Goal: Task Accomplishment & Management: Complete application form

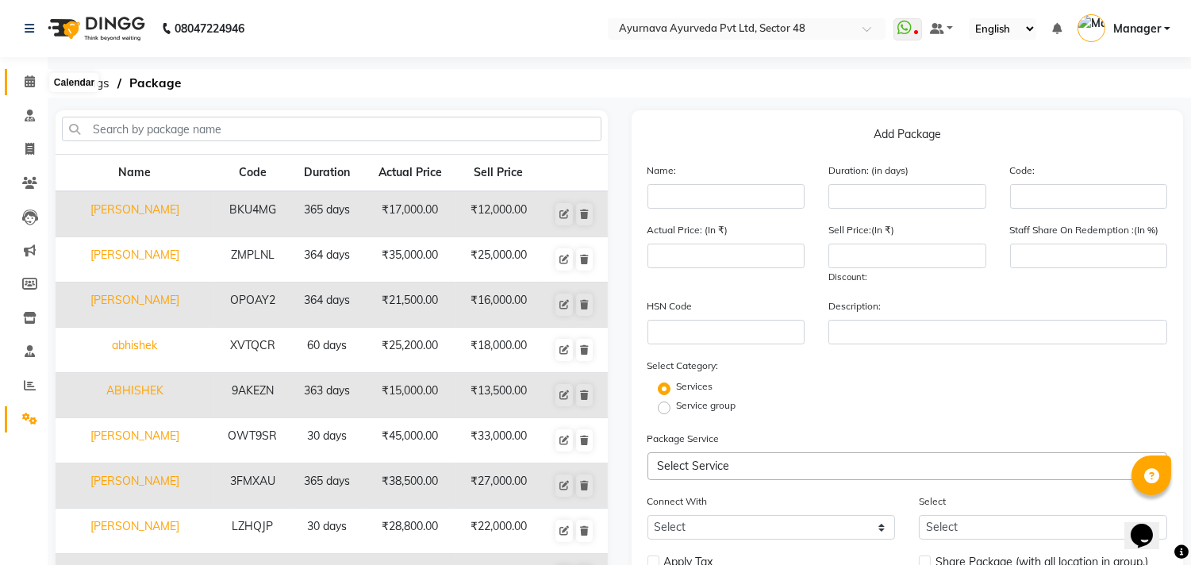
click at [33, 78] on icon at bounding box center [30, 81] width 10 height 12
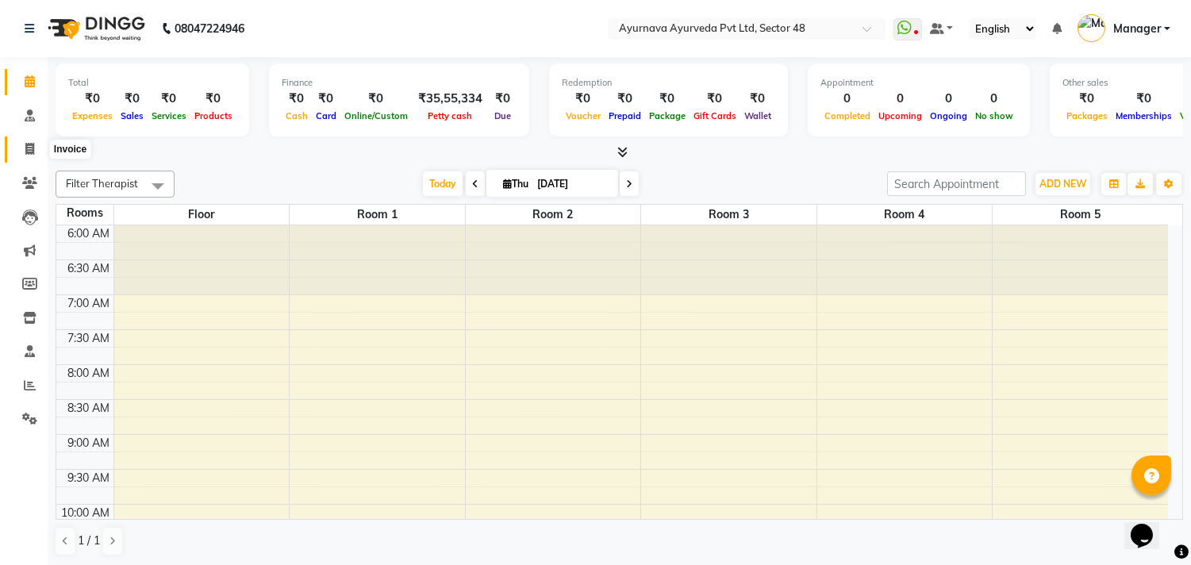
click at [30, 144] on icon at bounding box center [29, 149] width 9 height 12
select select "service"
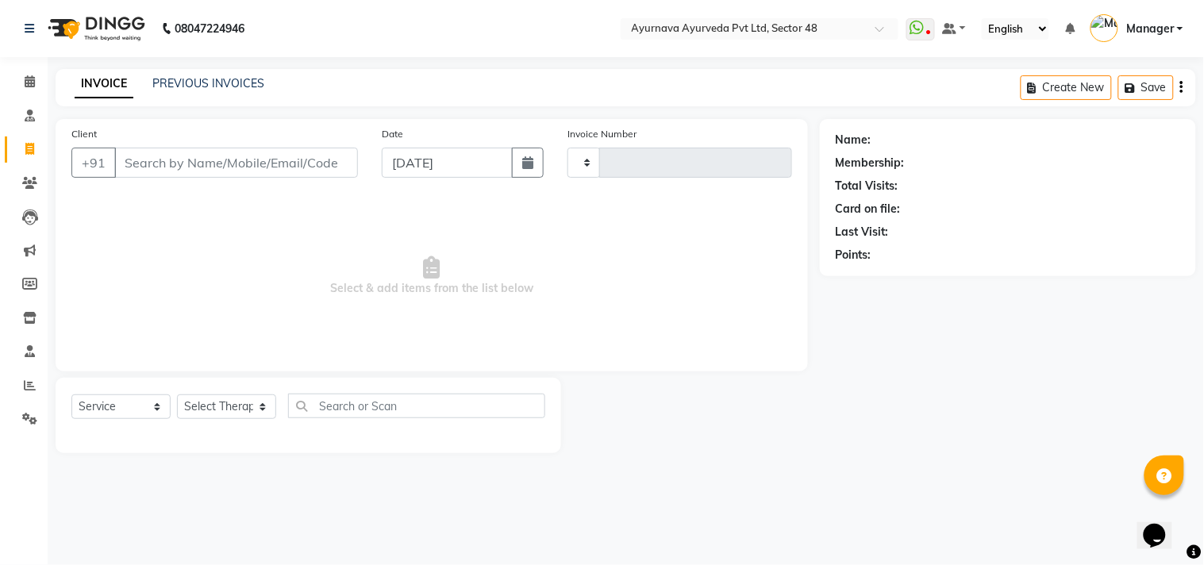
type input "1391"
select select "5546"
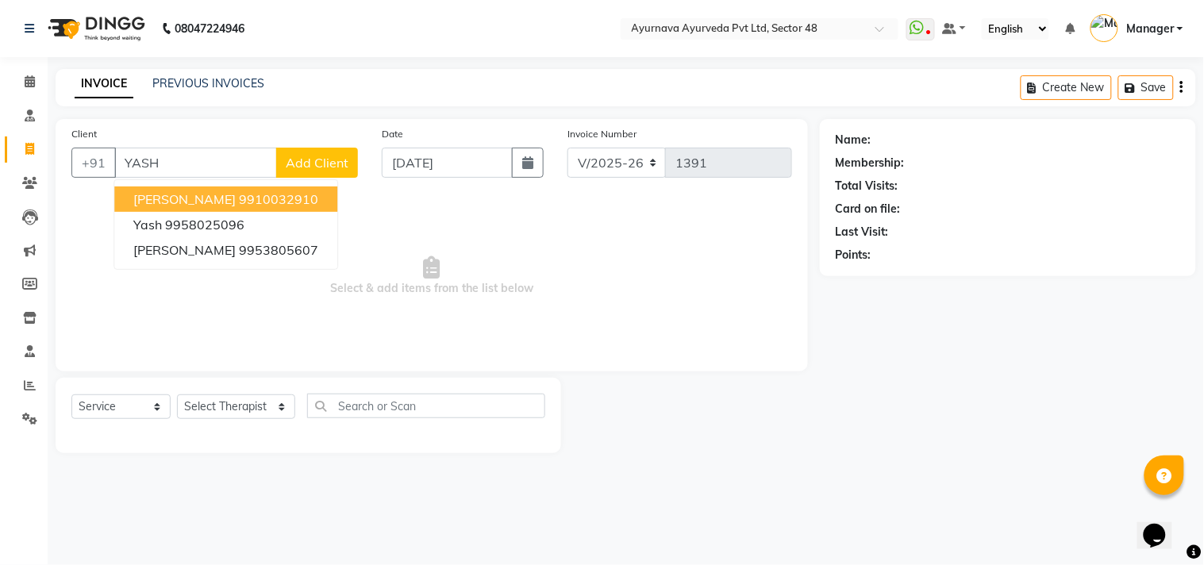
type input "YASH"
click at [325, 163] on span "Add Client" at bounding box center [317, 163] width 63 height 16
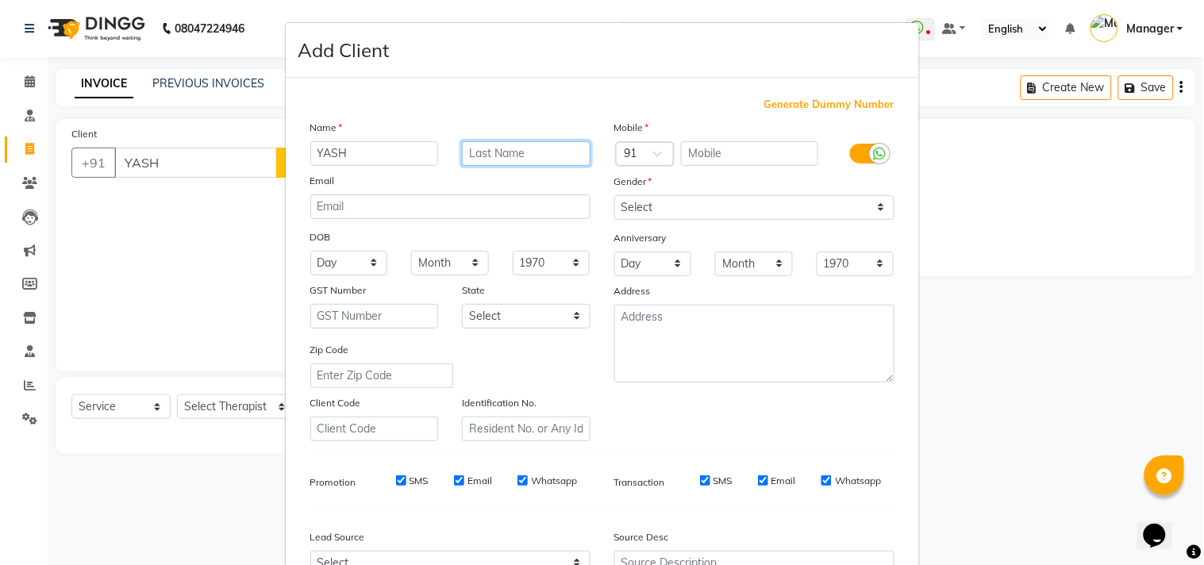
click at [498, 152] on input "text" at bounding box center [526, 153] width 129 height 25
type input "GOYAL"
click at [702, 157] on input "text" at bounding box center [749, 153] width 137 height 25
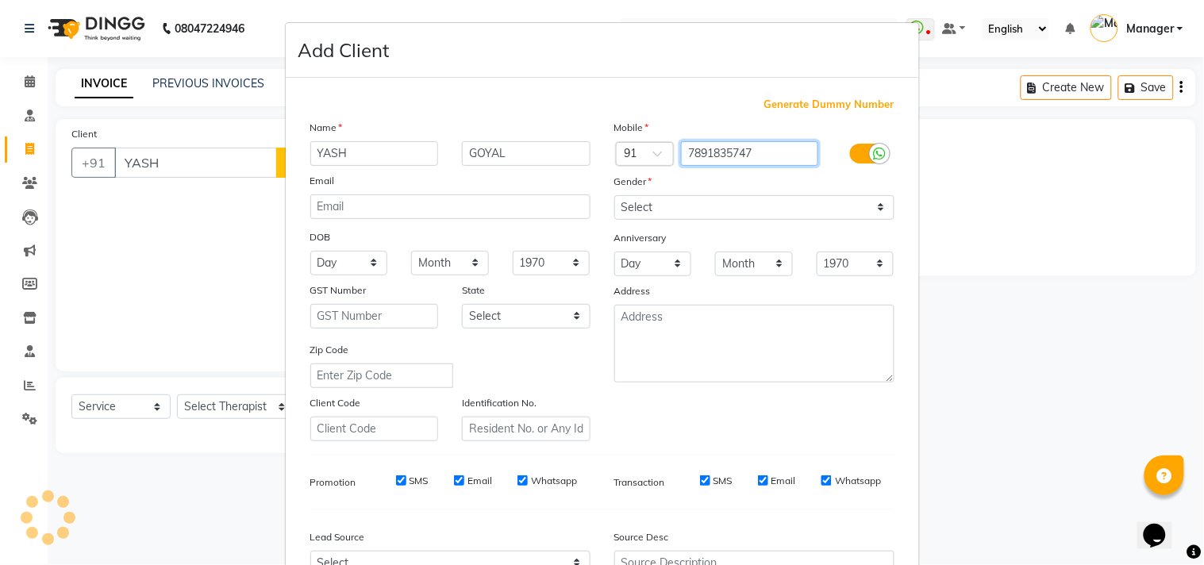
type input "7891835747"
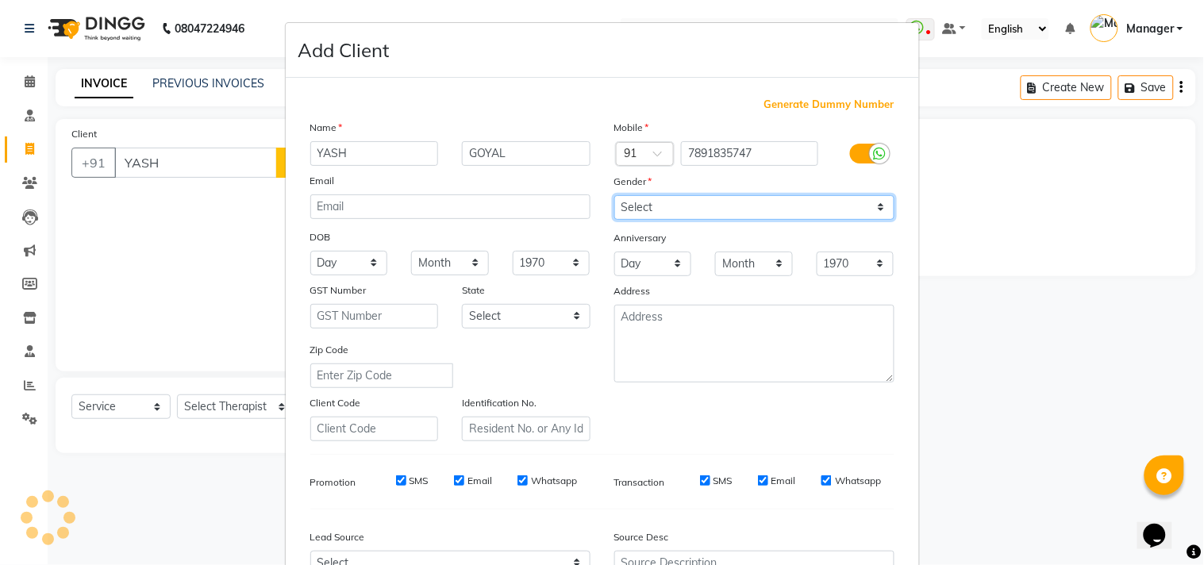
click at [659, 210] on select "Select [DEMOGRAPHIC_DATA] [DEMOGRAPHIC_DATA] Other Prefer Not To Say" at bounding box center [754, 207] width 280 height 25
select select "[DEMOGRAPHIC_DATA]"
click at [614, 195] on select "Select [DEMOGRAPHIC_DATA] [DEMOGRAPHIC_DATA] Other Prefer Not To Say" at bounding box center [754, 207] width 280 height 25
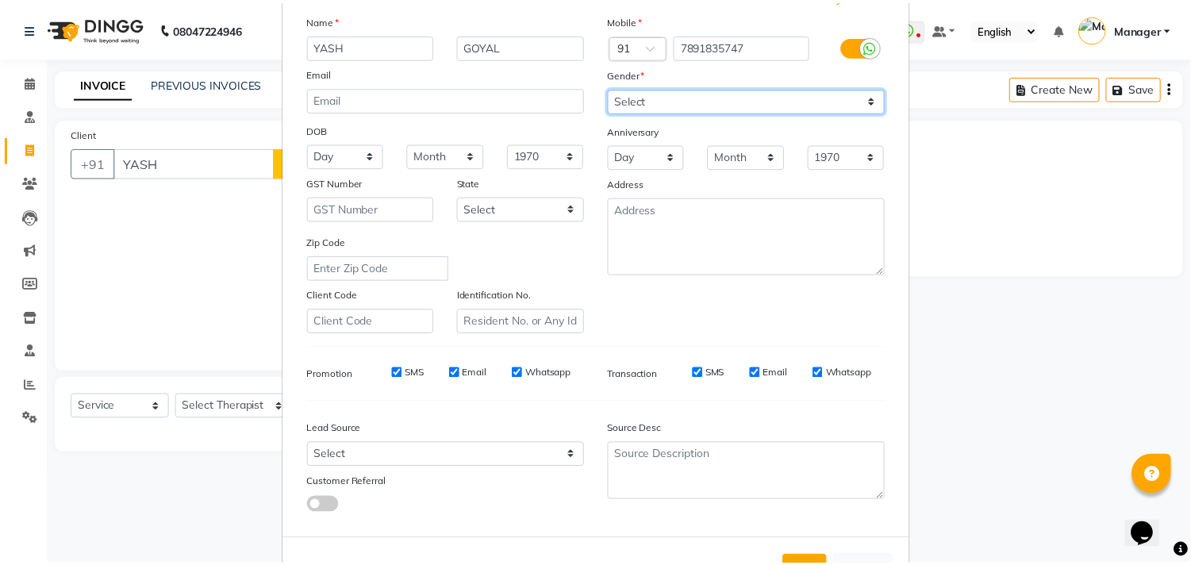
scroll to position [168, 0]
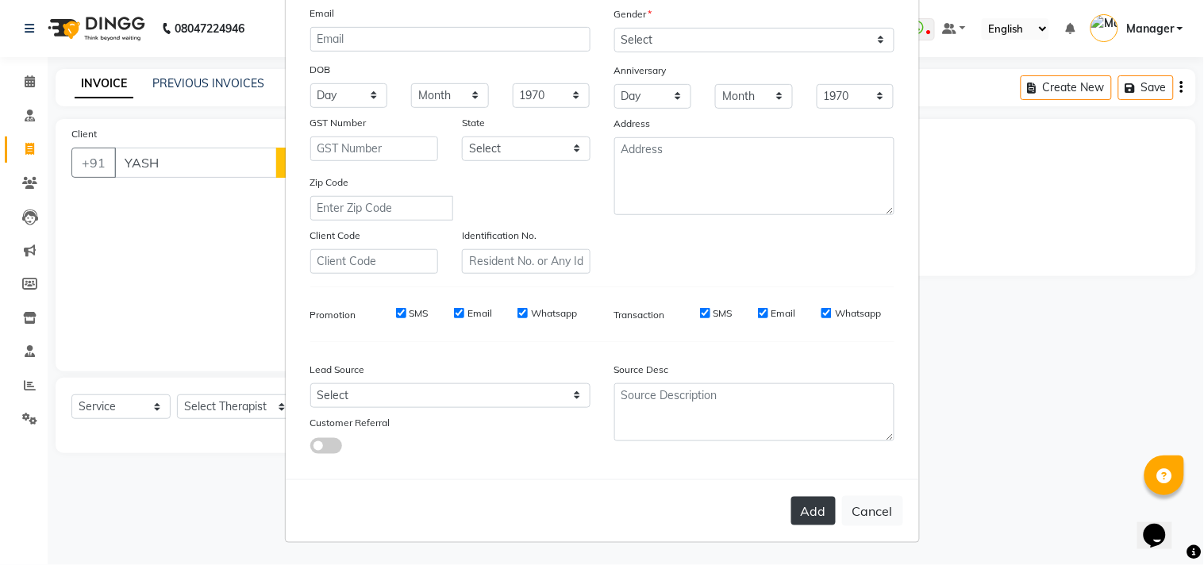
click at [819, 509] on button "Add" at bounding box center [813, 511] width 44 height 29
type input "7891835747"
select select
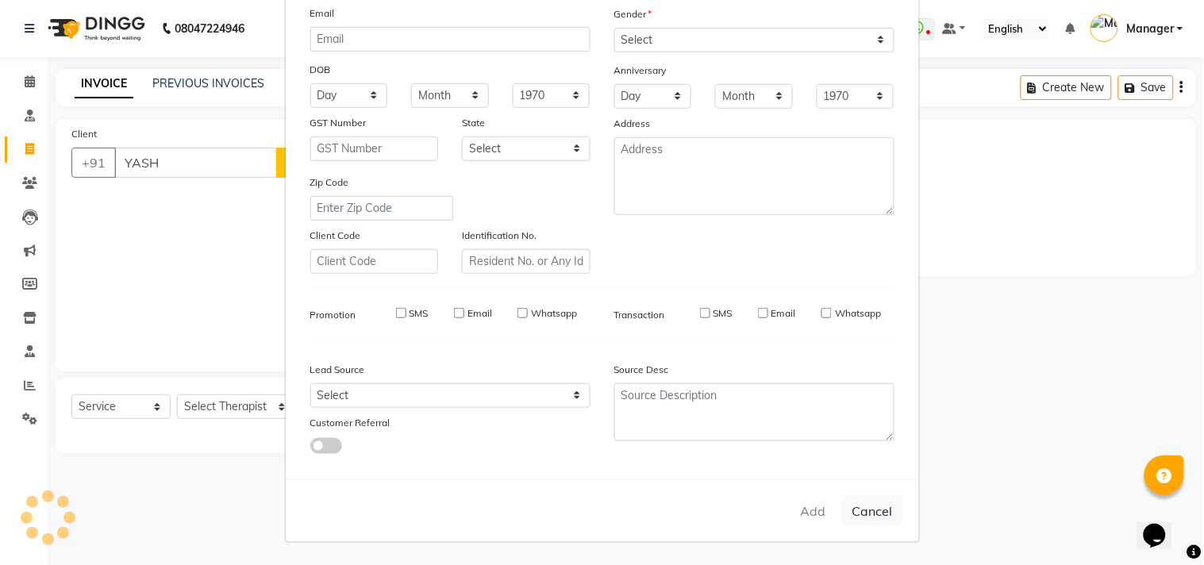
select select
checkbox input "false"
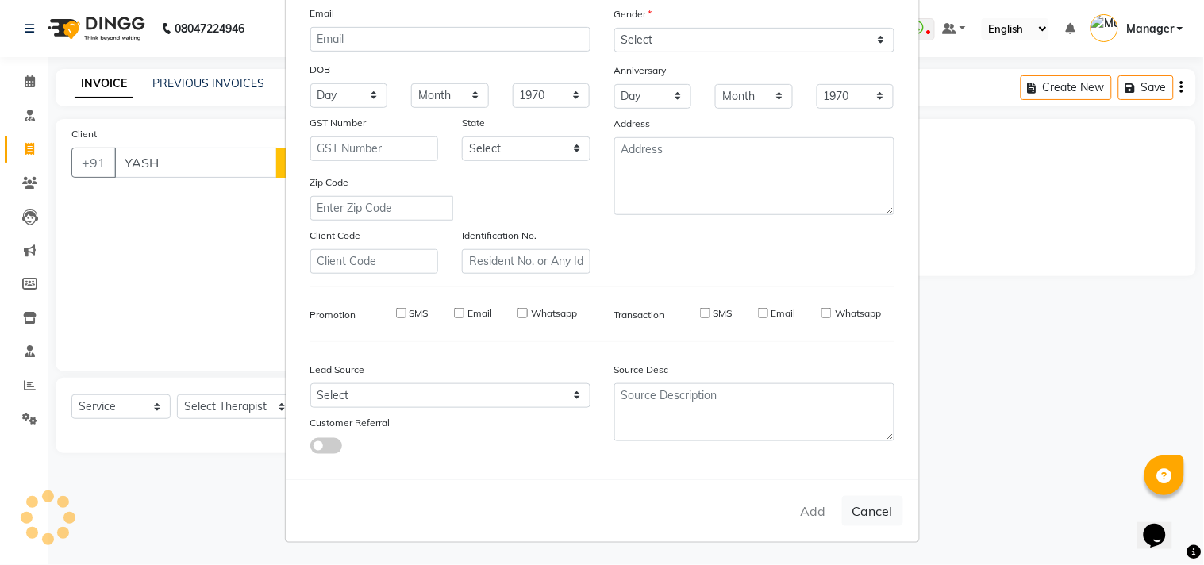
checkbox input "false"
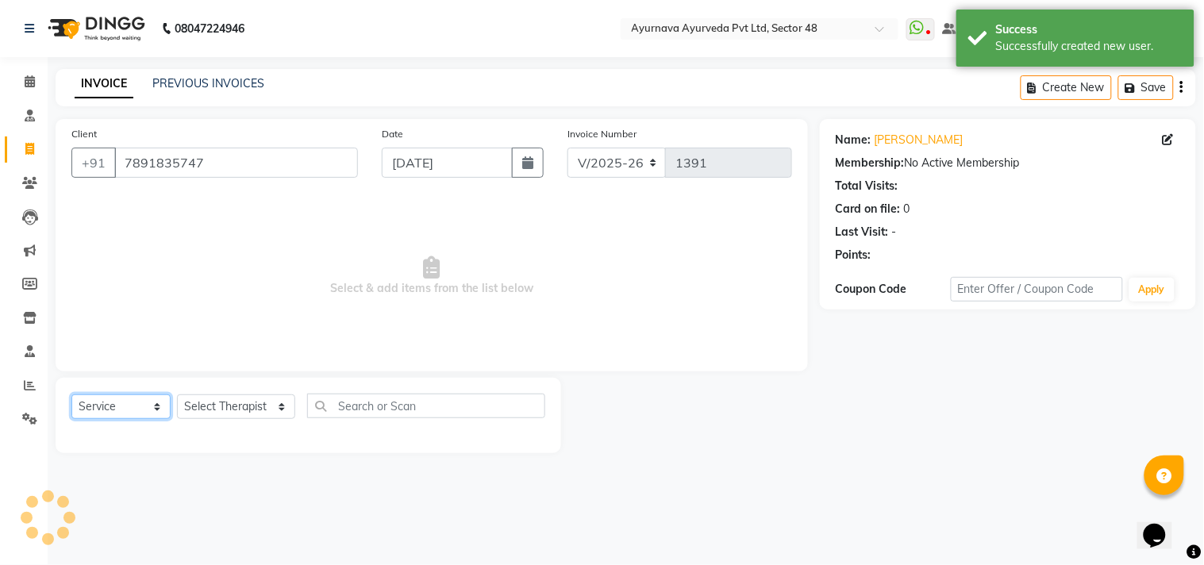
click at [144, 401] on select "Select Service Product Membership Package Voucher Prepaid Gift Card" at bounding box center [120, 406] width 99 height 25
click at [27, 82] on icon at bounding box center [30, 81] width 10 height 12
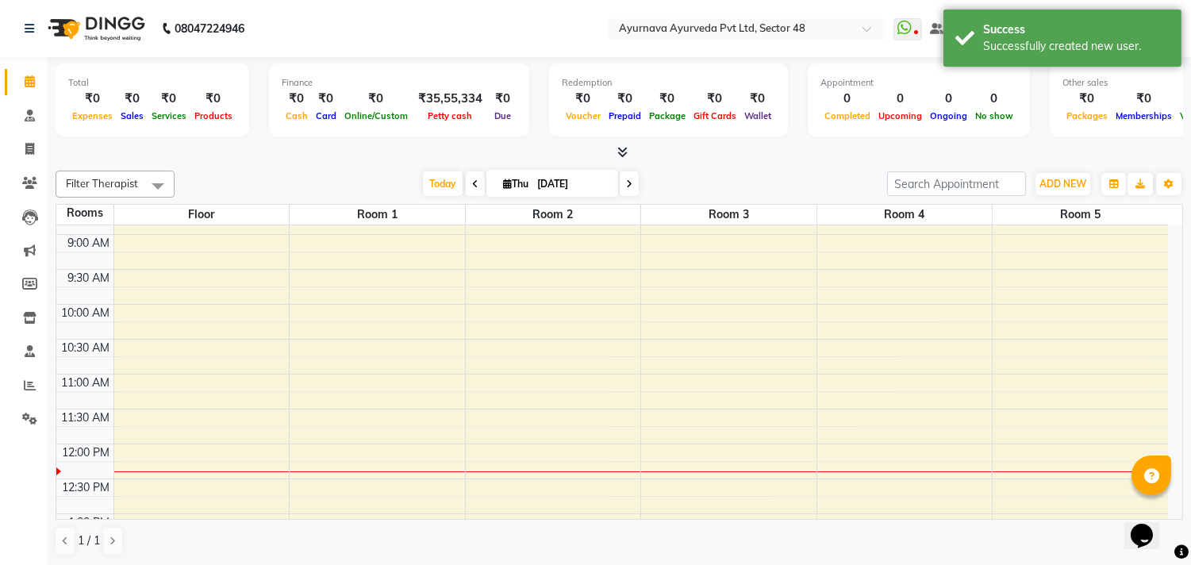
scroll to position [264, 0]
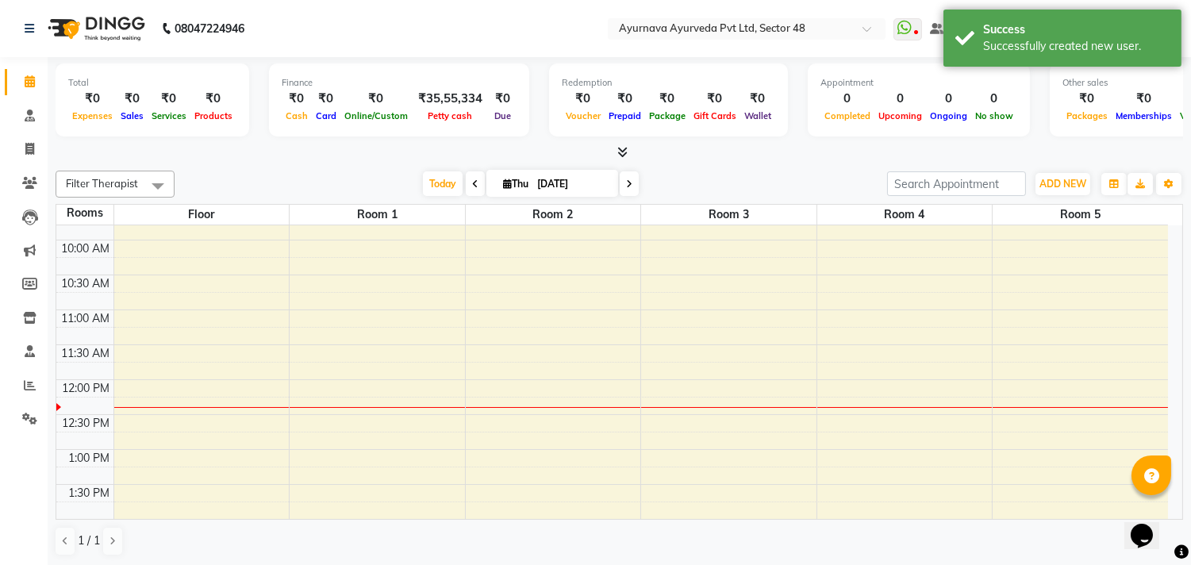
click at [170, 319] on div "6:00 AM 6:30 AM 7:00 AM 7:30 AM 8:00 AM 8:30 AM 9:00 AM 9:30 AM 10:00 AM 10:30 …" at bounding box center [612, 484] width 1112 height 1047
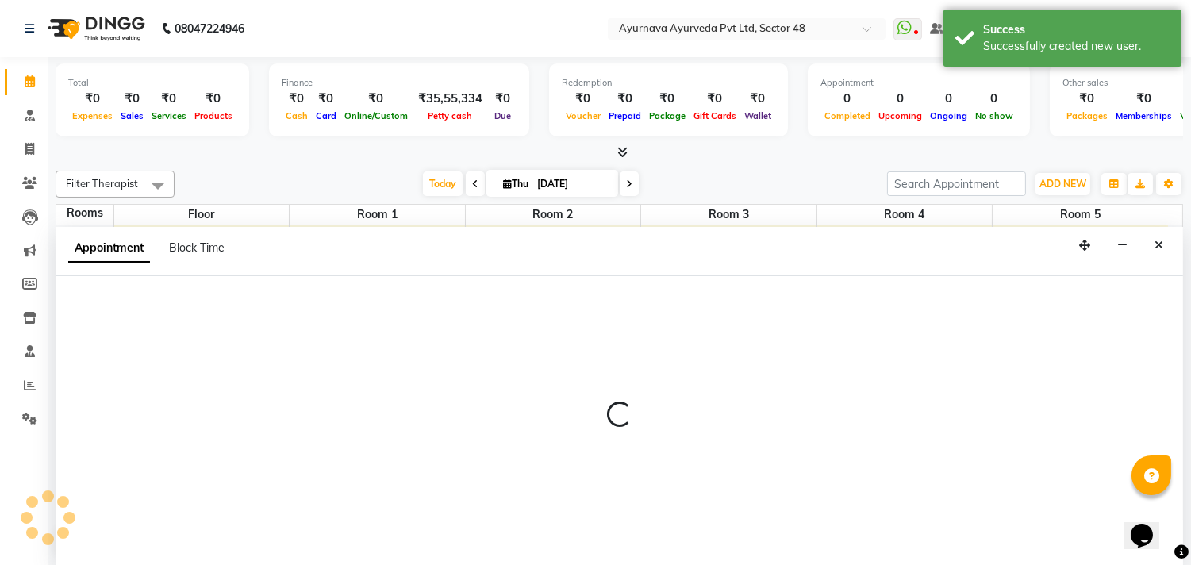
scroll to position [1, 0]
select select "660"
select select "tentative"
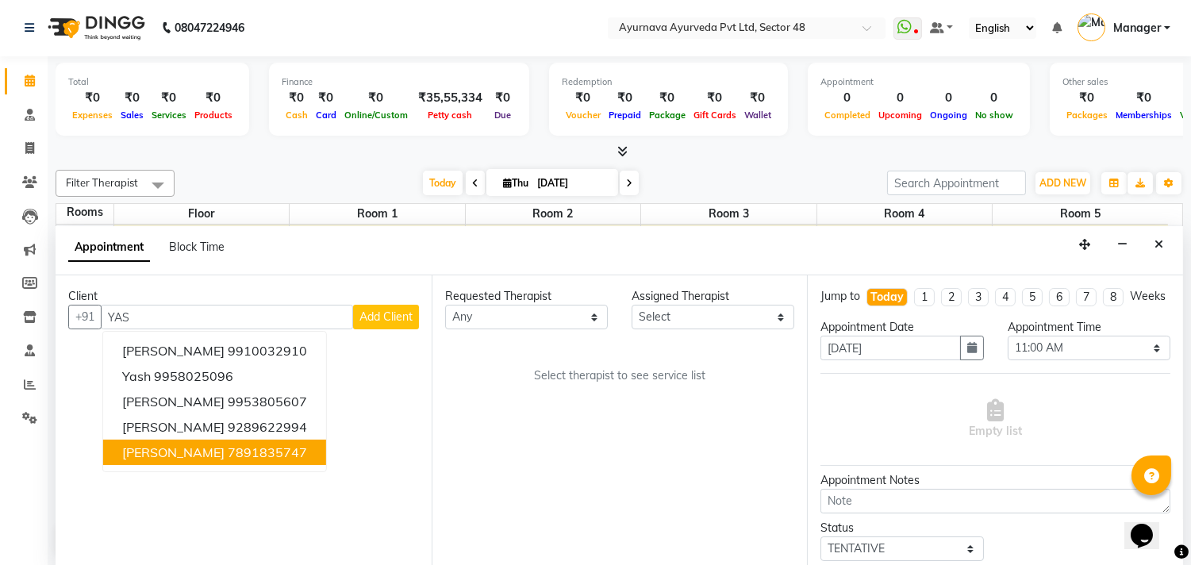
click at [159, 463] on button "[PERSON_NAME] 7891835747" at bounding box center [214, 452] width 223 height 25
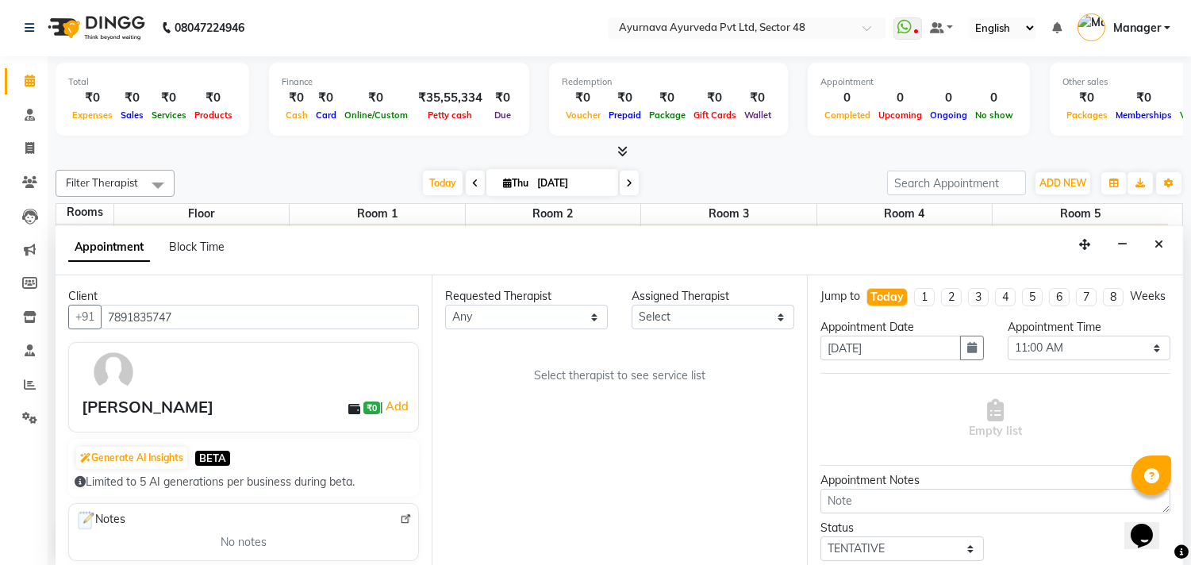
type input "7891835747"
click at [509, 313] on select "Any [PERSON_NAME] [PERSON_NAME] V P [PERSON_NAME] [PERSON_NAME] [PERSON_NAME] […" at bounding box center [526, 317] width 163 height 25
select select "54473"
click at [445, 305] on select "Any [PERSON_NAME] [PERSON_NAME] V P [PERSON_NAME] [PERSON_NAME] [PERSON_NAME] […" at bounding box center [526, 317] width 163 height 25
select select "54473"
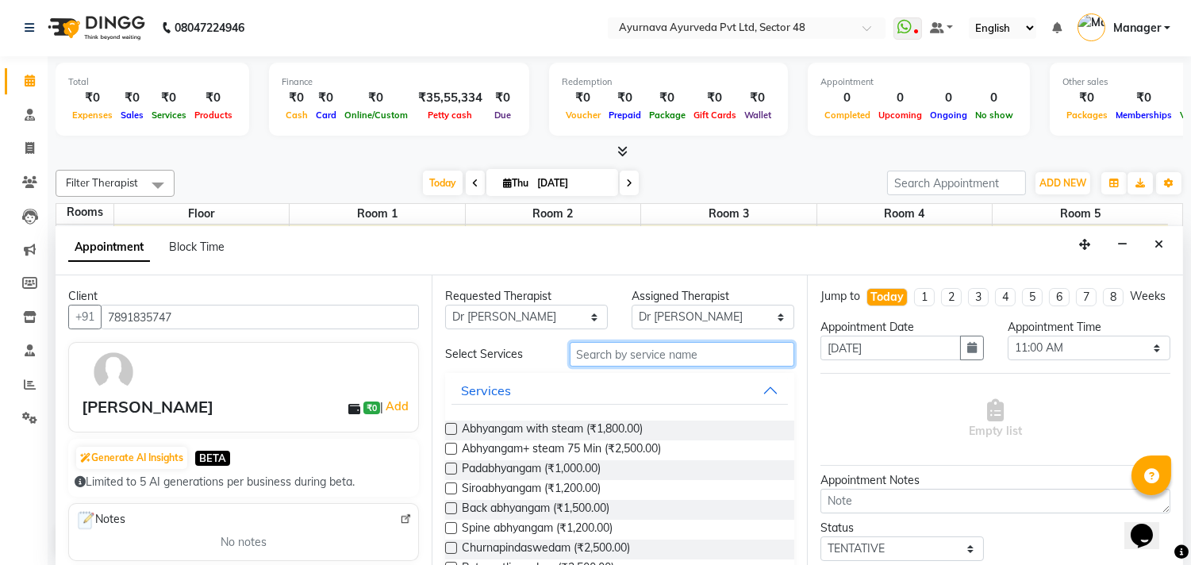
click at [623, 352] on input "text" at bounding box center [682, 354] width 225 height 25
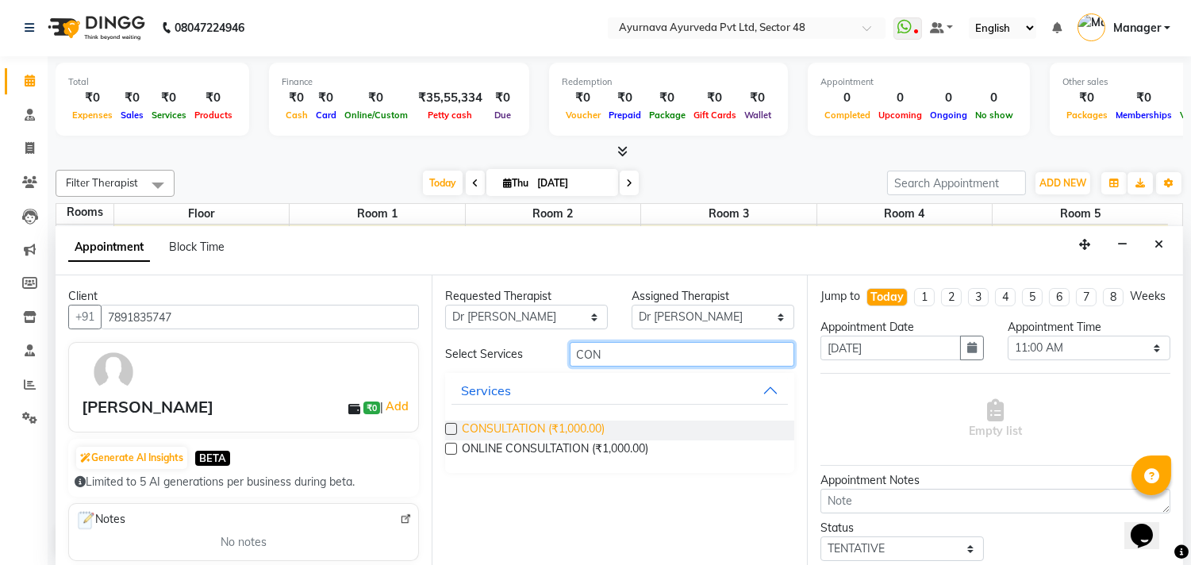
type input "CON"
click at [574, 430] on span "CONSULTATION (₹1,000.00)" at bounding box center [533, 431] width 143 height 20
checkbox input "true"
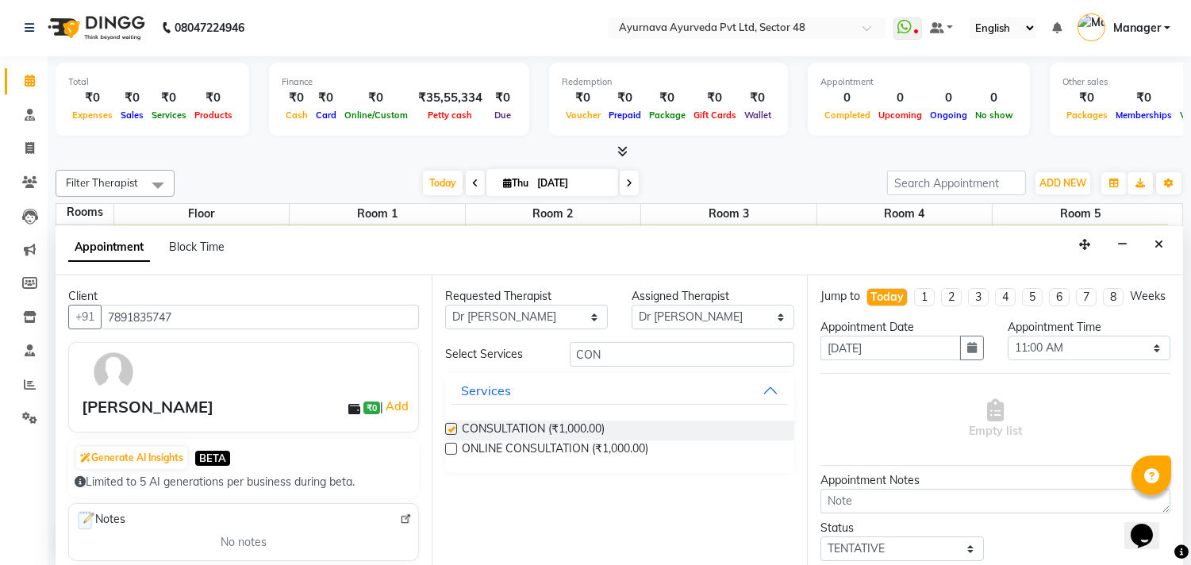
select select "2597"
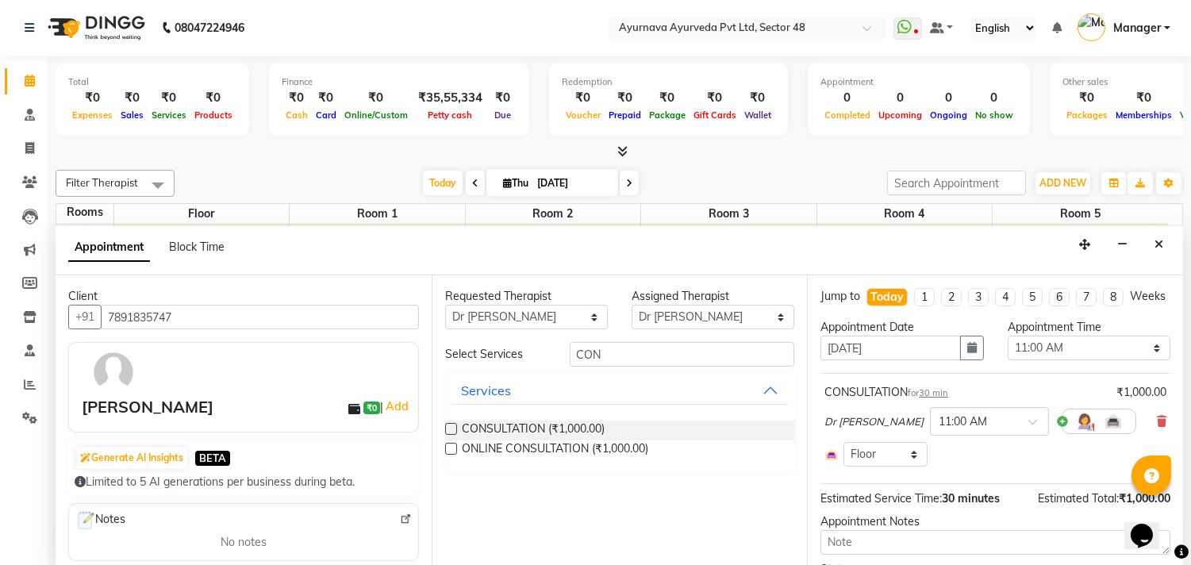
checkbox input "false"
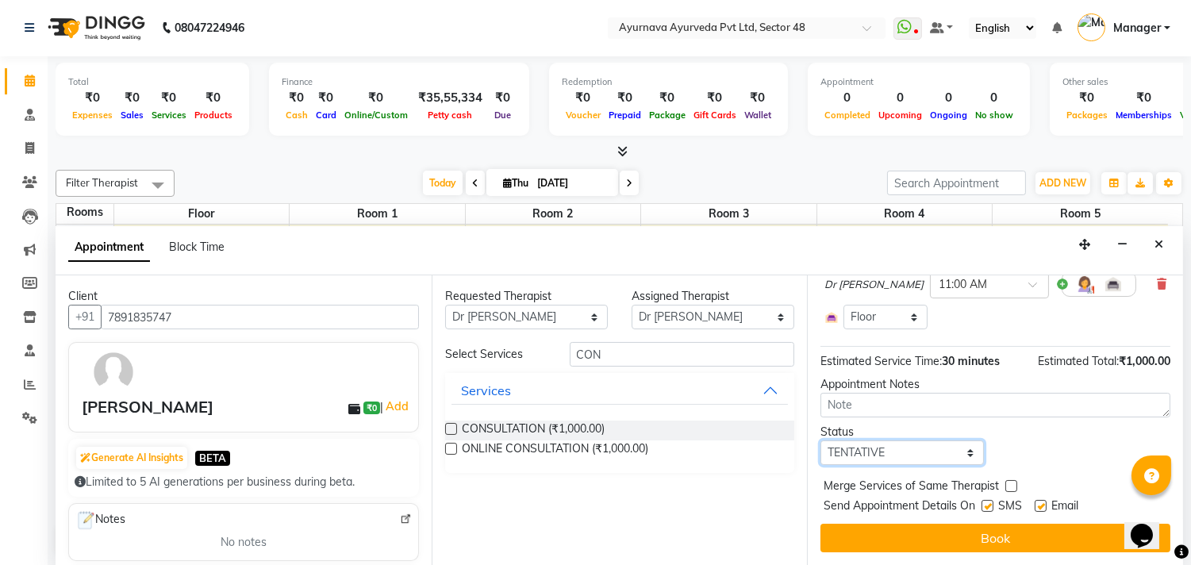
drag, startPoint x: 927, startPoint y: 457, endPoint x: 925, endPoint y: 441, distance: 15.9
click at [927, 457] on select "Select TENTATIVE CONFIRM CHECK-IN UPCOMING" at bounding box center [901, 452] width 163 height 25
select select "confirm booking"
click at [820, 440] on select "Select TENTATIVE CONFIRM CHECK-IN UPCOMING" at bounding box center [901, 452] width 163 height 25
drag, startPoint x: 987, startPoint y: 505, endPoint x: 1042, endPoint y: 505, distance: 54.8
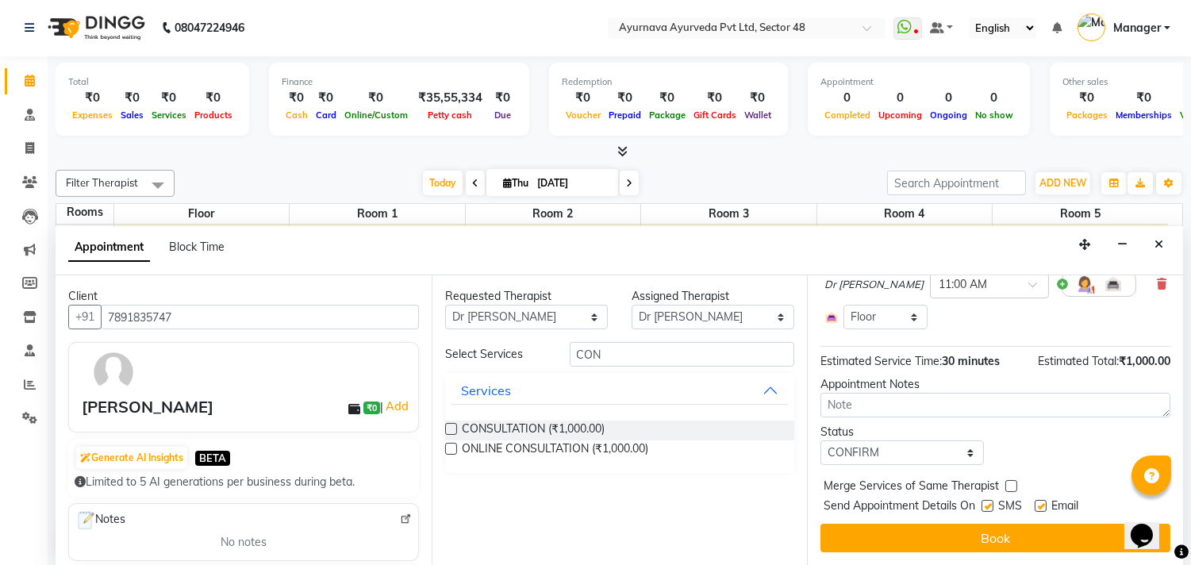
click at [988, 505] on label at bounding box center [987, 506] width 12 height 12
click at [988, 505] on input "checkbox" at bounding box center [986, 507] width 10 height 10
checkbox input "false"
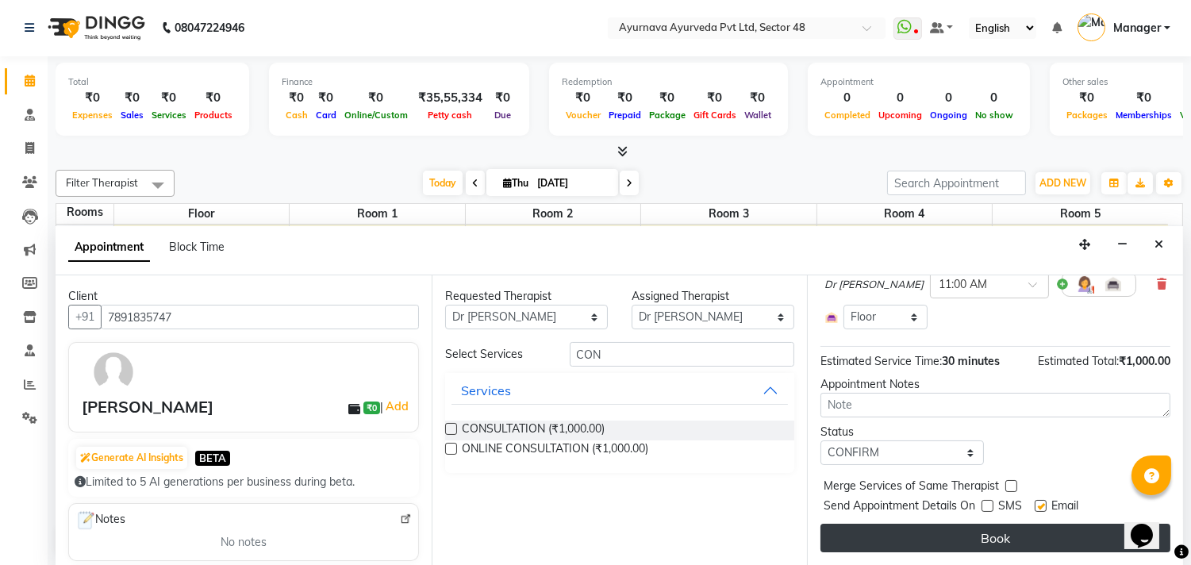
drag, startPoint x: 1042, startPoint y: 505, endPoint x: 1033, endPoint y: 537, distance: 32.9
click at [1041, 510] on label at bounding box center [1041, 506] width 12 height 12
click at [1041, 510] on input "checkbox" at bounding box center [1040, 507] width 10 height 10
checkbox input "false"
click at [1033, 537] on button "Book" at bounding box center [995, 538] width 350 height 29
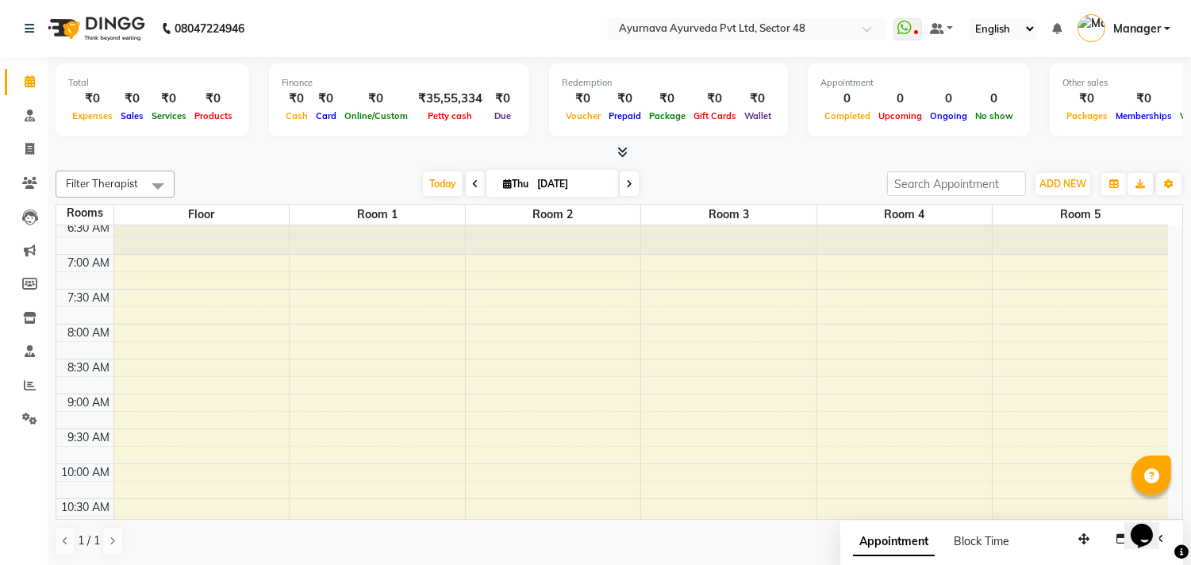
scroll to position [0, 0]
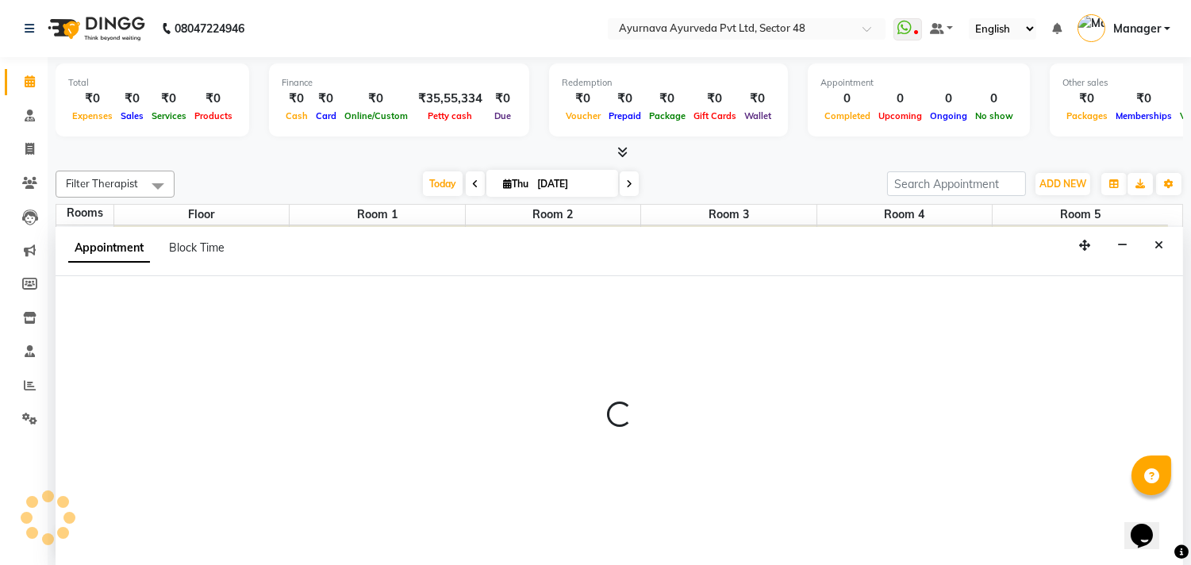
scroll to position [1, 0]
select select "tentative"
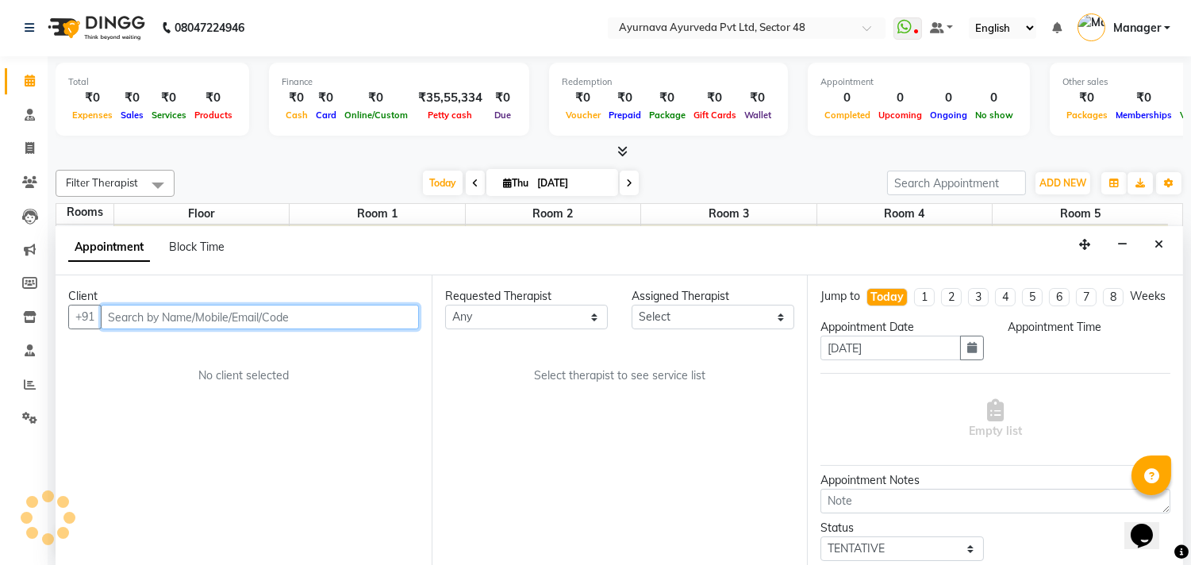
select select "540"
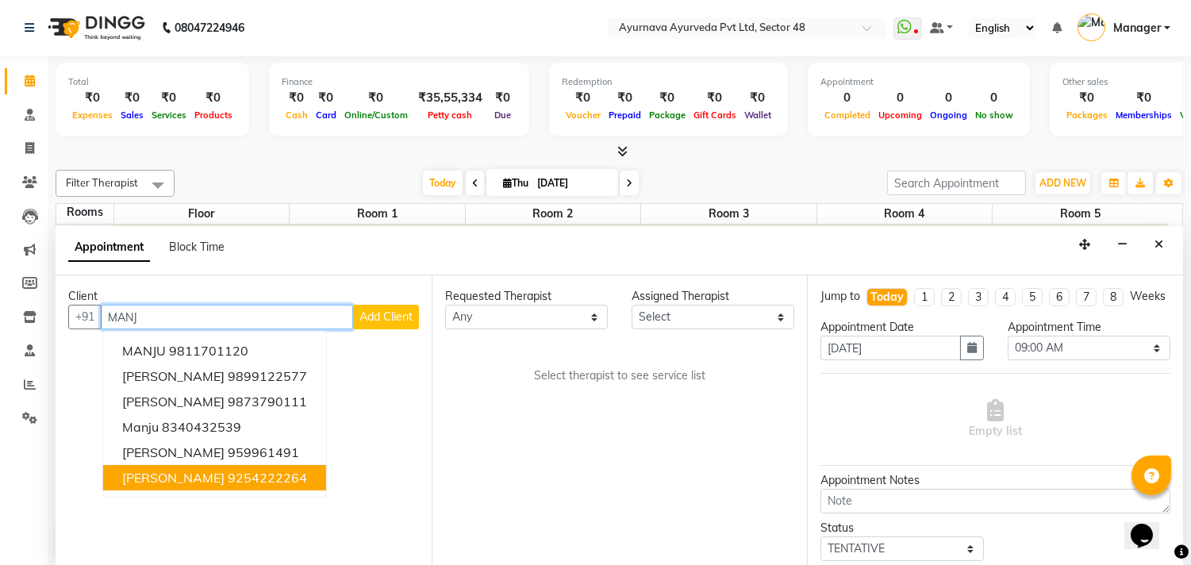
click at [229, 474] on ngb-highlight "9254222264" at bounding box center [267, 478] width 79 height 16
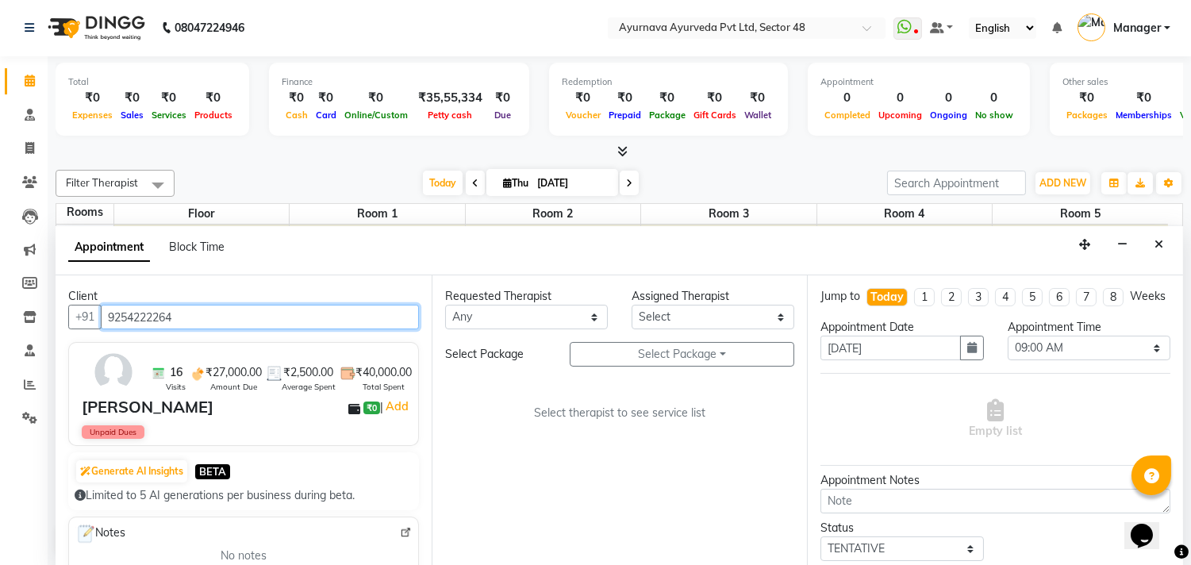
type input "9254222264"
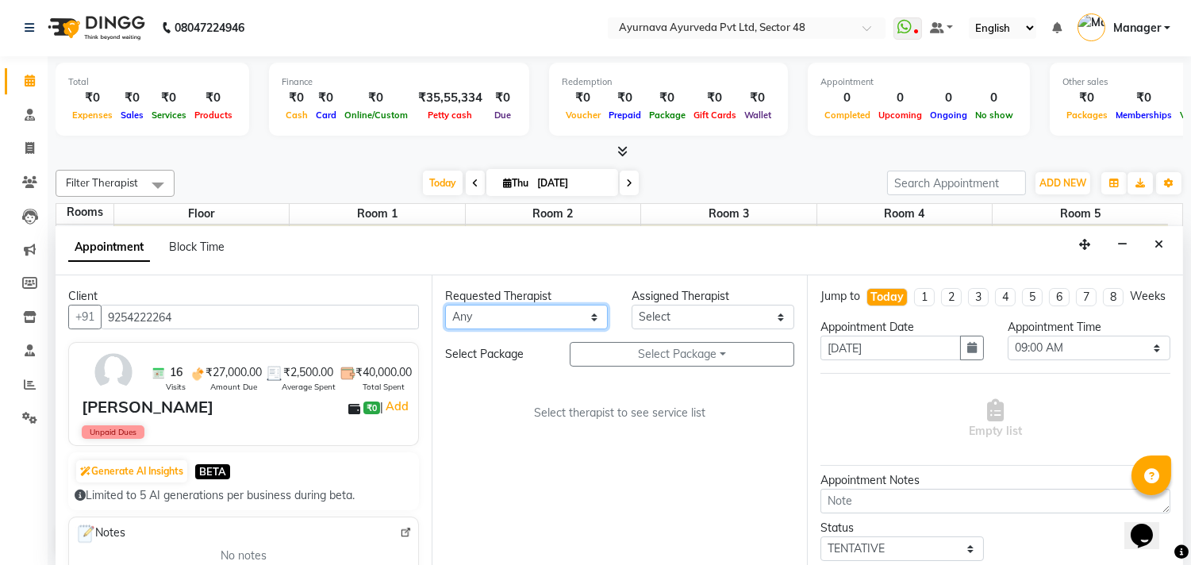
click at [521, 311] on select "Any [PERSON_NAME] [PERSON_NAME] V P [PERSON_NAME] [PERSON_NAME] [PERSON_NAME] […" at bounding box center [526, 317] width 163 height 25
select select "39150"
click at [445, 305] on select "Any [PERSON_NAME] [PERSON_NAME] V P [PERSON_NAME] [PERSON_NAME] [PERSON_NAME] […" at bounding box center [526, 317] width 163 height 25
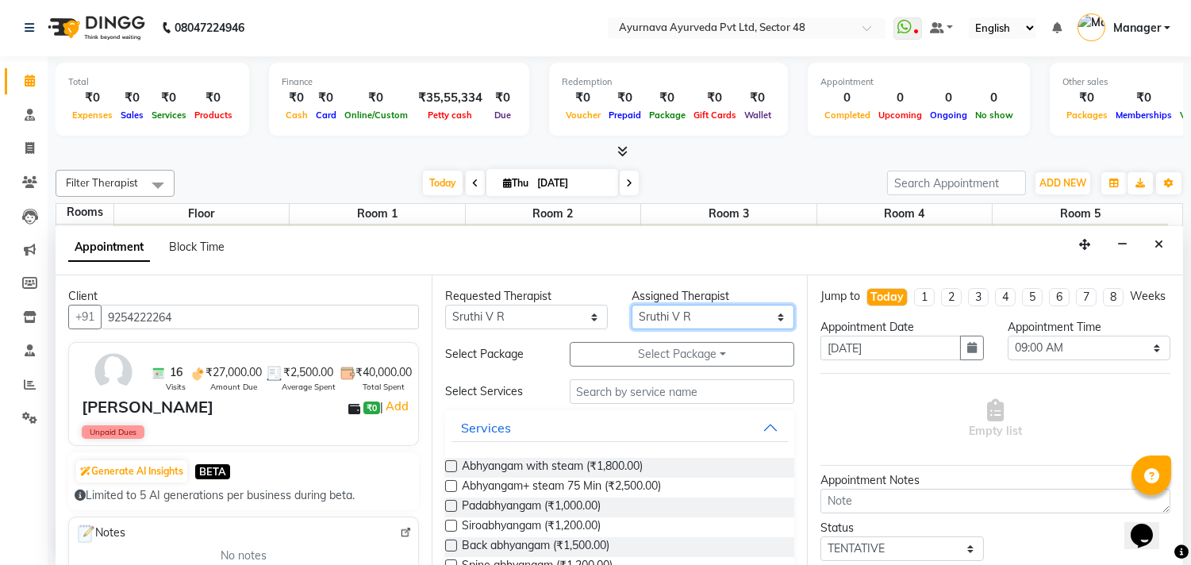
click at [649, 319] on select "Select [PERSON_NAME] [PERSON_NAME] V P [PERSON_NAME] [PERSON_NAME] [PERSON_NAME…" at bounding box center [713, 317] width 163 height 25
select select "58124"
click at [632, 305] on select "Select [PERSON_NAME] [PERSON_NAME] V P [PERSON_NAME] [PERSON_NAME] [PERSON_NAME…" at bounding box center [713, 317] width 163 height 25
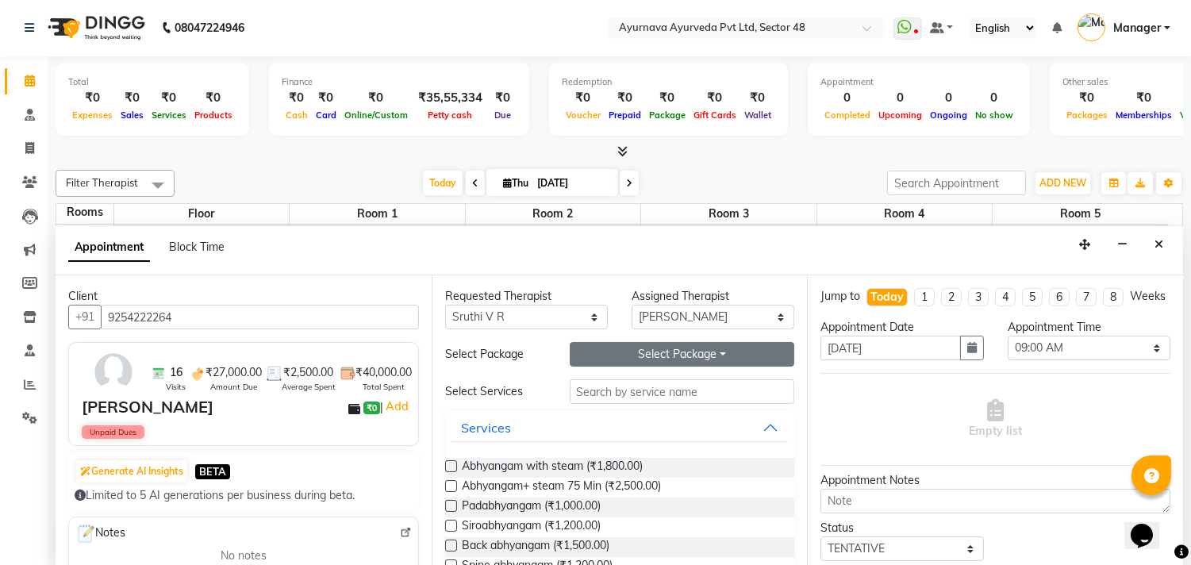
click at [663, 344] on button "Select Package Toggle Dropdown" at bounding box center [682, 354] width 225 height 25
click at [617, 385] on li "[PERSON_NAME]" at bounding box center [633, 386] width 126 height 23
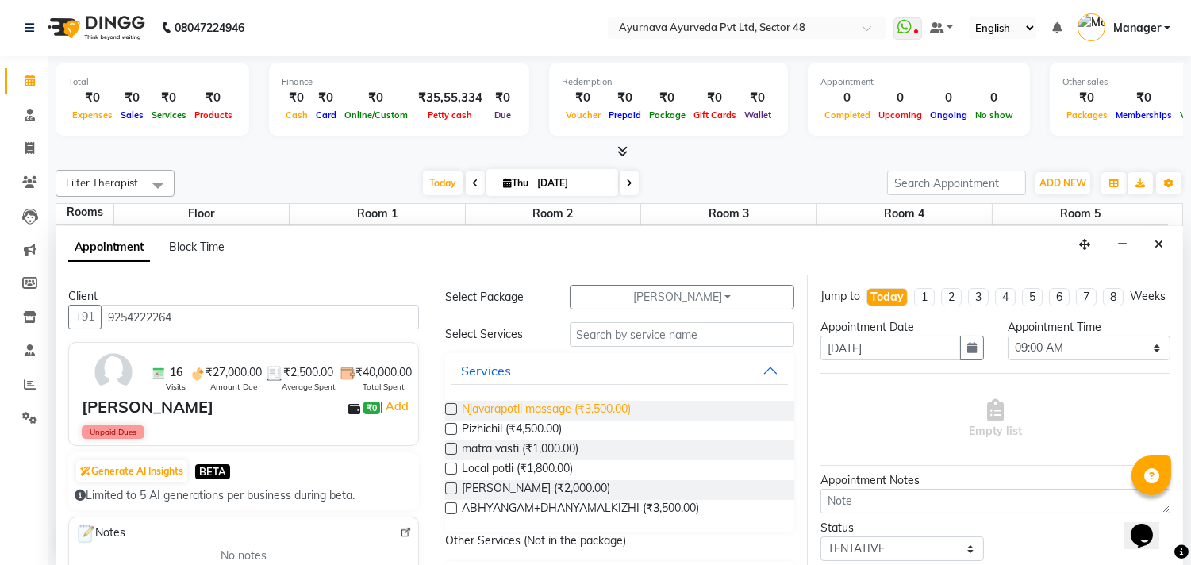
scroll to position [88, 0]
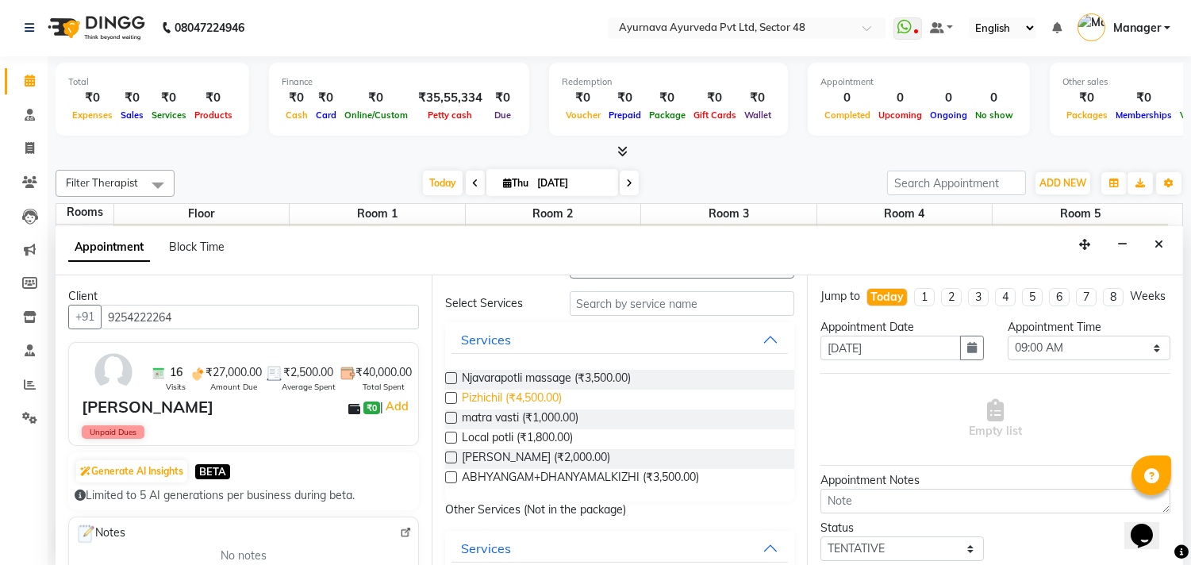
click at [517, 395] on span "Pizhichil (₹4,500.00)" at bounding box center [512, 400] width 100 height 20
checkbox input "true"
select select "2643"
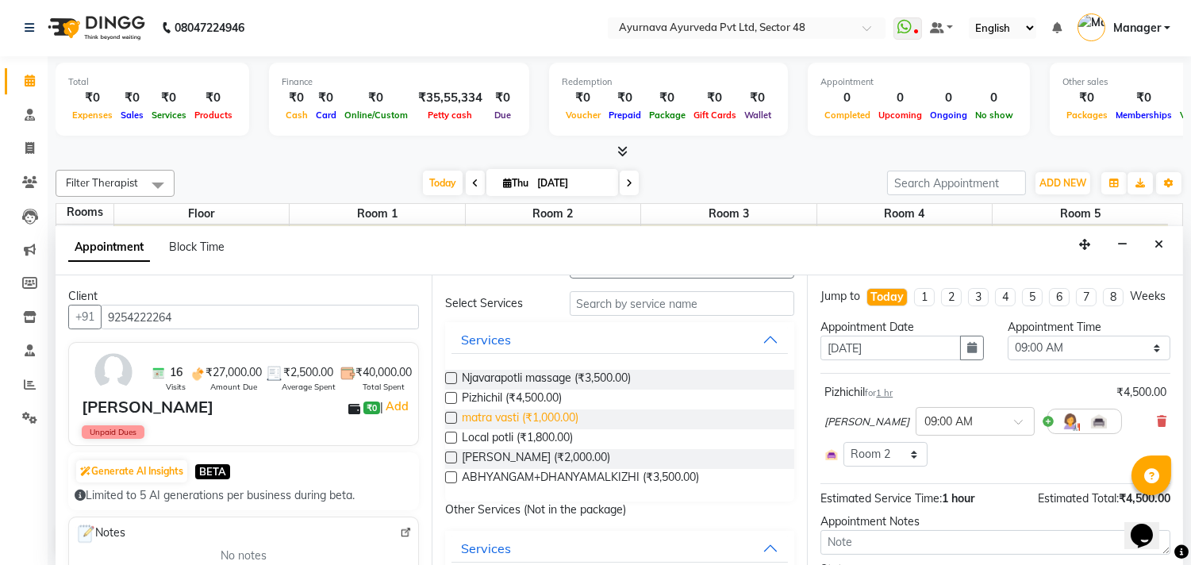
checkbox input "false"
click at [526, 432] on span "Local potli (₹1,800.00)" at bounding box center [517, 439] width 111 height 20
checkbox input "true"
select select "2643"
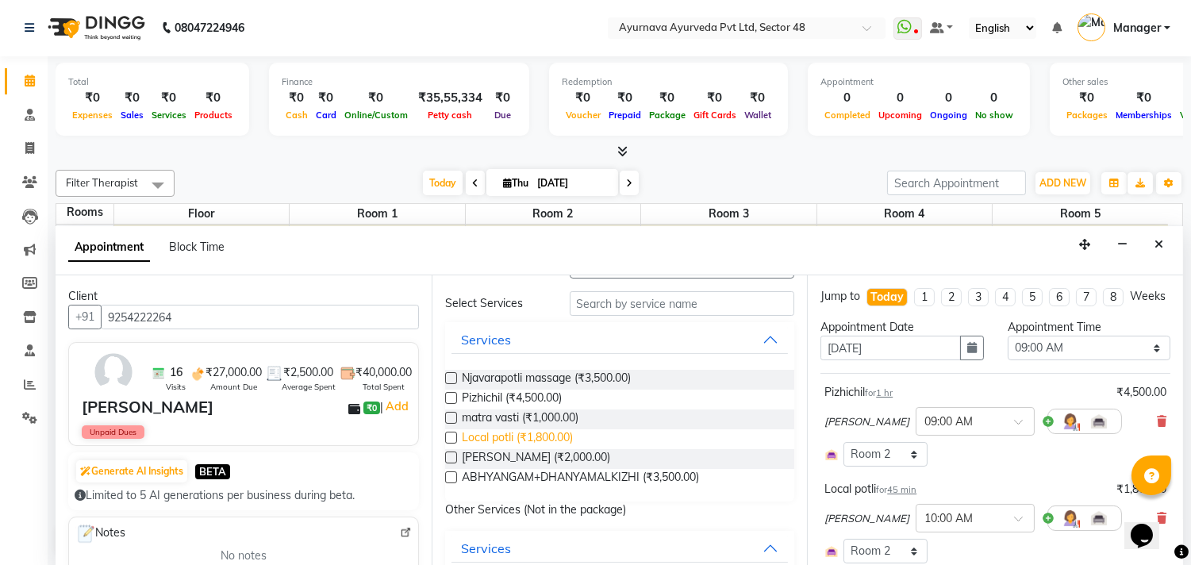
checkbox input "false"
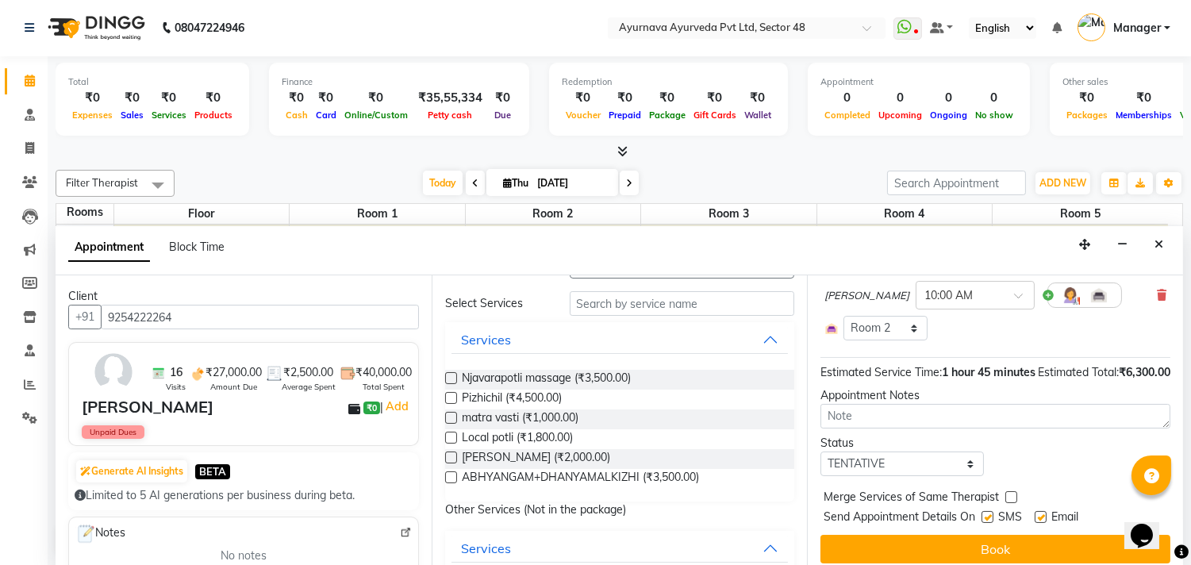
scroll to position [265, 0]
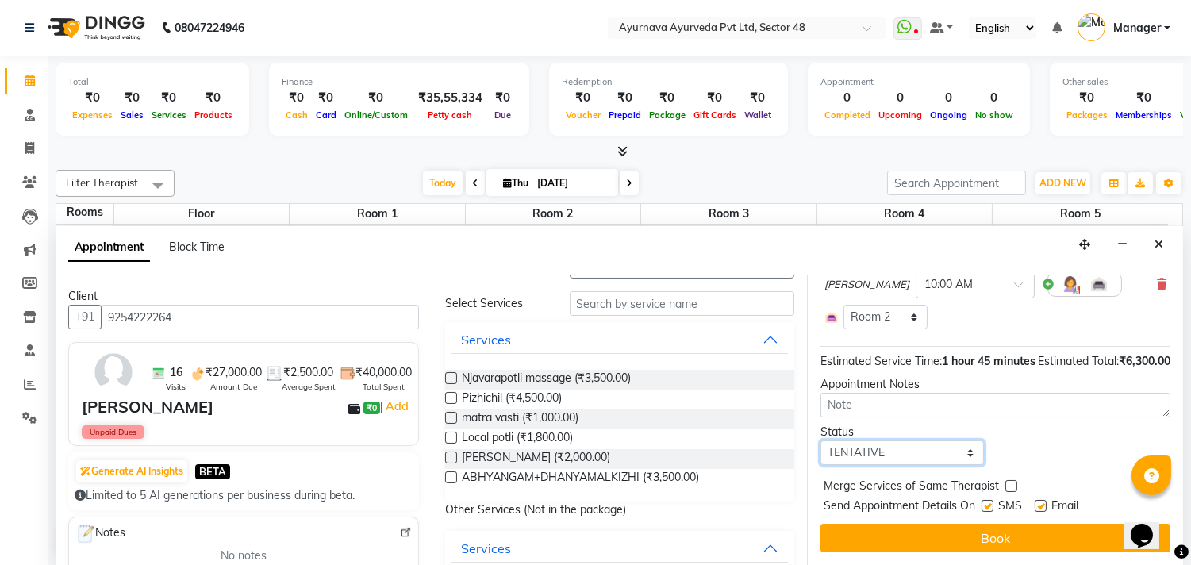
click at [881, 447] on select "Select TENTATIVE CONFIRM CHECK-IN UPCOMING" at bounding box center [901, 452] width 163 height 25
select select "confirm booking"
click at [820, 440] on select "Select TENTATIVE CONFIRM CHECK-IN UPCOMING" at bounding box center [901, 452] width 163 height 25
click at [989, 505] on label at bounding box center [987, 506] width 12 height 12
click at [989, 505] on input "checkbox" at bounding box center [986, 507] width 10 height 10
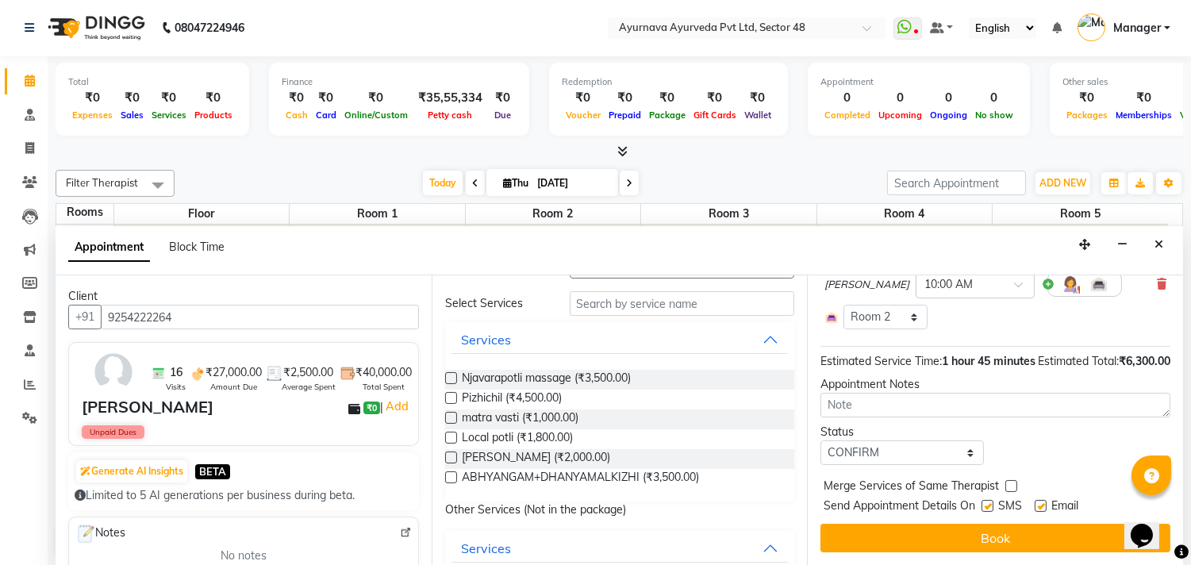
checkbox input "false"
click at [1043, 500] on label at bounding box center [1041, 506] width 12 height 12
click at [1043, 502] on input "checkbox" at bounding box center [1040, 507] width 10 height 10
checkbox input "false"
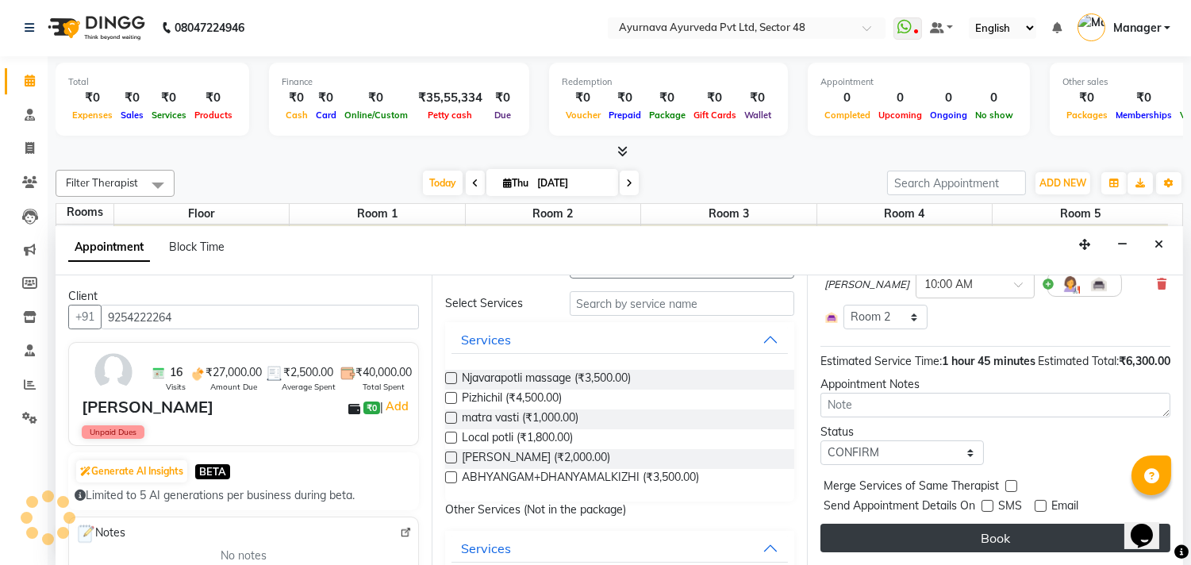
click at [1026, 535] on button "Book" at bounding box center [995, 538] width 350 height 29
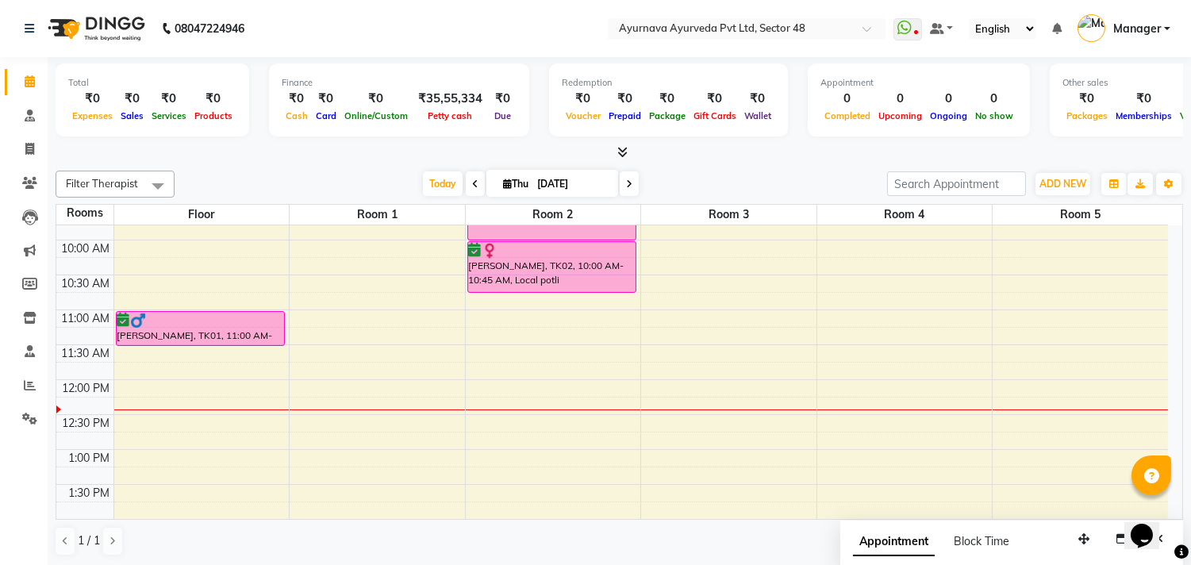
scroll to position [352, 0]
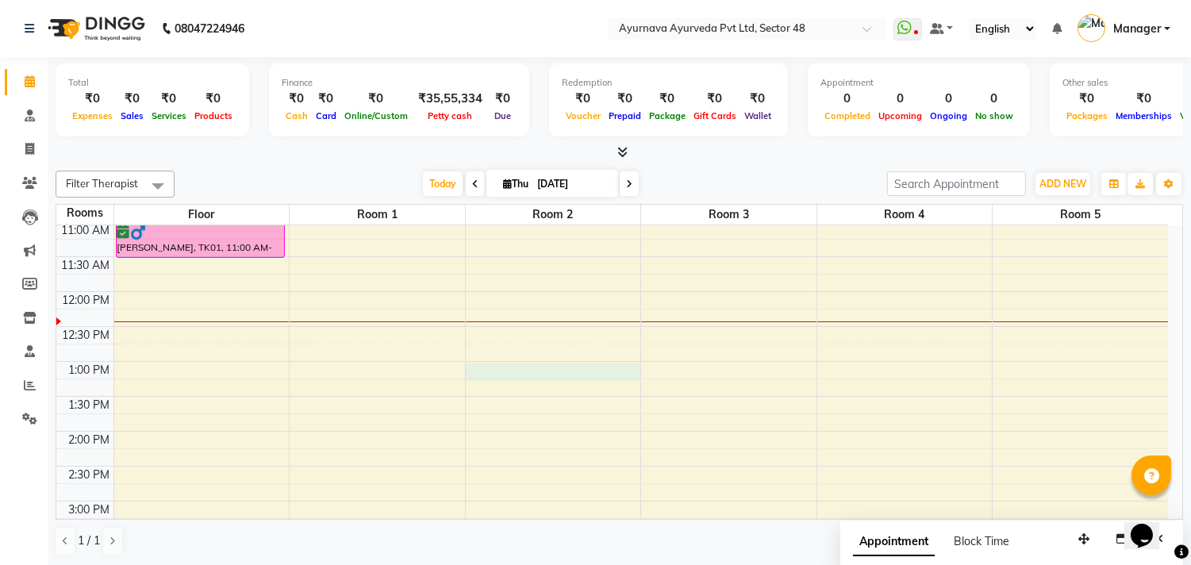
click at [486, 371] on div "6:00 AM 6:30 AM 7:00 AM 7:30 AM 8:00 AM 8:30 AM 9:00 AM 9:30 AM 10:00 AM 10:30 …" at bounding box center [612, 396] width 1112 height 1047
select select "780"
select select "tentative"
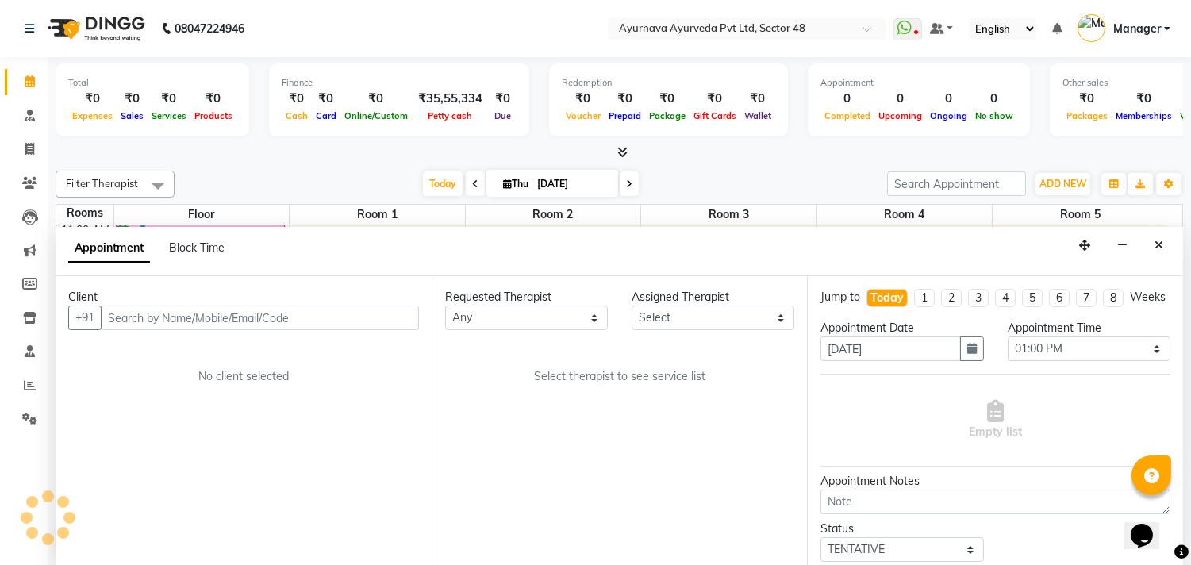
scroll to position [1, 0]
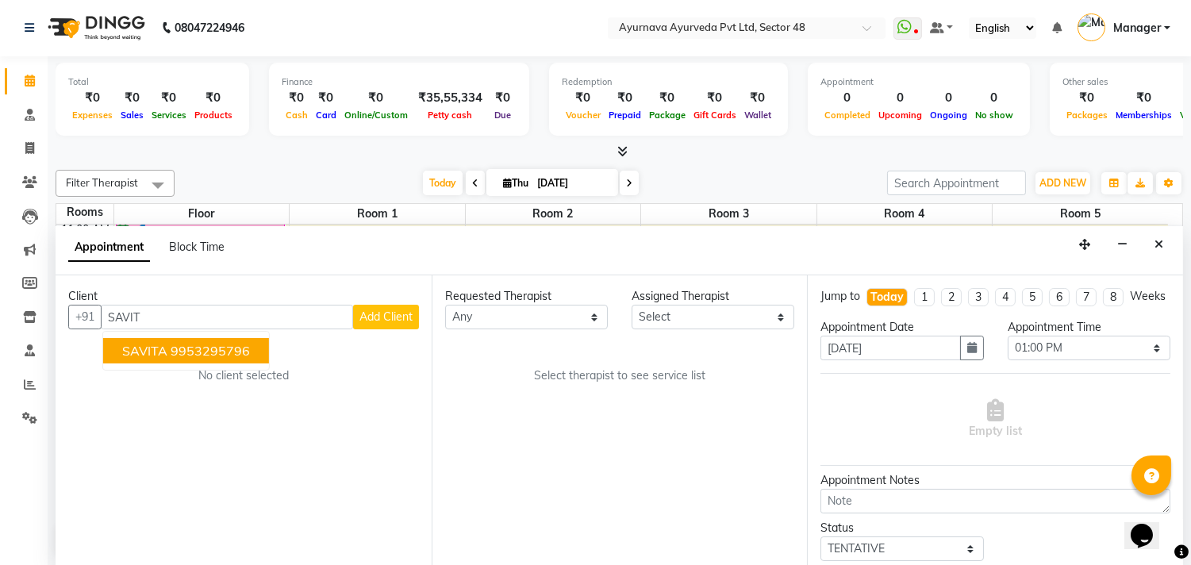
click at [198, 354] on ngb-highlight "9953295796" at bounding box center [210, 351] width 79 height 16
type input "9"
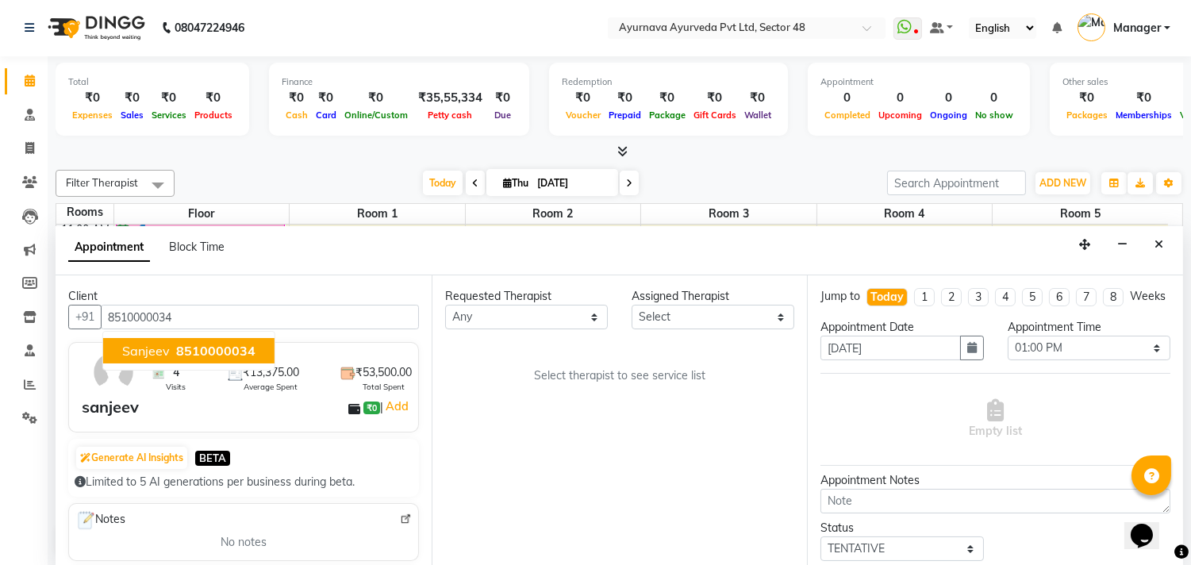
click at [250, 346] on span "8510000034" at bounding box center [215, 351] width 79 height 16
type input "8510000034"
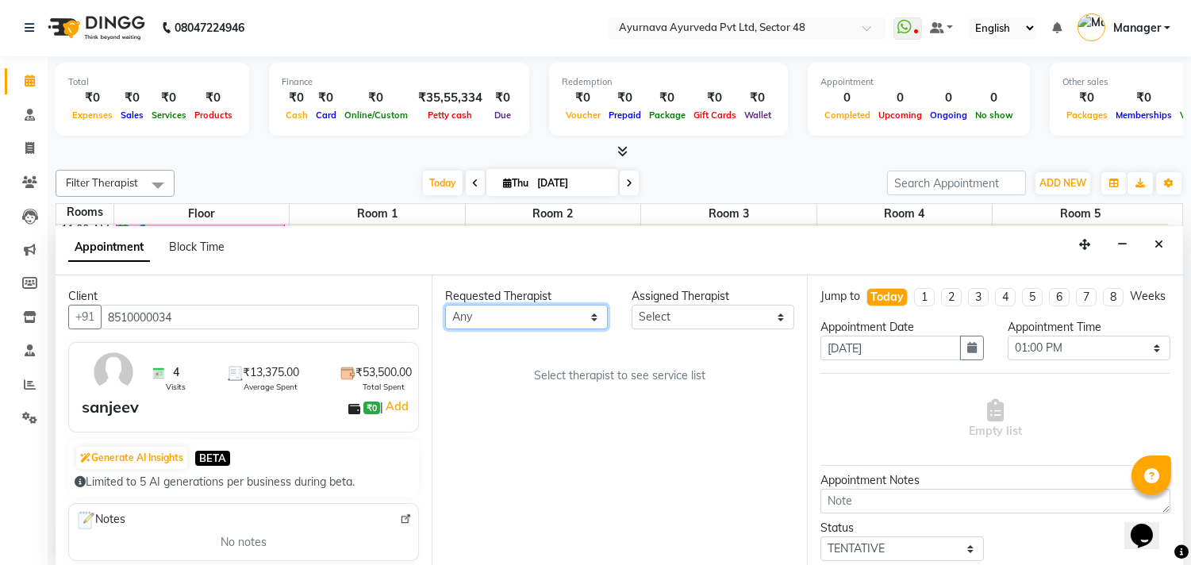
click at [525, 319] on select "Any [PERSON_NAME] [PERSON_NAME] V P [PERSON_NAME] [PERSON_NAME] [PERSON_NAME] […" at bounding box center [526, 317] width 163 height 25
select select "39150"
click at [445, 305] on select "Any [PERSON_NAME] [PERSON_NAME] V P [PERSON_NAME] [PERSON_NAME] [PERSON_NAME] […" at bounding box center [526, 317] width 163 height 25
select select "39150"
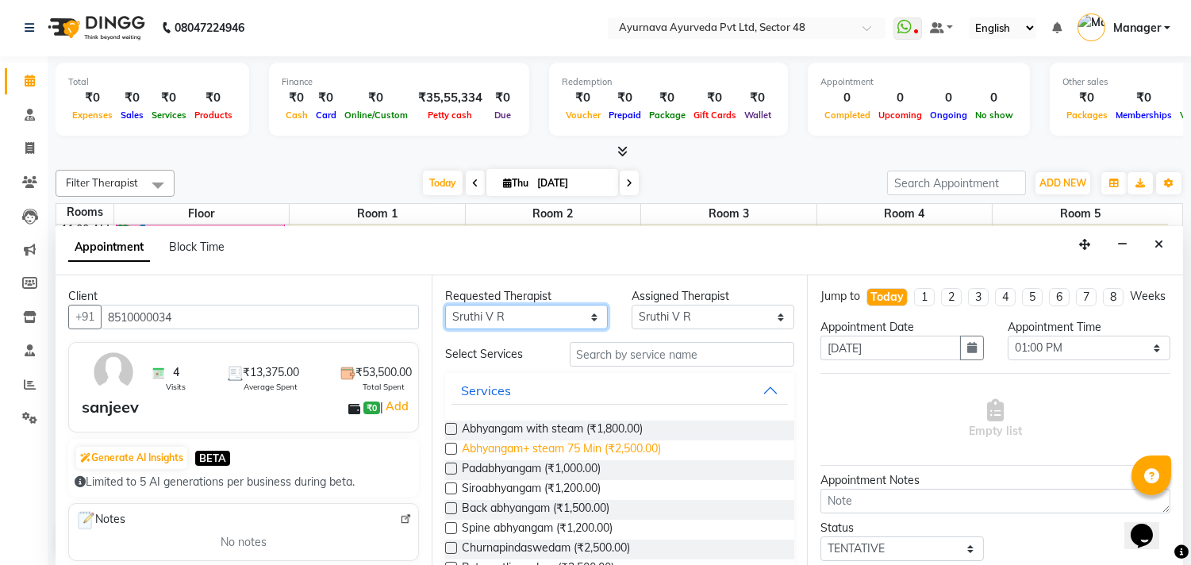
scroll to position [88, 0]
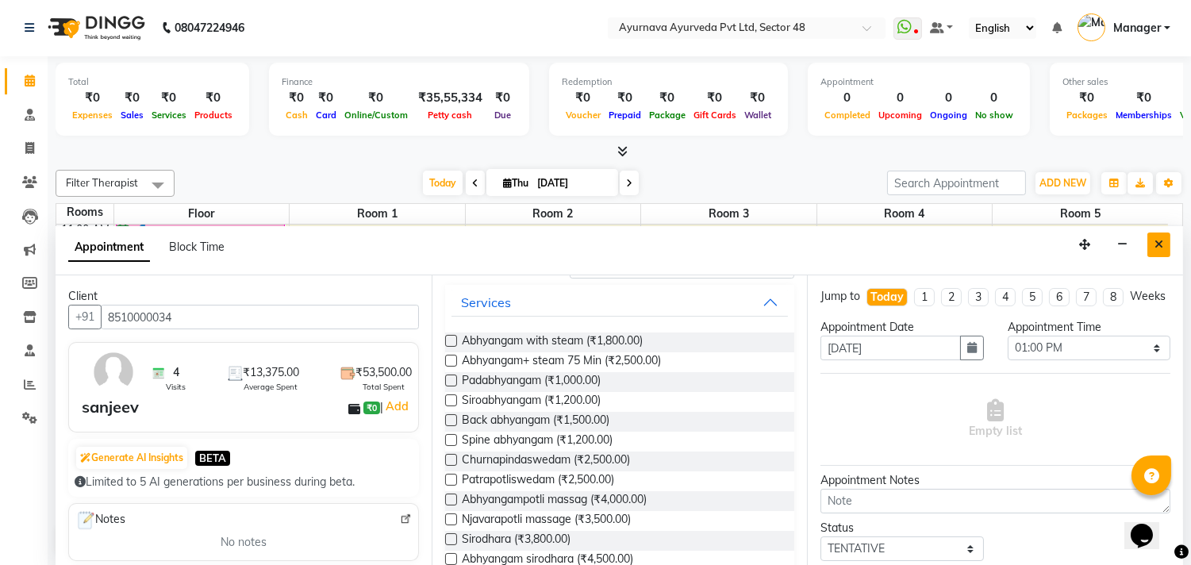
click at [1160, 243] on icon "Close" at bounding box center [1158, 244] width 9 height 11
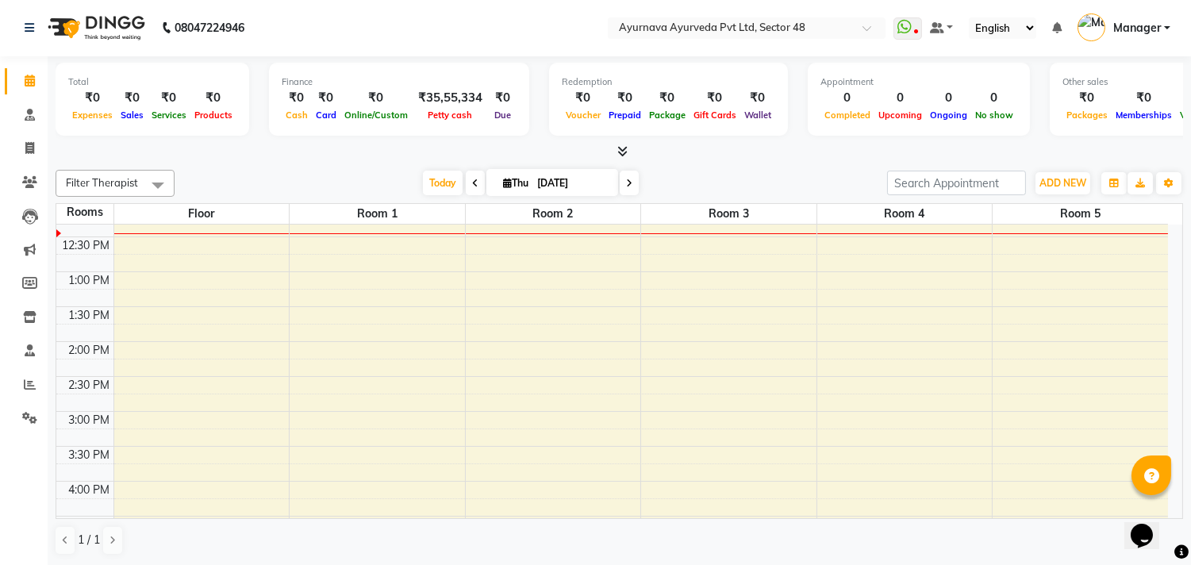
scroll to position [528, 0]
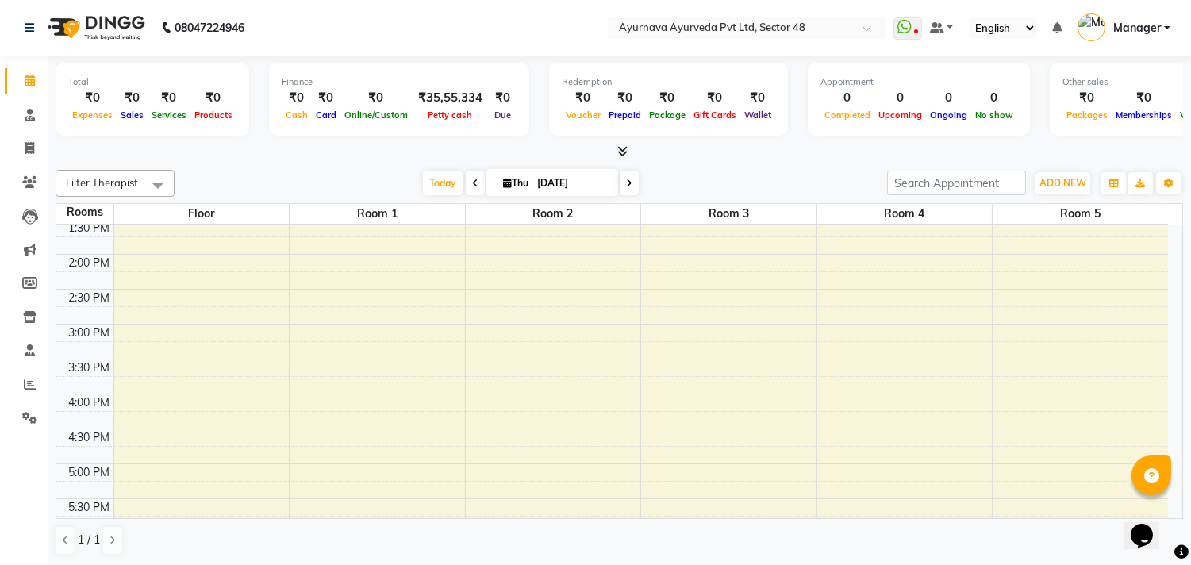
click at [540, 263] on div "6:00 AM 6:30 AM 7:00 AM 7:30 AM 8:00 AM 8:30 AM 9:00 AM 9:30 AM 10:00 AM 10:30 …" at bounding box center [612, 219] width 1112 height 1047
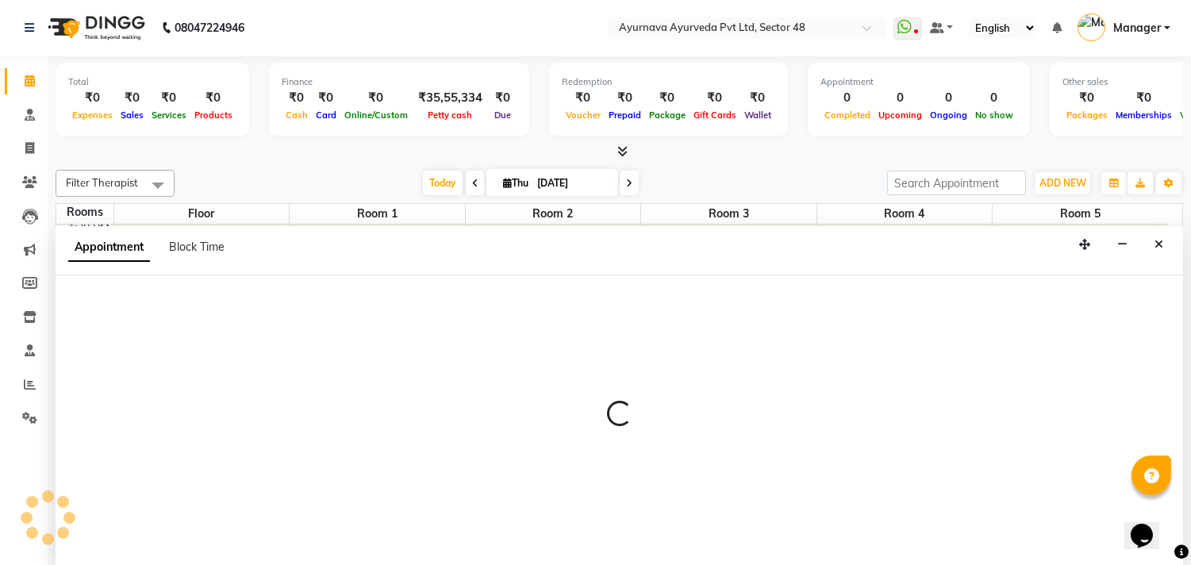
select select "840"
select select "tentative"
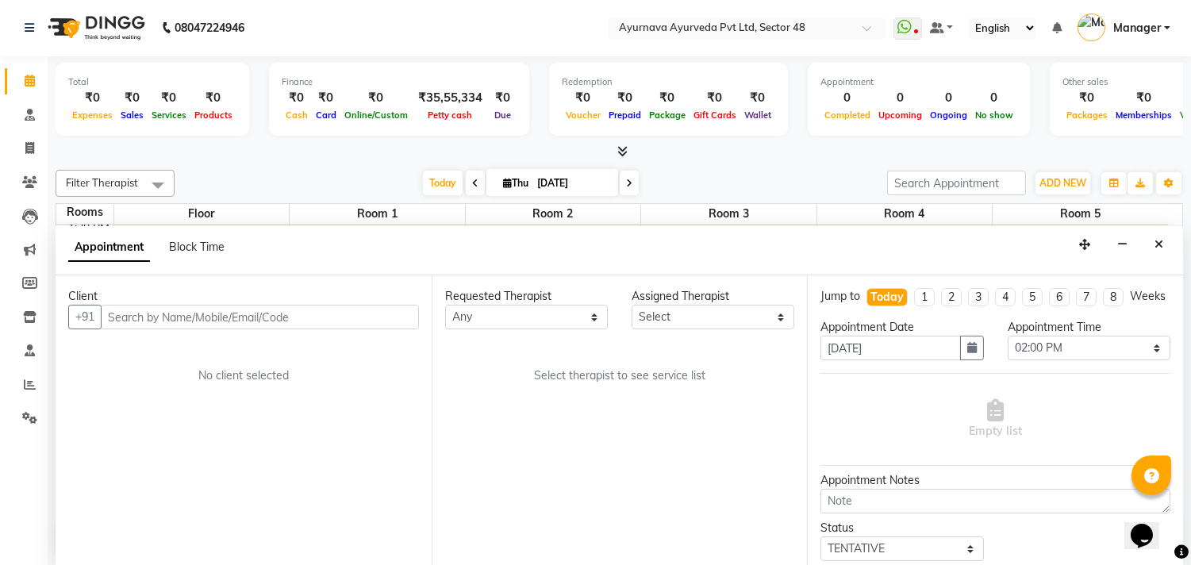
type input "S"
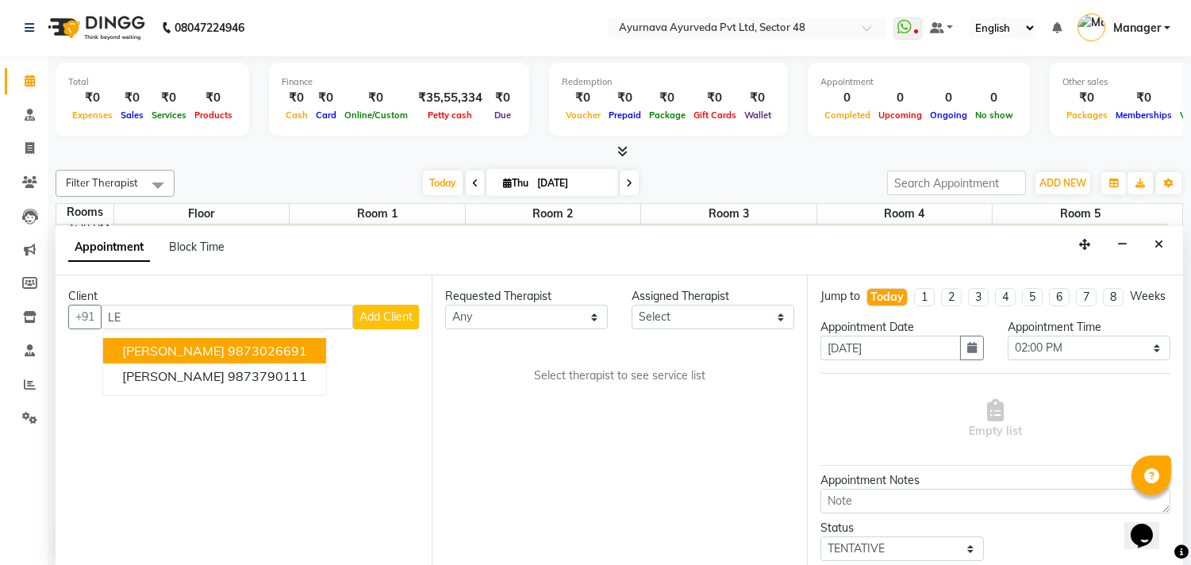
type input "L"
click at [229, 357] on ngb-highlight "9958132521" at bounding box center [267, 351] width 79 height 16
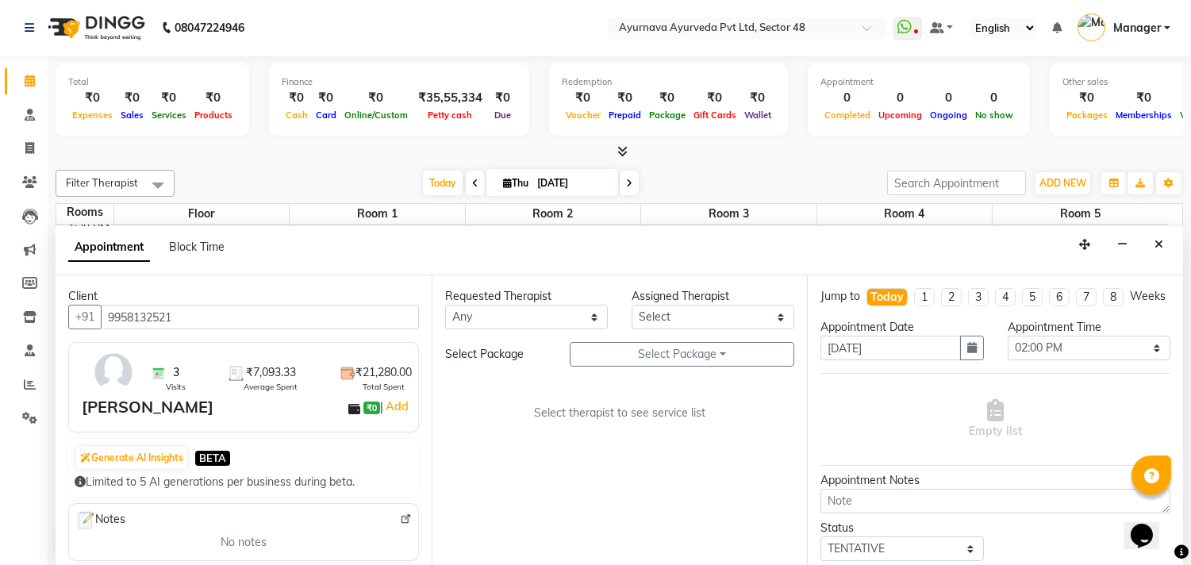
type input "9958132521"
click at [490, 316] on select "Any [PERSON_NAME] [PERSON_NAME] V P [PERSON_NAME] [PERSON_NAME] [PERSON_NAME] […" at bounding box center [526, 317] width 163 height 25
select select "58124"
click at [445, 305] on select "Any [PERSON_NAME] [PERSON_NAME] V P [PERSON_NAME] [PERSON_NAME] [PERSON_NAME] […" at bounding box center [526, 317] width 163 height 25
select select "58124"
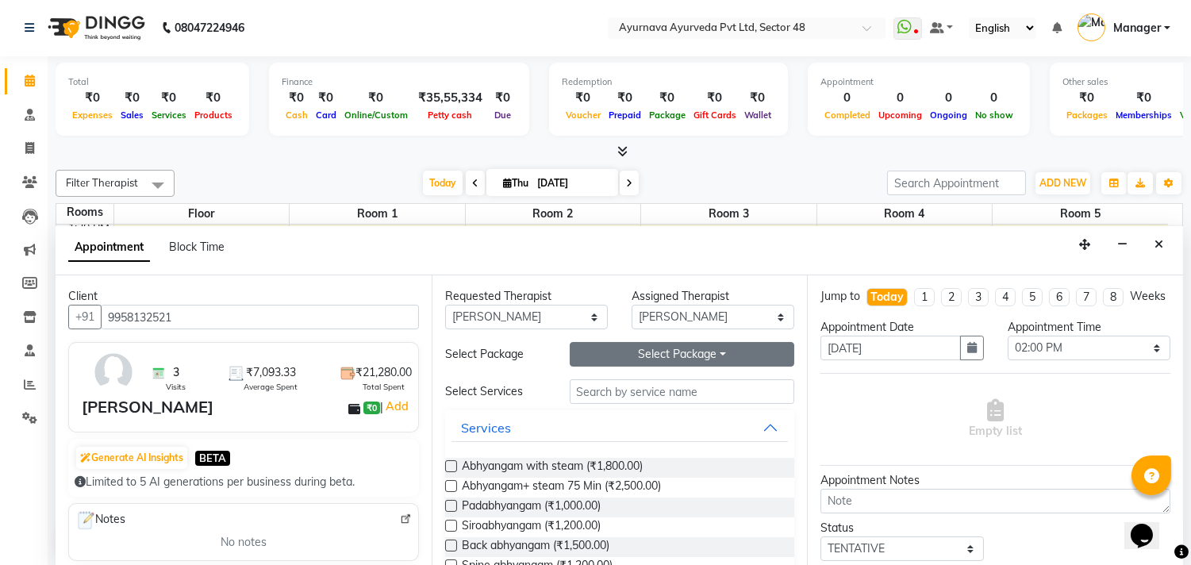
click at [678, 354] on button "Select Package Toggle Dropdown" at bounding box center [682, 354] width 225 height 25
click at [632, 384] on li "[PERSON_NAME]" at bounding box center [633, 386] width 126 height 23
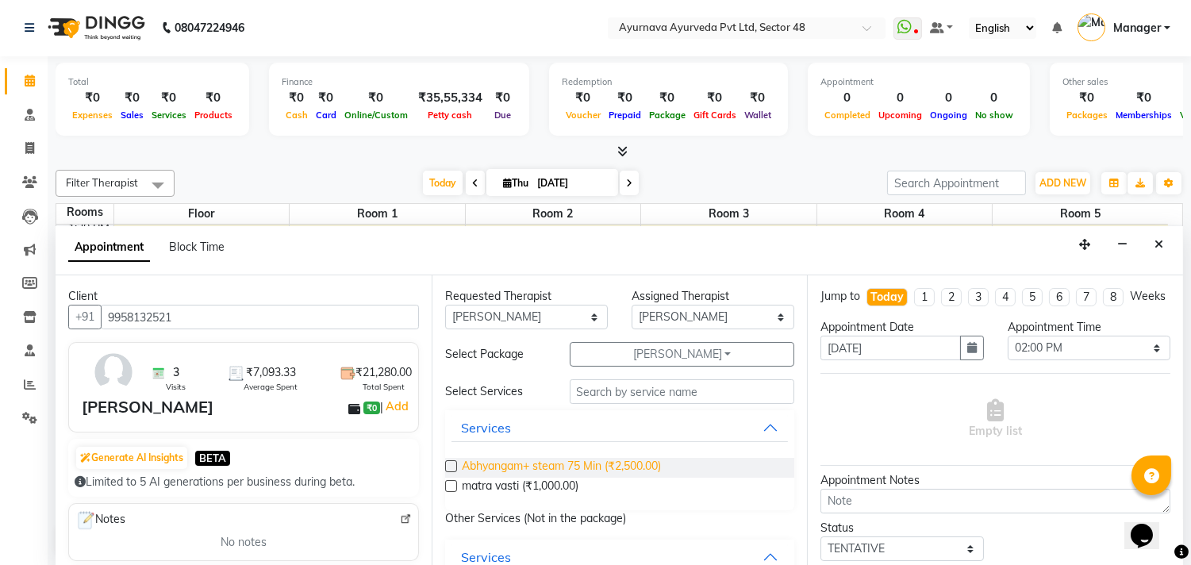
click at [578, 464] on span "Abhyangam+ steam 75 Min (₹2,500.00)" at bounding box center [561, 468] width 199 height 20
checkbox input "false"
select select "2643"
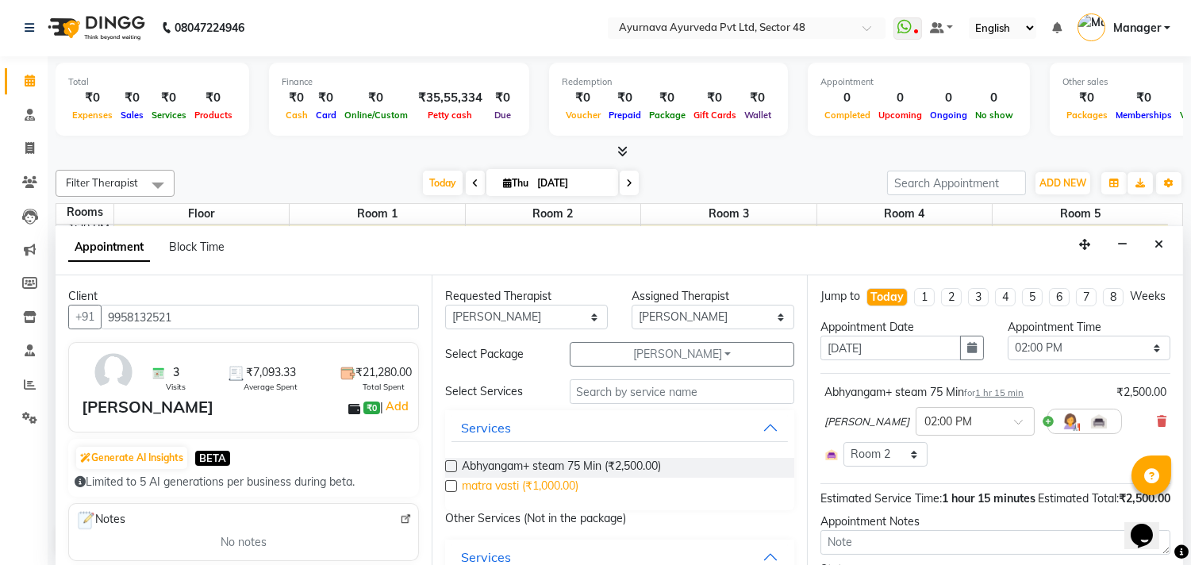
click at [561, 488] on span "matra vasti (₹1,000.00)" at bounding box center [520, 488] width 117 height 20
checkbox input "true"
select select "2643"
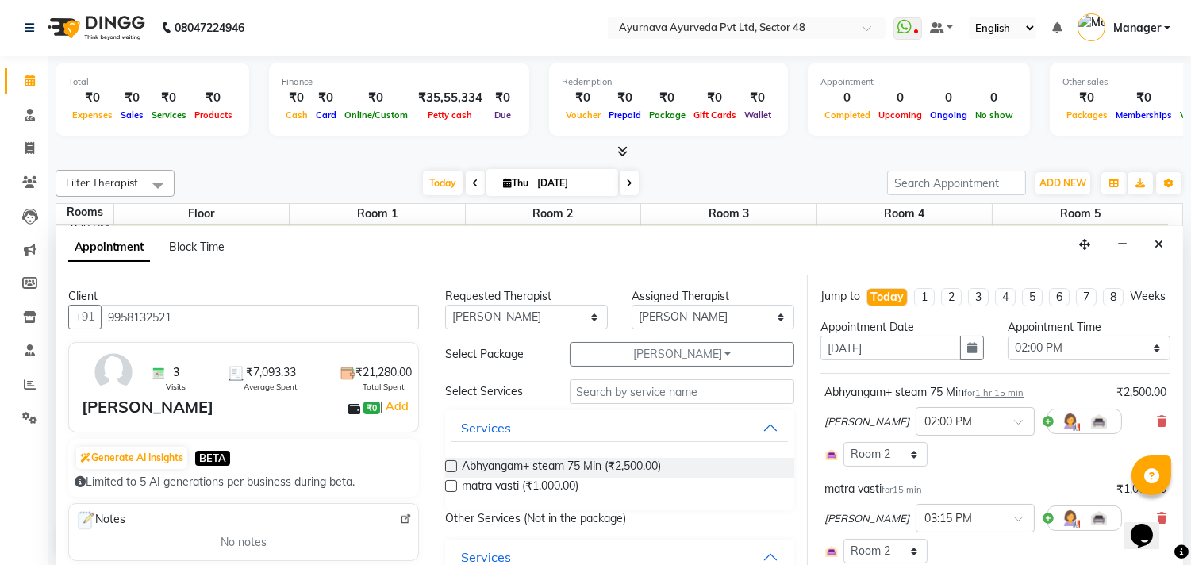
checkbox input "false"
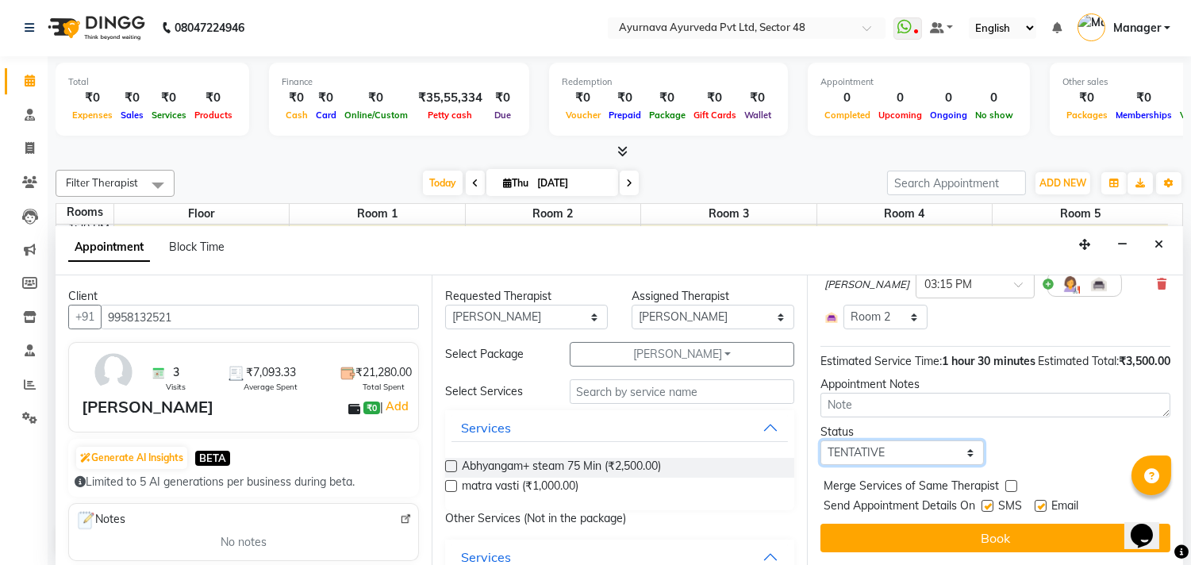
click at [911, 455] on select "Select TENTATIVE CONFIRM CHECK-IN UPCOMING" at bounding box center [901, 452] width 163 height 25
select select "confirm booking"
click at [820, 440] on select "Select TENTATIVE CONFIRM CHECK-IN UPCOMING" at bounding box center [901, 452] width 163 height 25
click at [989, 509] on label at bounding box center [987, 506] width 12 height 12
click at [989, 509] on input "checkbox" at bounding box center [986, 507] width 10 height 10
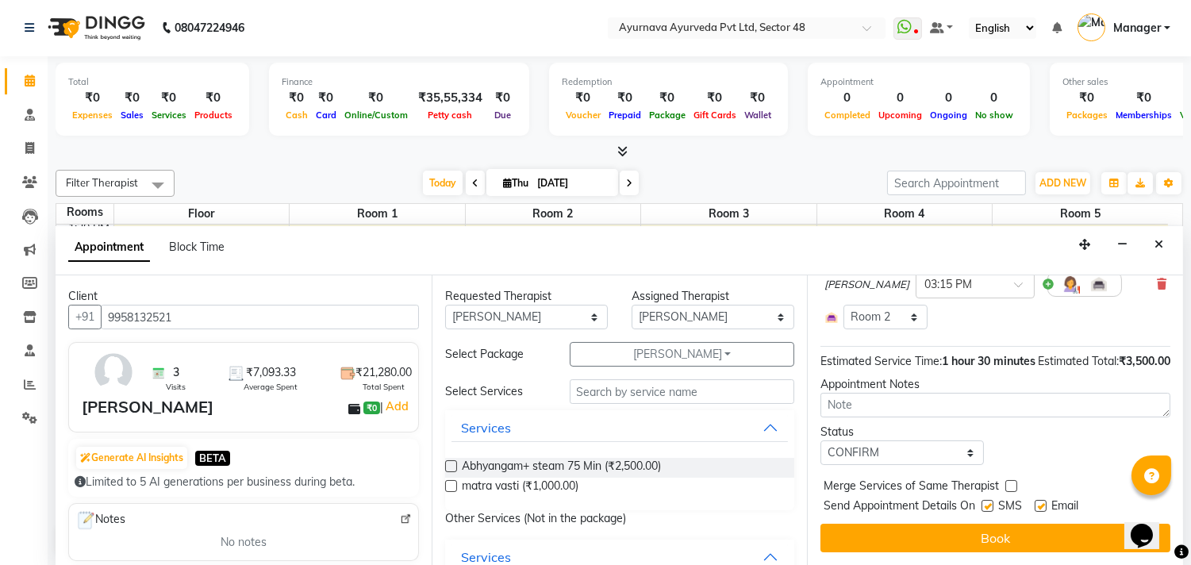
checkbox input "false"
click at [1040, 510] on label at bounding box center [1041, 506] width 12 height 12
click at [1040, 510] on input "checkbox" at bounding box center [1040, 507] width 10 height 10
checkbox input "false"
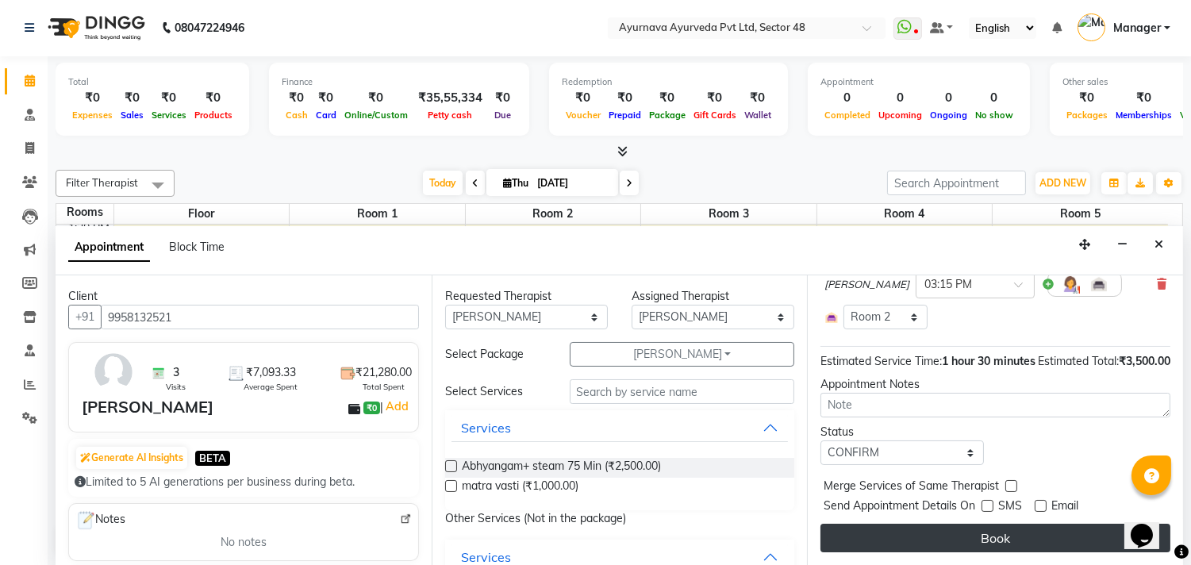
click at [1037, 543] on button "Book" at bounding box center [995, 538] width 350 height 29
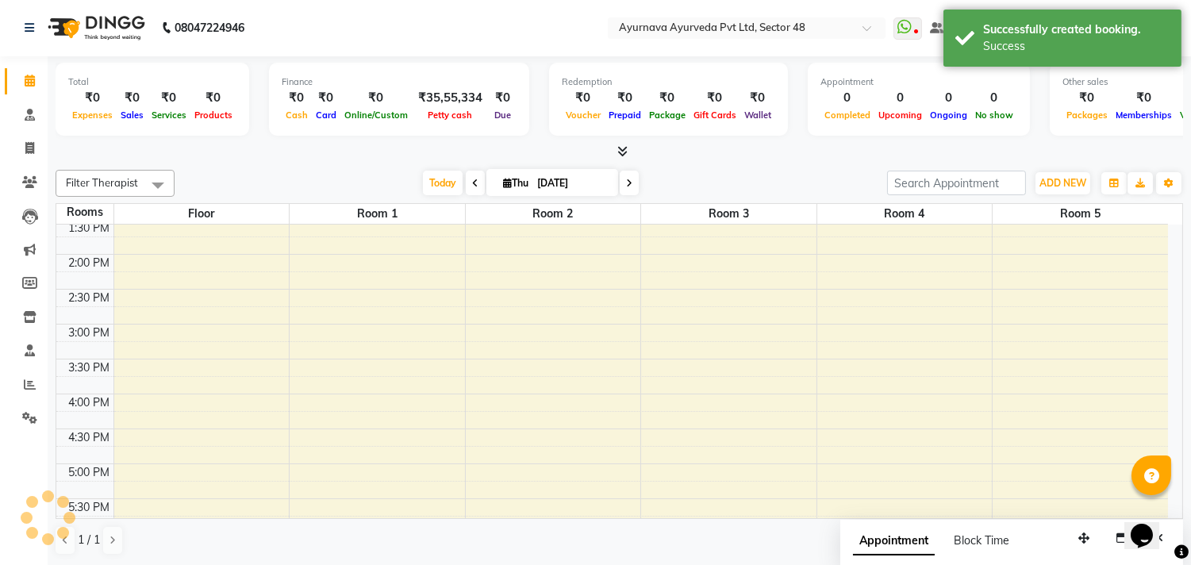
scroll to position [0, 0]
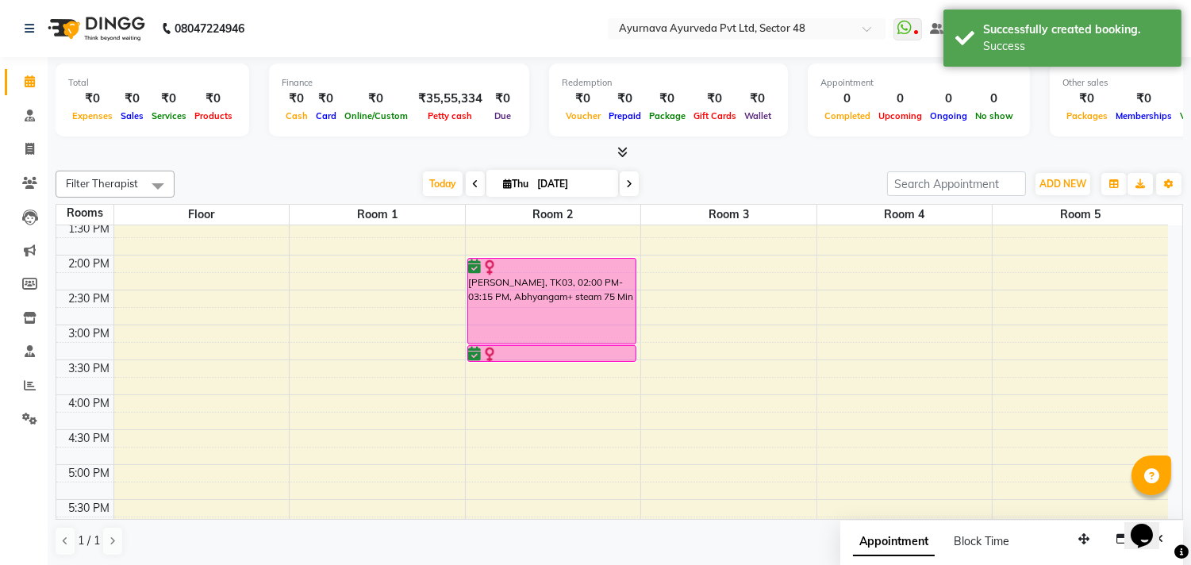
click at [354, 378] on div "6:00 AM 6:30 AM 7:00 AM 7:30 AM 8:00 AM 8:30 AM 9:00 AM 9:30 AM 10:00 AM 10:30 …" at bounding box center [612, 220] width 1112 height 1047
select select "tentative"
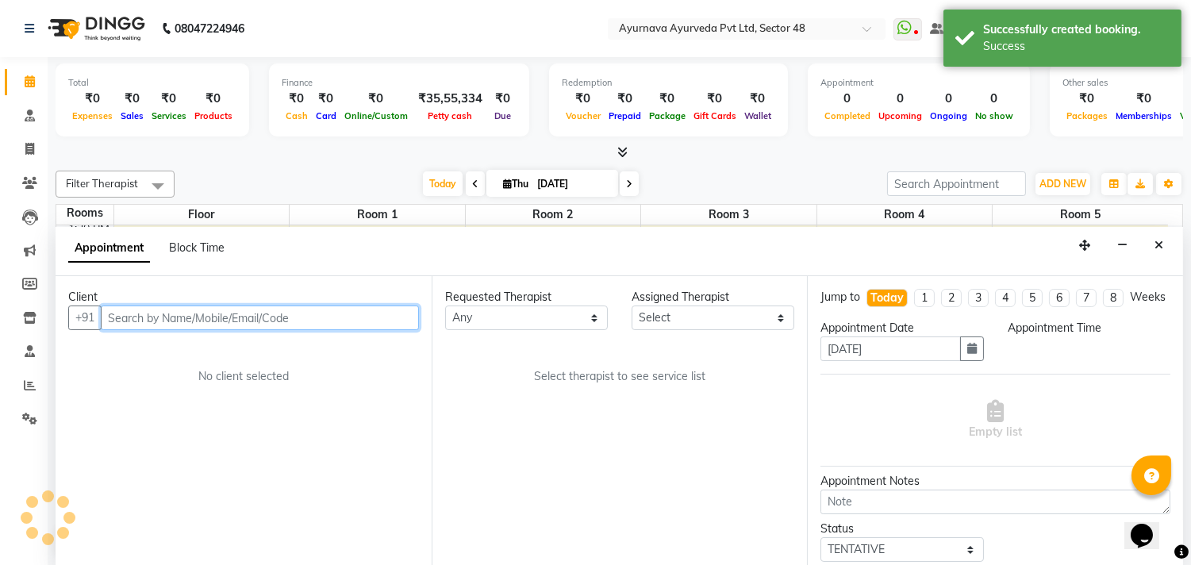
scroll to position [1, 0]
select select "930"
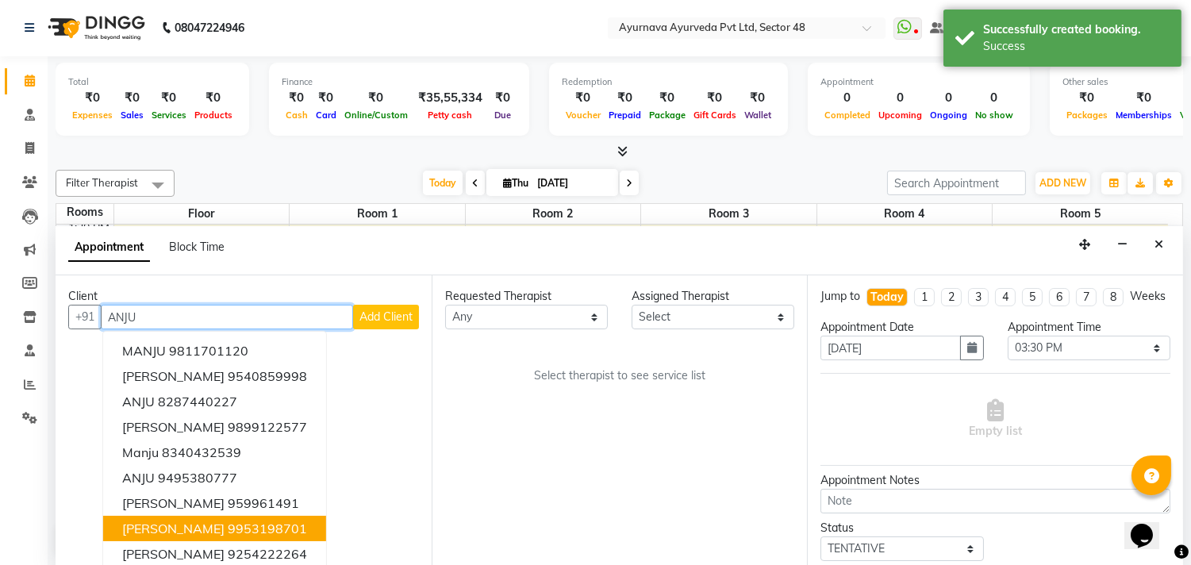
click at [228, 524] on ngb-highlight "9953198701" at bounding box center [267, 528] width 79 height 16
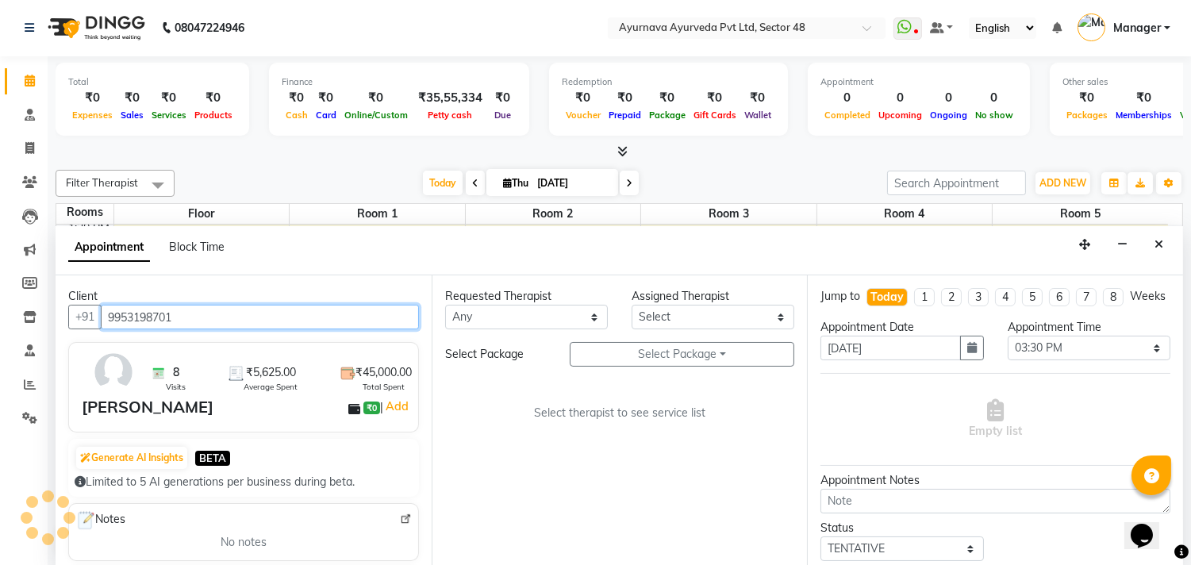
type input "9953198701"
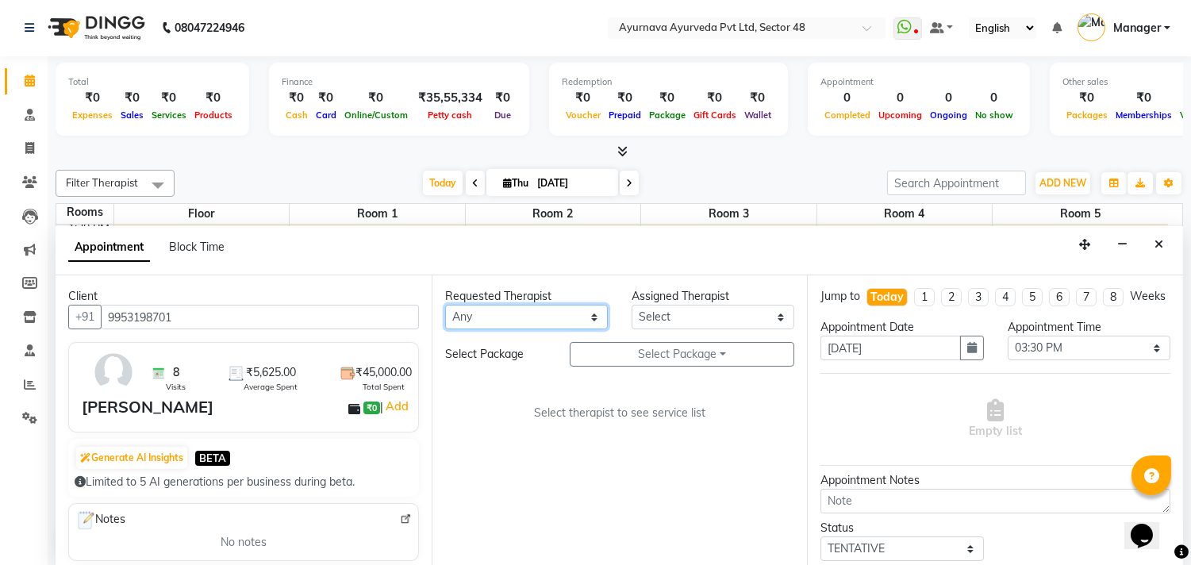
click at [522, 311] on select "Any [PERSON_NAME] [PERSON_NAME] V P [PERSON_NAME] [PERSON_NAME] [PERSON_NAME] […" at bounding box center [526, 317] width 163 height 25
select select "58124"
click at [445, 305] on select "Any [PERSON_NAME] [PERSON_NAME] V P [PERSON_NAME] [PERSON_NAME] [PERSON_NAME] […" at bounding box center [526, 317] width 163 height 25
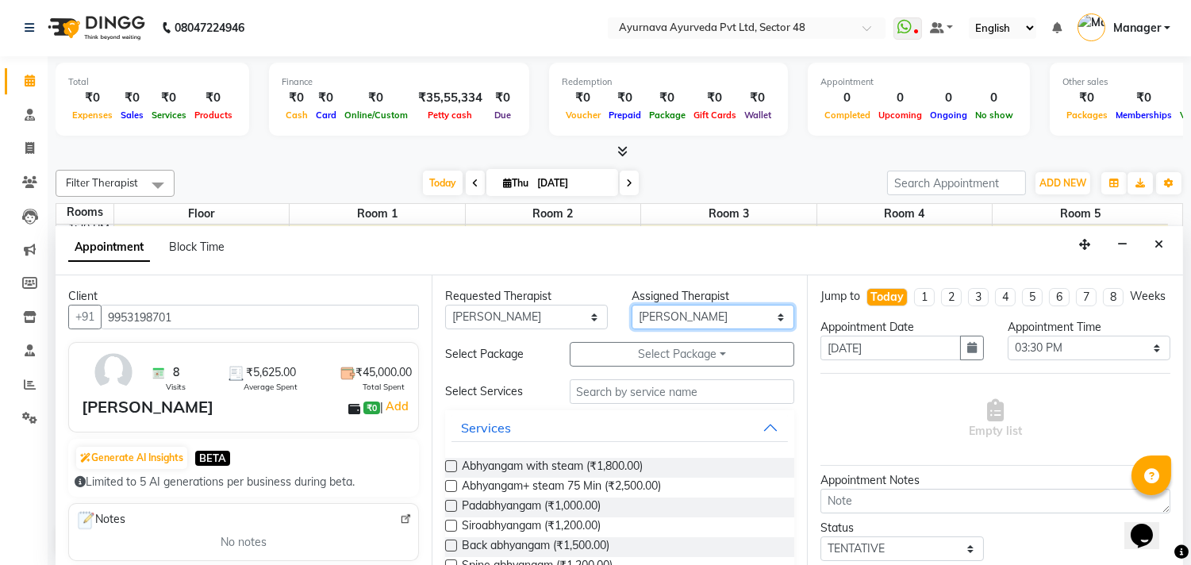
click at [660, 310] on select "Select [PERSON_NAME] [PERSON_NAME] V P [PERSON_NAME] [PERSON_NAME] [PERSON_NAME…" at bounding box center [713, 317] width 163 height 25
select select "39150"
click at [632, 305] on select "Select [PERSON_NAME] [PERSON_NAME] V P [PERSON_NAME] [PERSON_NAME] [PERSON_NAME…" at bounding box center [713, 317] width 163 height 25
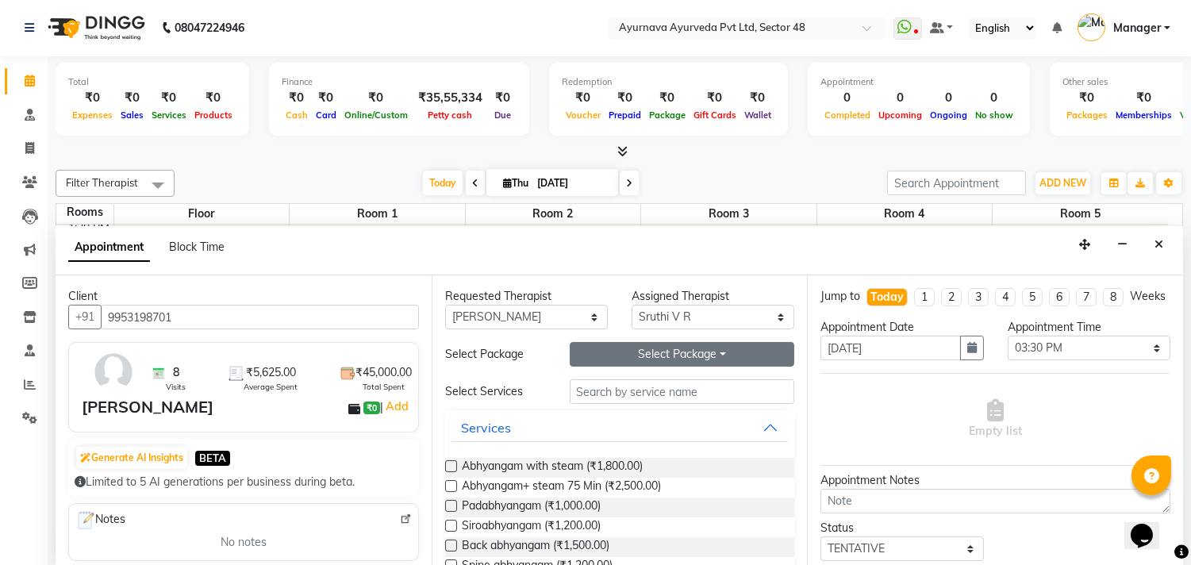
click at [655, 352] on button "Select Package Toggle Dropdown" at bounding box center [682, 354] width 225 height 25
drag, startPoint x: 616, startPoint y: 389, endPoint x: 604, endPoint y: 382, distance: 13.5
click at [613, 386] on li "[PERSON_NAME]" at bounding box center [633, 386] width 126 height 23
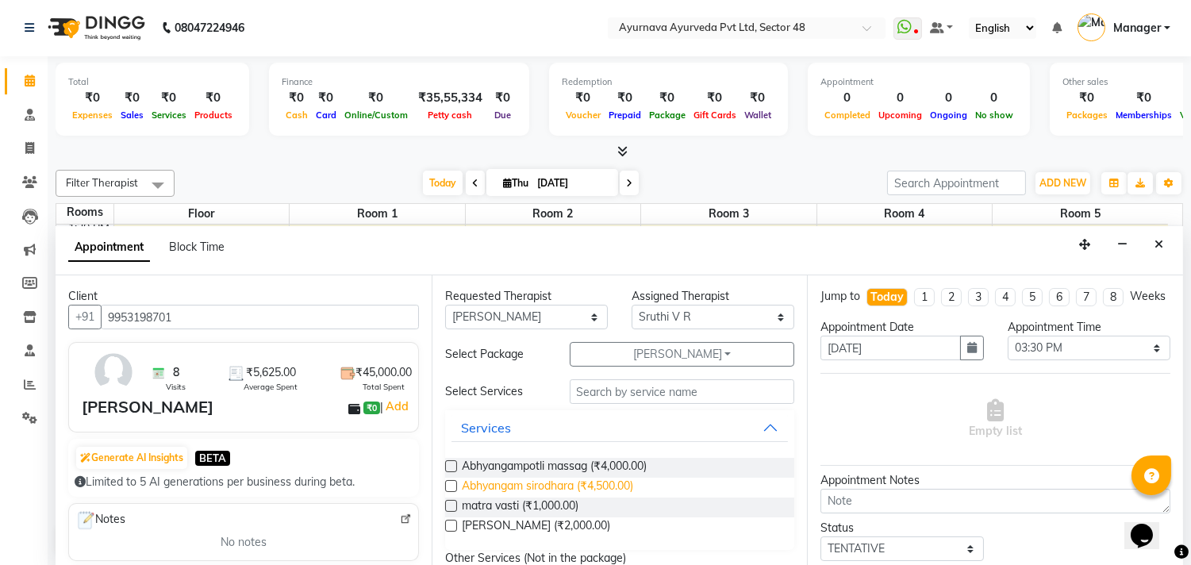
click at [558, 486] on span "Abhyangam sirodhara (₹4,500.00)" at bounding box center [547, 488] width 171 height 20
checkbox input "false"
select select "2642"
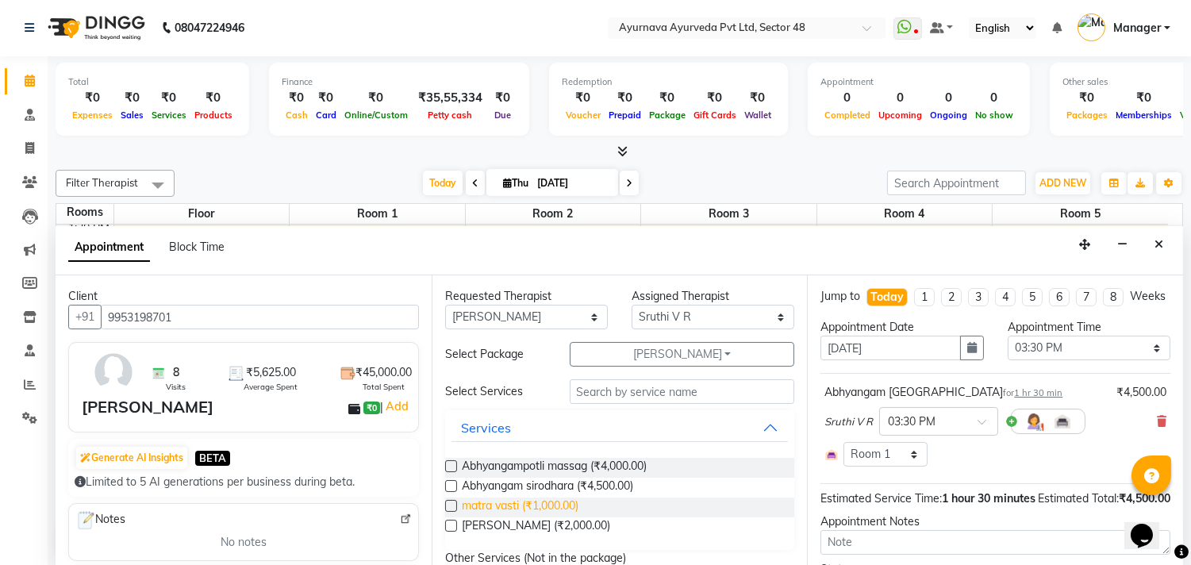
click at [547, 510] on span "matra vasti (₹1,000.00)" at bounding box center [520, 507] width 117 height 20
checkbox input "true"
select select "2642"
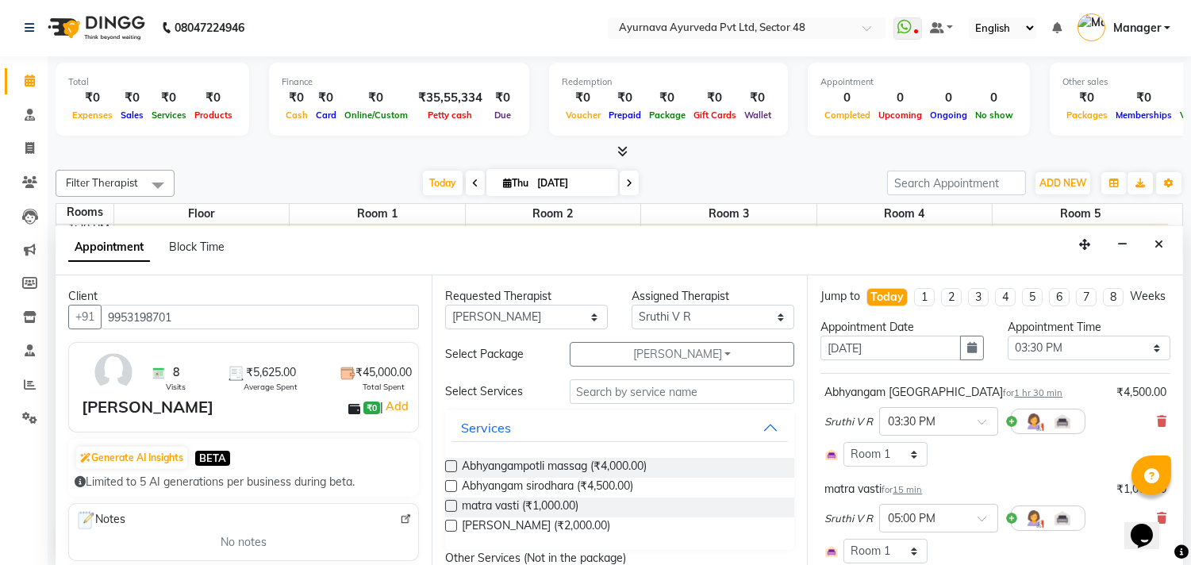
checkbox input "false"
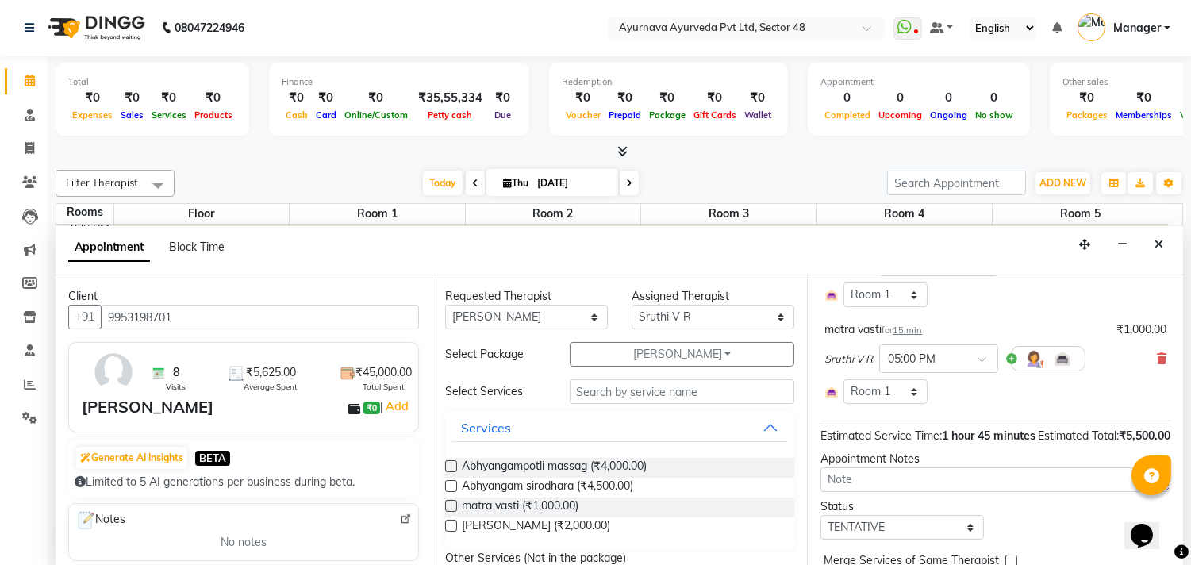
scroll to position [265, 0]
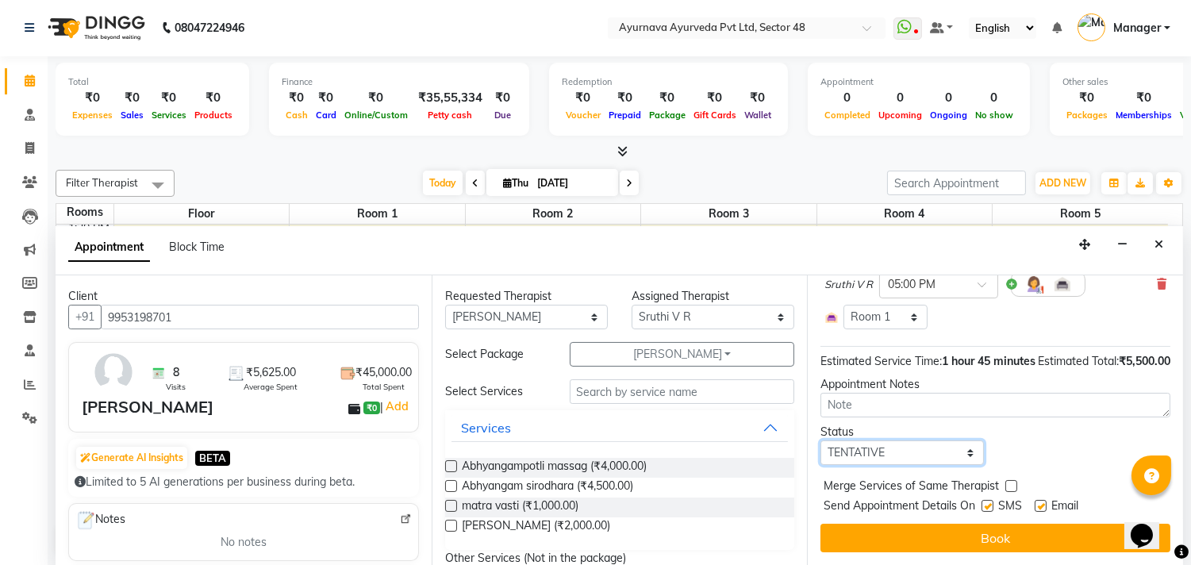
drag, startPoint x: 895, startPoint y: 455, endPoint x: 894, endPoint y: 446, distance: 8.8
click at [895, 455] on select "Select TENTATIVE CONFIRM CHECK-IN UPCOMING" at bounding box center [901, 452] width 163 height 25
select select "confirm booking"
click at [820, 440] on select "Select TENTATIVE CONFIRM CHECK-IN UPCOMING" at bounding box center [901, 452] width 163 height 25
click at [990, 508] on label at bounding box center [987, 506] width 12 height 12
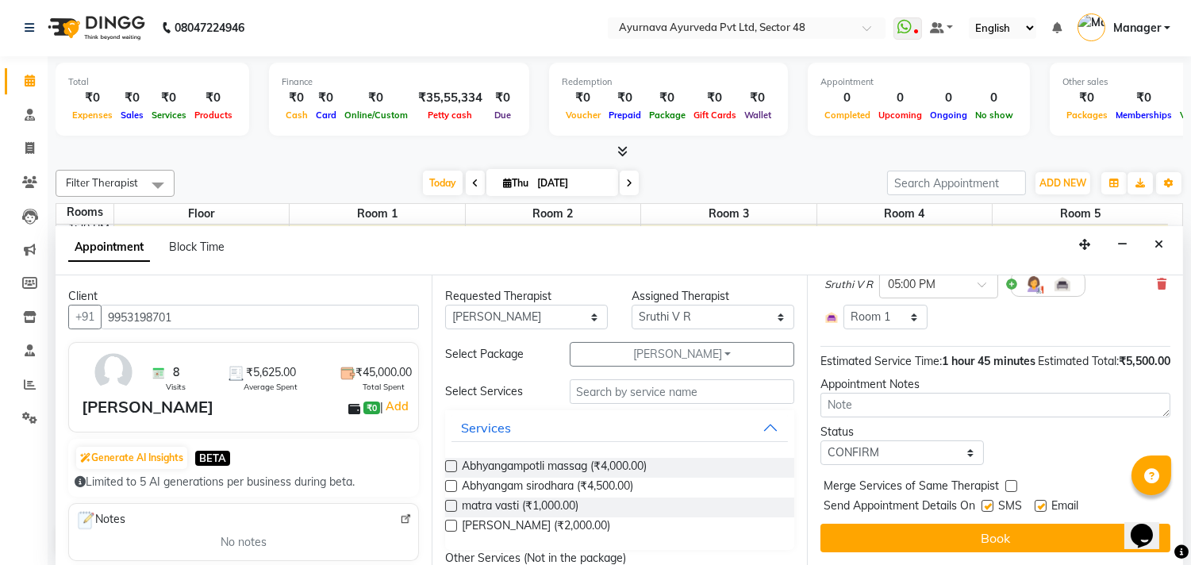
click at [990, 508] on input "checkbox" at bounding box center [986, 507] width 10 height 10
checkbox input "false"
click at [1042, 508] on label at bounding box center [1041, 506] width 12 height 12
click at [1042, 508] on input "checkbox" at bounding box center [1040, 507] width 10 height 10
checkbox input "false"
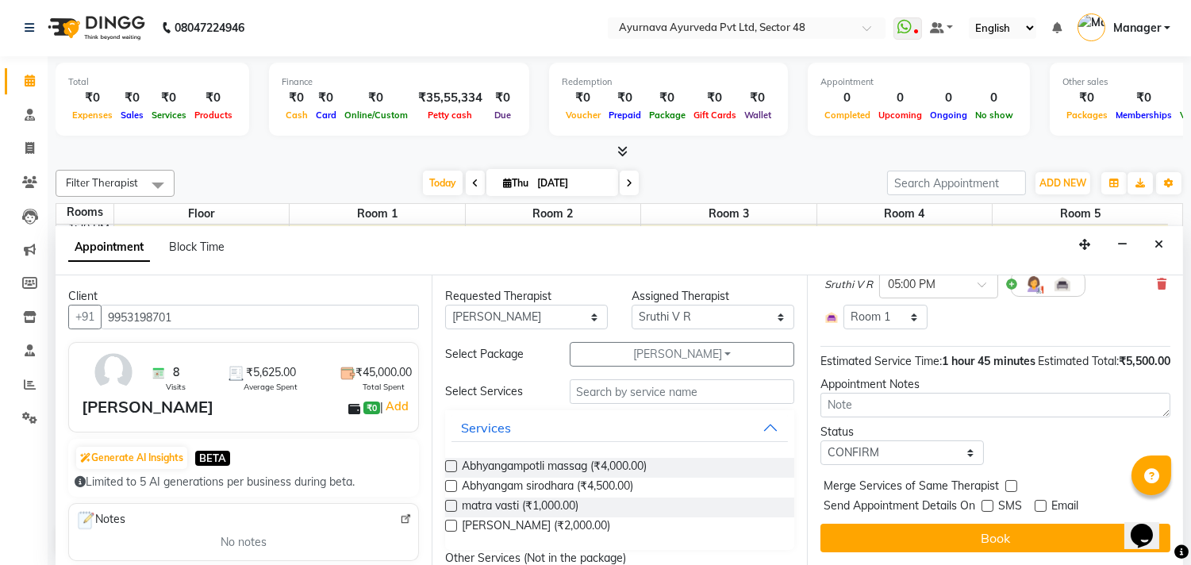
click at [1036, 521] on div "Jump to [DATE] 1 2 3 4 5 6 7 8 Weeks Appointment Date [DATE] Appointment Time S…" at bounding box center [995, 420] width 376 height 290
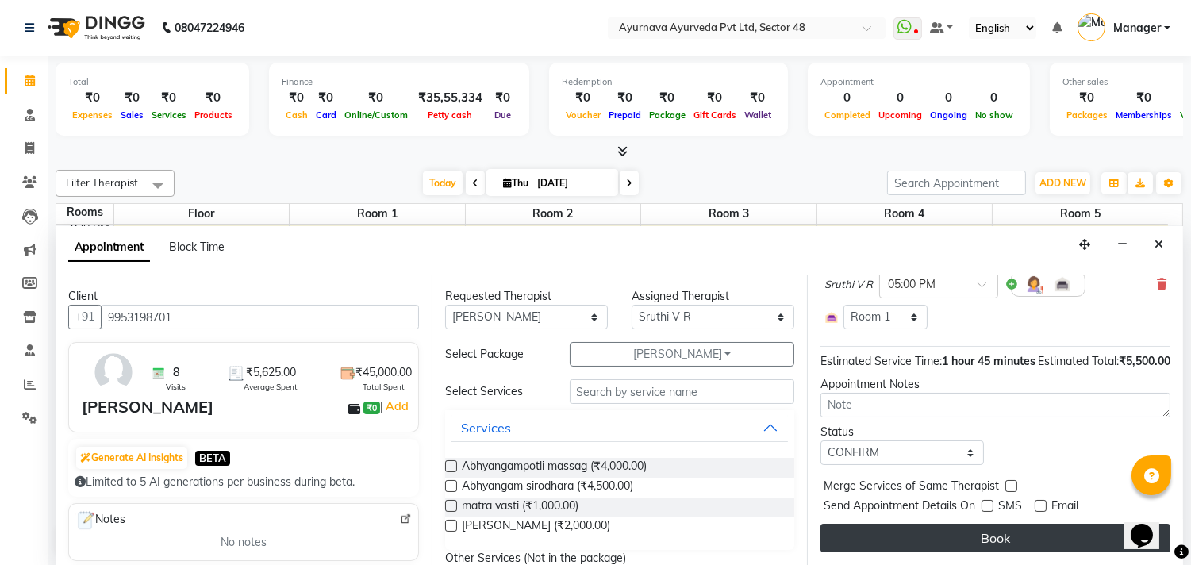
click at [1037, 537] on button "Book" at bounding box center [995, 538] width 350 height 29
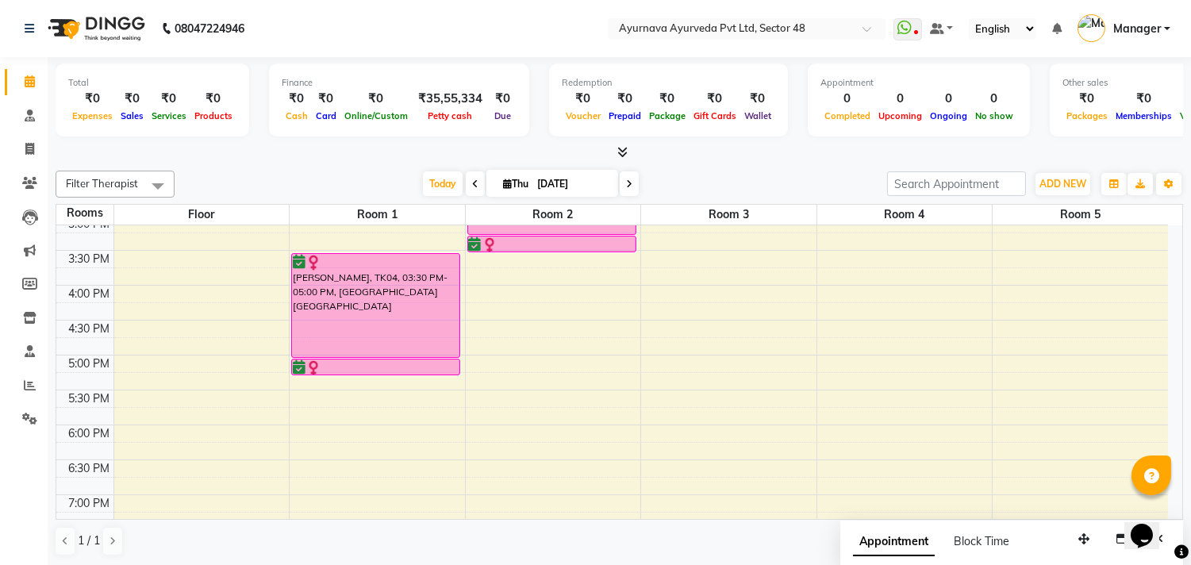
scroll to position [758, 0]
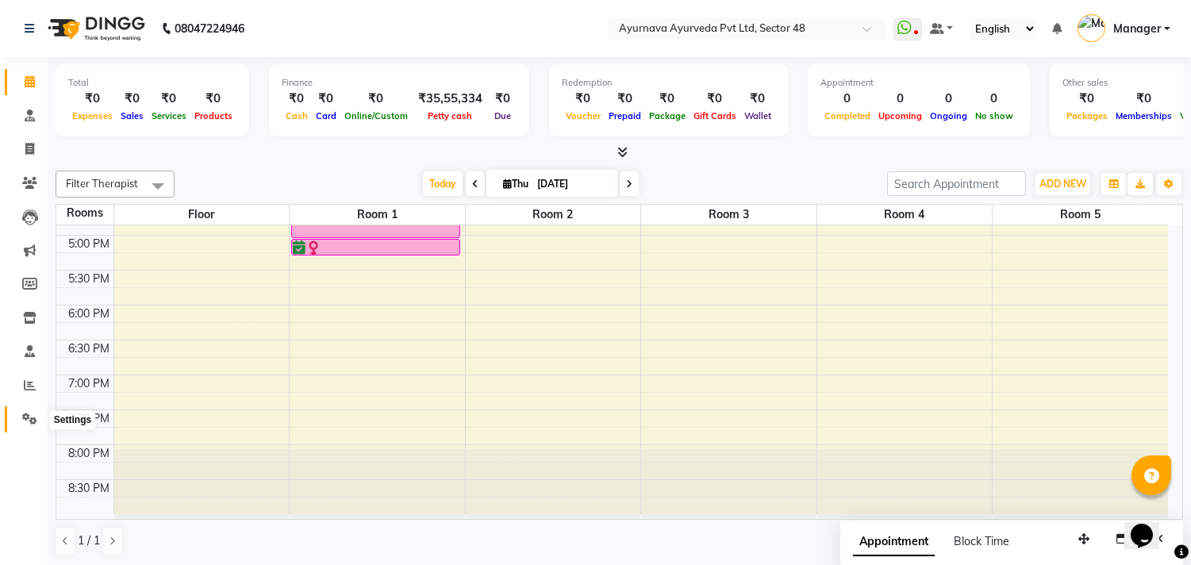
click at [33, 413] on span at bounding box center [30, 419] width 28 height 18
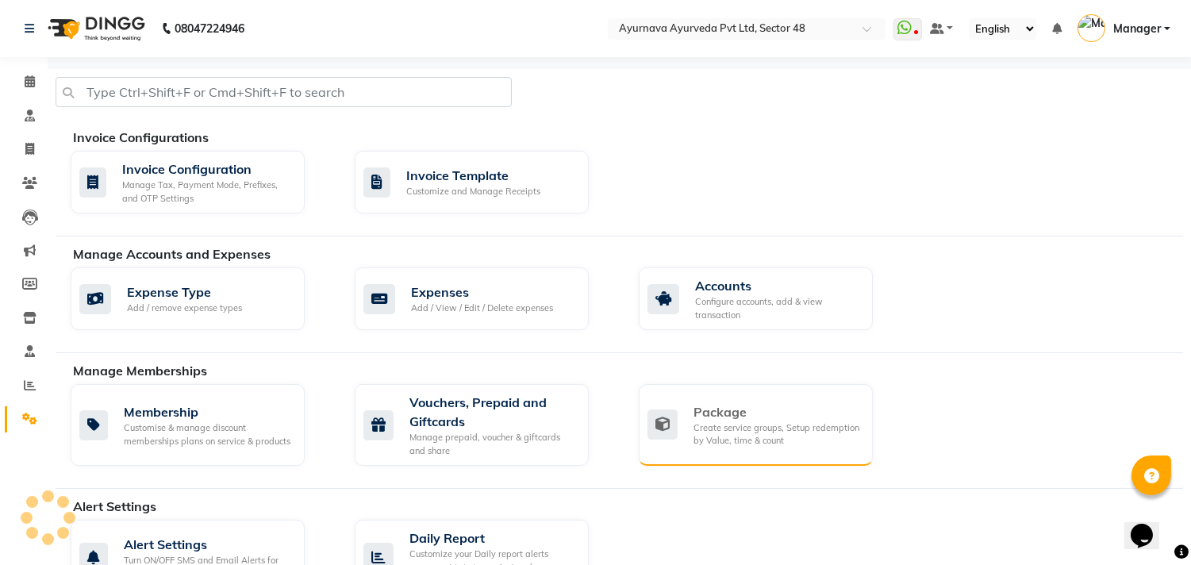
click at [744, 409] on div "Package" at bounding box center [776, 411] width 167 height 19
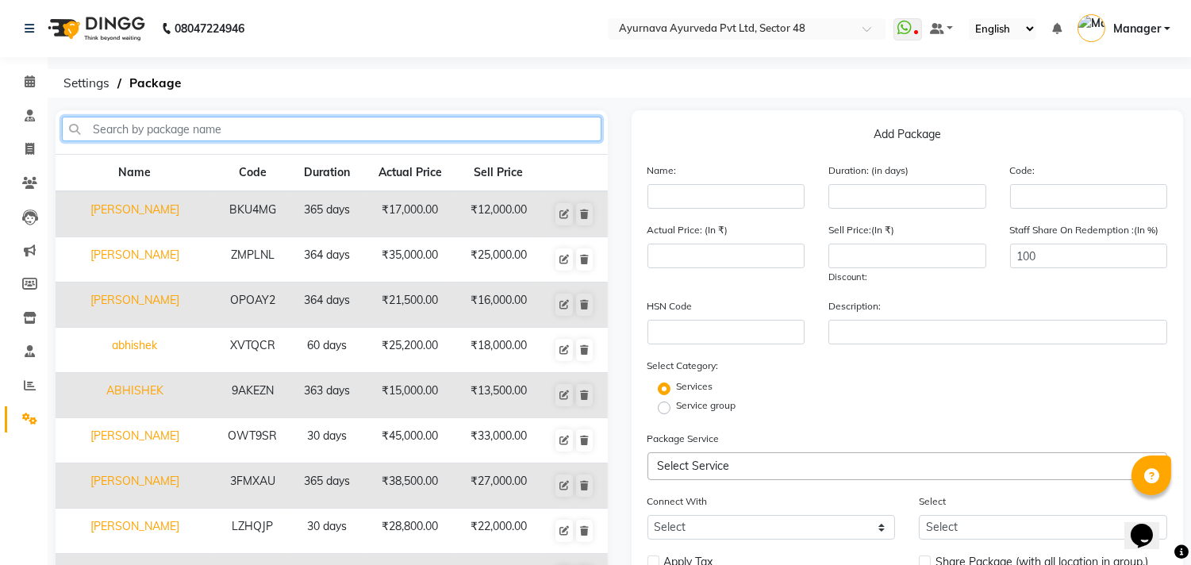
click at [167, 123] on input "text" at bounding box center [332, 129] width 540 height 25
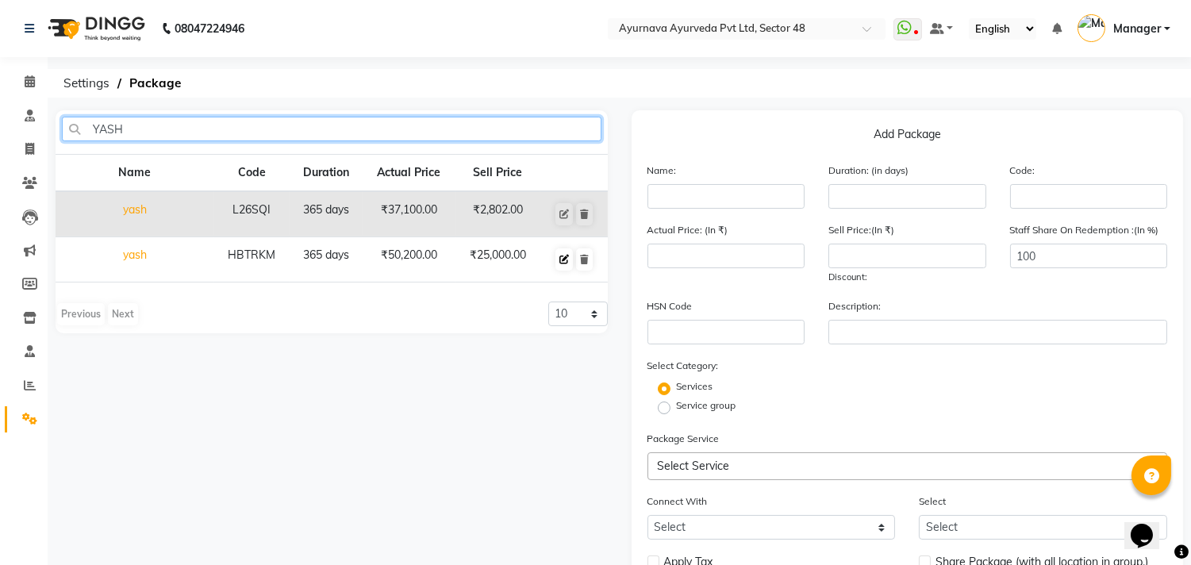
type input "YASH"
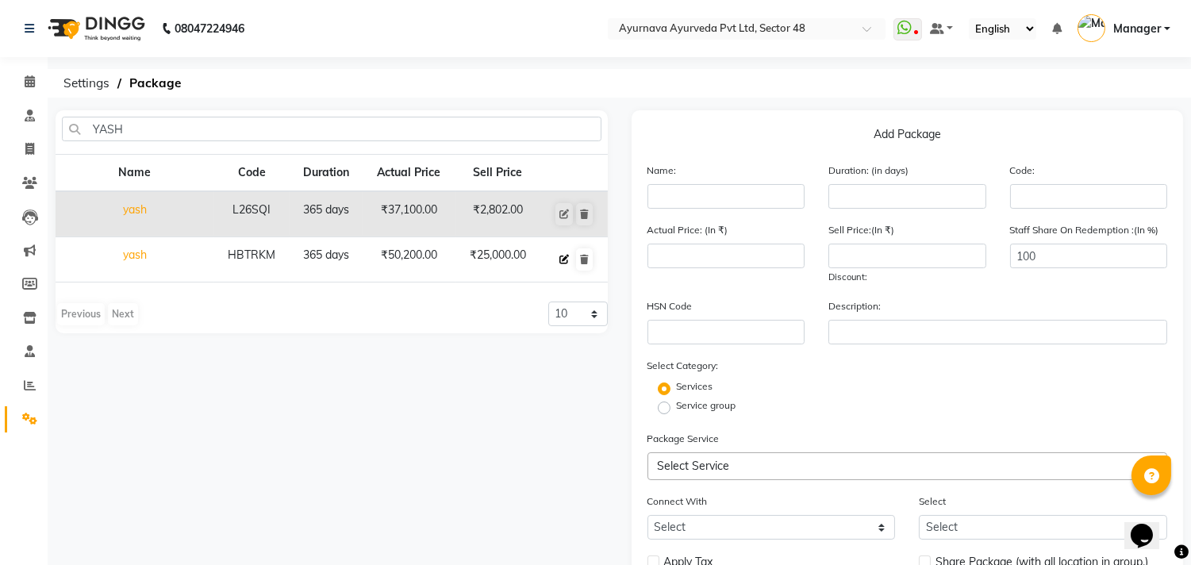
click at [563, 255] on icon at bounding box center [564, 260] width 10 height 10
type input "yash"
type input "365"
type input "HBTRKM"
type input "50200"
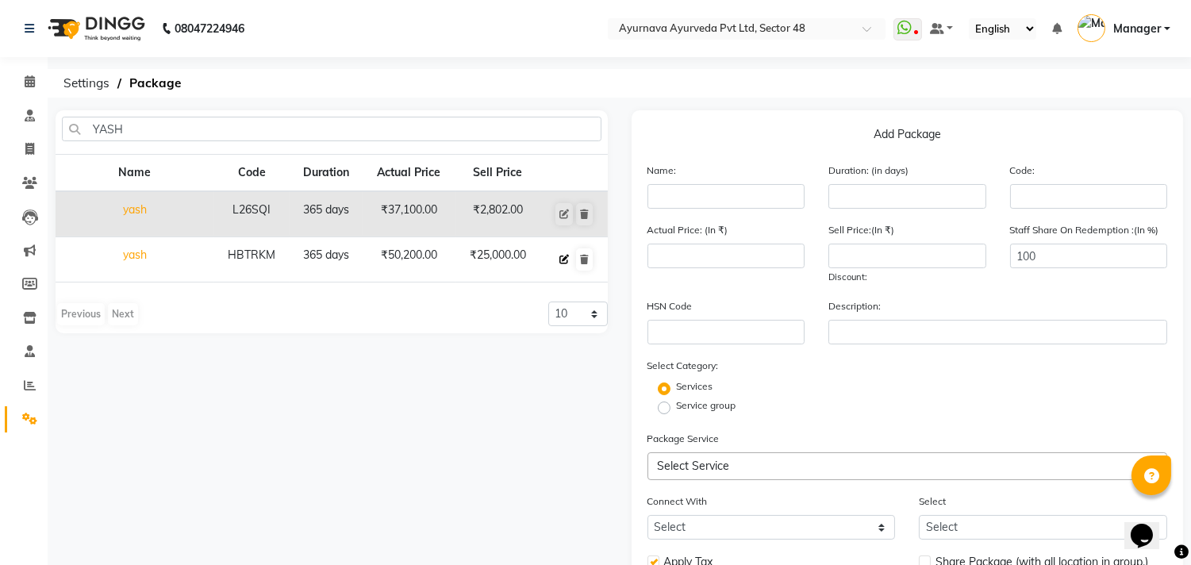
type input "25000"
checkbox input "true"
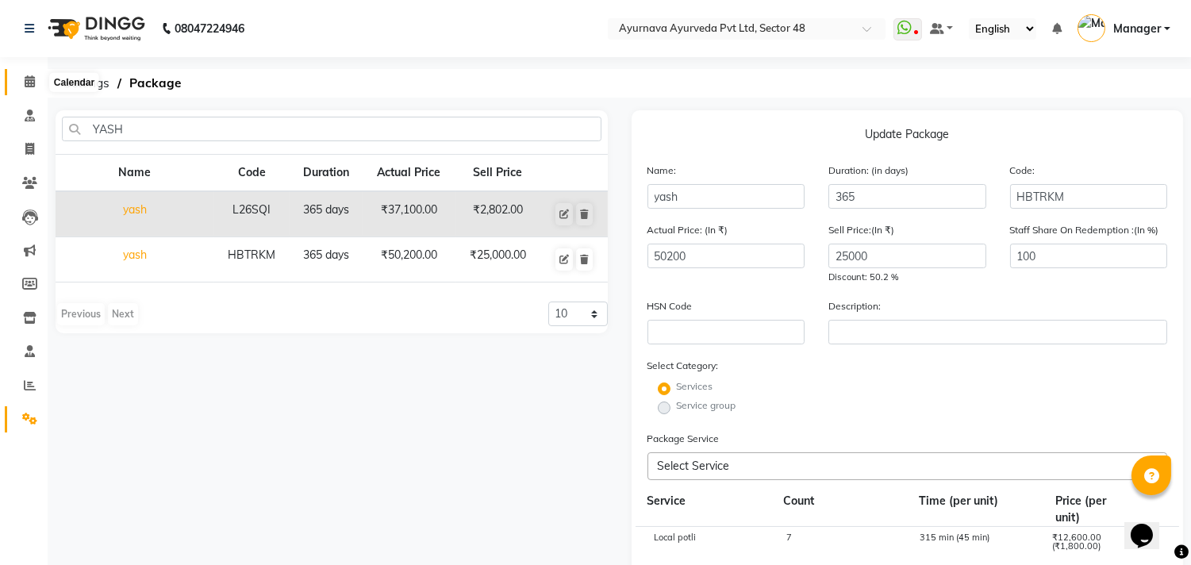
click at [28, 77] on icon at bounding box center [30, 81] width 10 height 12
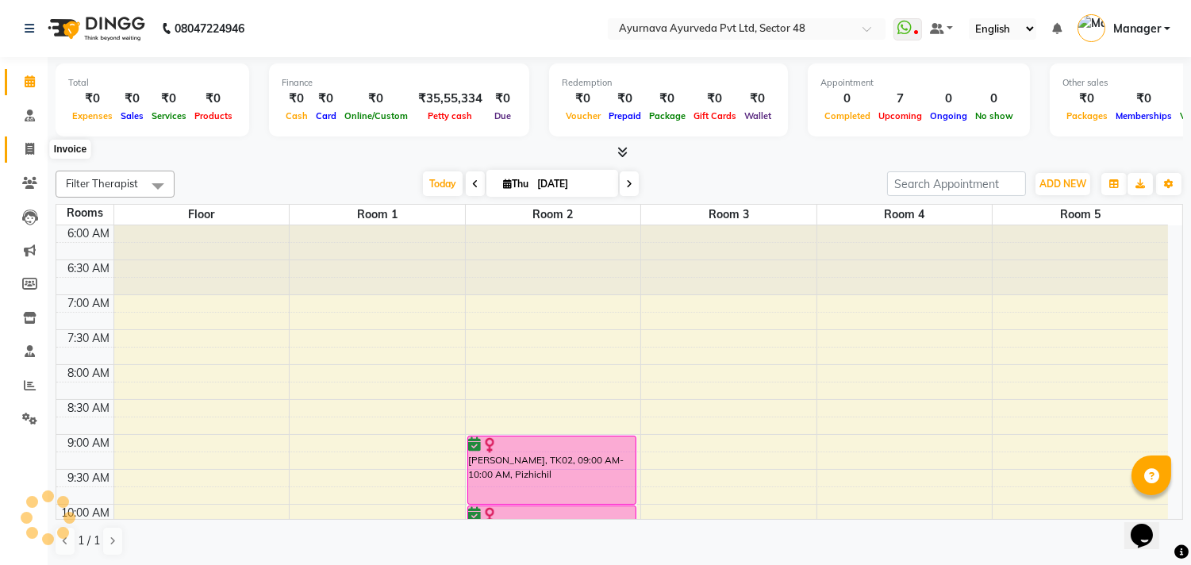
click at [25, 146] on icon at bounding box center [29, 149] width 9 height 12
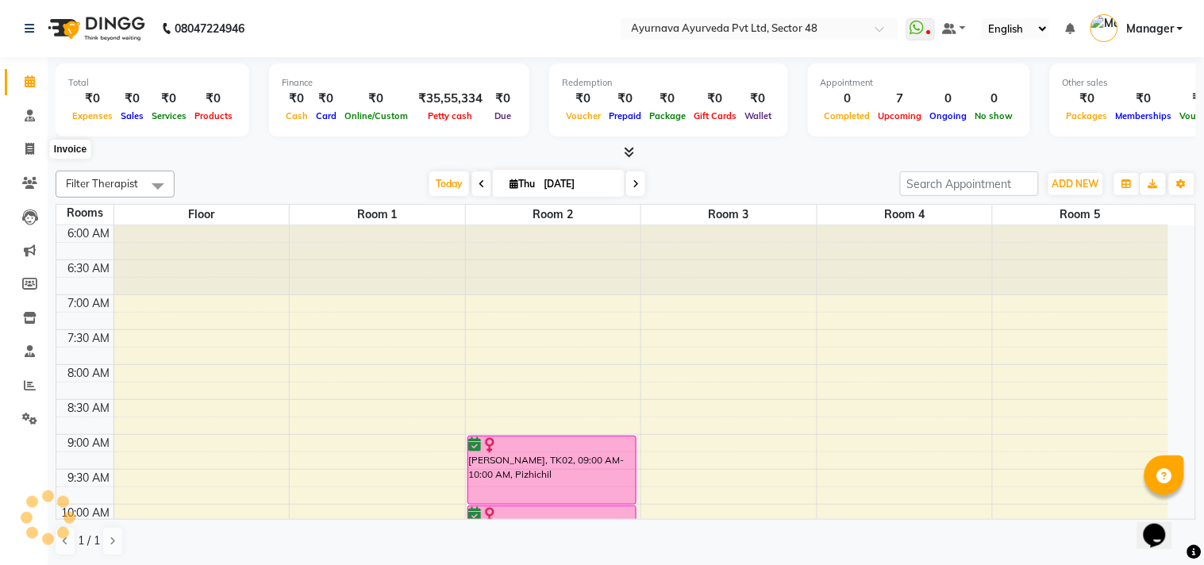
select select "service"
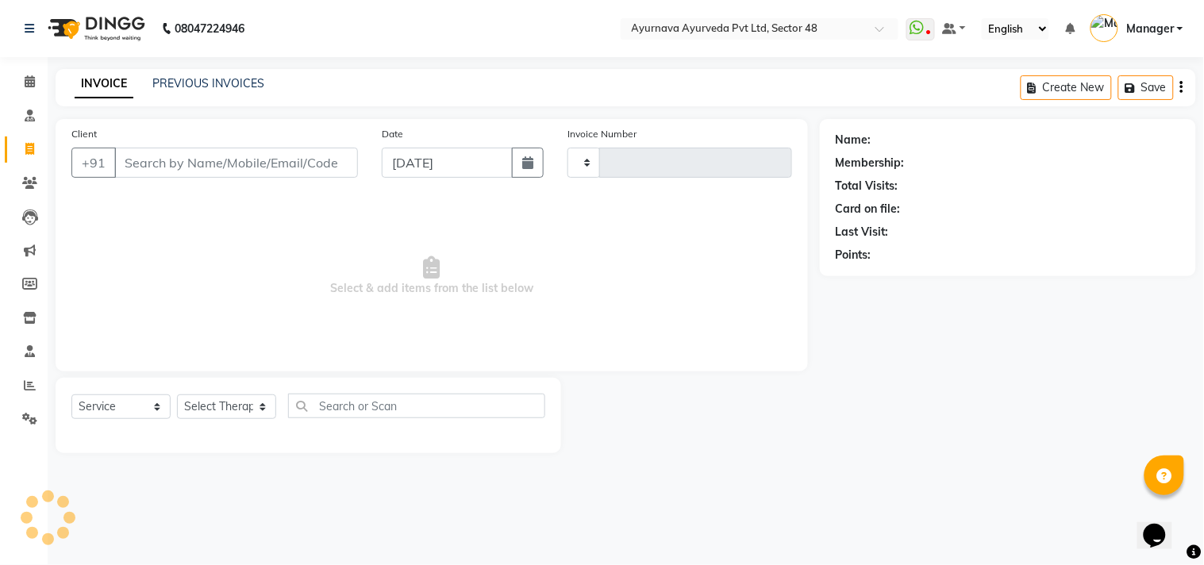
type input "1391"
select select "5546"
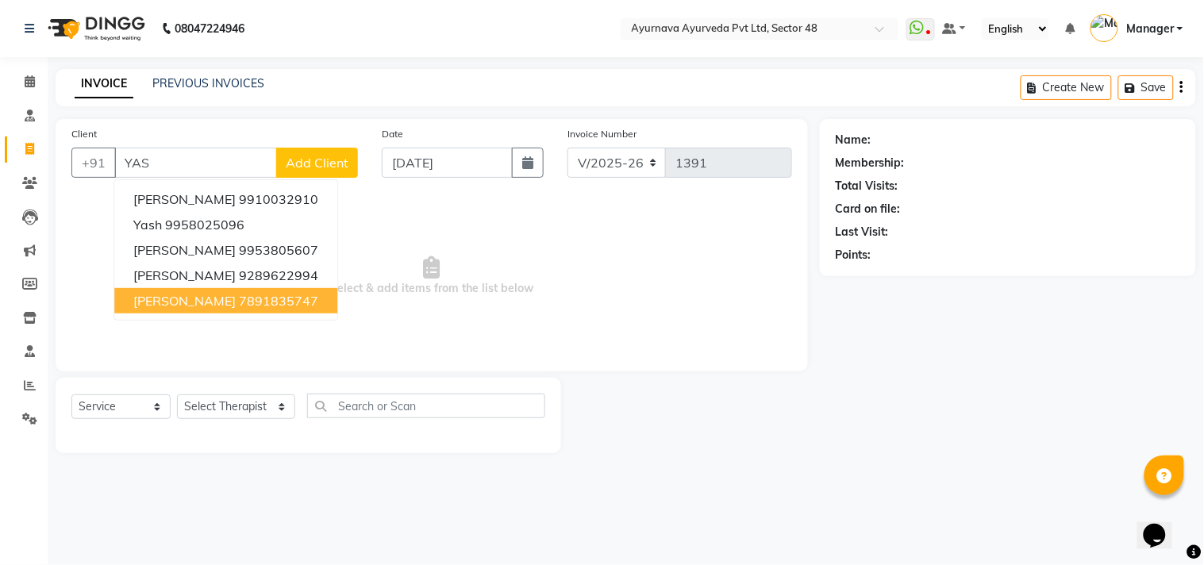
click at [200, 306] on span "[PERSON_NAME]" at bounding box center [184, 301] width 102 height 16
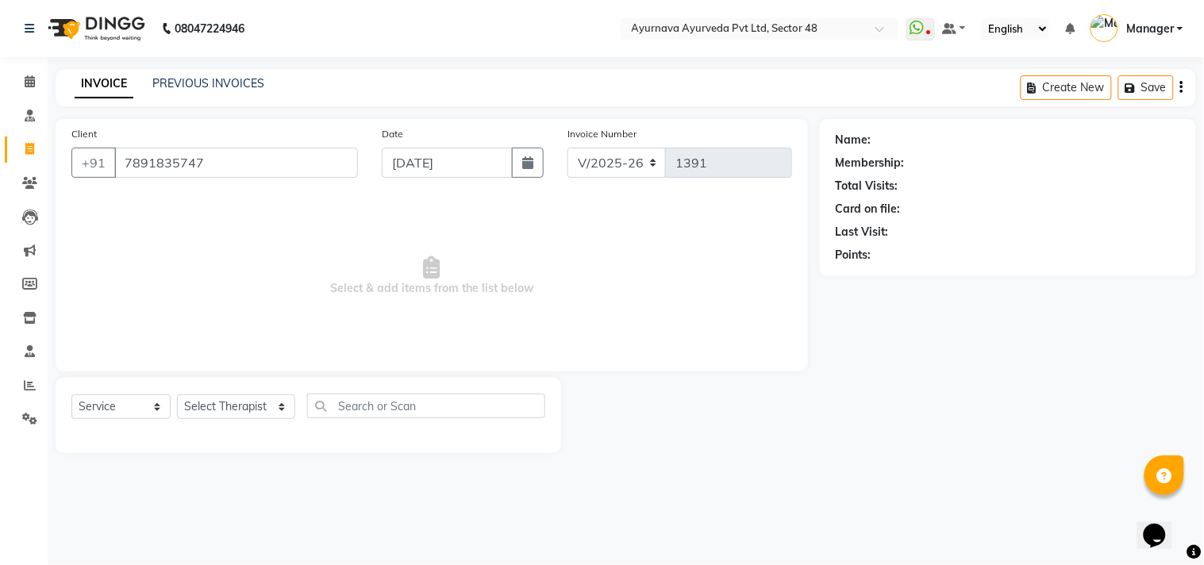
type input "7891835747"
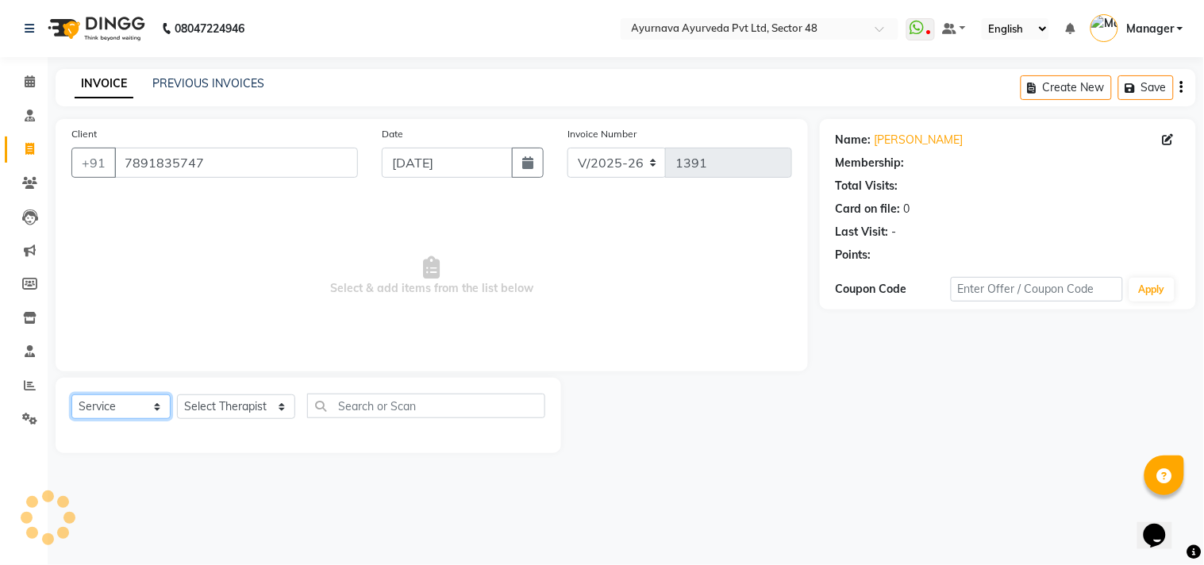
click at [94, 415] on select "Select Service Product Membership Package Voucher Prepaid Gift Card" at bounding box center [120, 406] width 99 height 25
select select "package"
click at [71, 395] on select "Select Service Product Membership Package Voucher Prepaid Gift Card" at bounding box center [120, 406] width 99 height 25
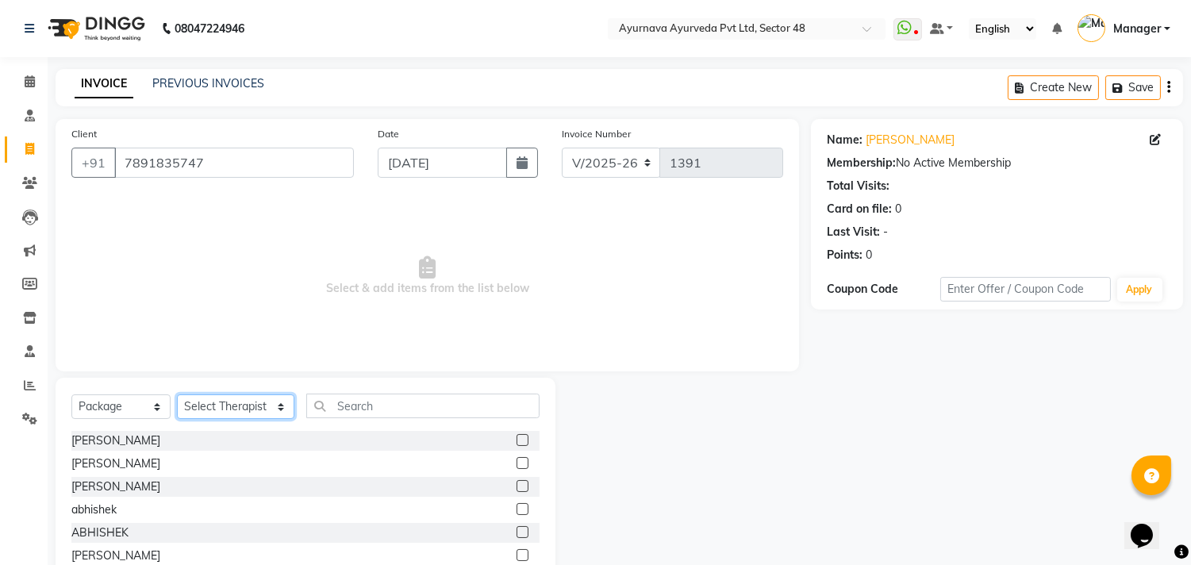
click at [203, 406] on select "Select Therapist [PERSON_NAME] [PERSON_NAME] V P [PERSON_NAME] Arya [PERSON_NAM…" at bounding box center [235, 406] width 117 height 25
select select "38445"
click at [177, 395] on select "Select Therapist [PERSON_NAME] [PERSON_NAME] V P [PERSON_NAME] Arya [PERSON_NAM…" at bounding box center [235, 406] width 117 height 25
click at [342, 391] on div "Select Service Product Membership Package Voucher Prepaid Gift Card Select Ther…" at bounding box center [306, 495] width 500 height 234
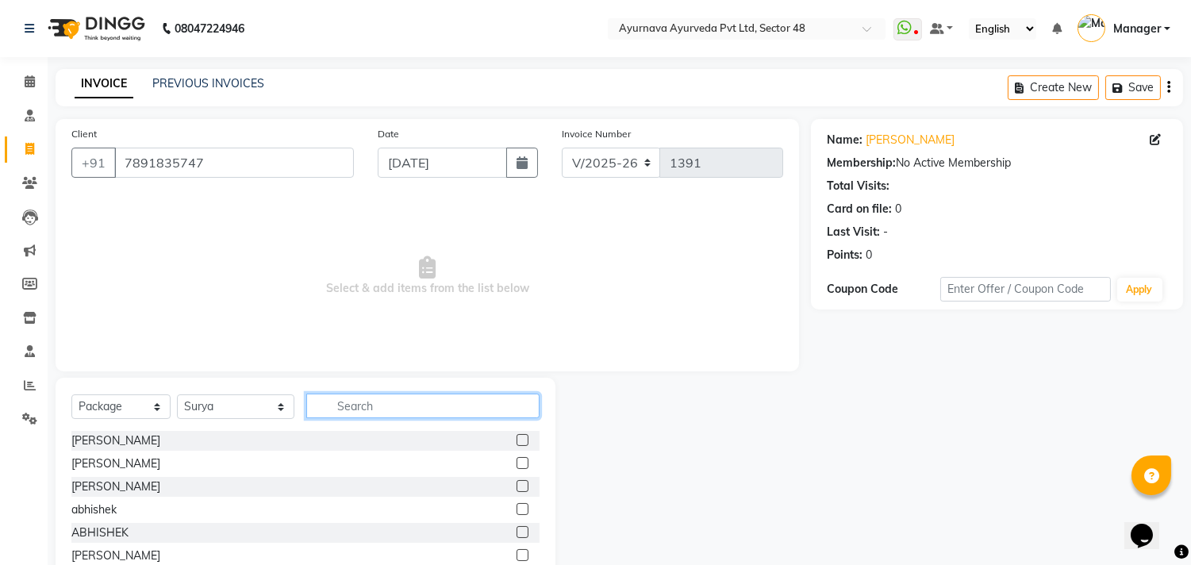
drag, startPoint x: 344, startPoint y: 402, endPoint x: 386, endPoint y: 390, distance: 42.9
click at [352, 401] on input "text" at bounding box center [422, 406] width 233 height 25
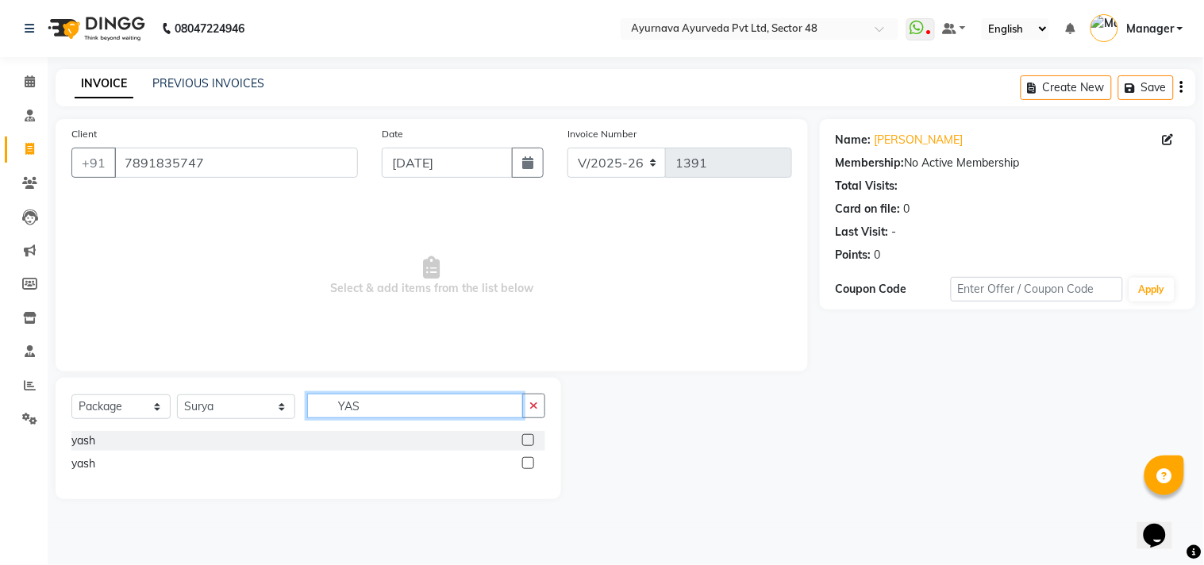
type input "YAS"
click at [528, 440] on label at bounding box center [528, 440] width 12 height 12
click at [528, 440] on input "checkbox" at bounding box center [527, 441] width 10 height 10
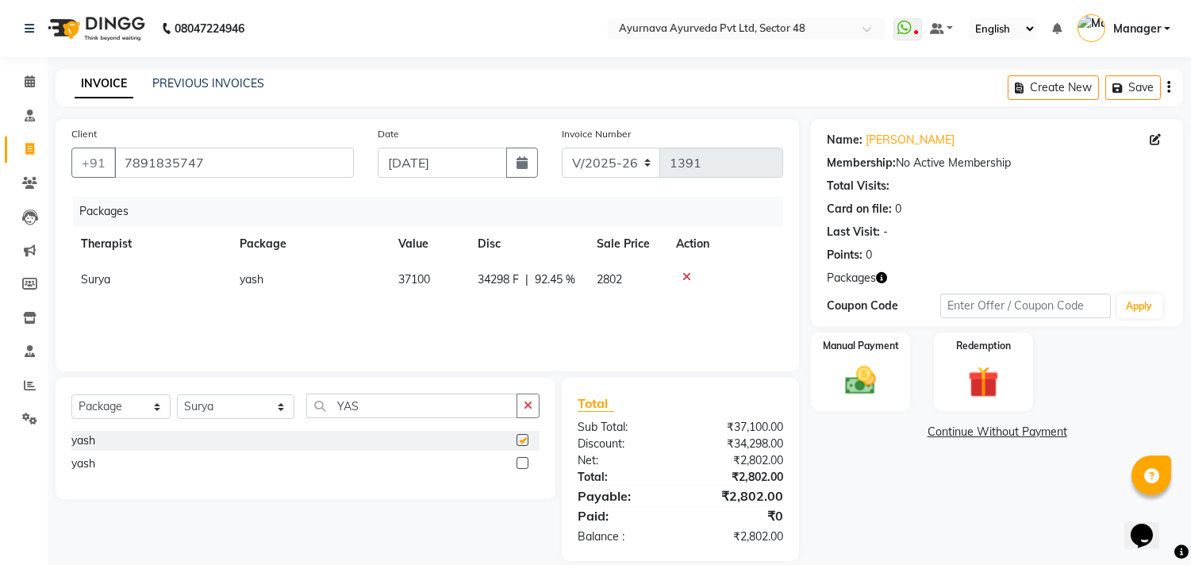
checkbox input "false"
click at [522, 463] on label at bounding box center [523, 463] width 12 height 12
click at [522, 463] on input "checkbox" at bounding box center [522, 464] width 10 height 10
checkbox input "false"
click at [682, 271] on icon at bounding box center [686, 276] width 9 height 11
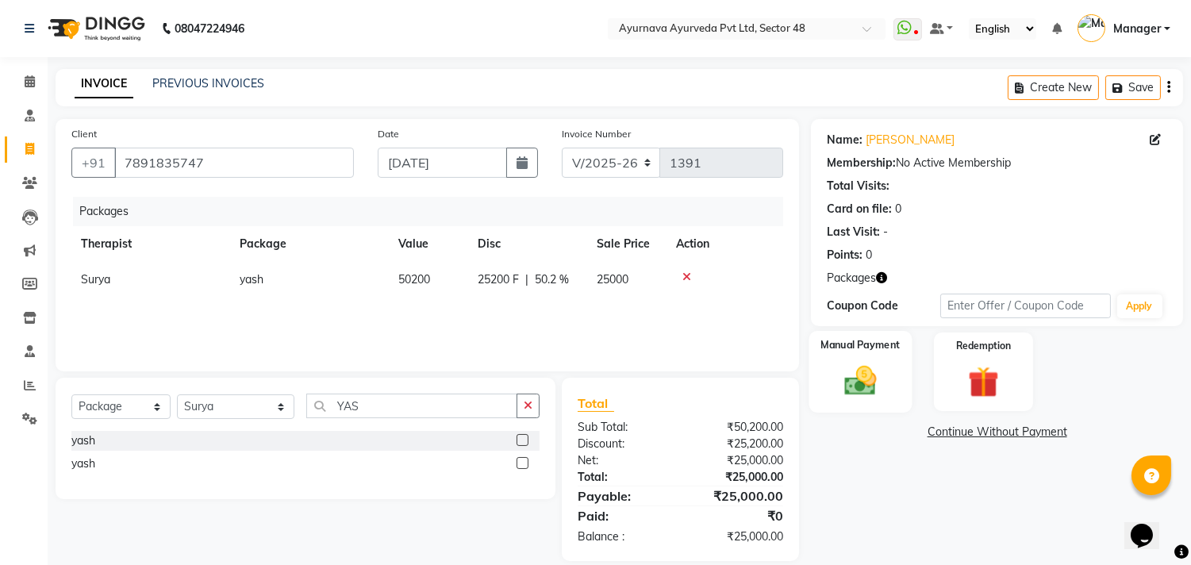
click at [862, 390] on img at bounding box center [861, 381] width 52 height 37
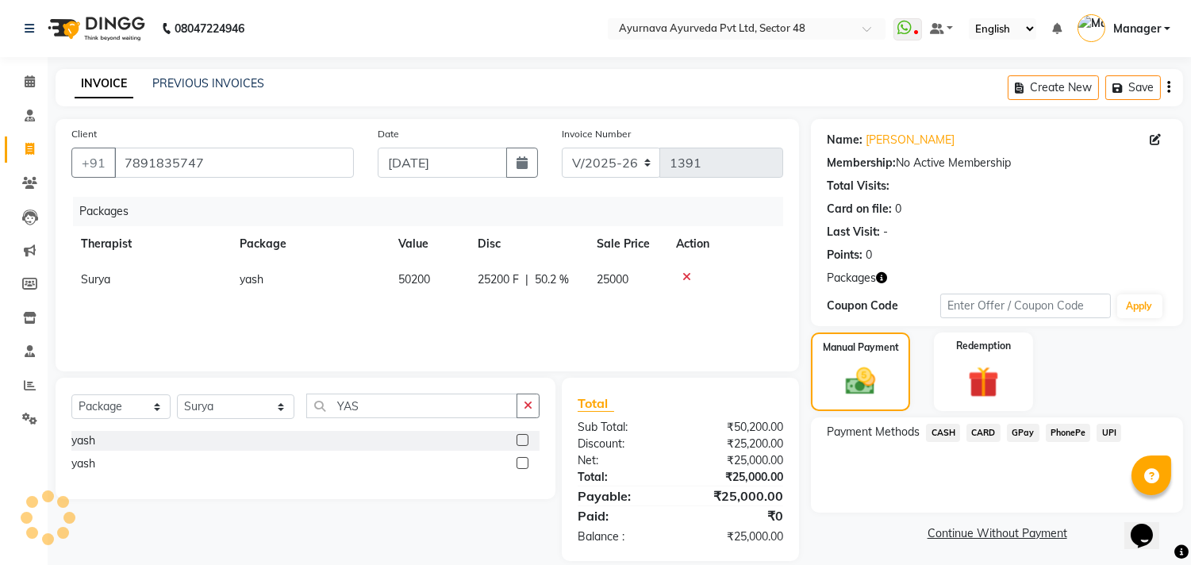
click at [940, 431] on span "CASH" at bounding box center [943, 433] width 34 height 18
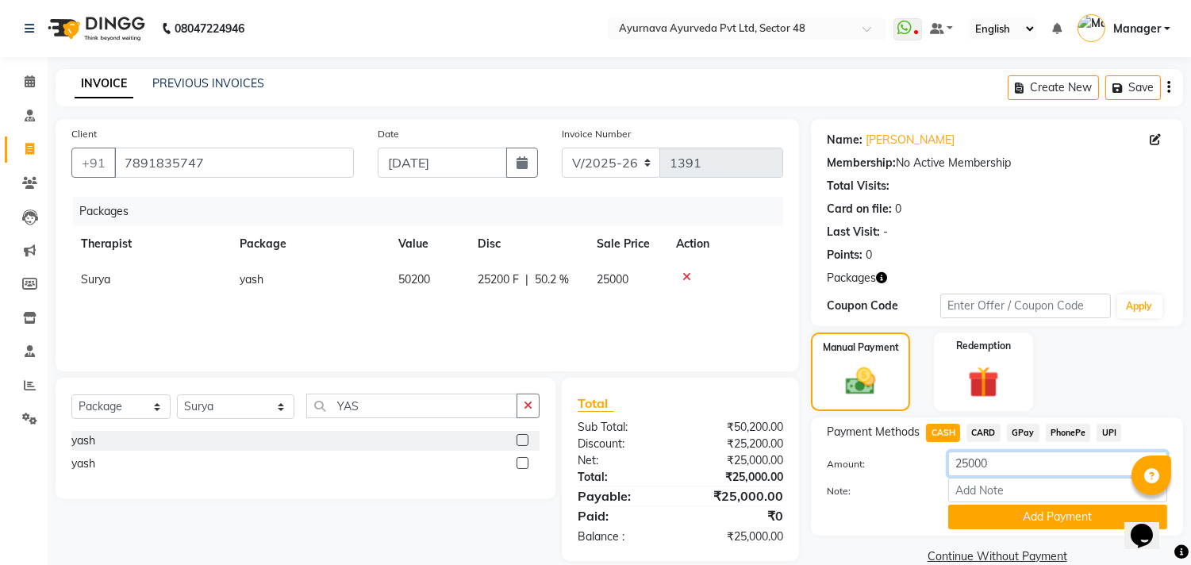
click at [961, 463] on input "25000" at bounding box center [1057, 463] width 219 height 25
type input "15000"
click at [982, 518] on button "Add Payment" at bounding box center [1057, 517] width 219 height 25
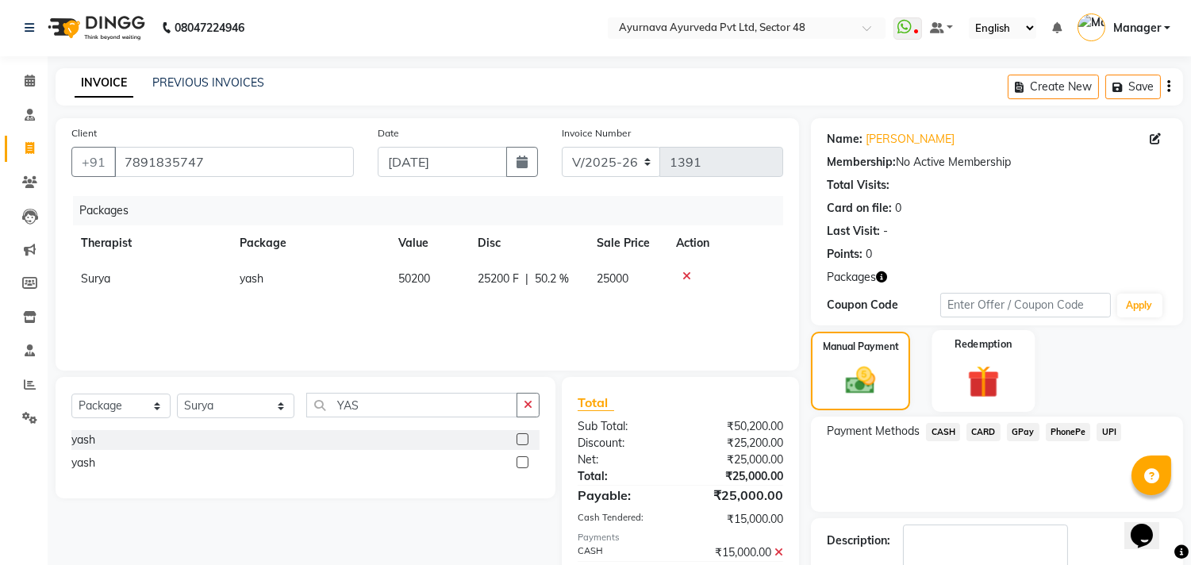
scroll to position [93, 0]
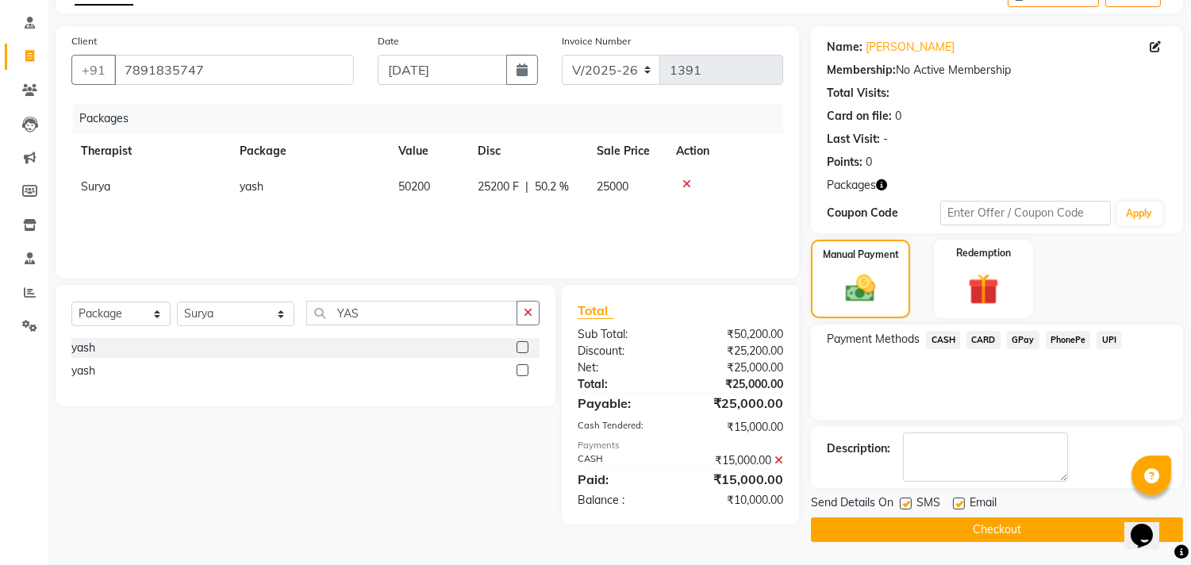
click at [904, 505] on label at bounding box center [906, 503] width 12 height 12
click at [904, 505] on input "checkbox" at bounding box center [905, 504] width 10 height 10
checkbox input "false"
click at [961, 504] on label at bounding box center [959, 503] width 12 height 12
click at [961, 504] on input "checkbox" at bounding box center [958, 504] width 10 height 10
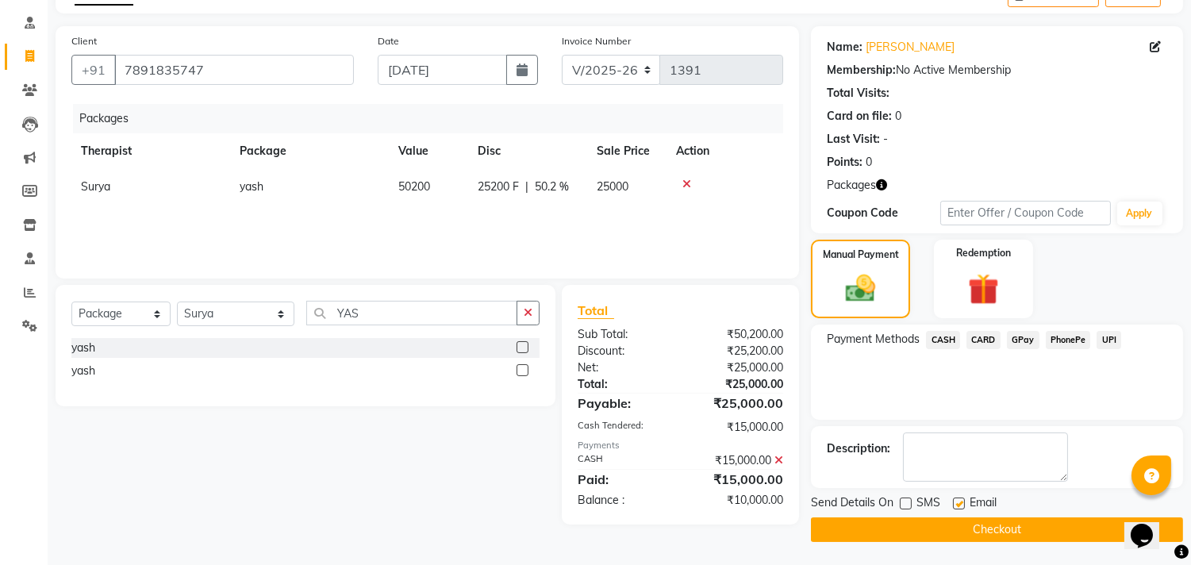
checkbox input "false"
click at [965, 526] on button "Checkout" at bounding box center [997, 529] width 372 height 25
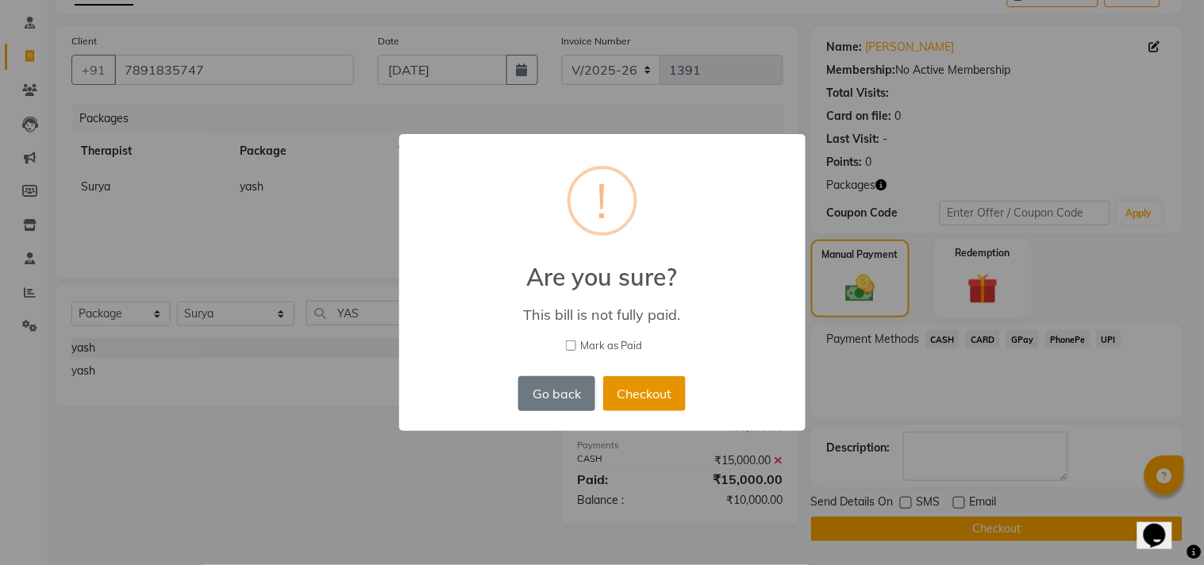
click at [632, 398] on button "Checkout" at bounding box center [644, 393] width 83 height 35
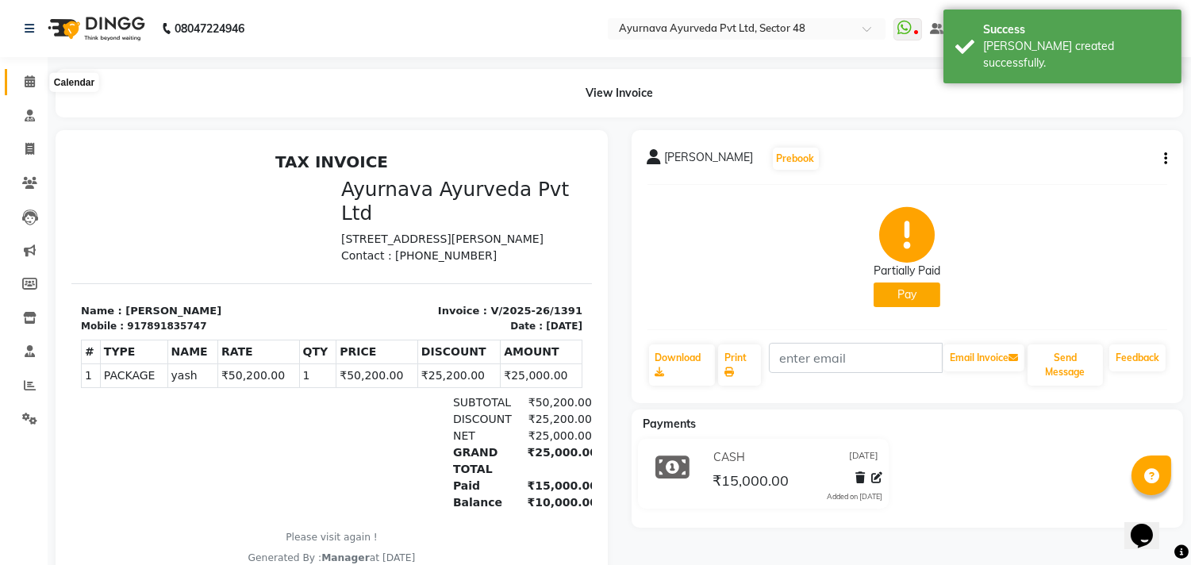
click at [36, 80] on span at bounding box center [30, 82] width 28 height 18
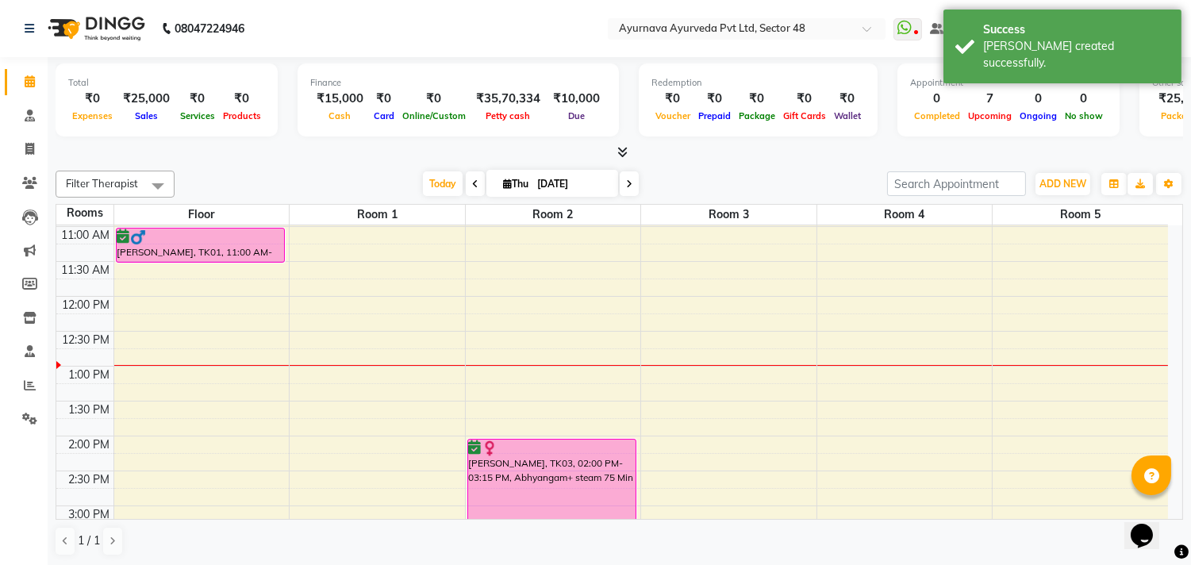
scroll to position [352, 0]
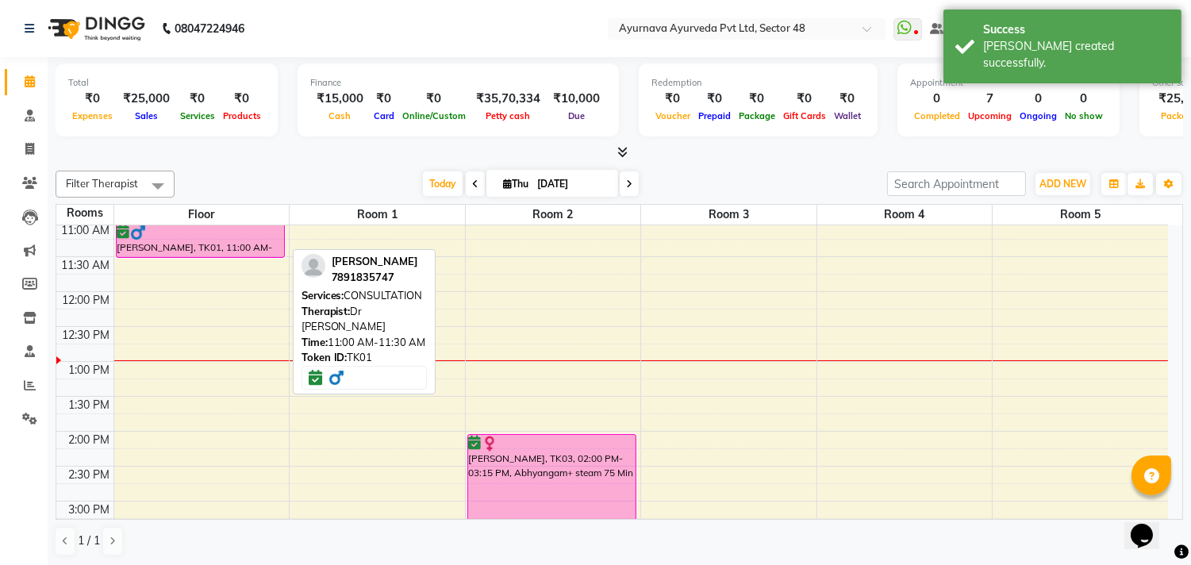
click at [178, 235] on div at bounding box center [200, 233] width 166 height 16
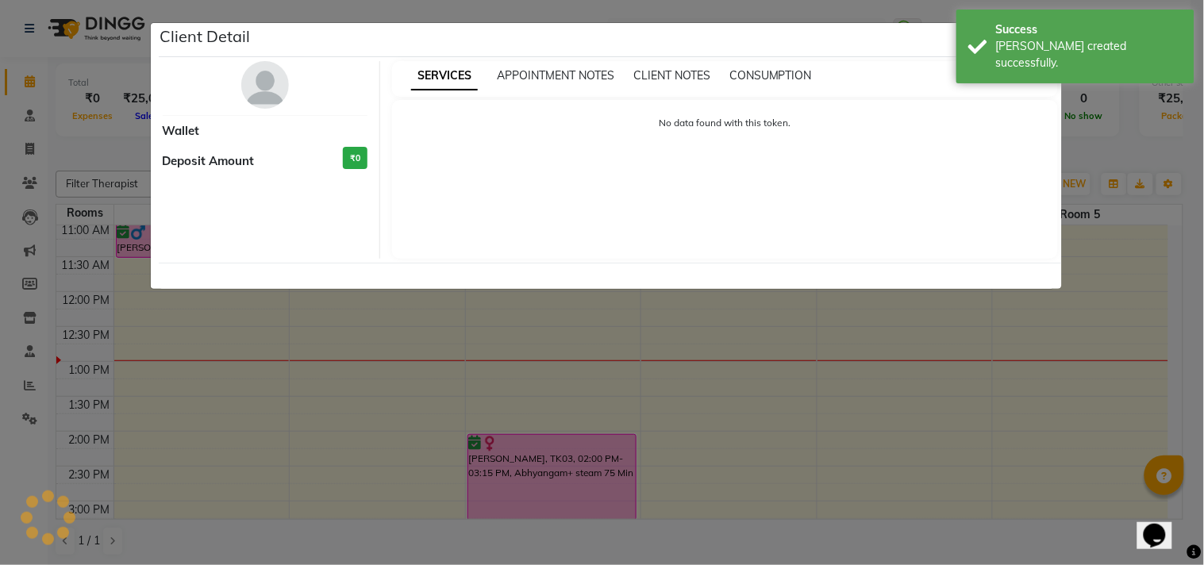
select select "6"
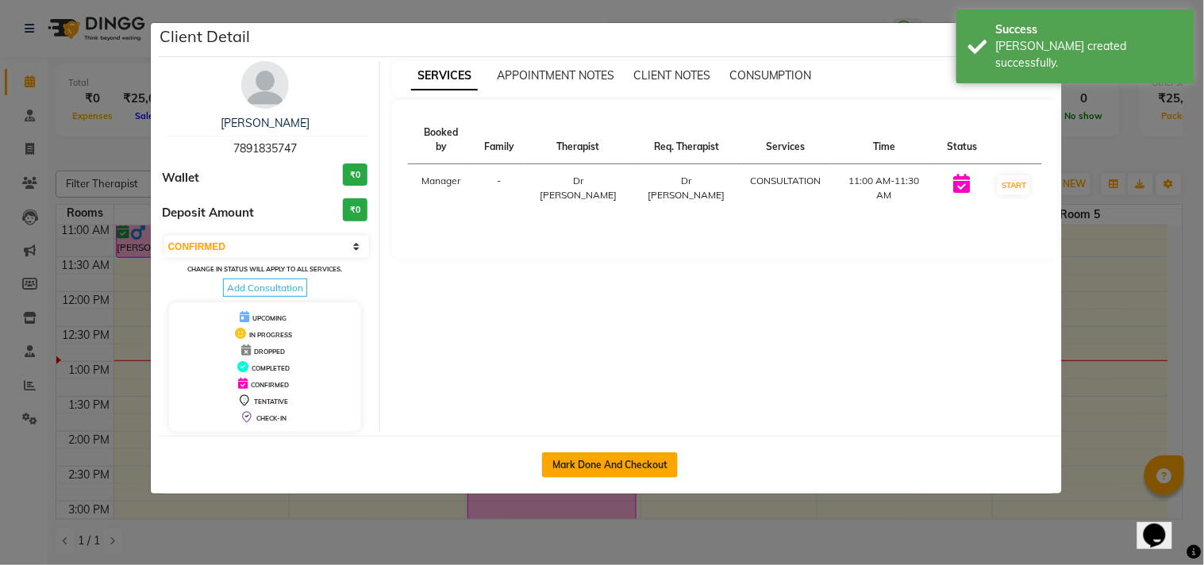
click at [627, 462] on button "Mark Done And Checkout" at bounding box center [610, 464] width 136 height 25
select select "service"
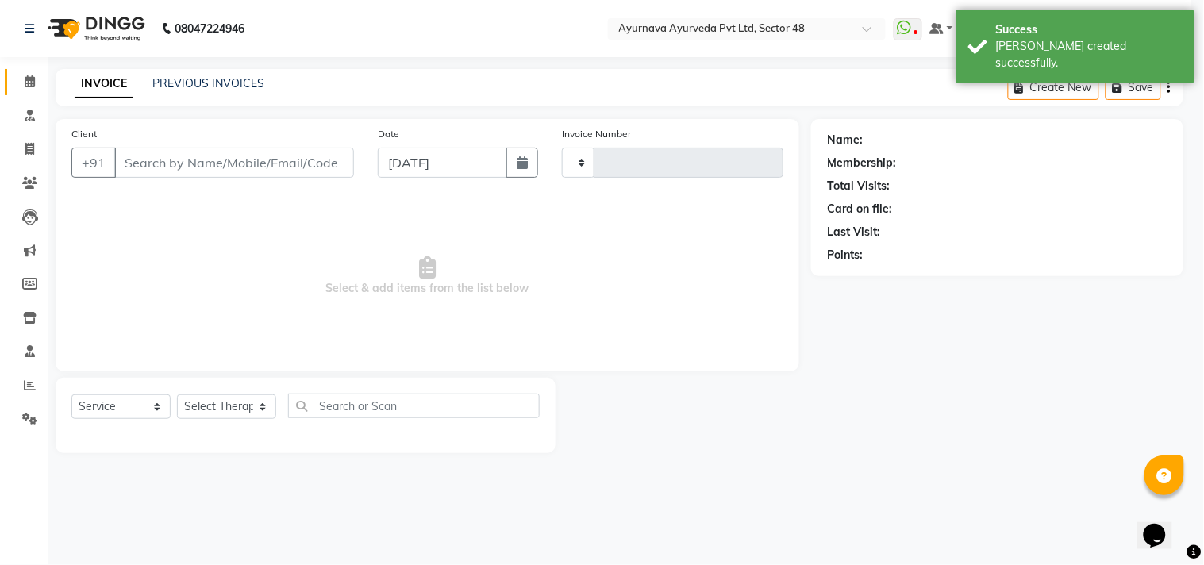
type input "1392"
select select "3"
select select "5546"
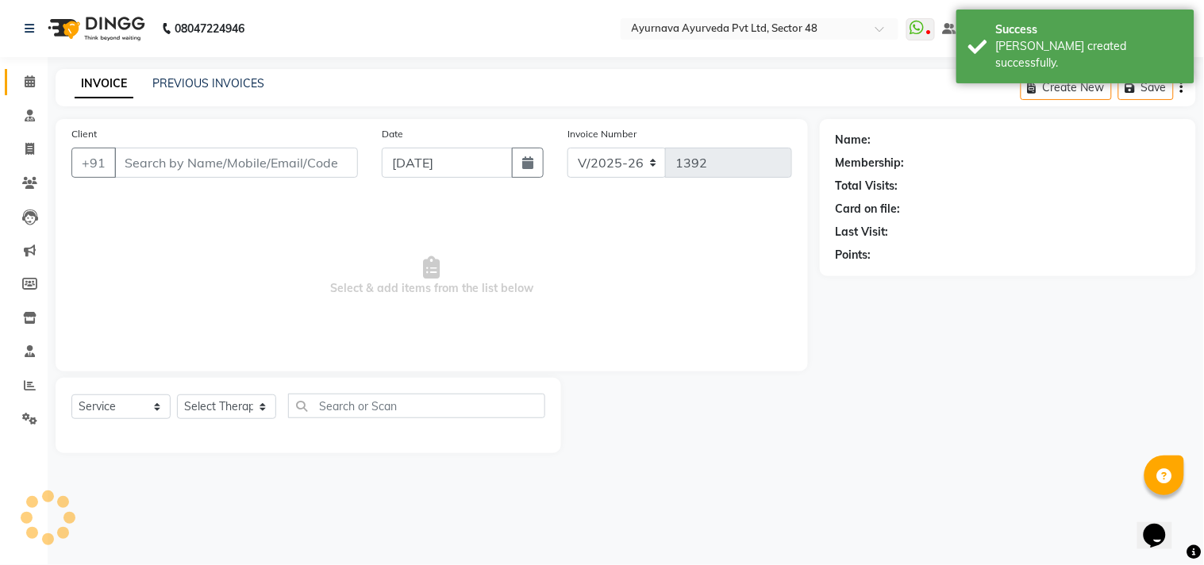
type input "7891835747"
select select "54473"
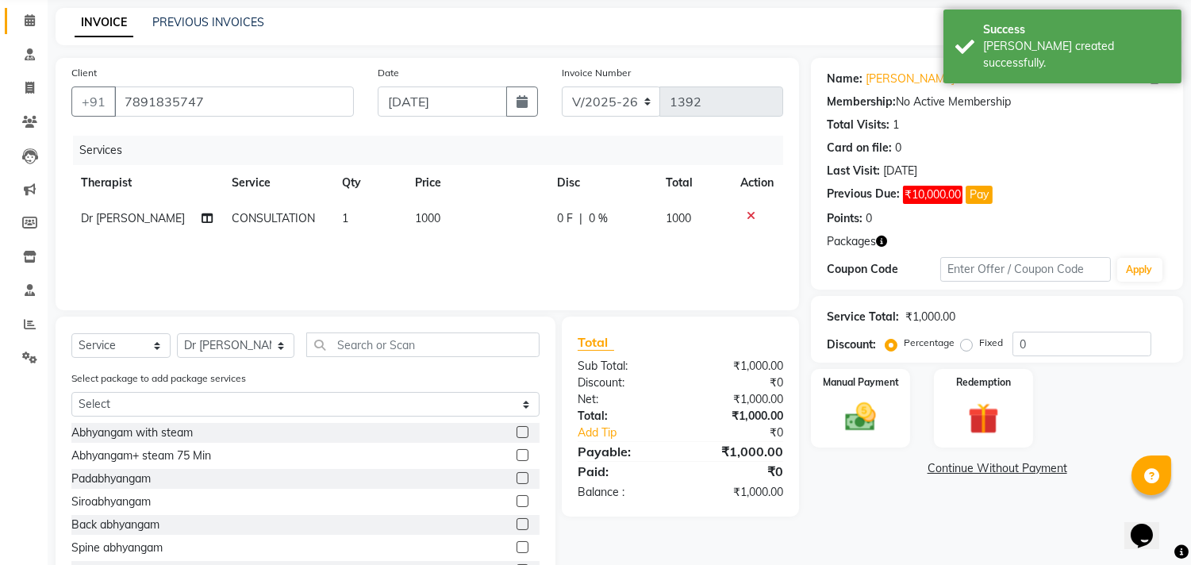
scroll to position [124, 0]
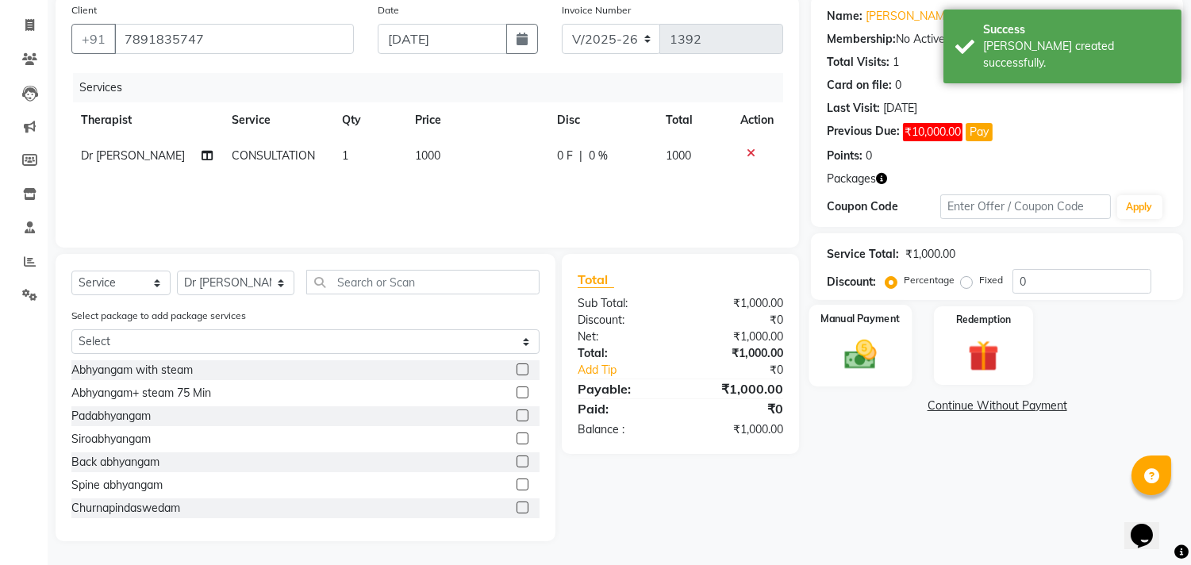
click at [866, 344] on img at bounding box center [861, 354] width 52 height 37
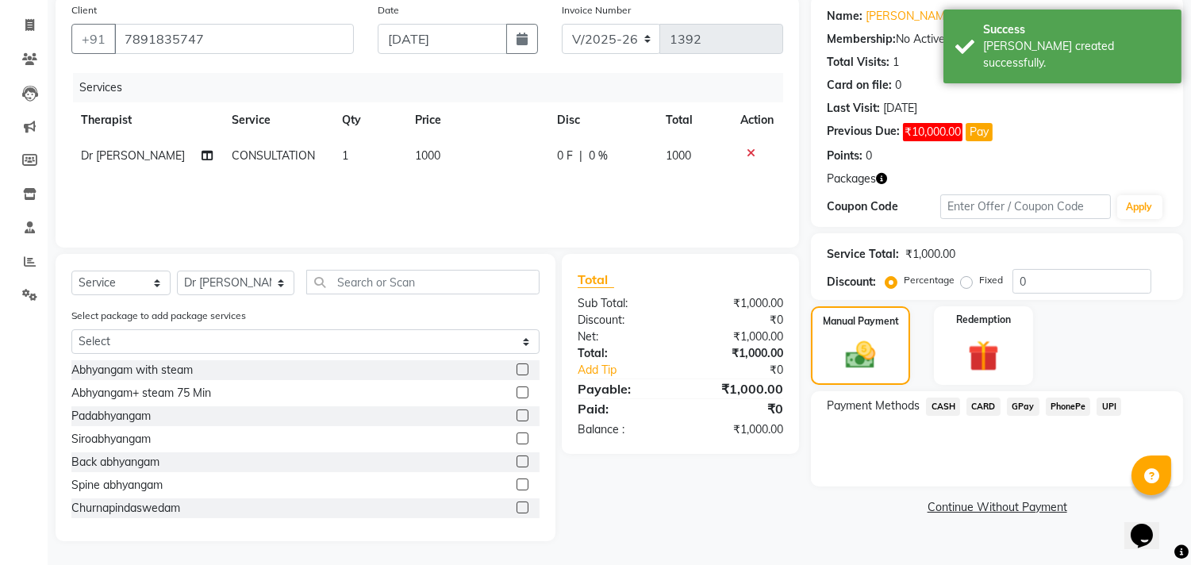
click at [947, 401] on span "CASH" at bounding box center [943, 407] width 34 height 18
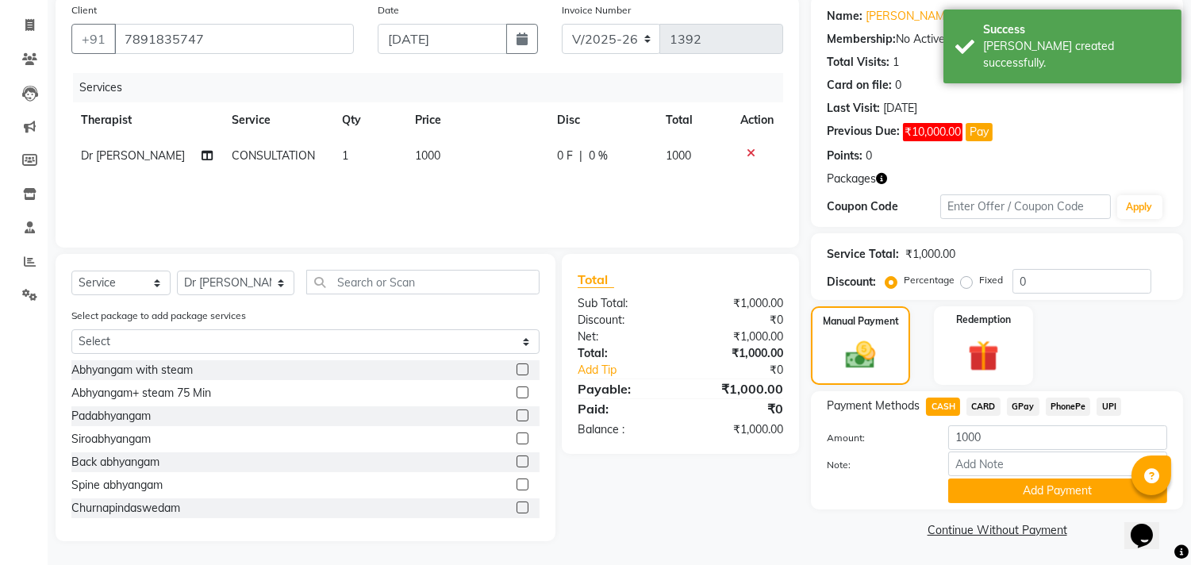
drag, startPoint x: 973, startPoint y: 486, endPoint x: 966, endPoint y: 438, distance: 48.8
click at [972, 484] on button "Add Payment" at bounding box center [1057, 490] width 219 height 25
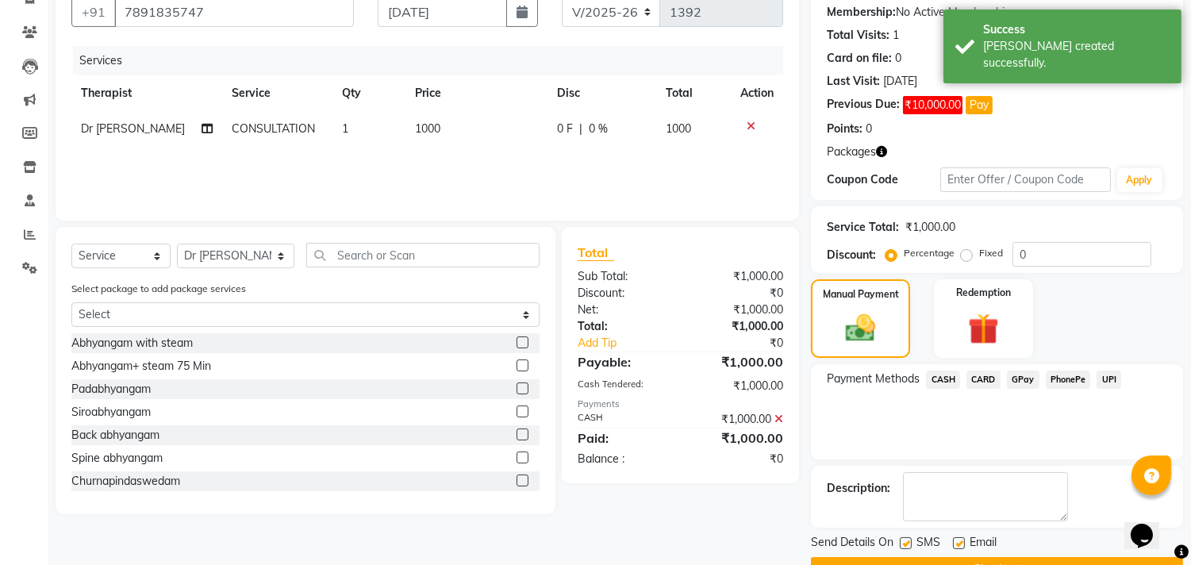
scroll to position [190, 0]
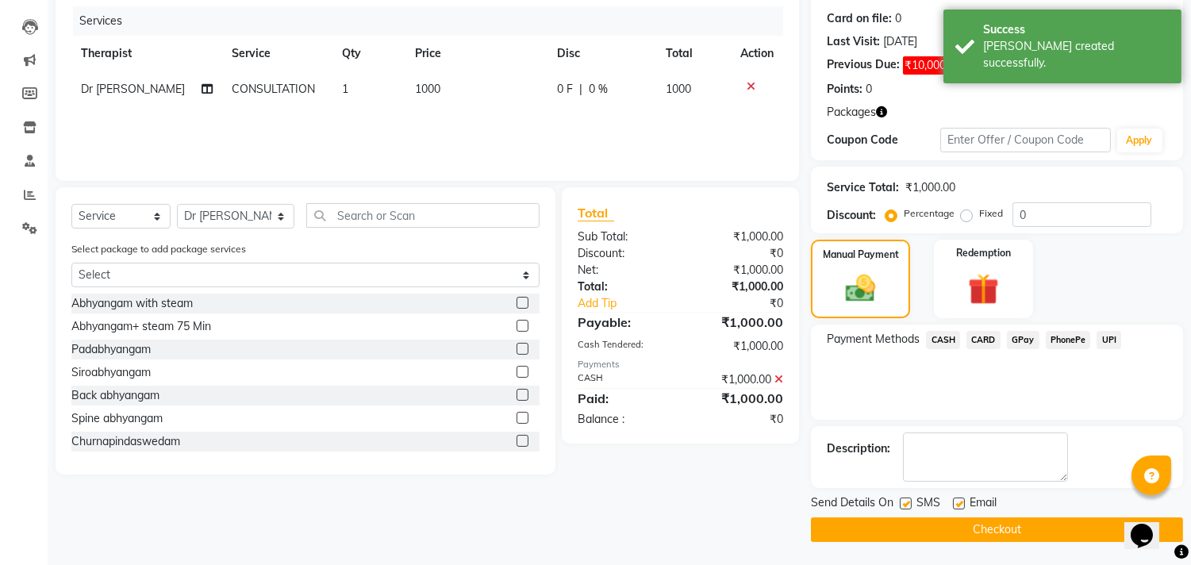
click at [905, 505] on label at bounding box center [906, 503] width 12 height 12
click at [905, 505] on input "checkbox" at bounding box center [905, 504] width 10 height 10
click at [903, 503] on label at bounding box center [906, 503] width 12 height 12
click at [903, 503] on input "checkbox" at bounding box center [905, 504] width 10 height 10
checkbox input "true"
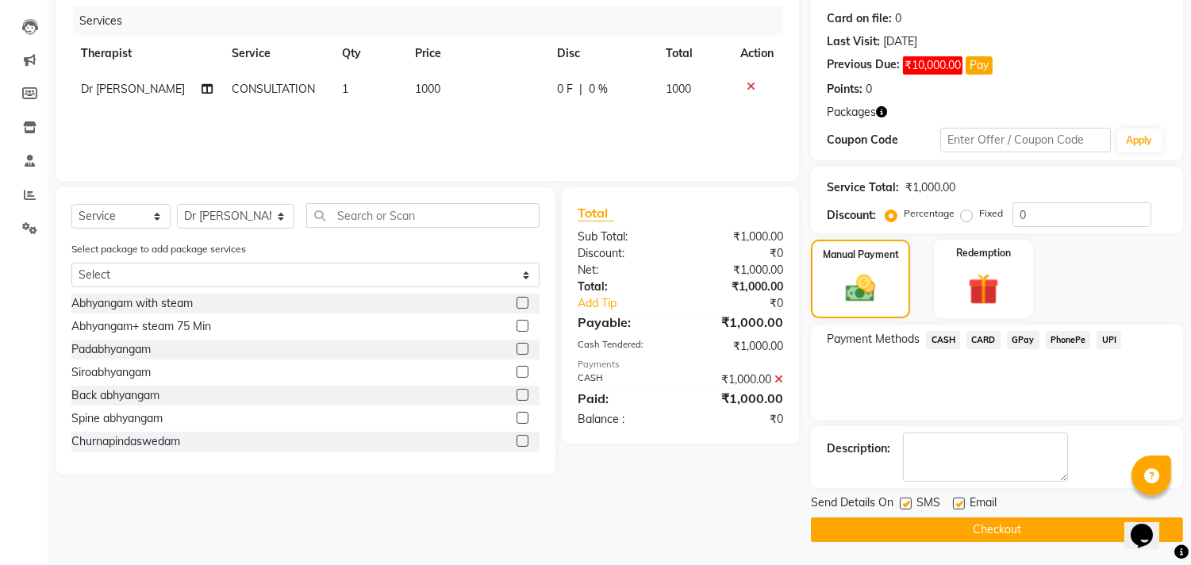
click at [957, 498] on label at bounding box center [959, 503] width 12 height 12
click at [957, 499] on input "checkbox" at bounding box center [958, 504] width 10 height 10
checkbox input "false"
click at [907, 501] on label at bounding box center [906, 503] width 12 height 12
click at [907, 501] on input "checkbox" at bounding box center [905, 504] width 10 height 10
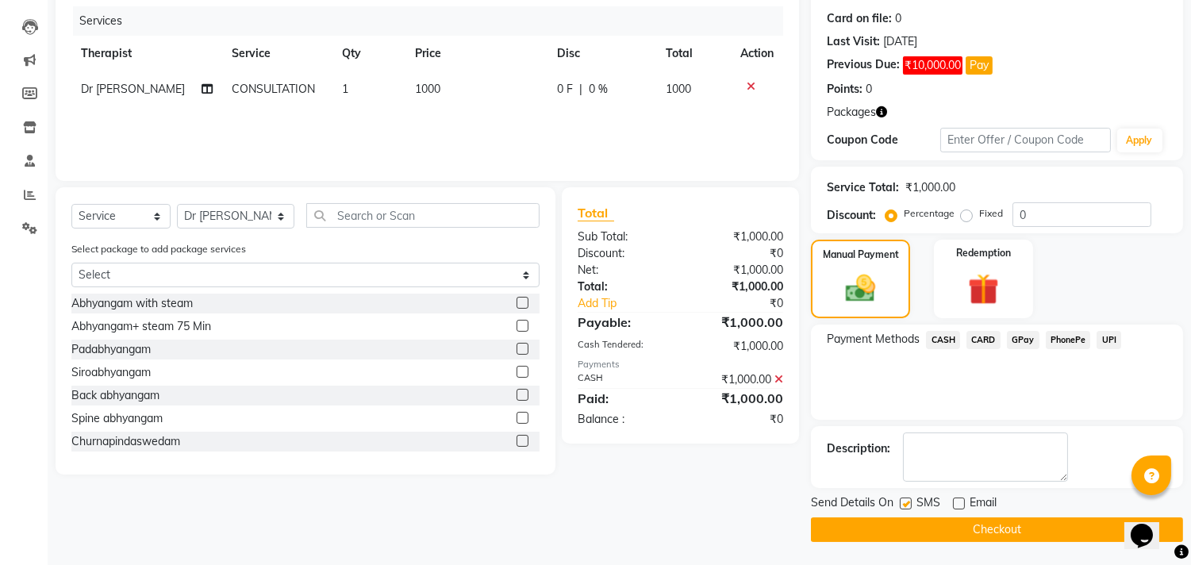
checkbox input "false"
click at [907, 534] on button "Checkout" at bounding box center [997, 529] width 372 height 25
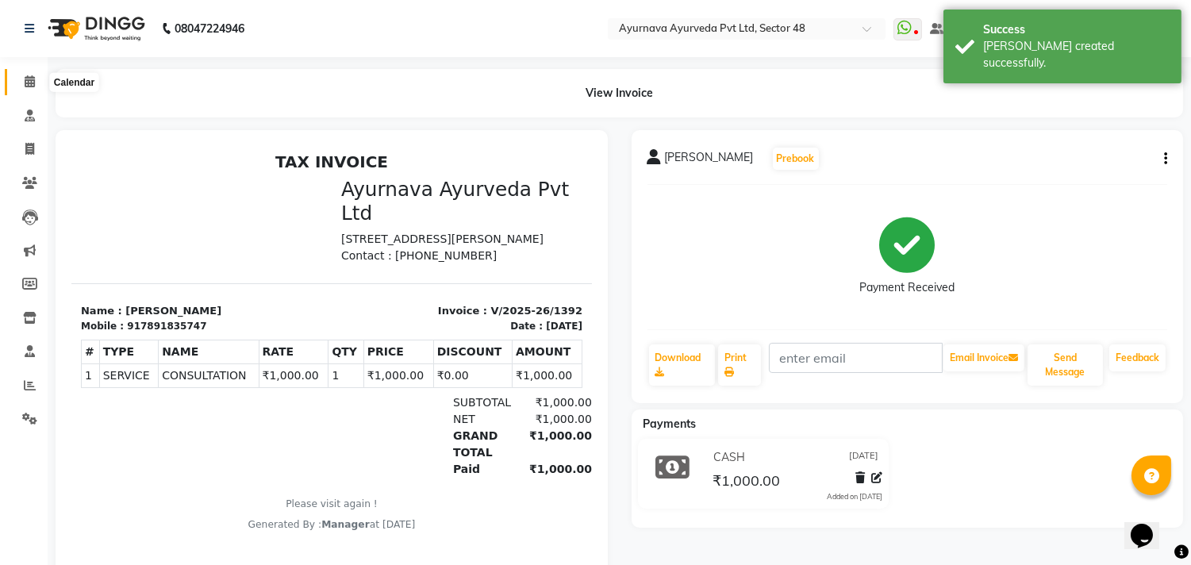
click at [20, 85] on span at bounding box center [30, 82] width 28 height 18
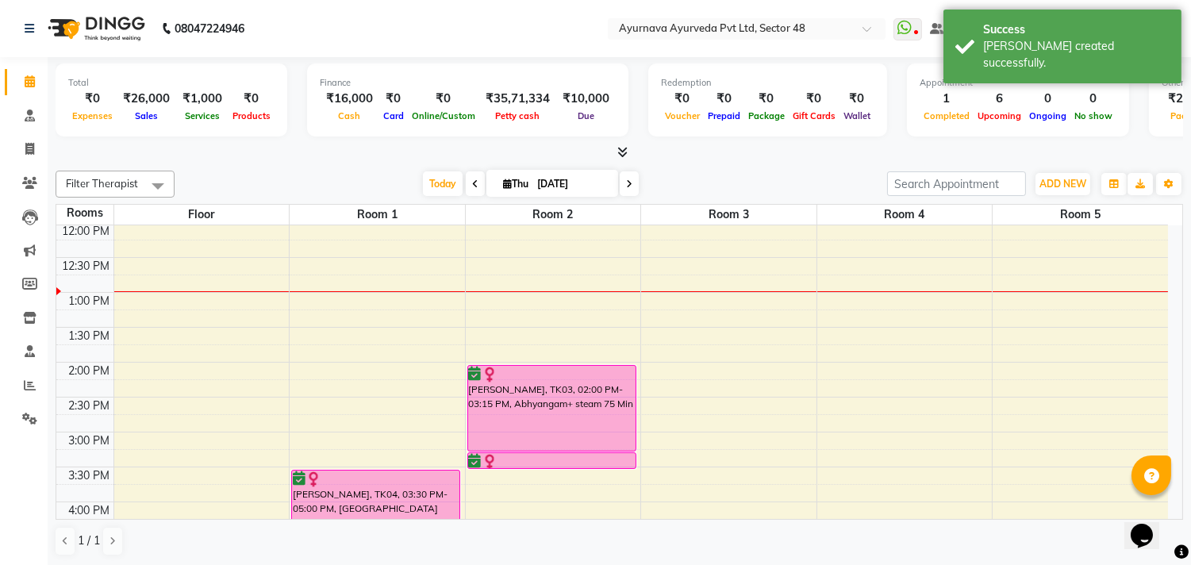
scroll to position [333, 0]
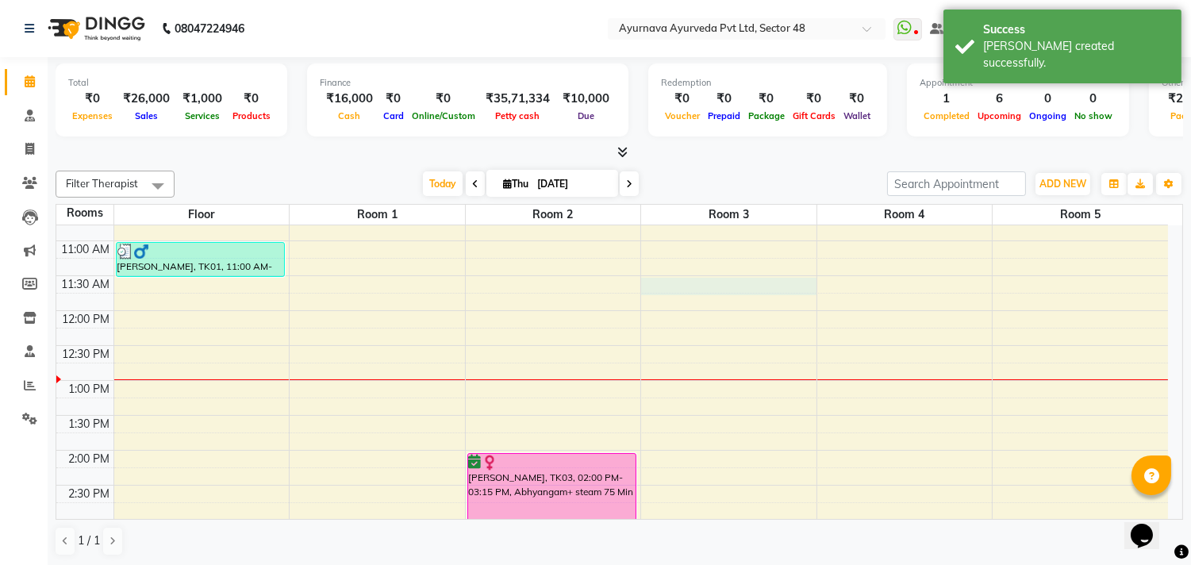
click at [661, 281] on div "6:00 AM 6:30 AM 7:00 AM 7:30 AM 8:00 AM 8:30 AM 9:00 AM 9:30 AM 10:00 AM 10:30 …" at bounding box center [612, 415] width 1112 height 1047
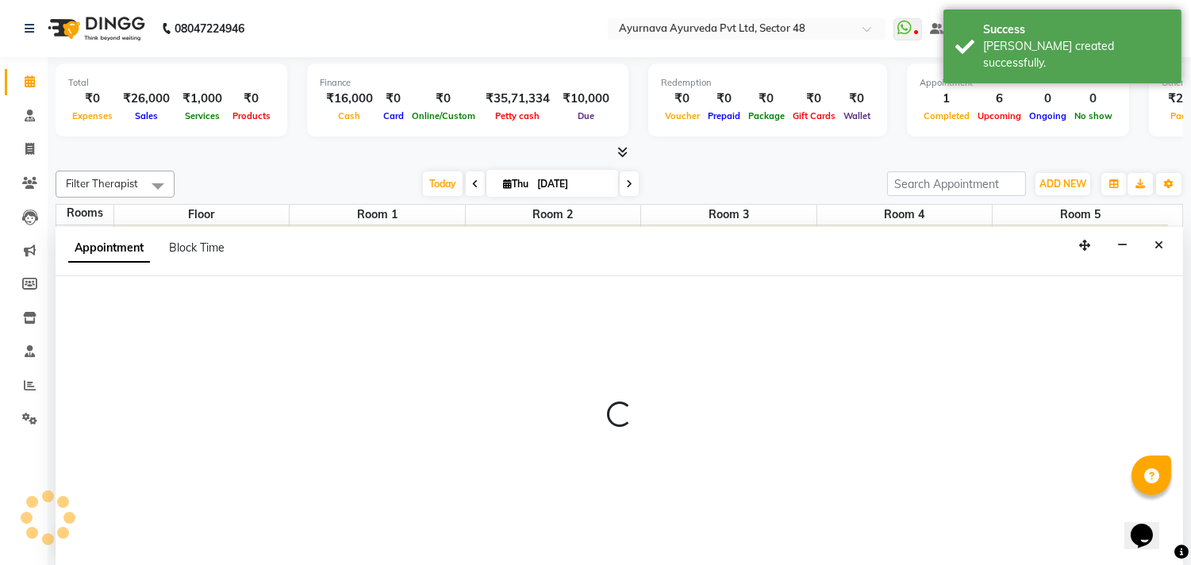
scroll to position [1, 0]
select select "tentative"
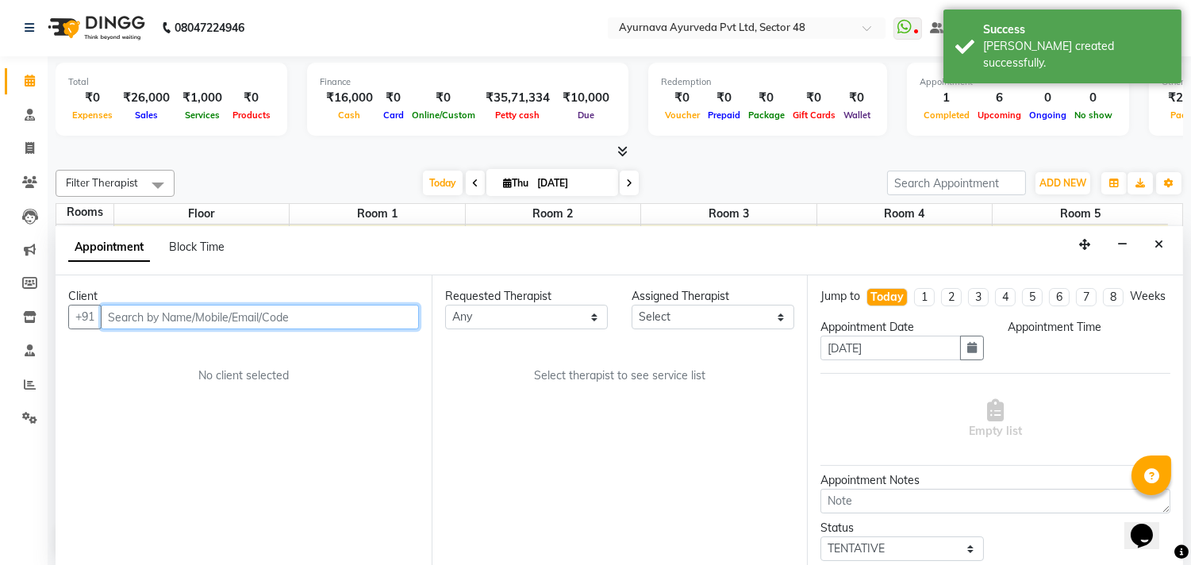
select select "690"
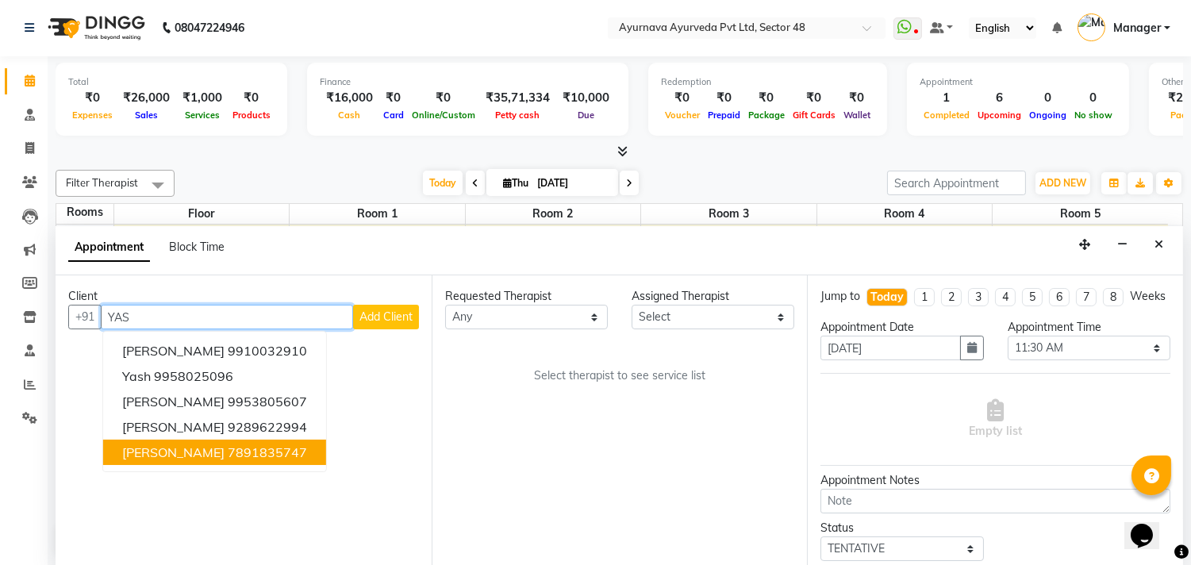
click at [252, 447] on ngb-highlight "7891835747" at bounding box center [267, 452] width 79 height 16
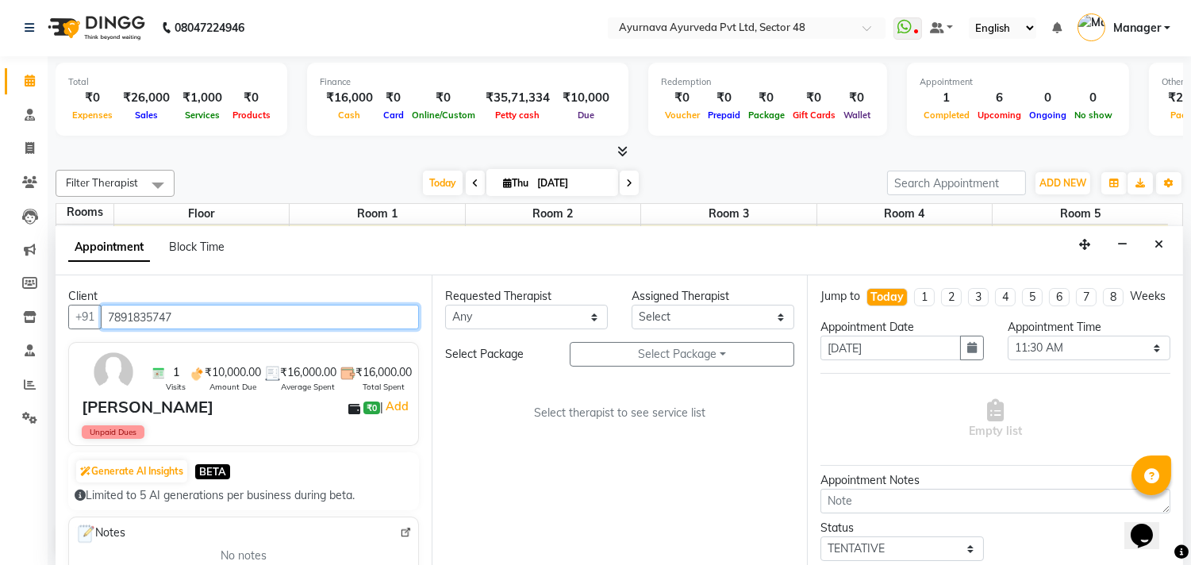
type input "7891835747"
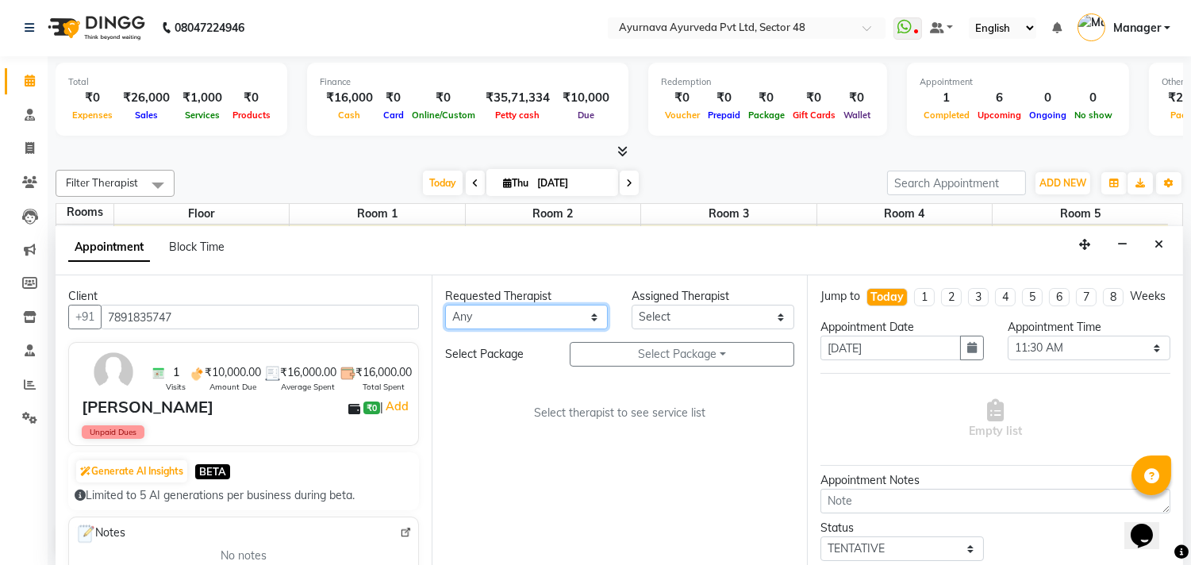
click at [504, 312] on select "Any [PERSON_NAME] [PERSON_NAME] V P [PERSON_NAME] [PERSON_NAME] [PERSON_NAME] […" at bounding box center [526, 317] width 163 height 25
select select "46183"
click at [445, 305] on select "Any [PERSON_NAME] [PERSON_NAME] V P [PERSON_NAME] [PERSON_NAME] [PERSON_NAME] […" at bounding box center [526, 317] width 163 height 25
select select "46183"
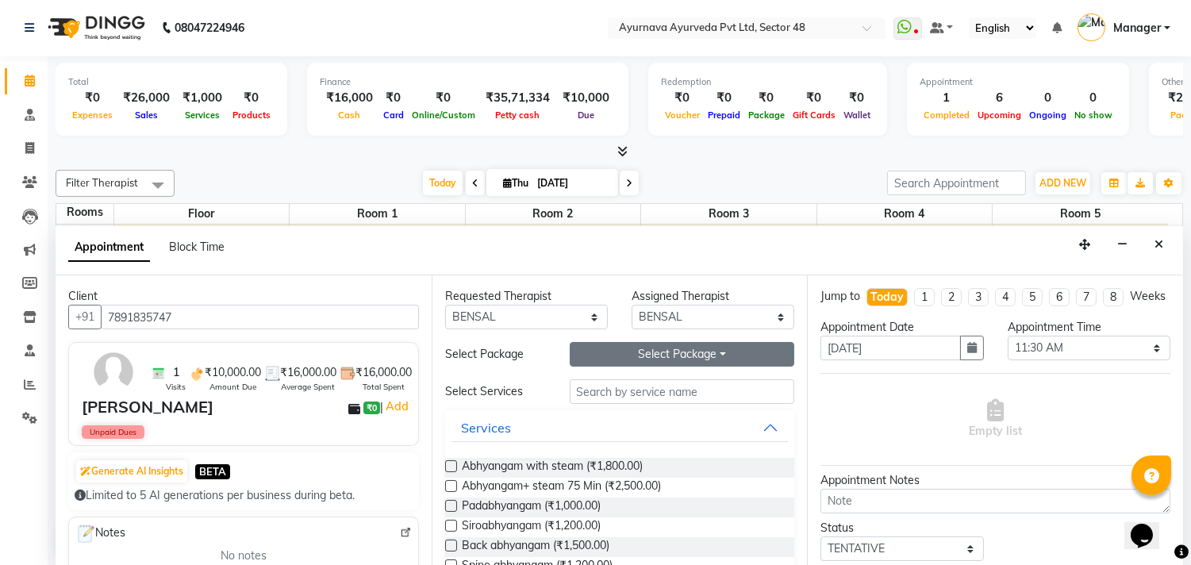
click at [640, 354] on button "Select Package Toggle Dropdown" at bounding box center [682, 354] width 225 height 25
click at [605, 382] on li "yash" at bounding box center [632, 386] width 125 height 23
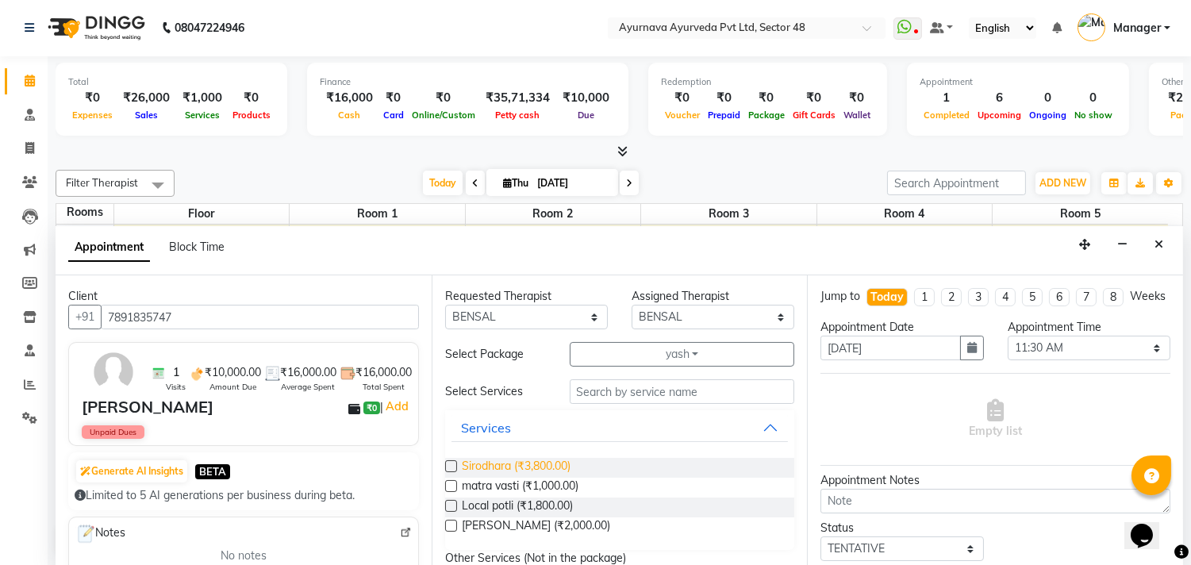
click at [529, 460] on span "Sirodhara (₹3,800.00)" at bounding box center [516, 468] width 109 height 20
checkbox input "true"
select select "2644"
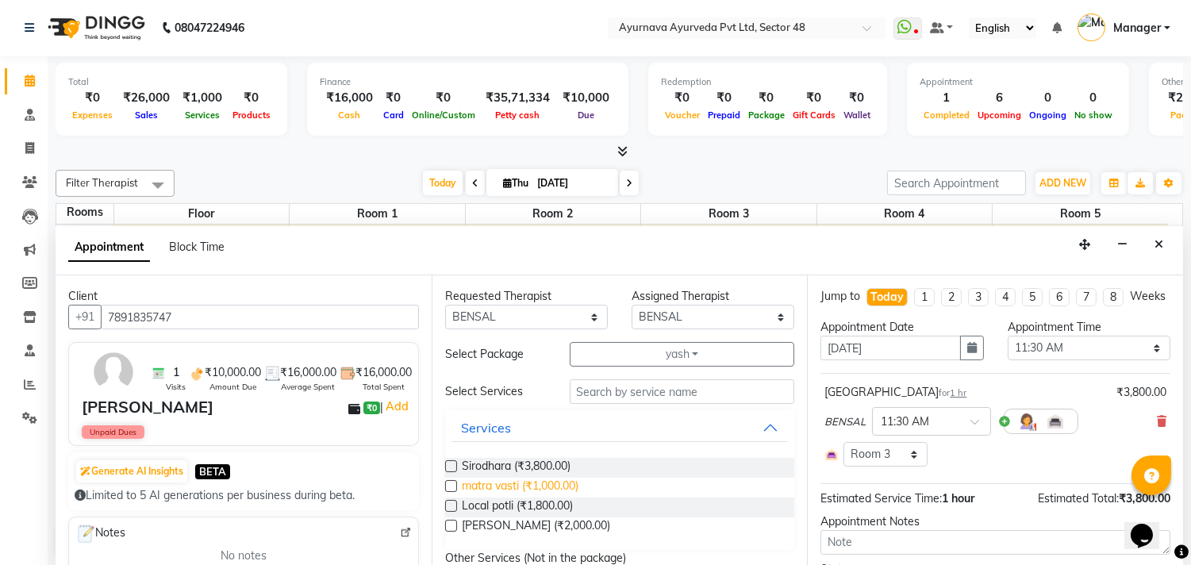
checkbox input "false"
click at [518, 503] on span "Local potli (₹1,800.00)" at bounding box center [517, 507] width 111 height 20
checkbox input "true"
select select "2644"
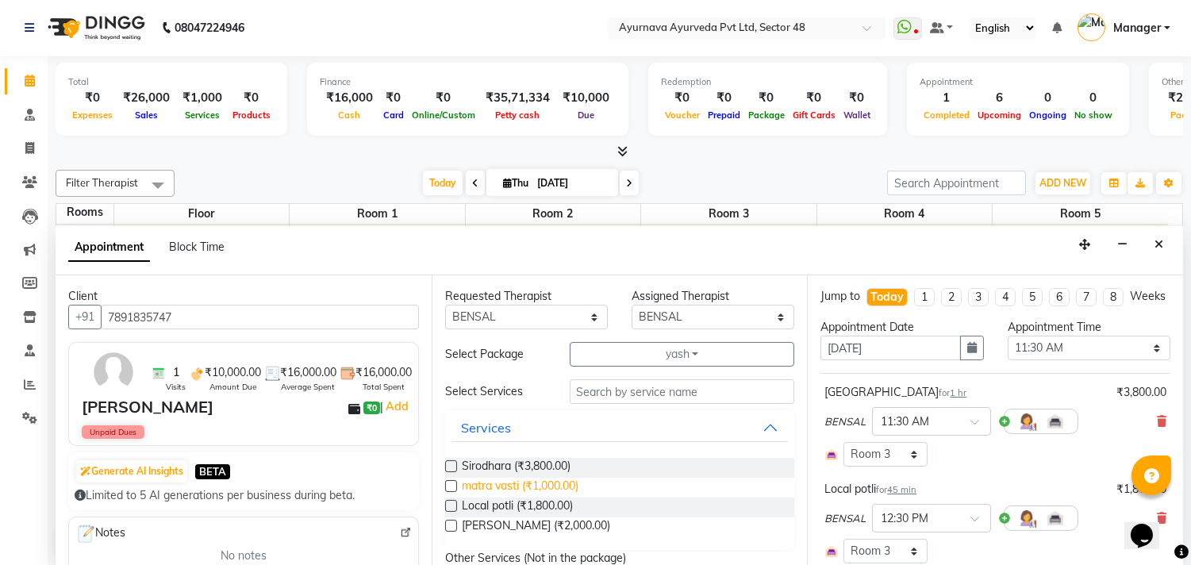
checkbox input "false"
click at [513, 485] on span "matra vasti (₹1,000.00)" at bounding box center [520, 488] width 117 height 20
checkbox input "true"
select select "2644"
checkbox input "false"
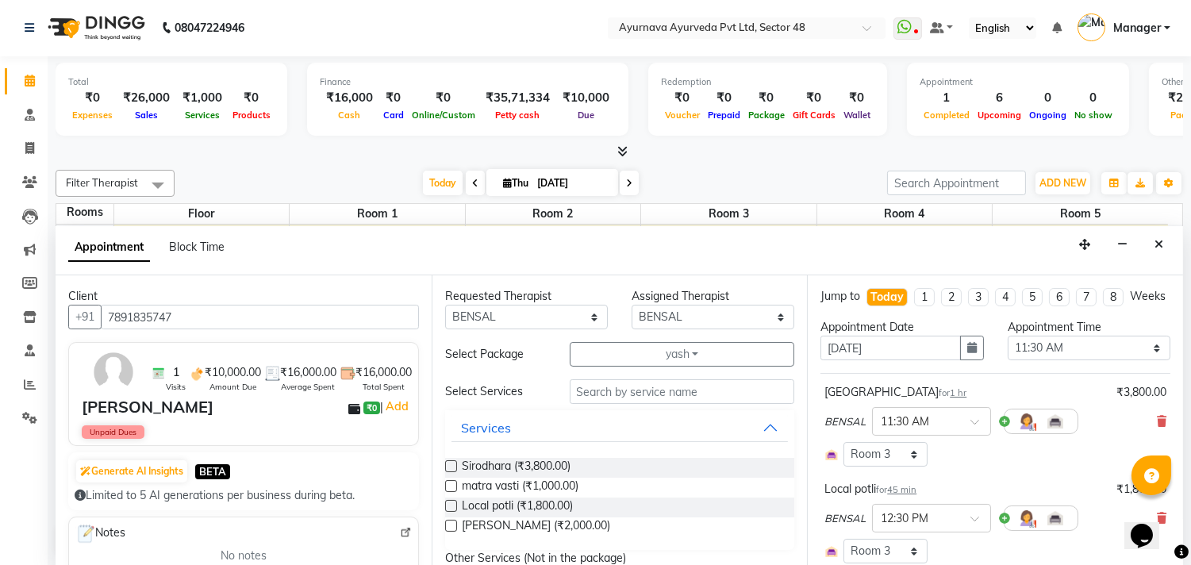
scroll to position [345, 0]
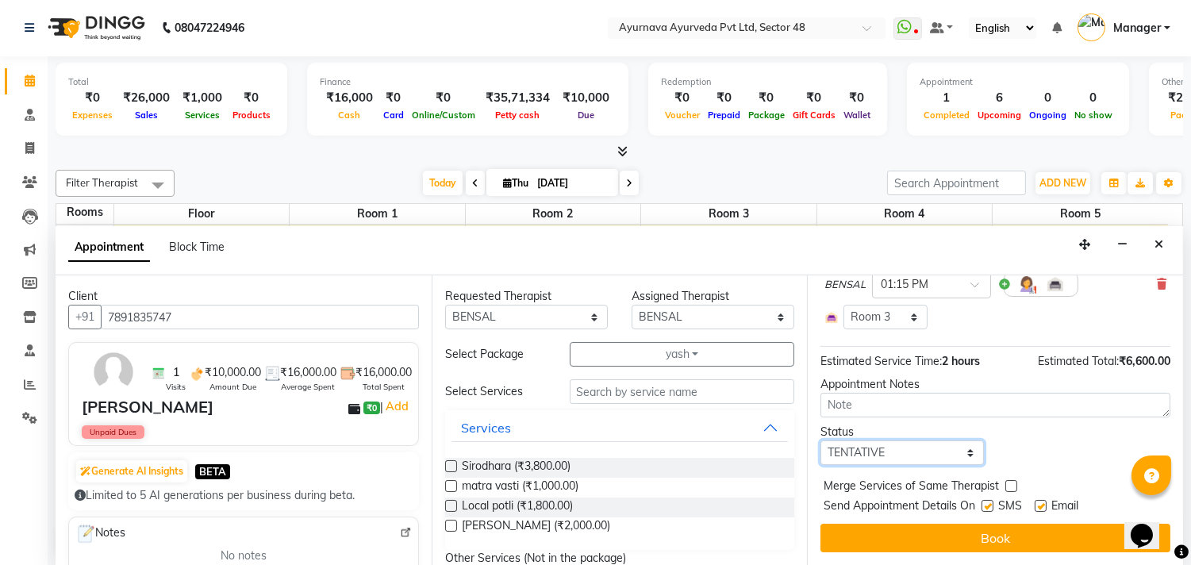
click at [870, 451] on select "Select TENTATIVE CONFIRM CHECK-IN UPCOMING" at bounding box center [901, 452] width 163 height 25
select select "confirm booking"
click at [820, 440] on select "Select TENTATIVE CONFIRM CHECK-IN UPCOMING" at bounding box center [901, 452] width 163 height 25
click at [985, 504] on label at bounding box center [987, 506] width 12 height 12
click at [985, 504] on input "checkbox" at bounding box center [986, 507] width 10 height 10
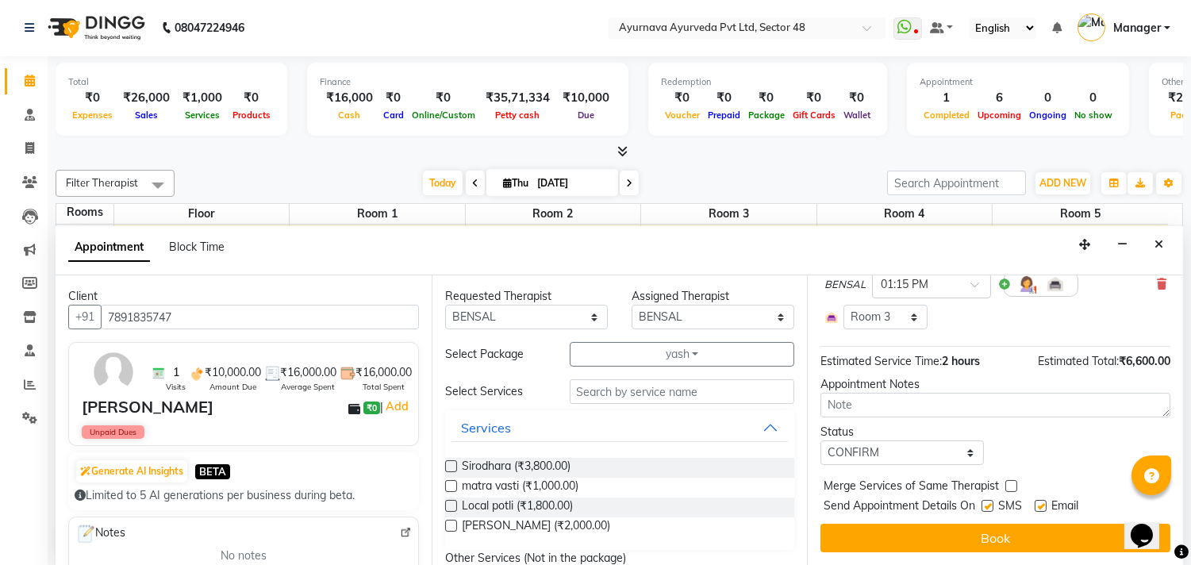
checkbox input "false"
click at [1044, 508] on label at bounding box center [1041, 506] width 12 height 12
click at [1044, 508] on input "checkbox" at bounding box center [1040, 507] width 10 height 10
checkbox input "false"
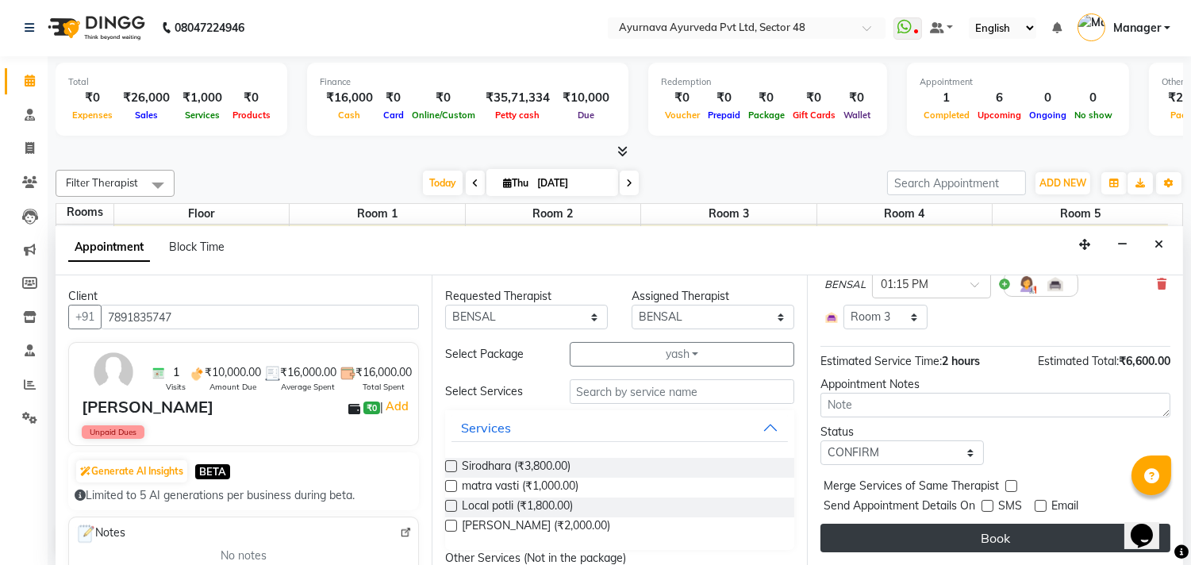
click at [1033, 533] on button "Book" at bounding box center [995, 538] width 350 height 29
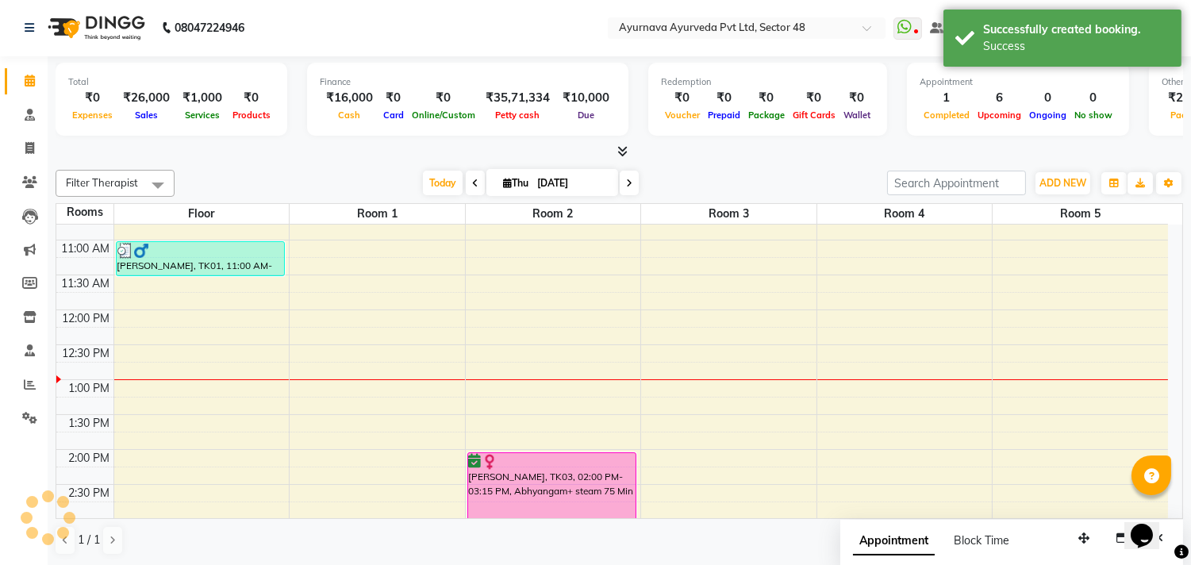
scroll to position [0, 0]
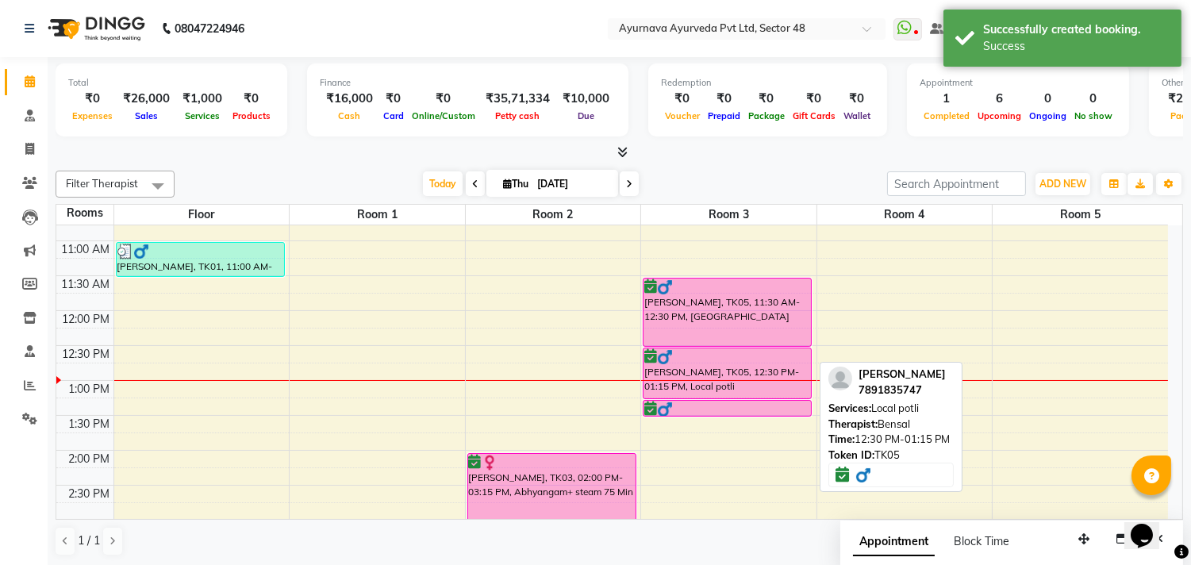
click at [764, 349] on div at bounding box center [727, 357] width 166 height 16
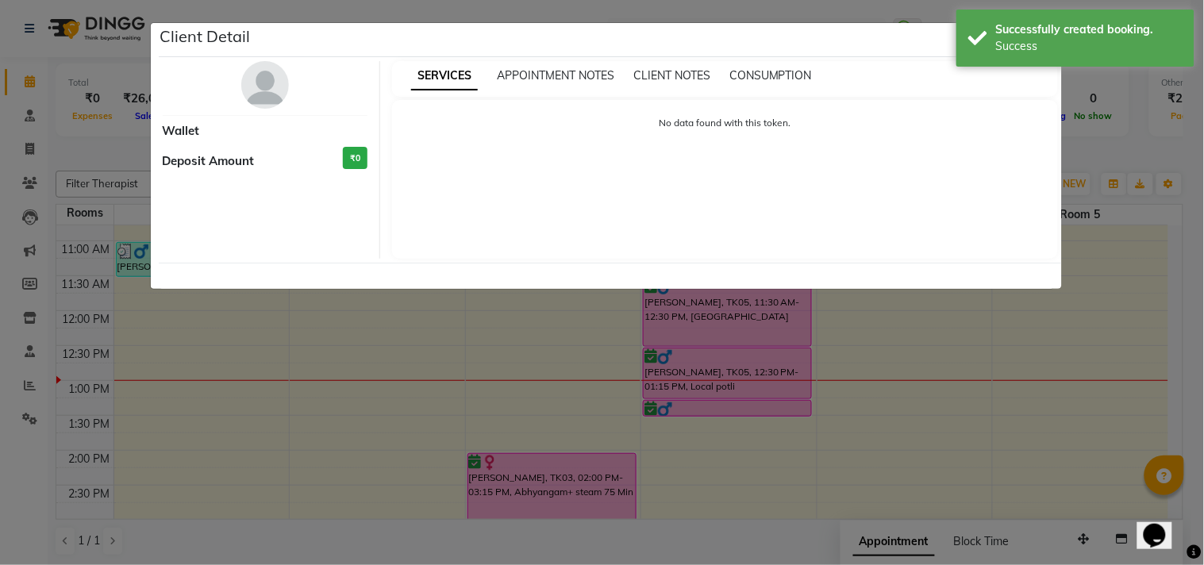
select select "6"
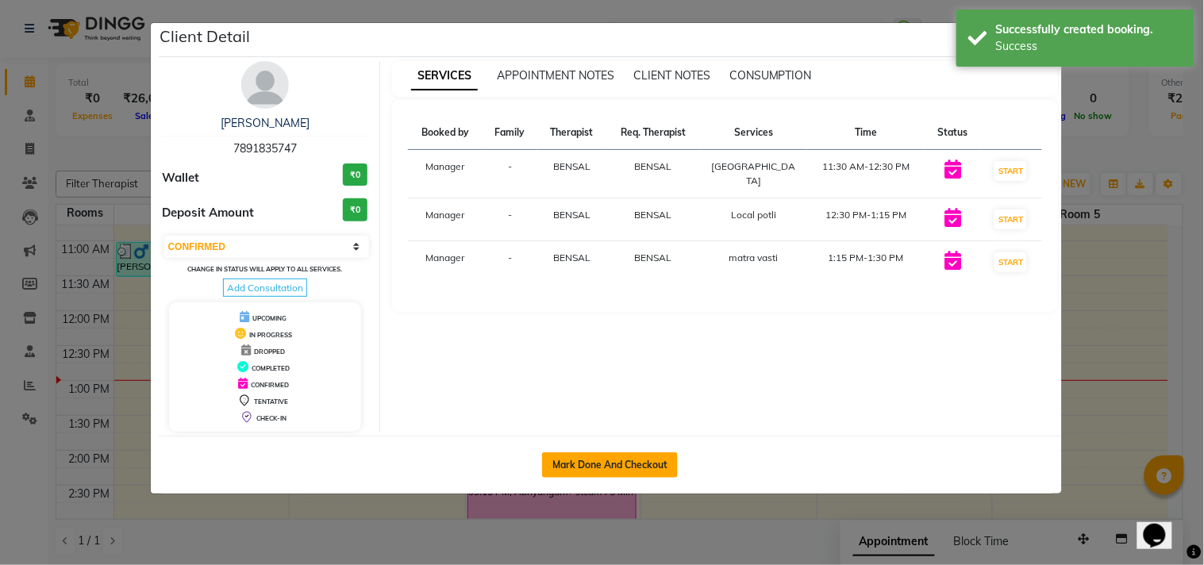
click at [597, 455] on button "Mark Done And Checkout" at bounding box center [610, 464] width 136 height 25
select select "5546"
select select "service"
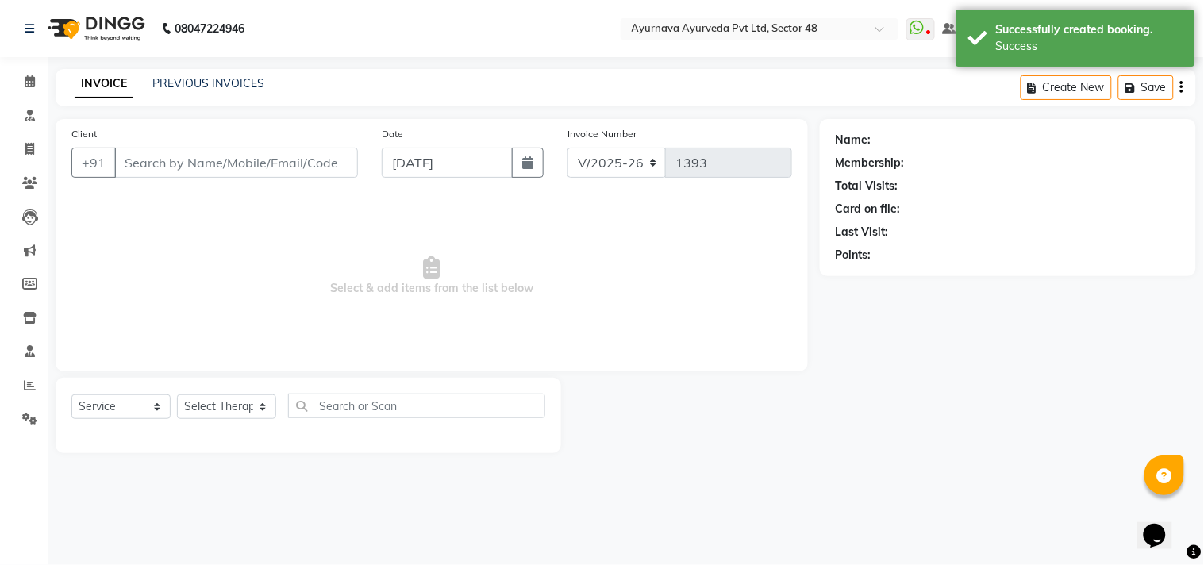
type input "7891835747"
select select "46183"
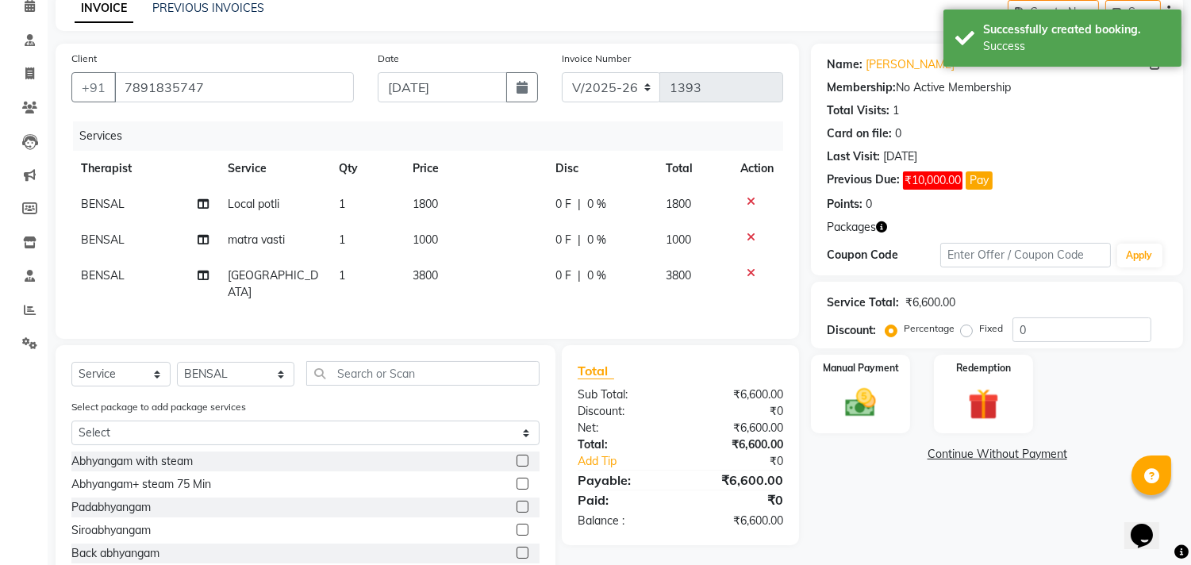
scroll to position [163, 0]
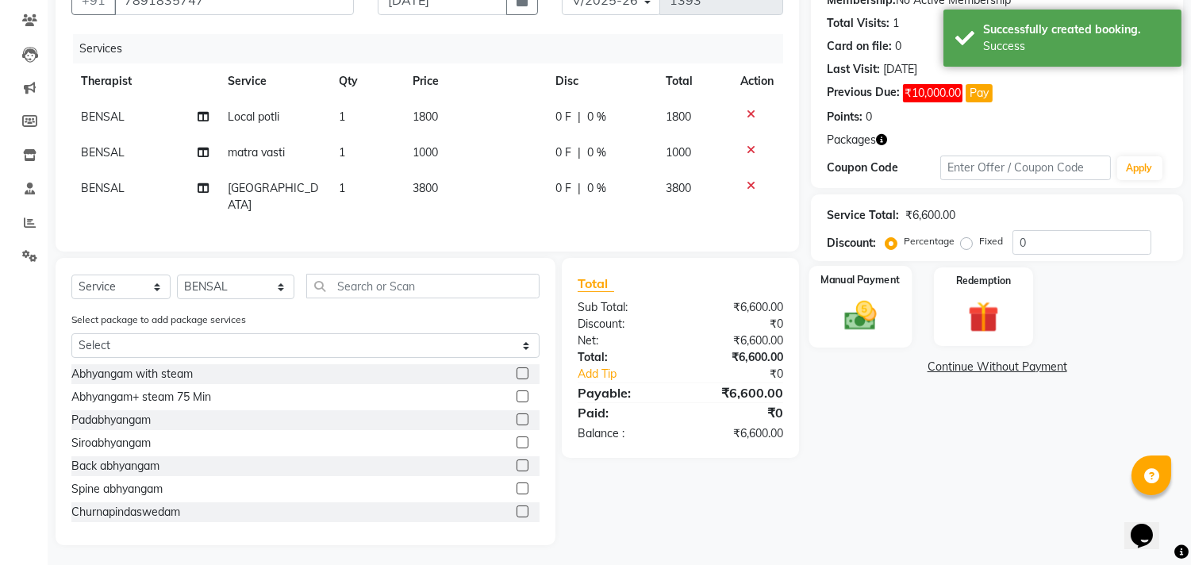
click at [877, 302] on img at bounding box center [861, 316] width 52 height 37
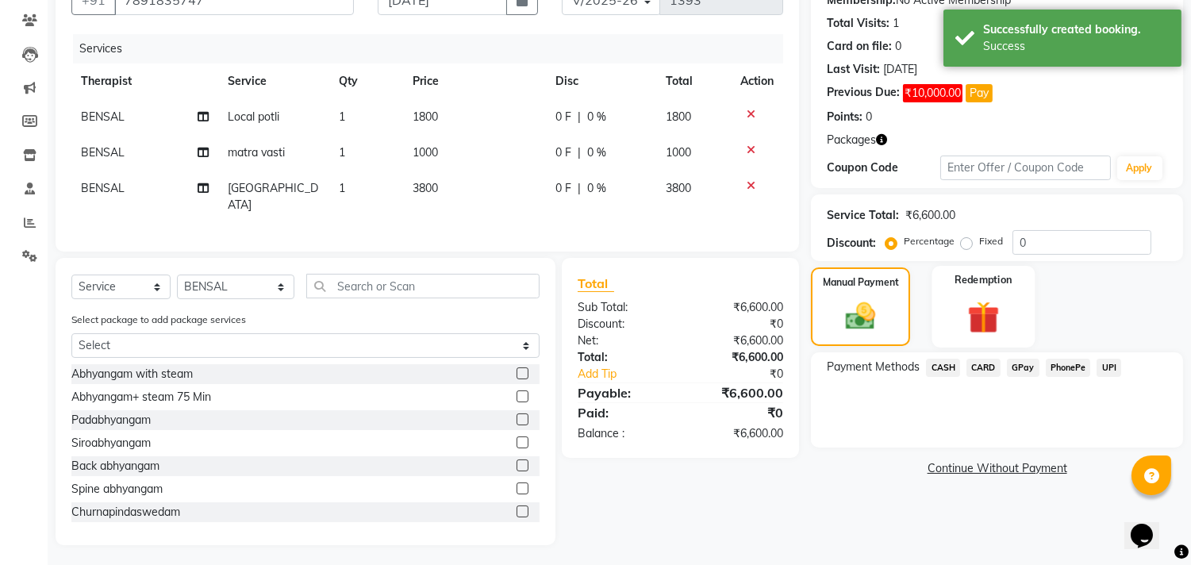
click at [998, 307] on img at bounding box center [983, 318] width 52 height 40
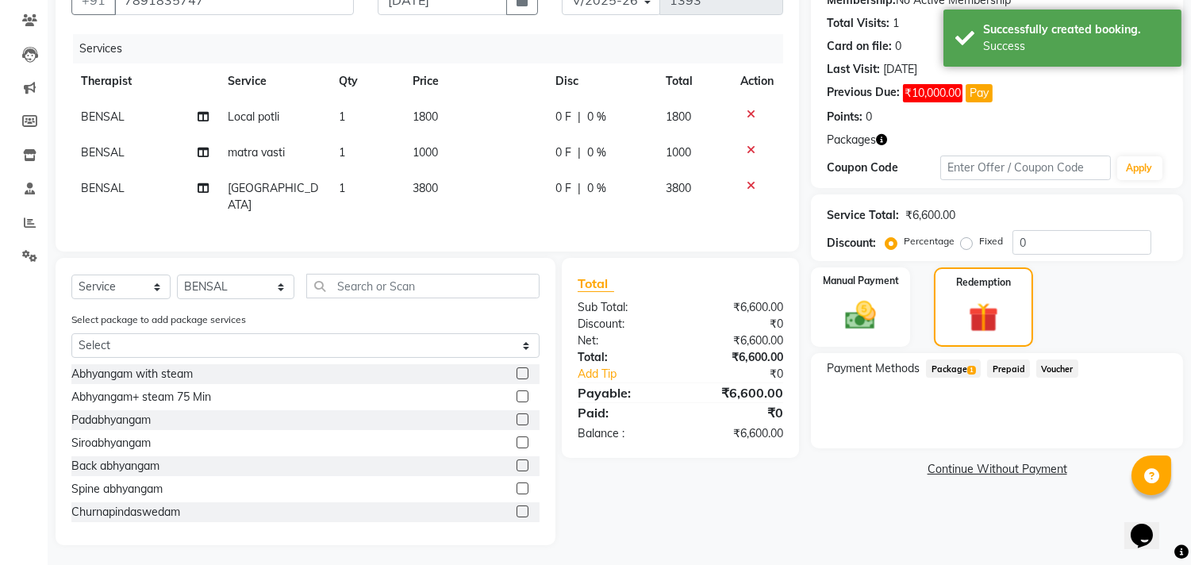
click at [956, 367] on span "Package 1" at bounding box center [953, 368] width 55 height 18
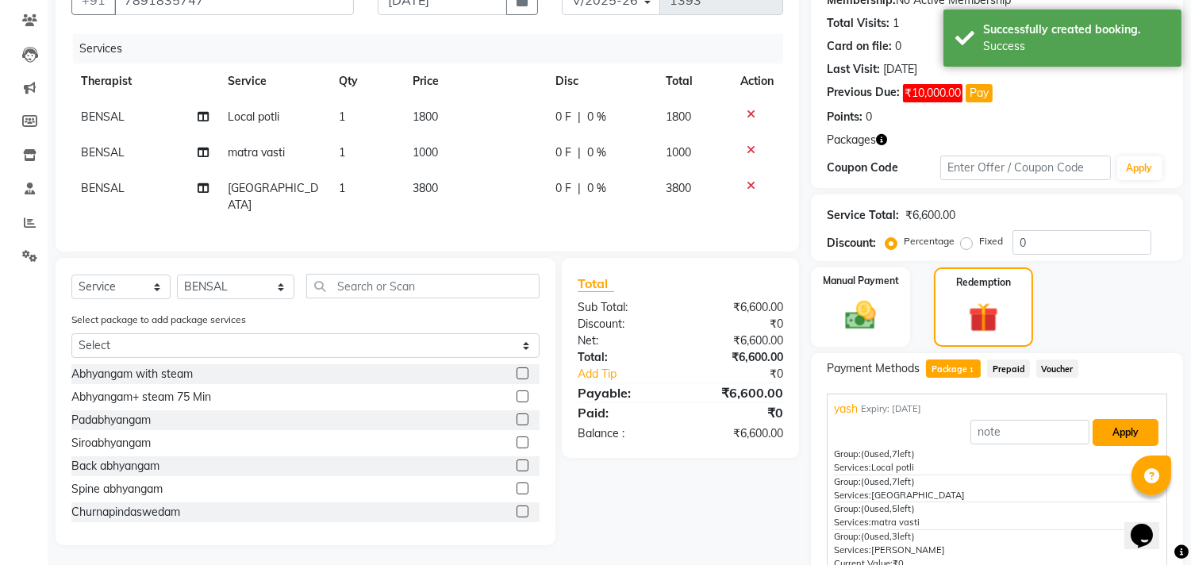
click at [1093, 429] on button "Apply" at bounding box center [1126, 432] width 66 height 27
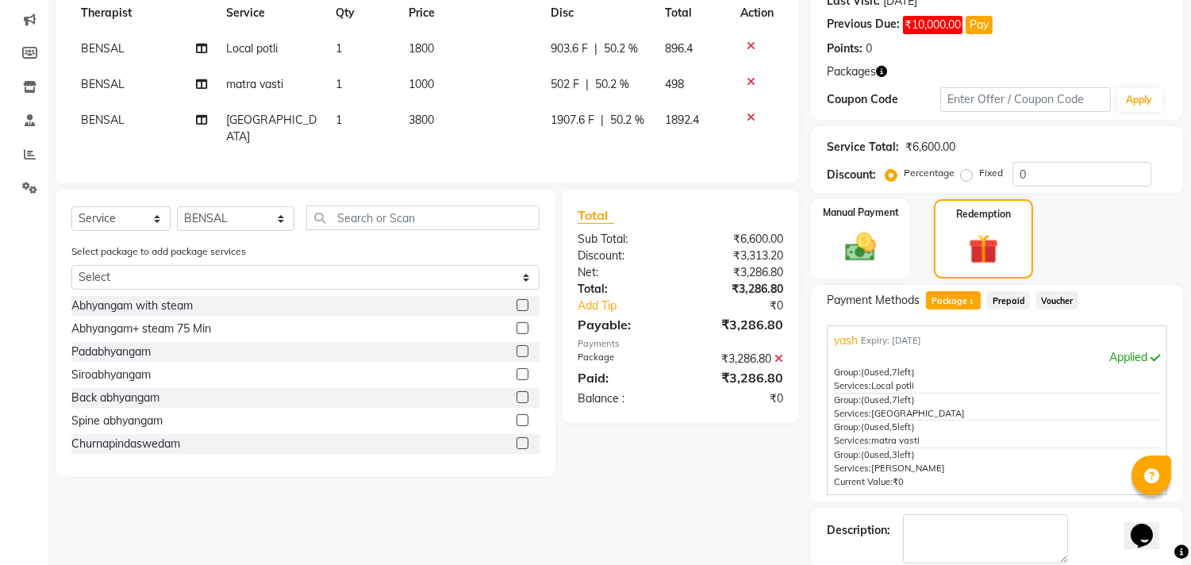
scroll to position [313, 0]
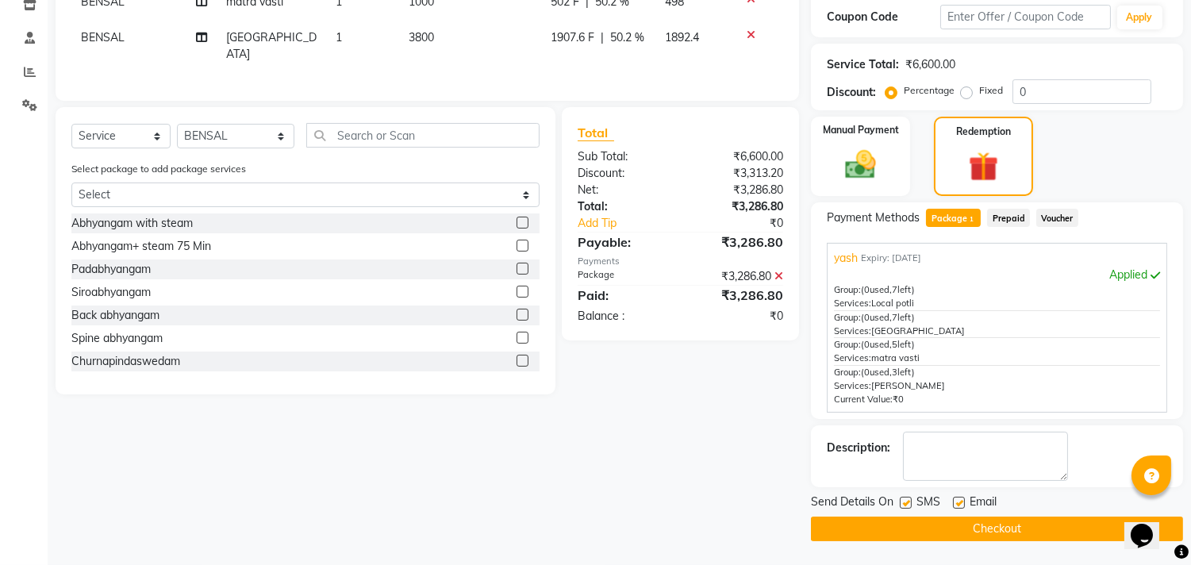
click at [904, 504] on label at bounding box center [906, 503] width 12 height 12
click at [904, 504] on input "checkbox" at bounding box center [905, 503] width 10 height 10
checkbox input "false"
click at [954, 503] on label at bounding box center [959, 503] width 12 height 12
click at [954, 503] on input "checkbox" at bounding box center [958, 503] width 10 height 10
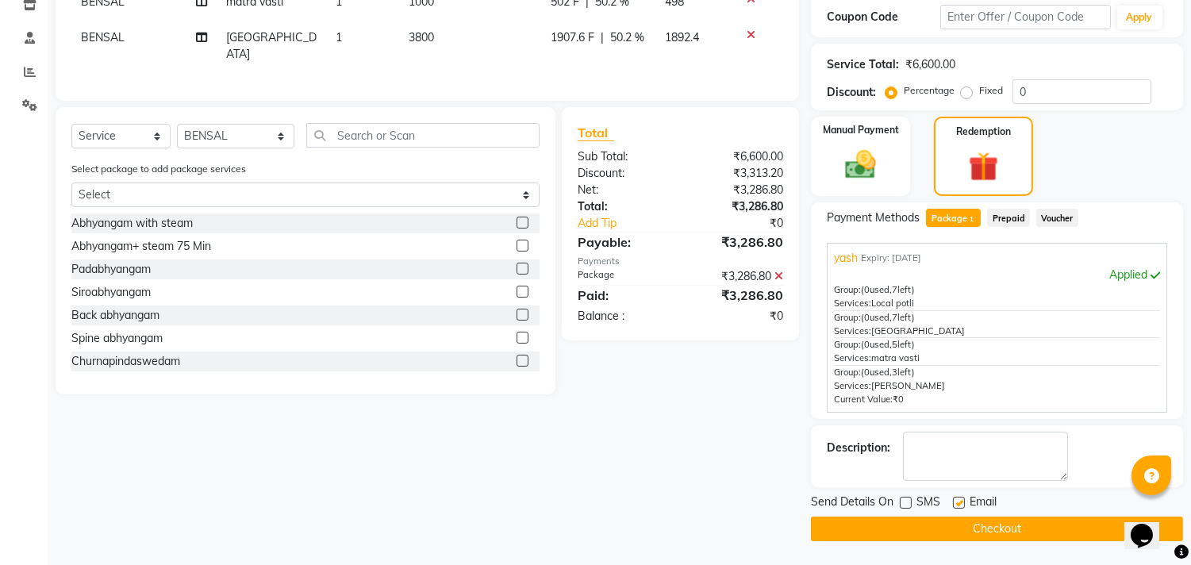
checkbox input "false"
click at [957, 525] on button "Checkout" at bounding box center [997, 529] width 372 height 25
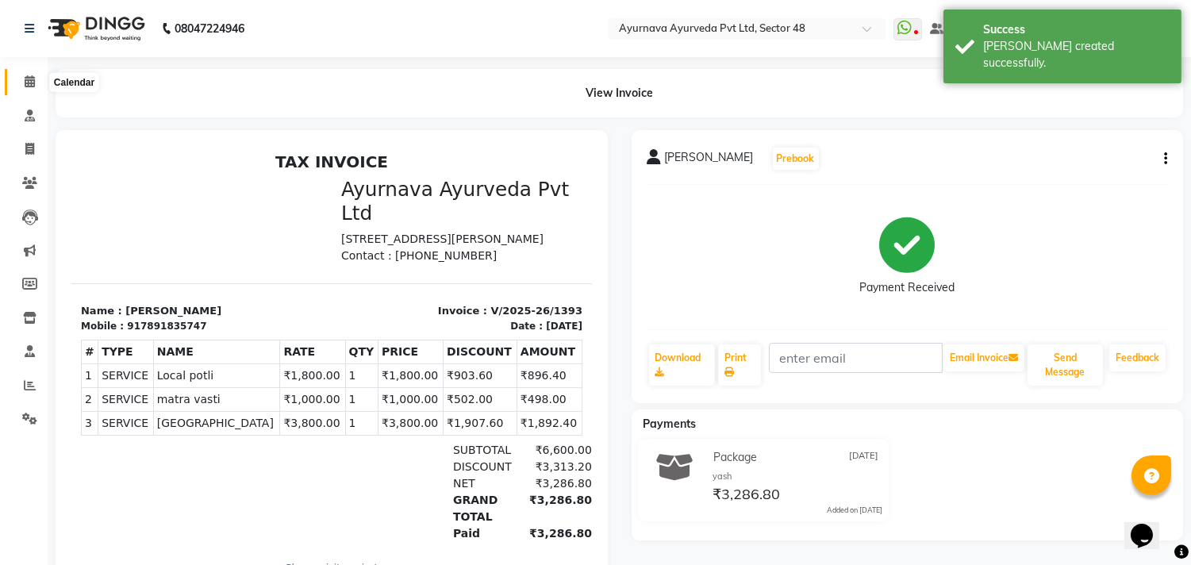
click at [16, 81] on span at bounding box center [30, 82] width 28 height 18
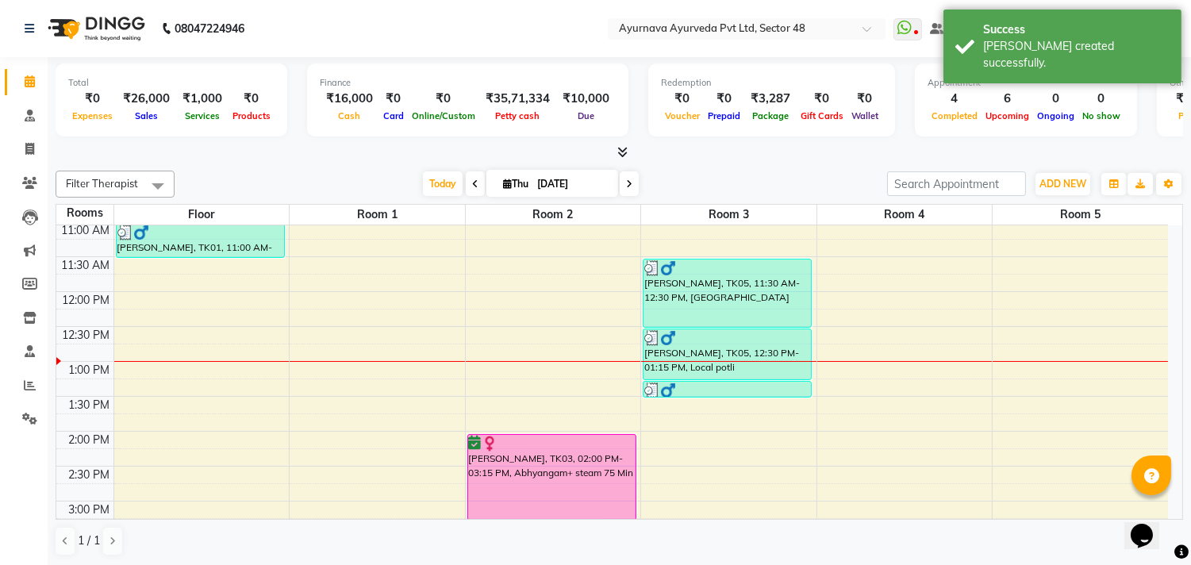
scroll to position [176, 0]
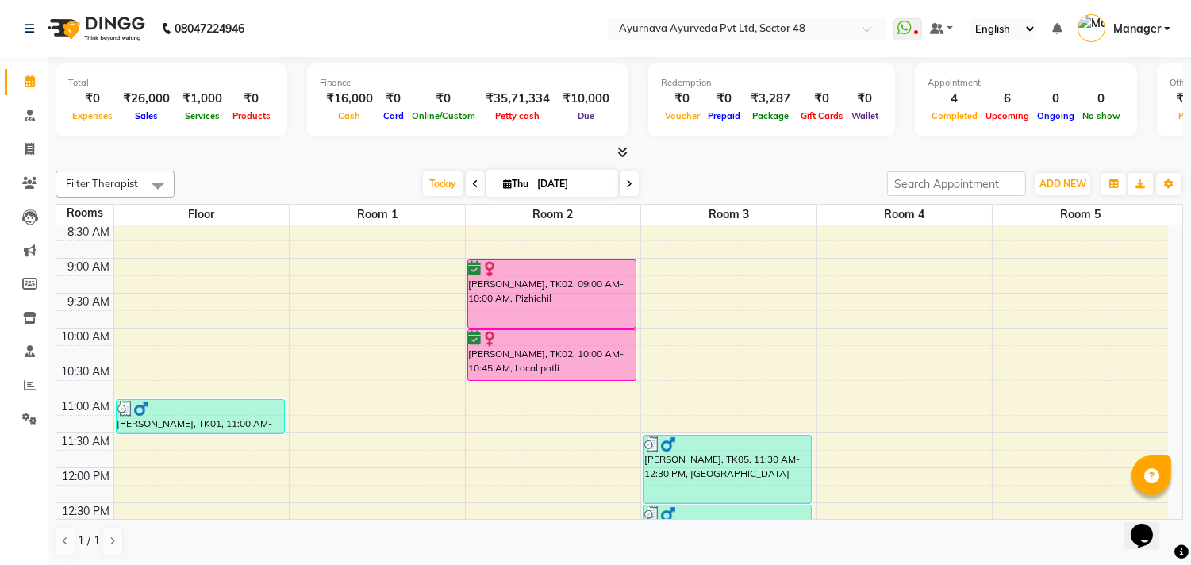
click at [860, 405] on div "6:00 AM 6:30 AM 7:00 AM 7:30 AM 8:00 AM 8:30 AM 9:00 AM 9:30 AM 10:00 AM 10:30 …" at bounding box center [612, 572] width 1112 height 1047
select select "tentative"
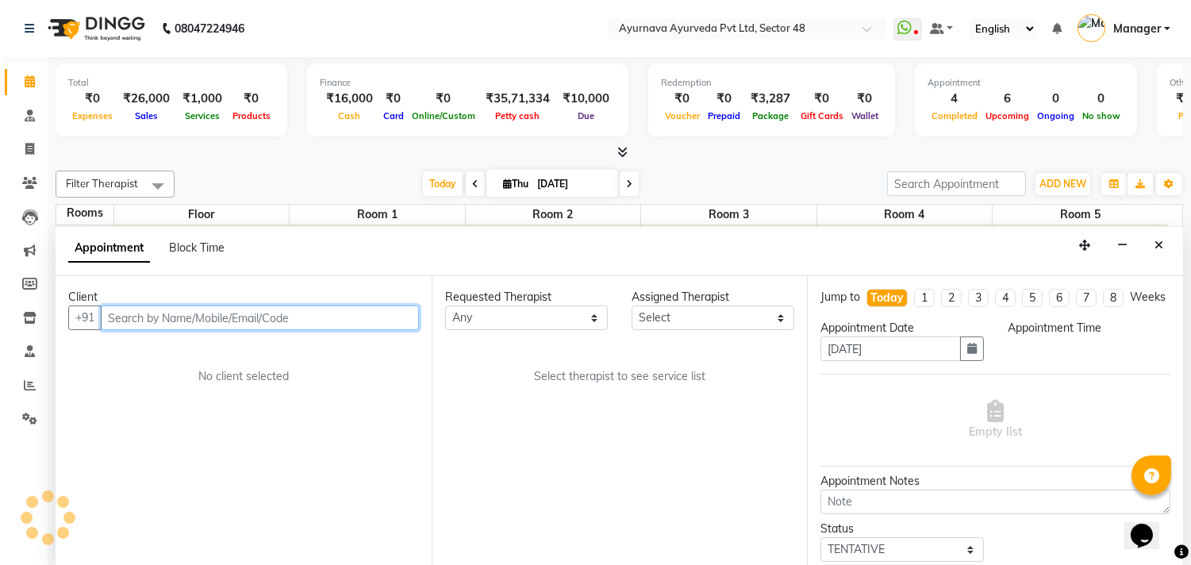
scroll to position [1, 0]
select select "660"
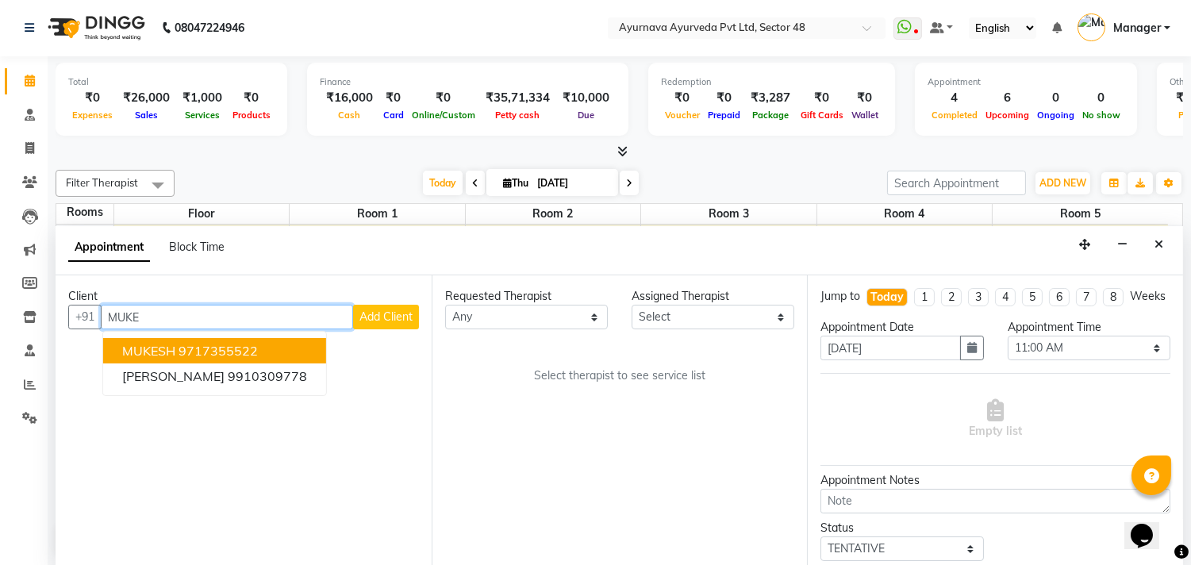
click at [163, 343] on span "MUKESH" at bounding box center [148, 351] width 53 height 16
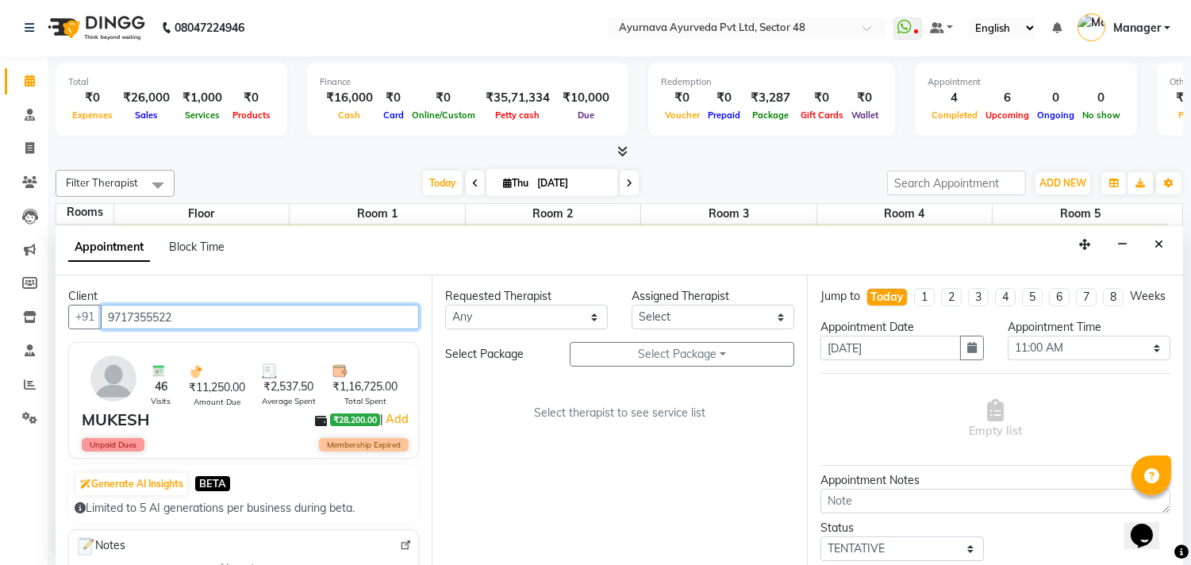
type input "9717355522"
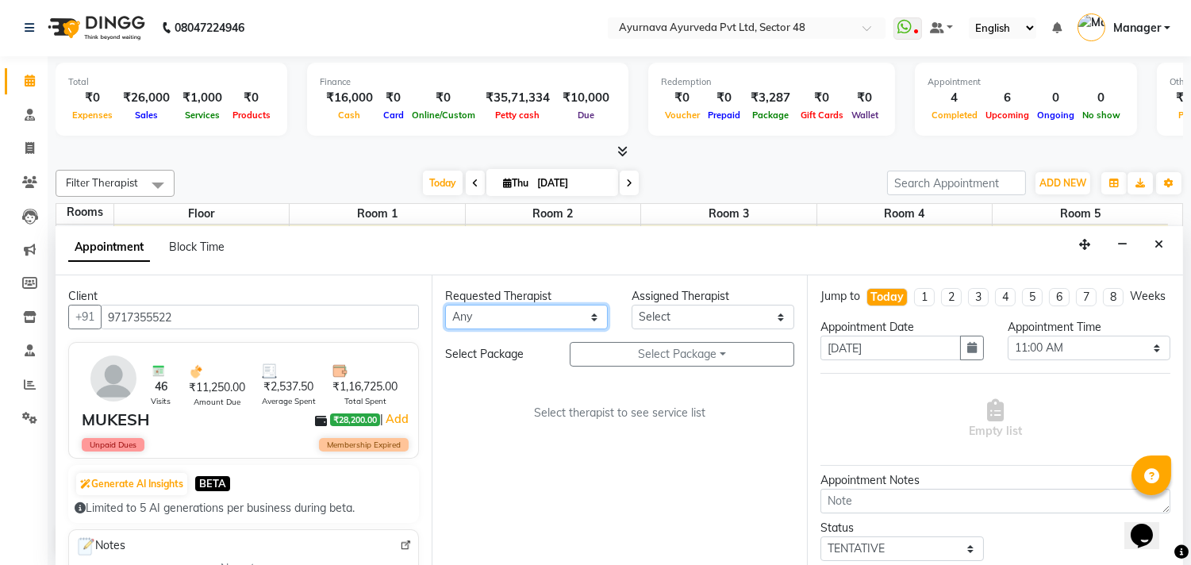
click at [520, 321] on select "Any [PERSON_NAME] [PERSON_NAME] V P [PERSON_NAME] [PERSON_NAME] [PERSON_NAME] […" at bounding box center [526, 317] width 163 height 25
select select "46183"
click at [445, 305] on select "Any [PERSON_NAME] [PERSON_NAME] V P [PERSON_NAME] [PERSON_NAME] [PERSON_NAME] […" at bounding box center [526, 317] width 163 height 25
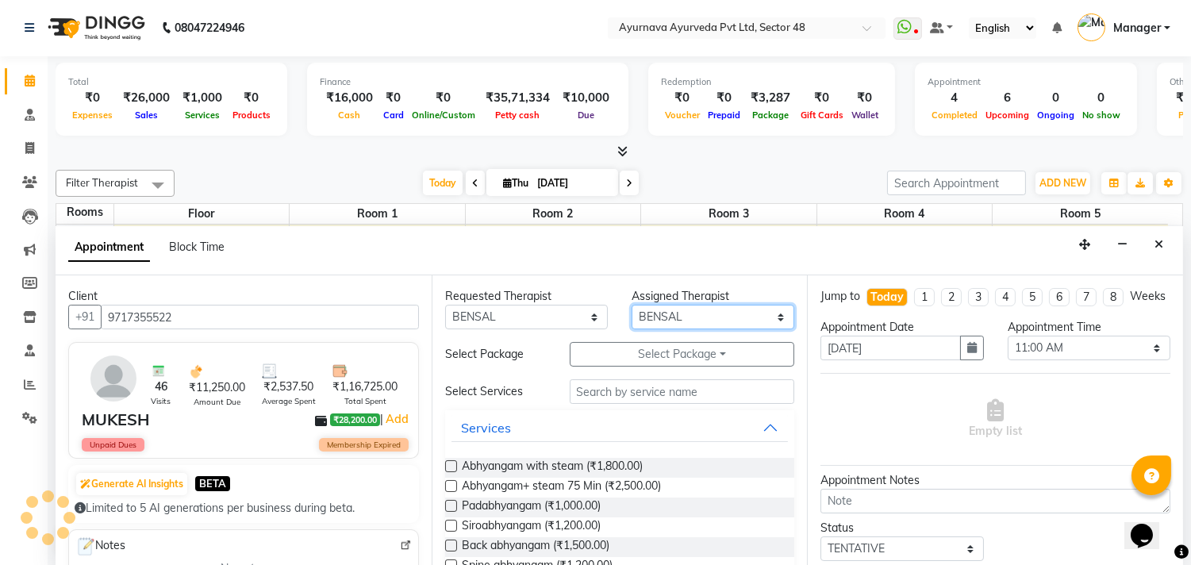
click at [653, 308] on select "Select [PERSON_NAME] [PERSON_NAME] V P [PERSON_NAME] [PERSON_NAME] [PERSON_NAME…" at bounding box center [713, 317] width 163 height 25
select select "63862"
click at [632, 305] on select "Select [PERSON_NAME] [PERSON_NAME] V P [PERSON_NAME] [PERSON_NAME] [PERSON_NAME…" at bounding box center [713, 317] width 163 height 25
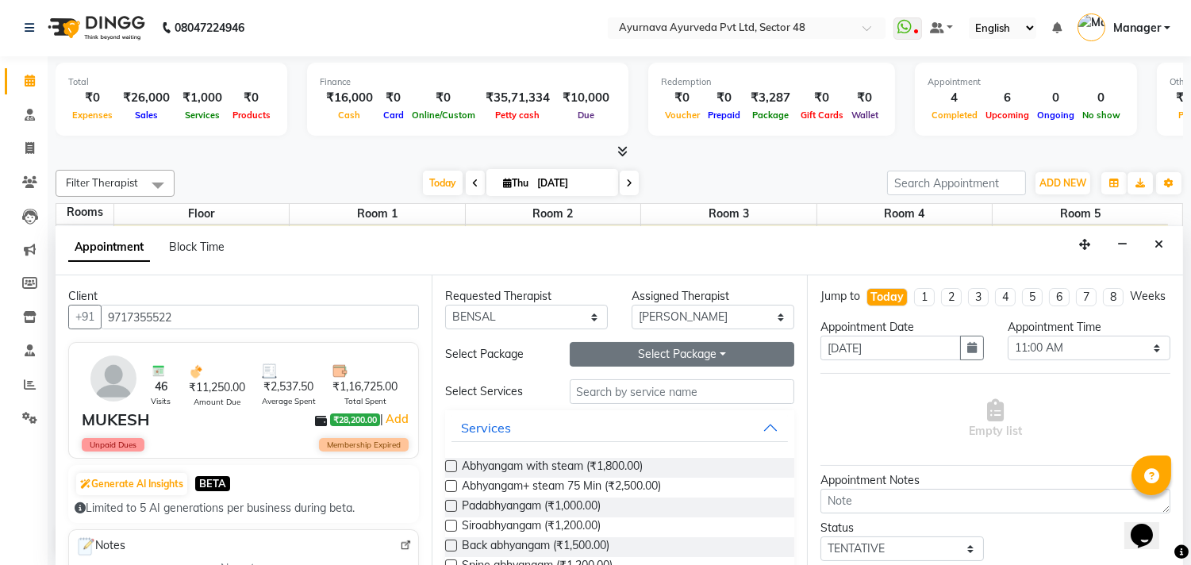
click at [647, 342] on button "Select Package Toggle Dropdown" at bounding box center [682, 354] width 225 height 25
click at [617, 387] on li "MUKESH" at bounding box center [632, 386] width 125 height 23
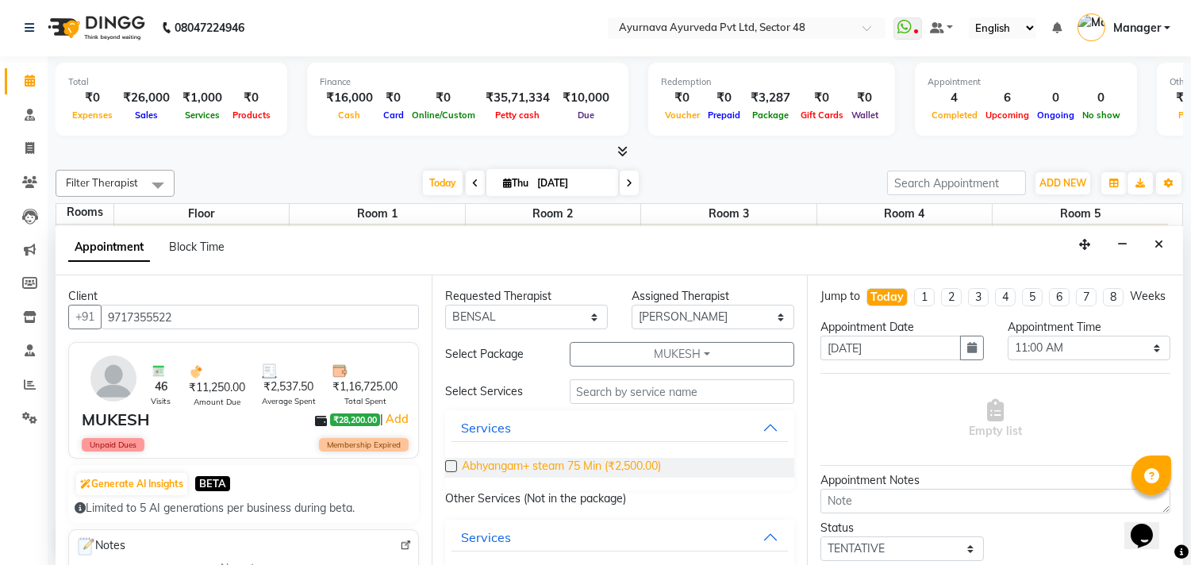
click at [559, 468] on span "Abhyangam+ steam 75 Min (₹2,500.00)" at bounding box center [561, 468] width 199 height 20
checkbox input "false"
select select "2645"
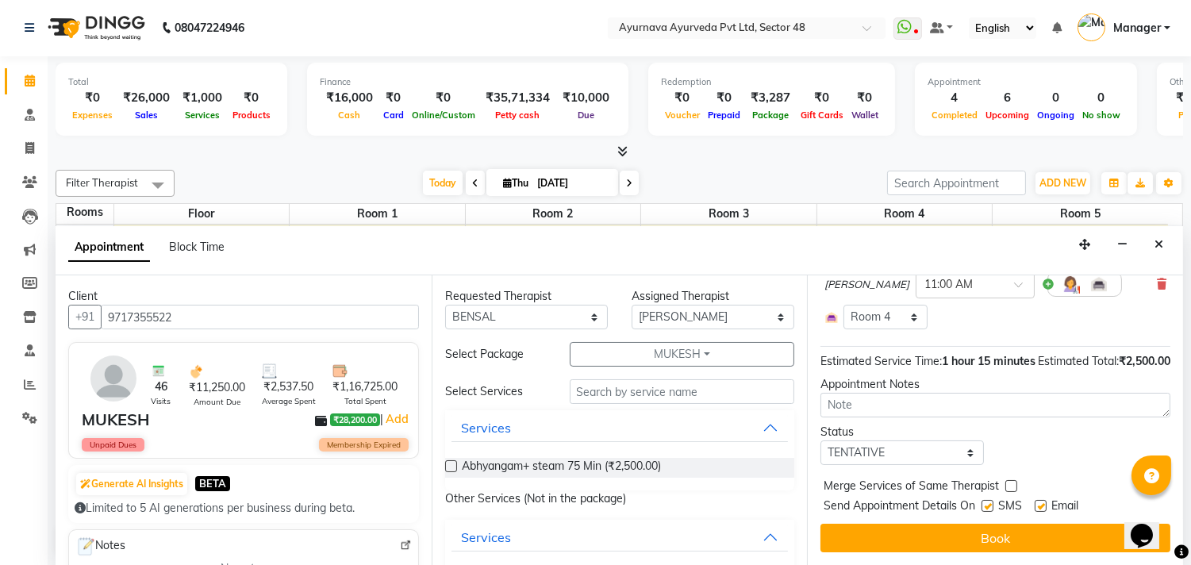
scroll to position [168, 0]
drag, startPoint x: 901, startPoint y: 459, endPoint x: 900, endPoint y: 451, distance: 8.0
click at [901, 459] on select "Select TENTATIVE CONFIRM CHECK-IN UPCOMING" at bounding box center [901, 452] width 163 height 25
select select "confirm booking"
click at [820, 440] on select "Select TENTATIVE CONFIRM CHECK-IN UPCOMING" at bounding box center [901, 452] width 163 height 25
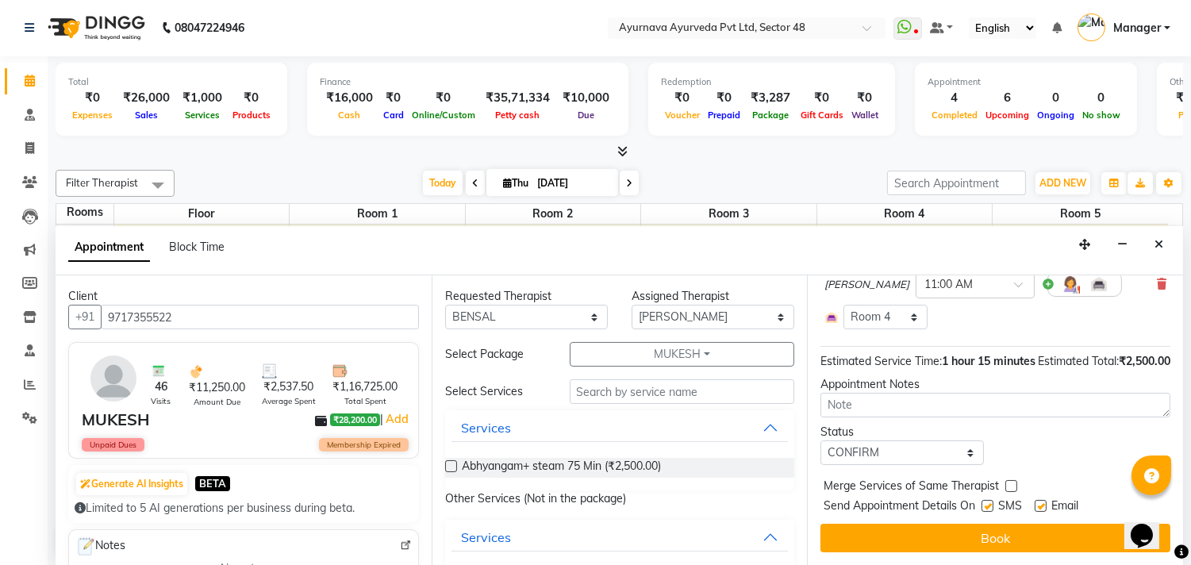
click at [985, 505] on label at bounding box center [987, 506] width 12 height 12
click at [985, 505] on input "checkbox" at bounding box center [986, 507] width 10 height 10
checkbox input "false"
click at [1039, 504] on label at bounding box center [1041, 506] width 12 height 12
click at [1039, 504] on input "checkbox" at bounding box center [1040, 507] width 10 height 10
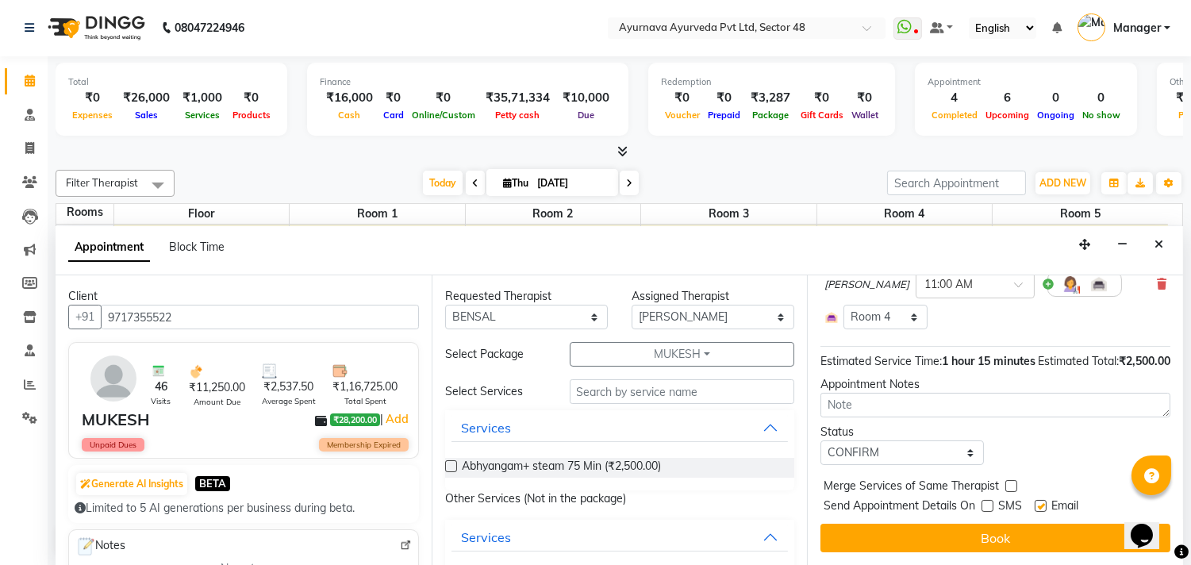
checkbox input "false"
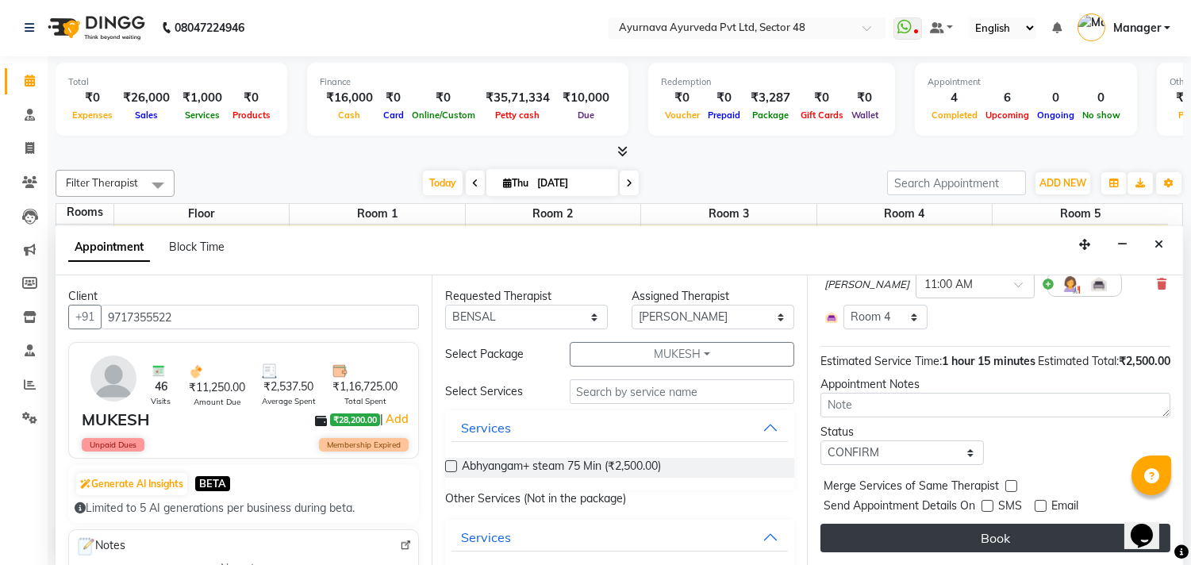
click at [952, 525] on button "Book" at bounding box center [995, 538] width 350 height 29
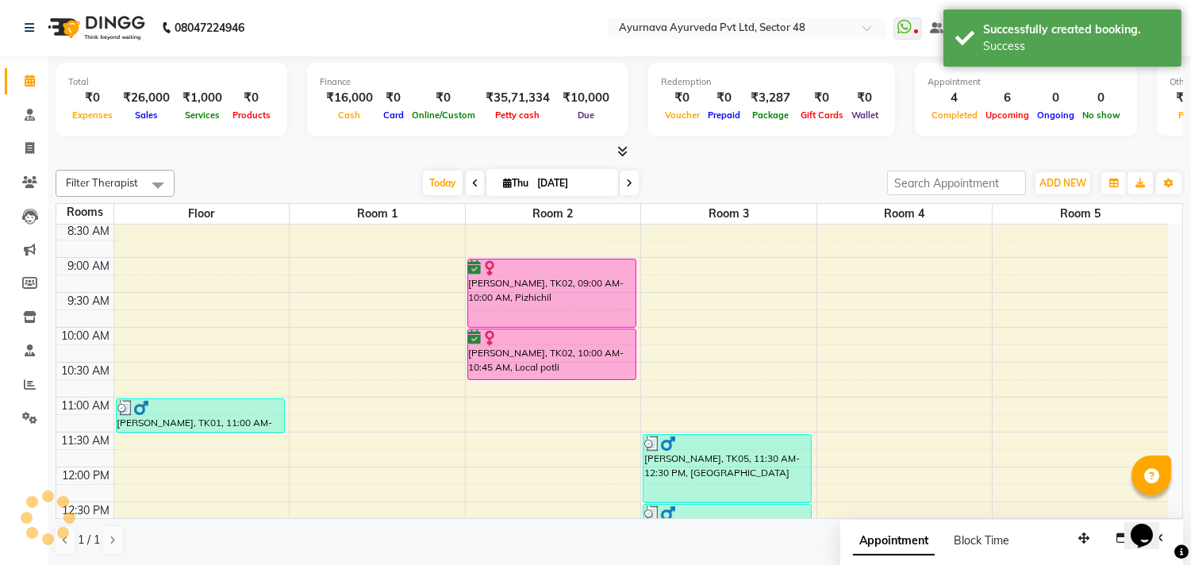
scroll to position [0, 0]
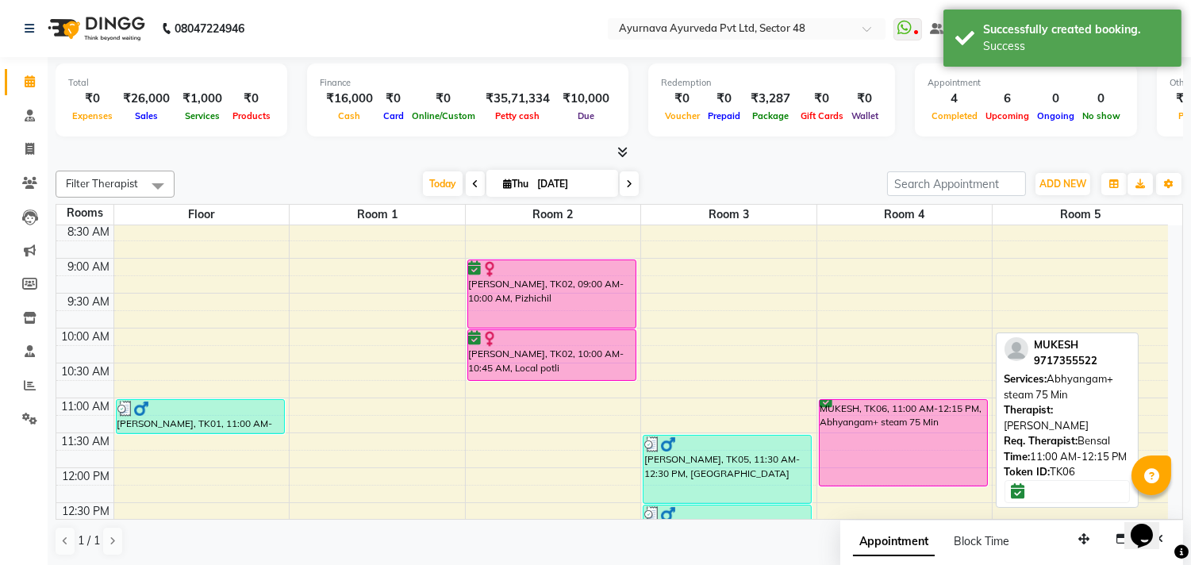
click at [878, 442] on div "MUKESH, TK06, 11:00 AM-12:15 PM, Abhyangam+ steam 75 Min" at bounding box center [903, 443] width 167 height 86
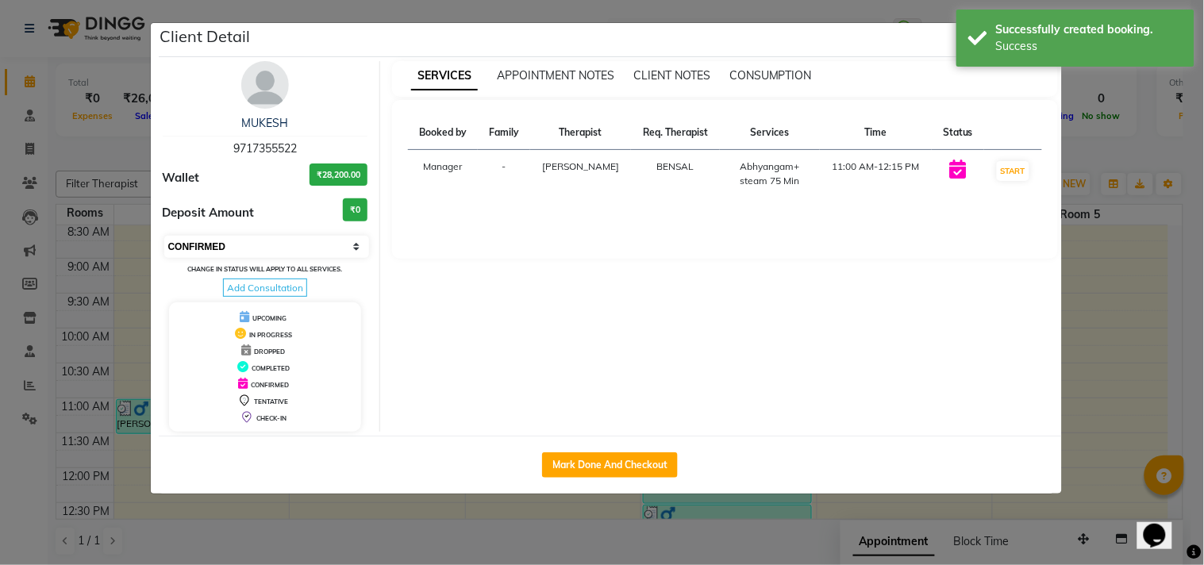
click at [228, 254] on select "Select IN SERVICE CONFIRMED TENTATIVE CHECK IN MARK DONE DROPPED UPCOMING" at bounding box center [266, 247] width 205 height 22
select select "2"
click at [164, 236] on select "Select IN SERVICE CONFIRMED TENTATIVE CHECK IN MARK DONE DROPPED UPCOMING" at bounding box center [266, 247] width 205 height 22
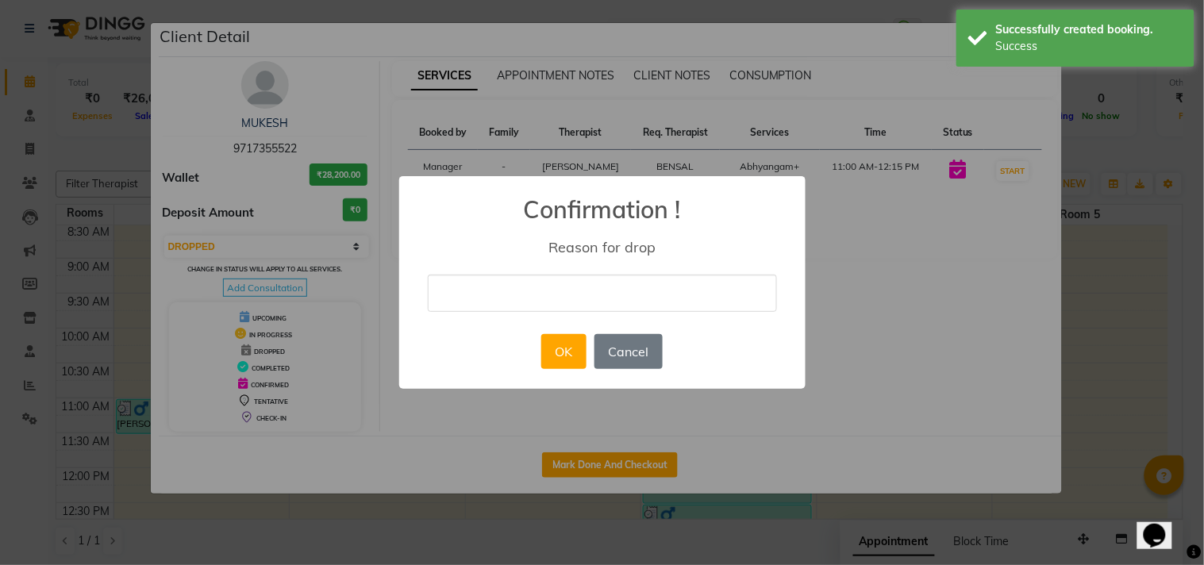
click at [464, 298] on input "text" at bounding box center [602, 293] width 349 height 37
type input "Busy"
click at [565, 355] on button "OK" at bounding box center [563, 351] width 45 height 35
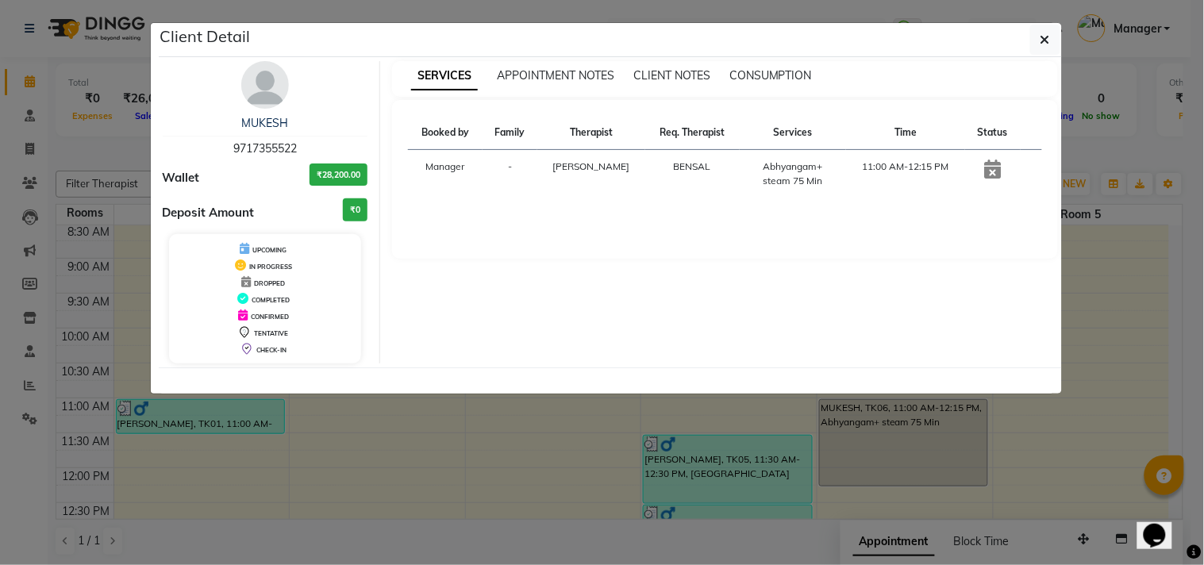
click at [1069, 432] on ngb-modal-window "Client Detail MUKESH 9717355522 Wallet ₹28,200.00 Deposit Amount ₹0 UPCOMING IN…" at bounding box center [602, 282] width 1204 height 565
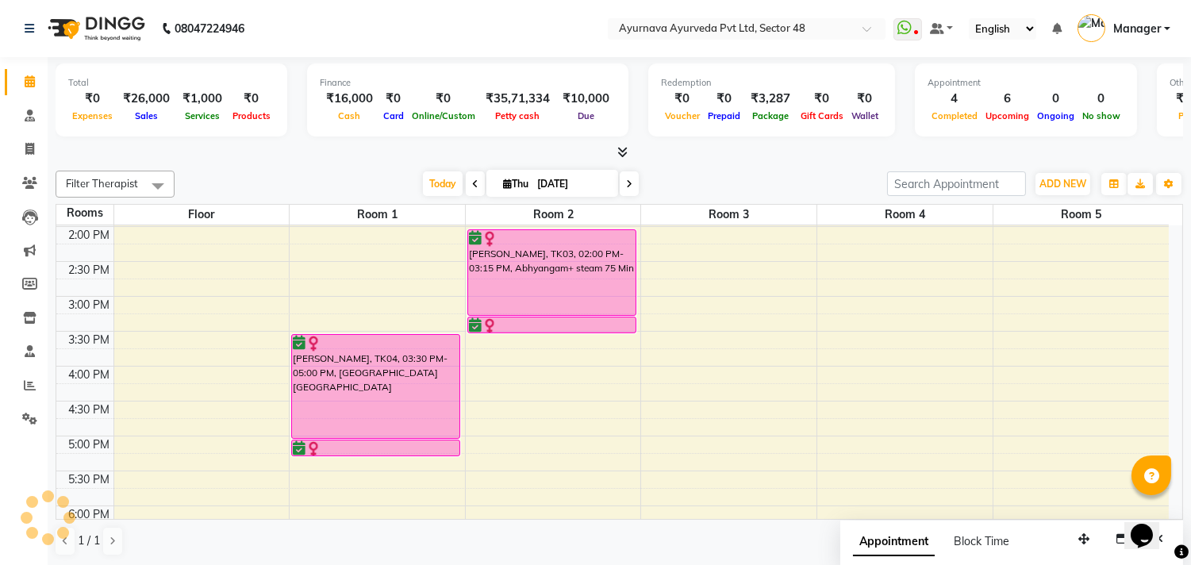
scroll to position [229, 0]
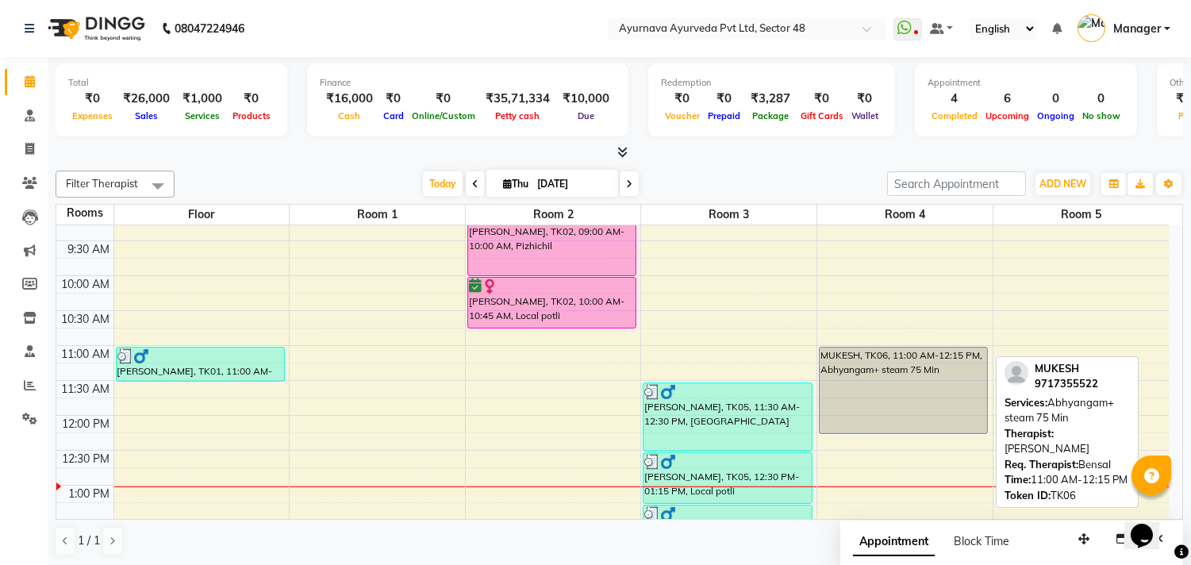
click at [859, 386] on div "MUKESH, TK06, 11:00 AM-12:15 PM, Abhyangam+ steam 75 Min" at bounding box center [903, 391] width 167 height 86
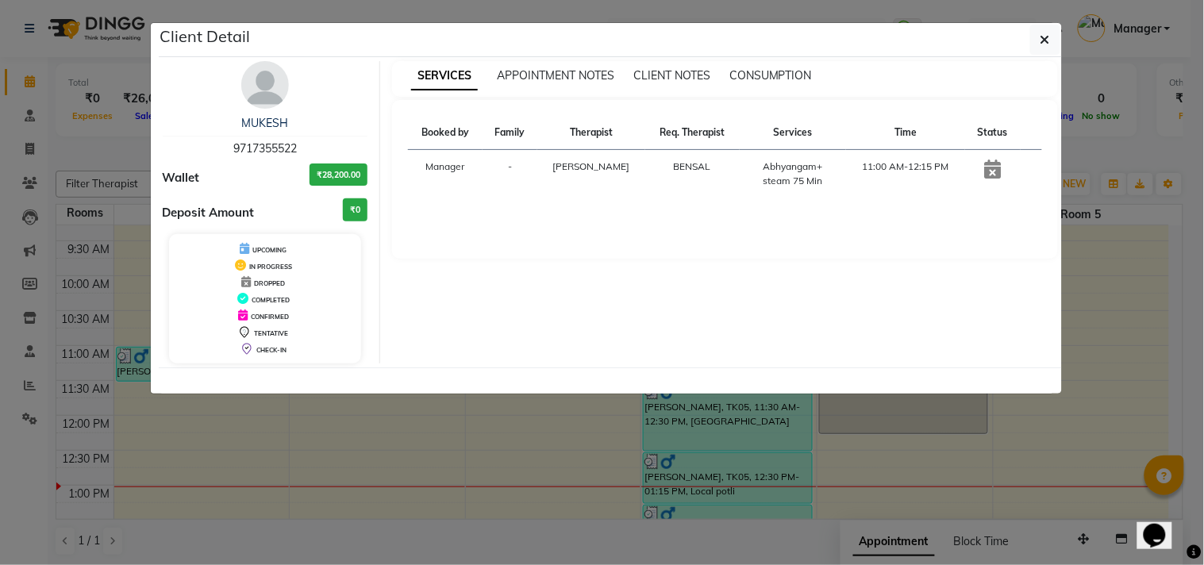
click at [885, 474] on ngb-modal-window "Client Detail MUKESH 9717355522 Wallet ₹28,200.00 Deposit Amount ₹0 UPCOMING IN…" at bounding box center [602, 282] width 1204 height 565
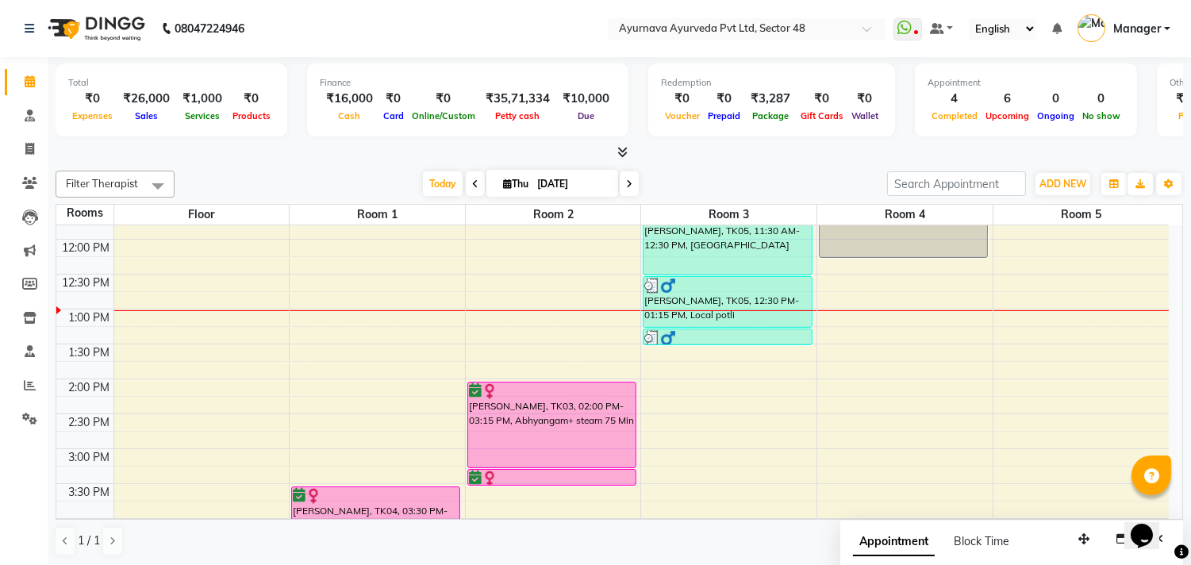
scroll to position [52, 0]
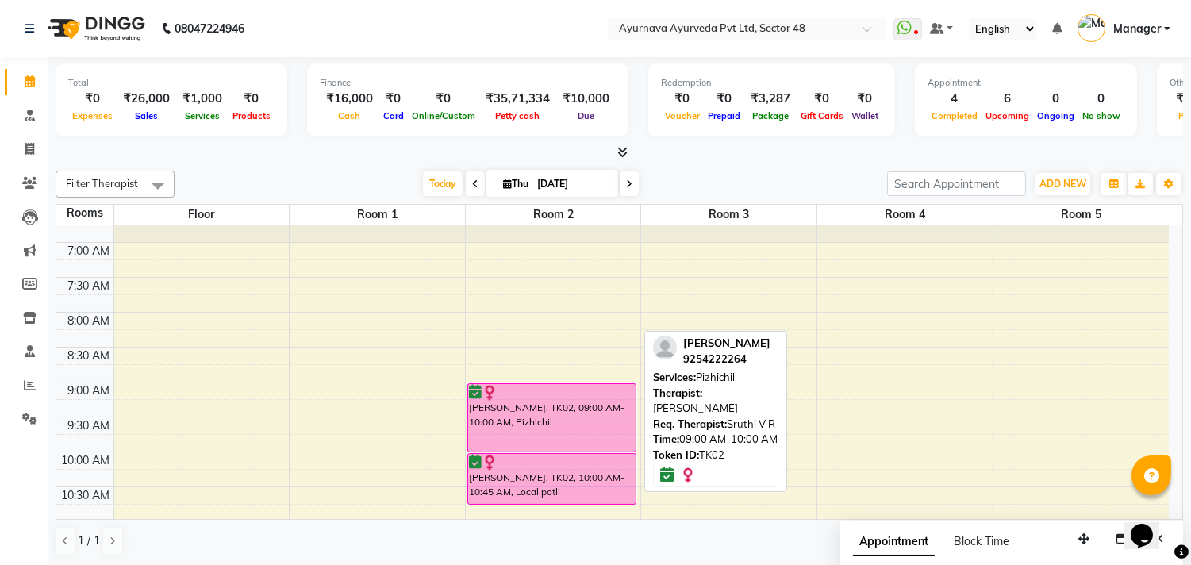
click at [556, 448] on div at bounding box center [551, 451] width 167 height 6
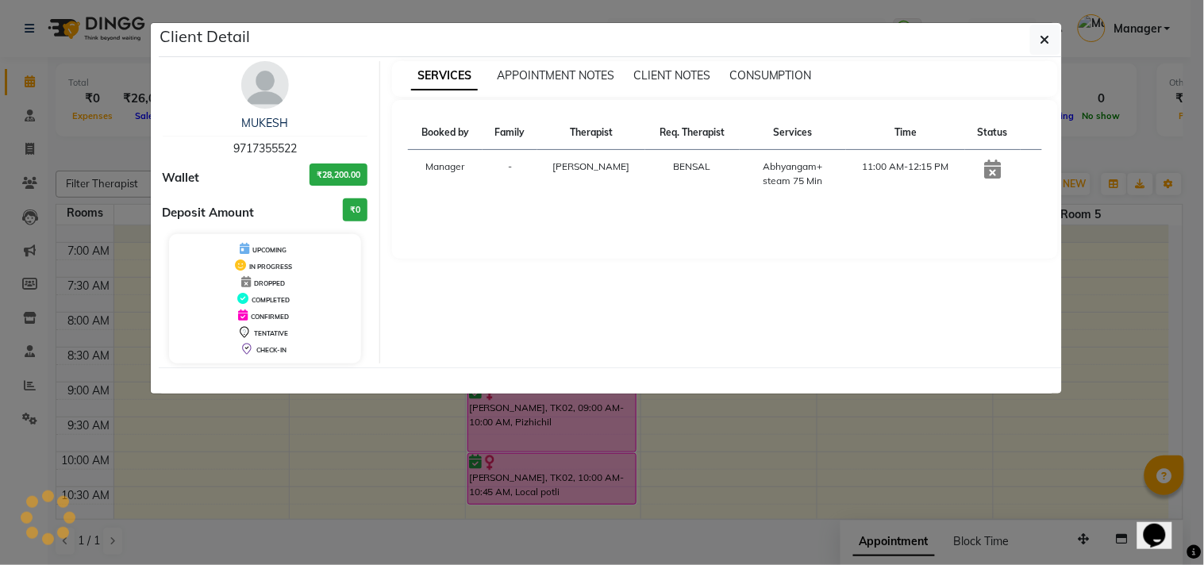
select select "6"
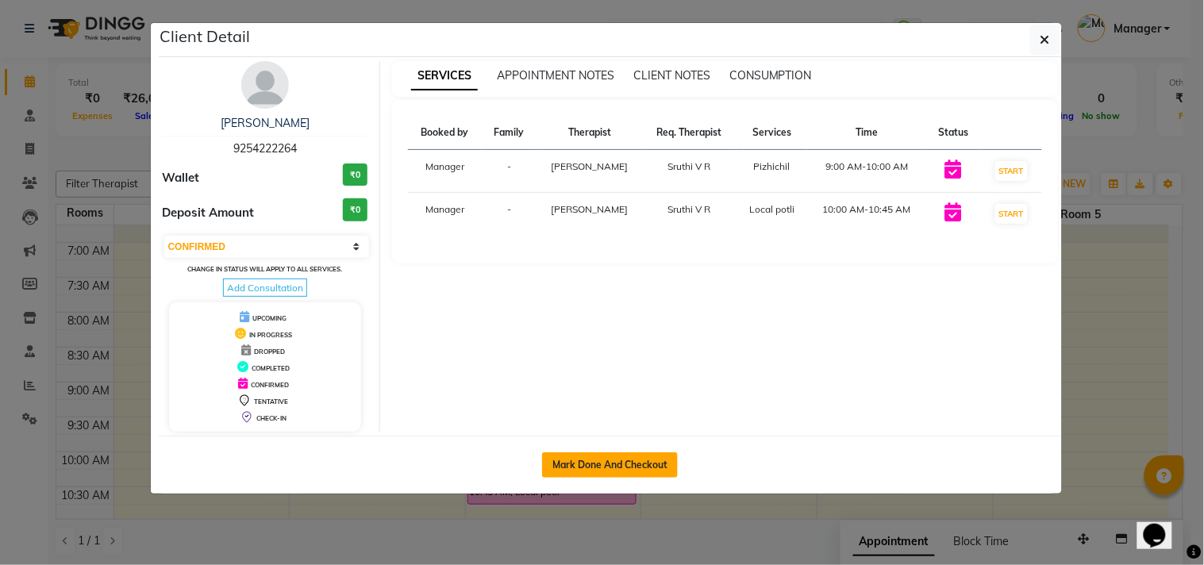
click at [624, 453] on button "Mark Done And Checkout" at bounding box center [610, 464] width 136 height 25
select select "service"
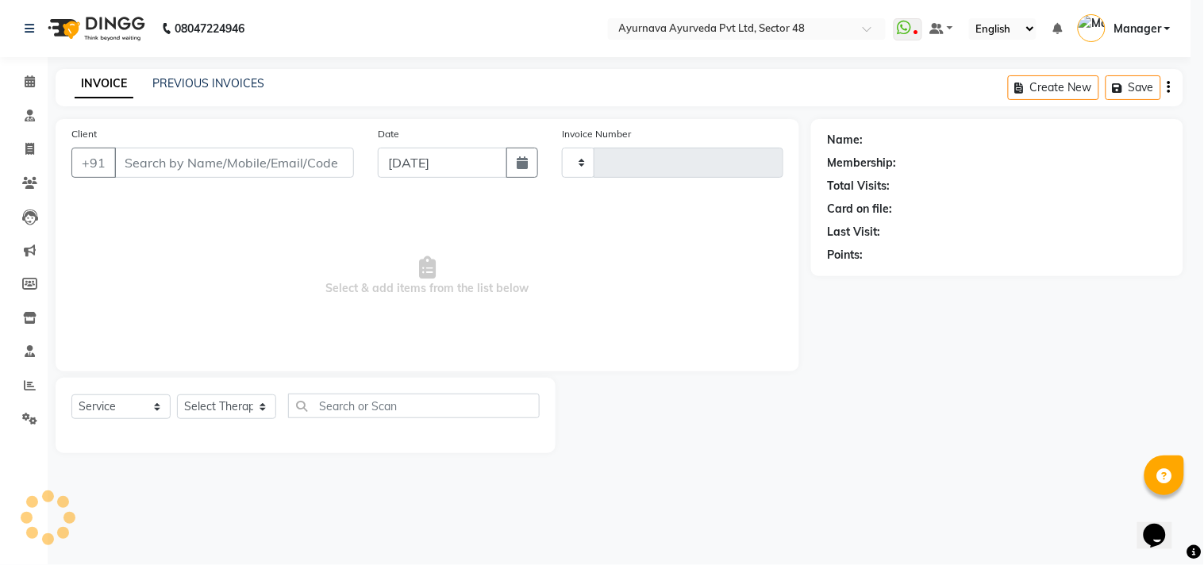
type input "1394"
select select "5546"
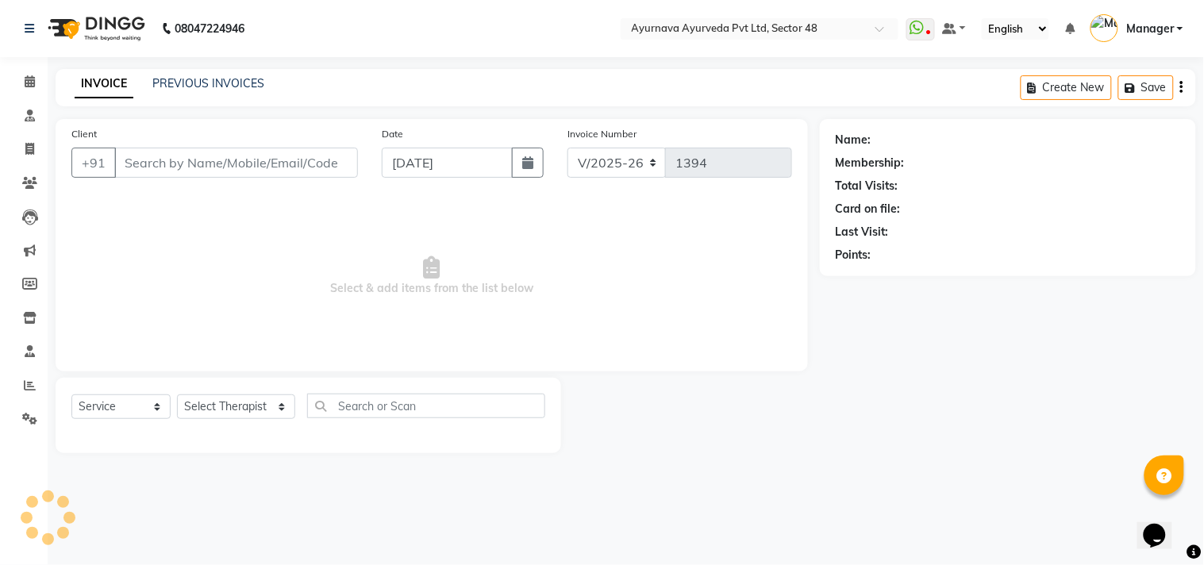
type input "9254222264"
select select "58124"
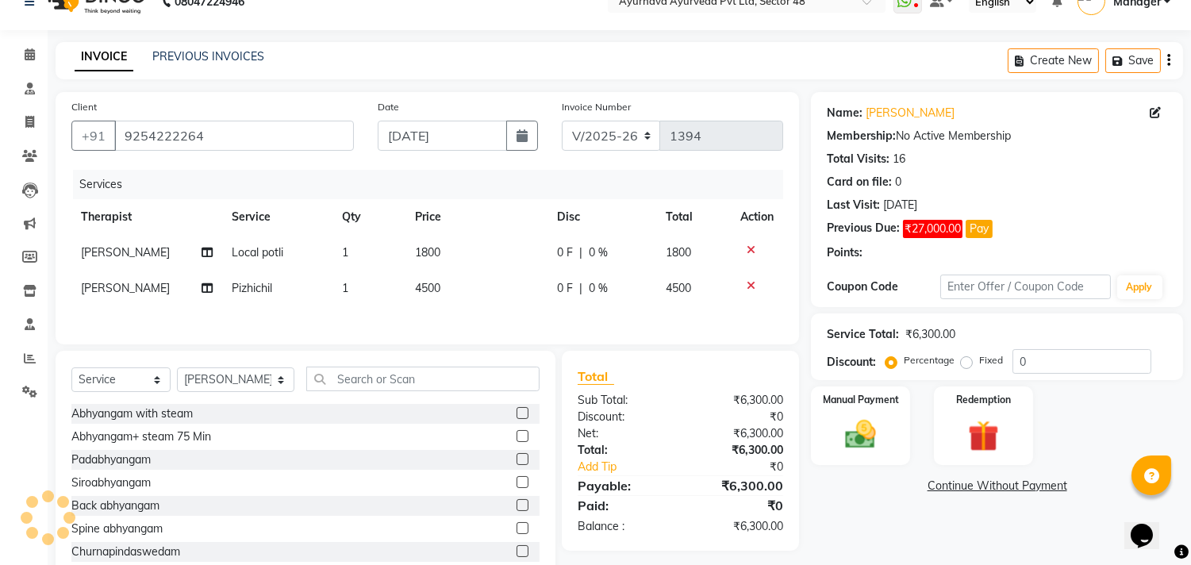
scroll to position [74, 0]
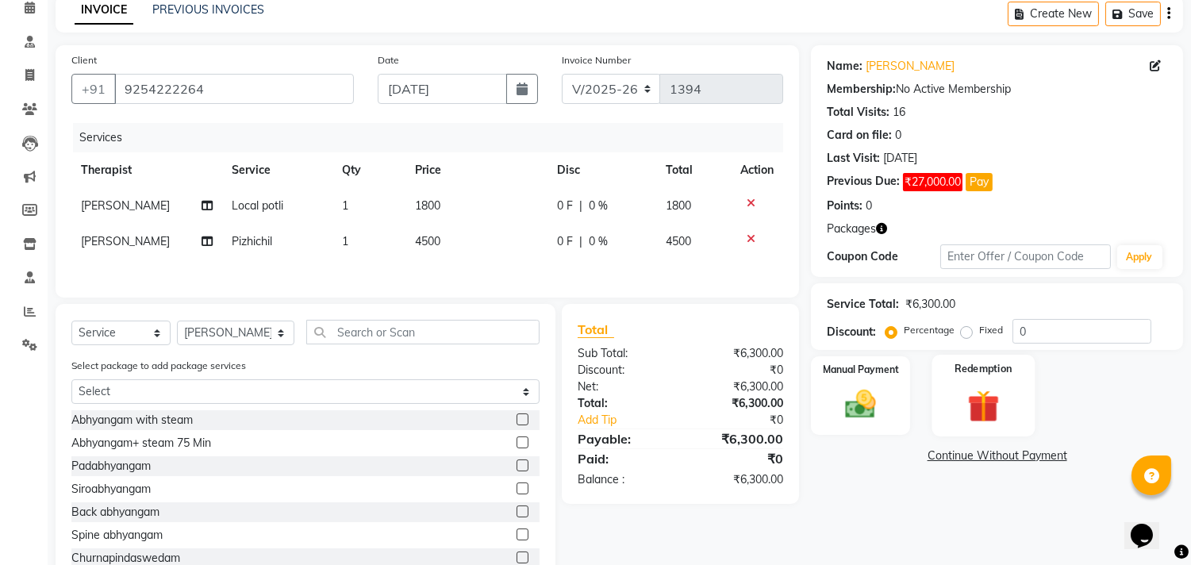
click at [1000, 395] on img at bounding box center [983, 406] width 52 height 40
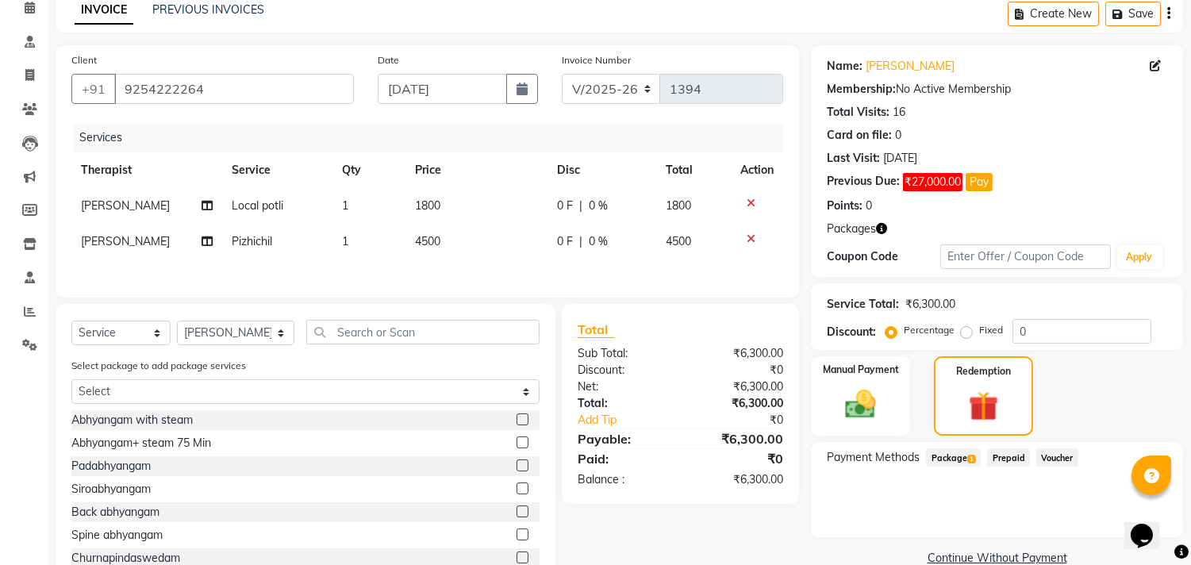
click at [957, 458] on span "Package 1" at bounding box center [953, 457] width 55 height 18
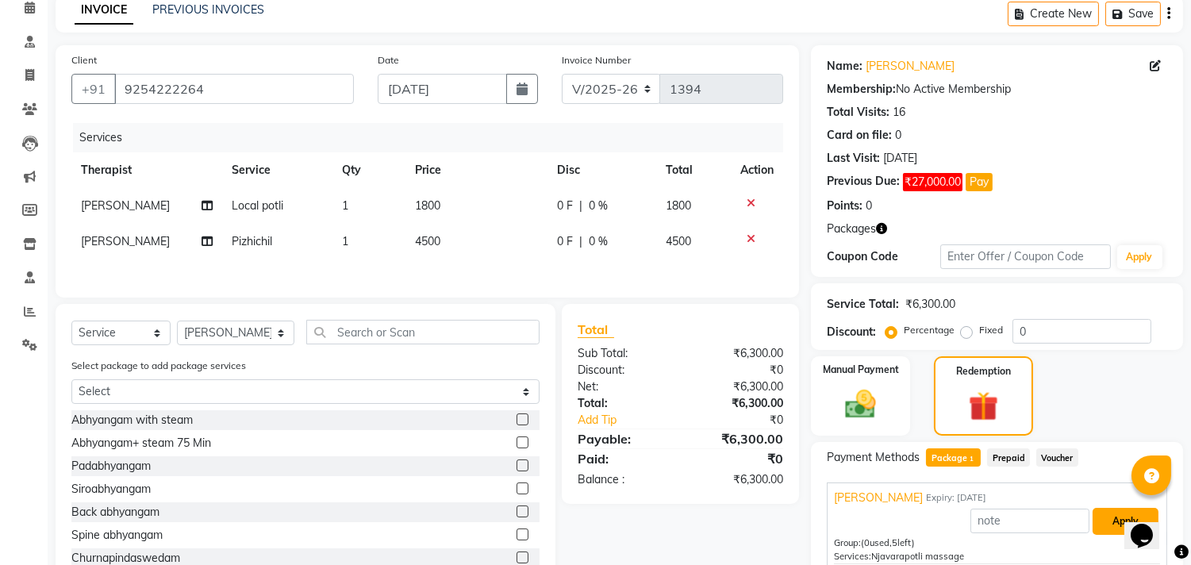
click at [1116, 518] on button "Apply" at bounding box center [1126, 521] width 66 height 27
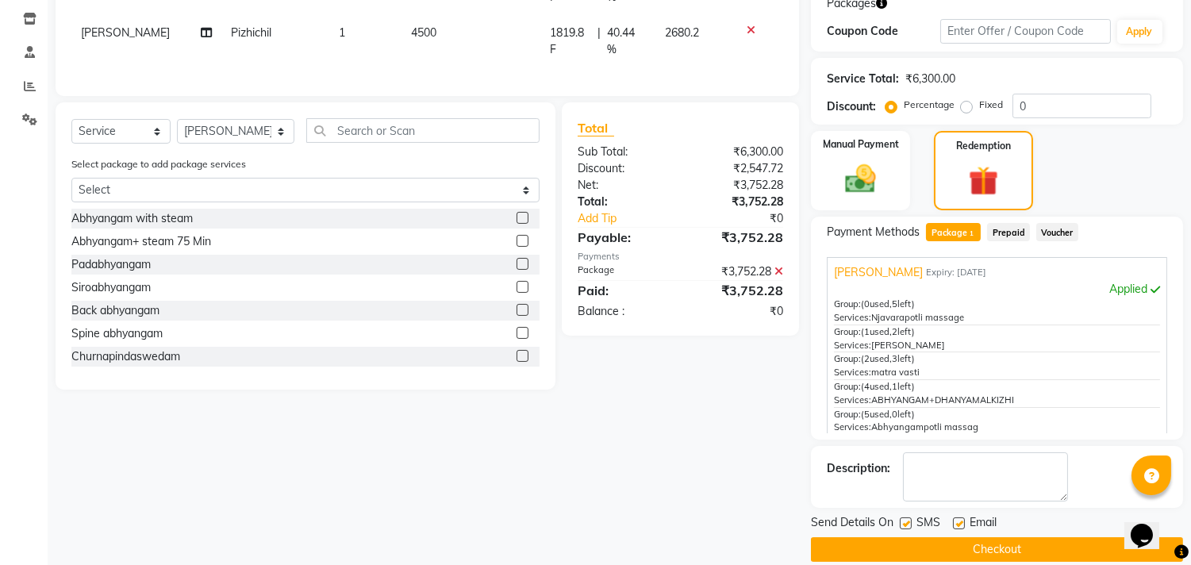
scroll to position [319, 0]
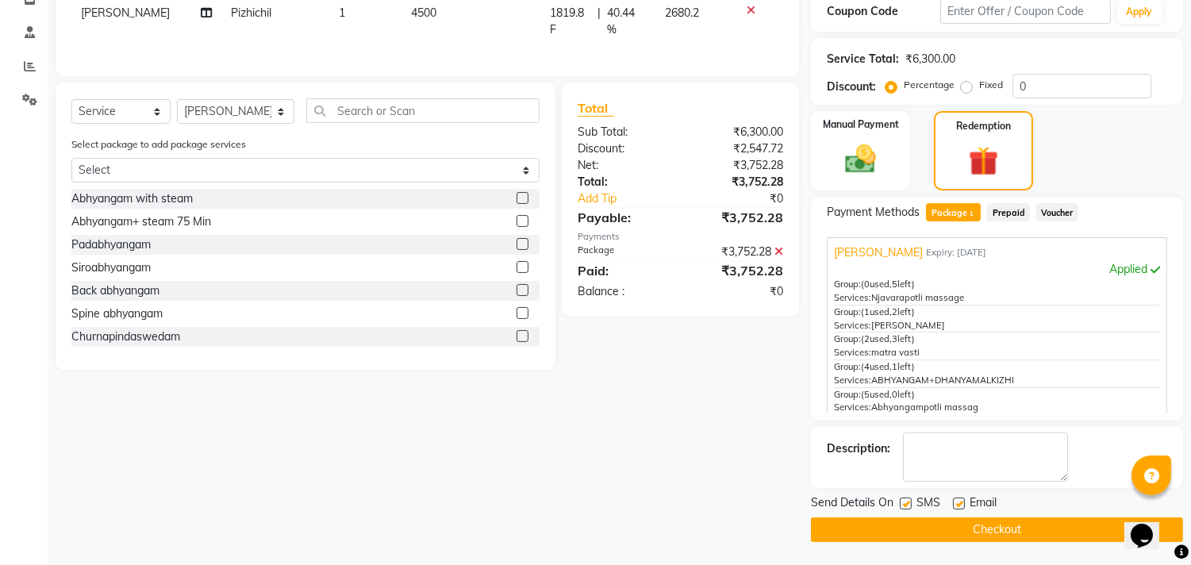
click at [905, 500] on label at bounding box center [906, 503] width 12 height 12
click at [905, 500] on input "checkbox" at bounding box center [905, 504] width 10 height 10
checkbox input "false"
drag, startPoint x: 957, startPoint y: 501, endPoint x: 960, endPoint y: 519, distance: 17.7
click at [960, 510] on div at bounding box center [958, 505] width 10 height 17
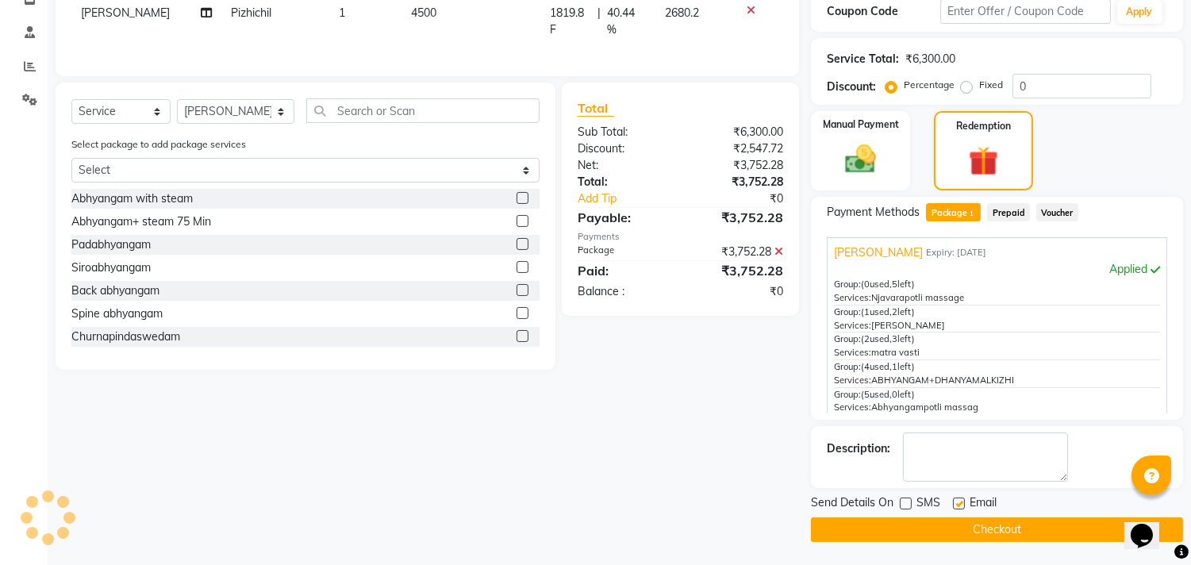
click at [960, 527] on button "Checkout" at bounding box center [997, 529] width 372 height 25
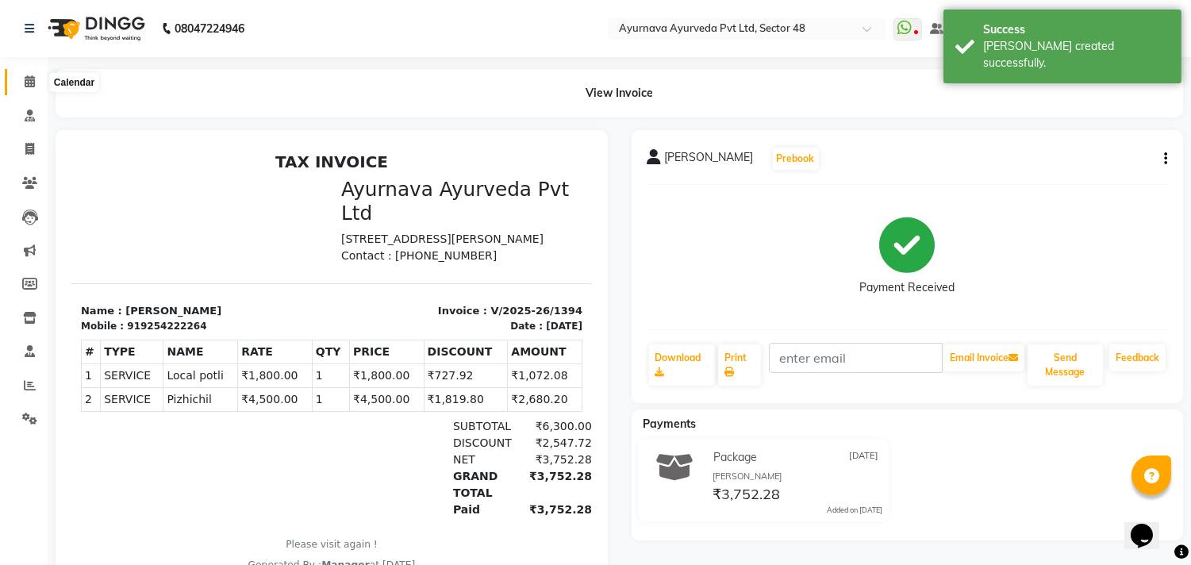
click at [18, 83] on span at bounding box center [30, 82] width 28 height 18
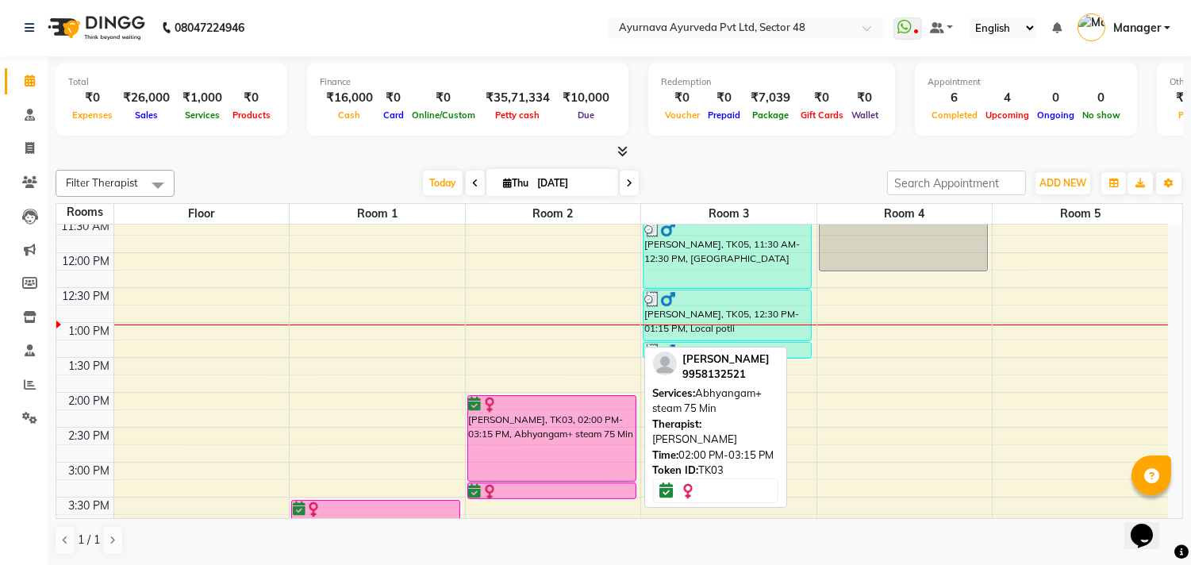
scroll to position [494, 0]
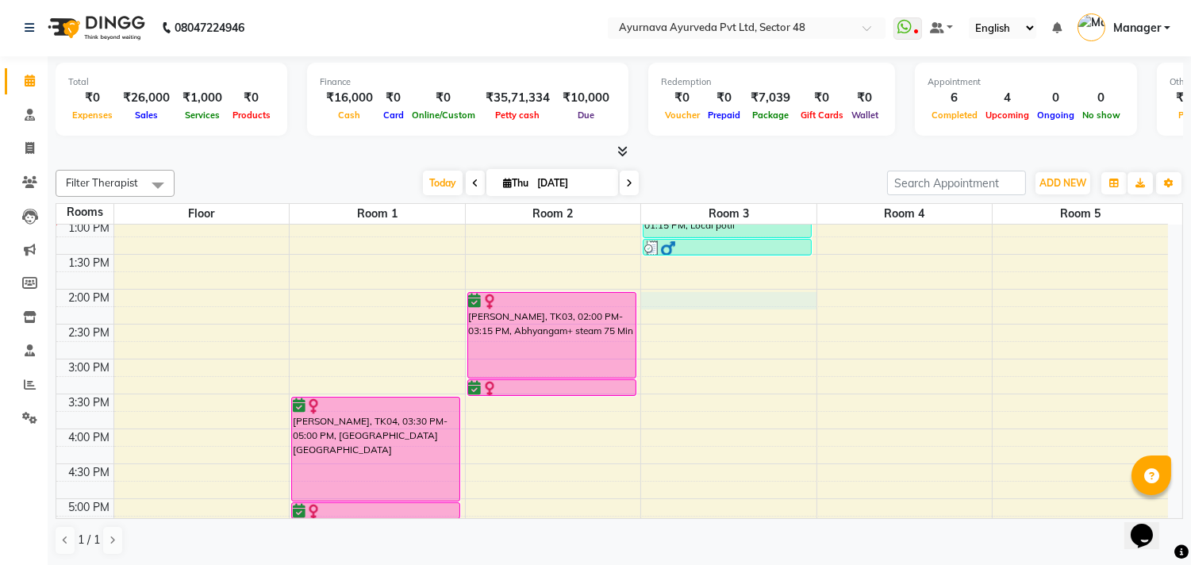
click at [666, 301] on div "6:00 AM 6:30 AM 7:00 AM 7:30 AM 8:00 AM 8:30 AM 9:00 AM 9:30 AM 10:00 AM 10:30 …" at bounding box center [612, 254] width 1112 height 1047
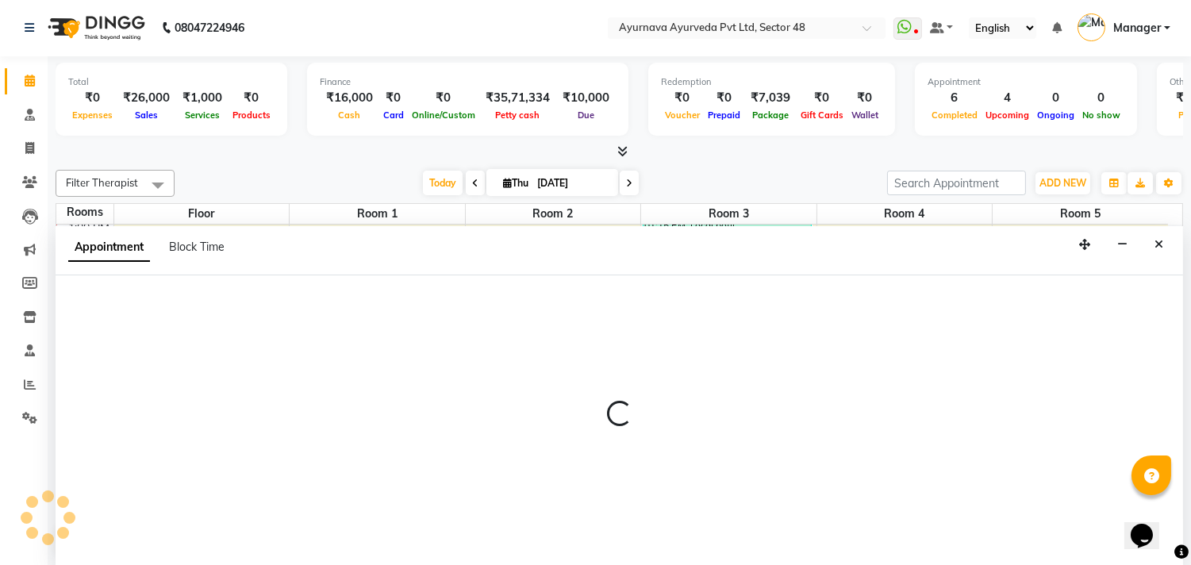
select select "840"
select select "tentative"
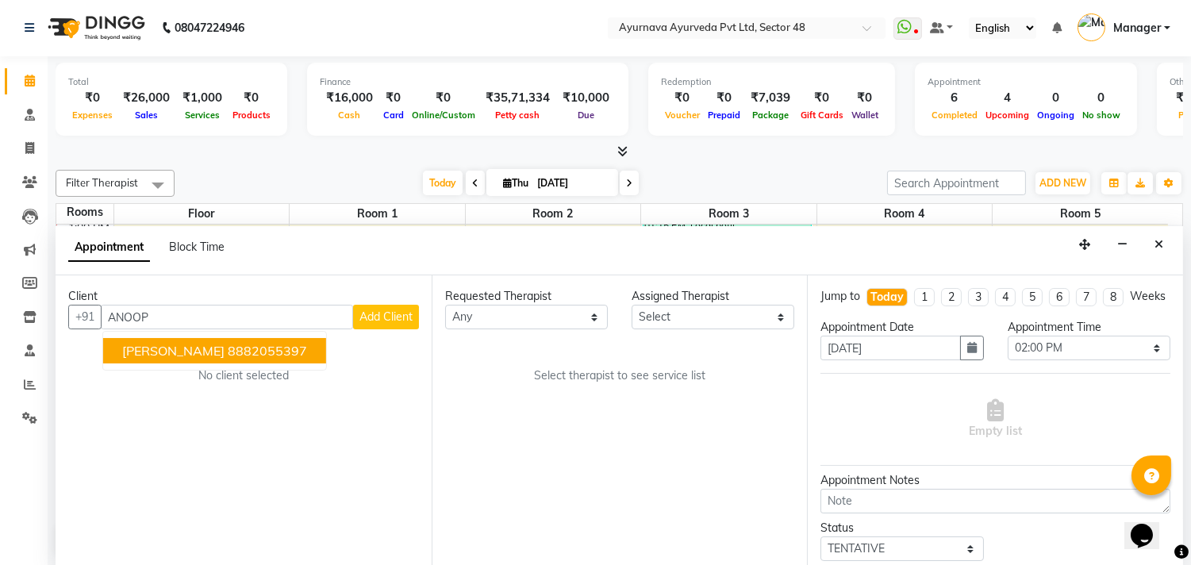
click at [184, 359] on button "[PERSON_NAME] 8882055397" at bounding box center [214, 350] width 223 height 25
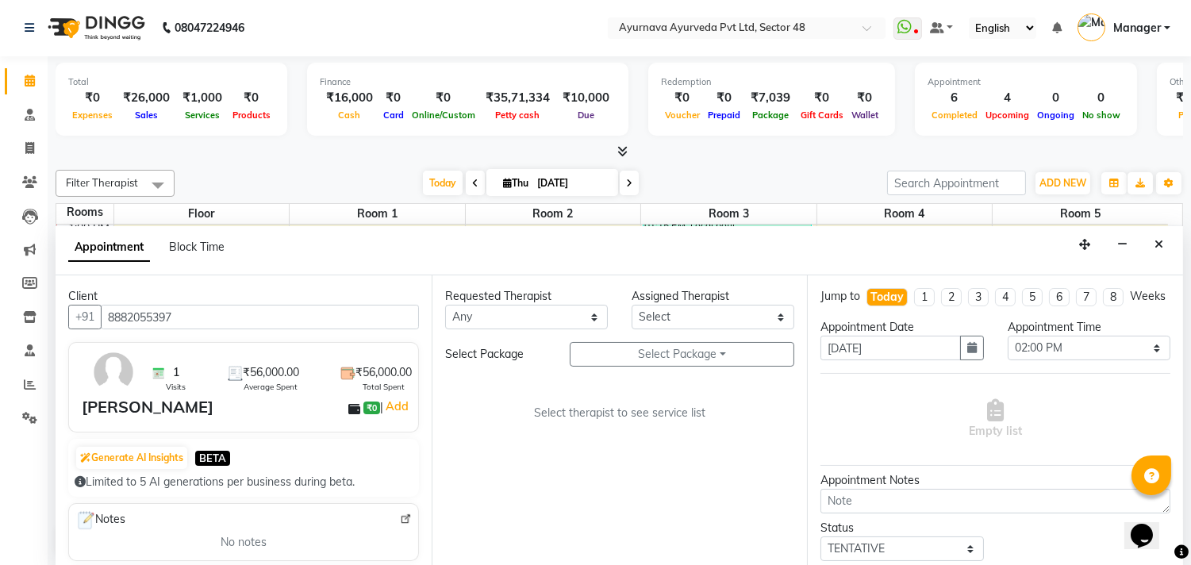
type input "8882055397"
click at [512, 315] on select "Any [PERSON_NAME] [PERSON_NAME] V P [PERSON_NAME] [PERSON_NAME] [PERSON_NAME] […" at bounding box center [526, 317] width 163 height 25
select select "38448"
click at [445, 305] on select "Any [PERSON_NAME] [PERSON_NAME] V P [PERSON_NAME] [PERSON_NAME] [PERSON_NAME] […" at bounding box center [526, 317] width 163 height 25
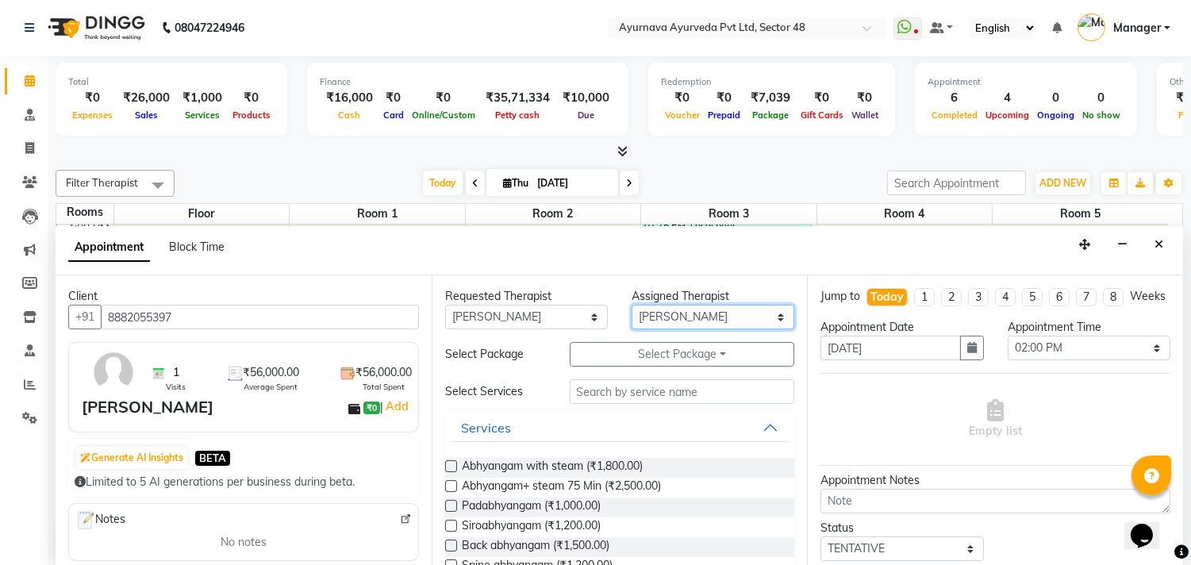
click at [682, 313] on select "Select [PERSON_NAME] [PERSON_NAME] V P [PERSON_NAME] [PERSON_NAME] [PERSON_NAME…" at bounding box center [713, 317] width 163 height 25
select select "89447"
click at [632, 305] on select "Select [PERSON_NAME] [PERSON_NAME] V P [PERSON_NAME] [PERSON_NAME] [PERSON_NAME…" at bounding box center [713, 317] width 163 height 25
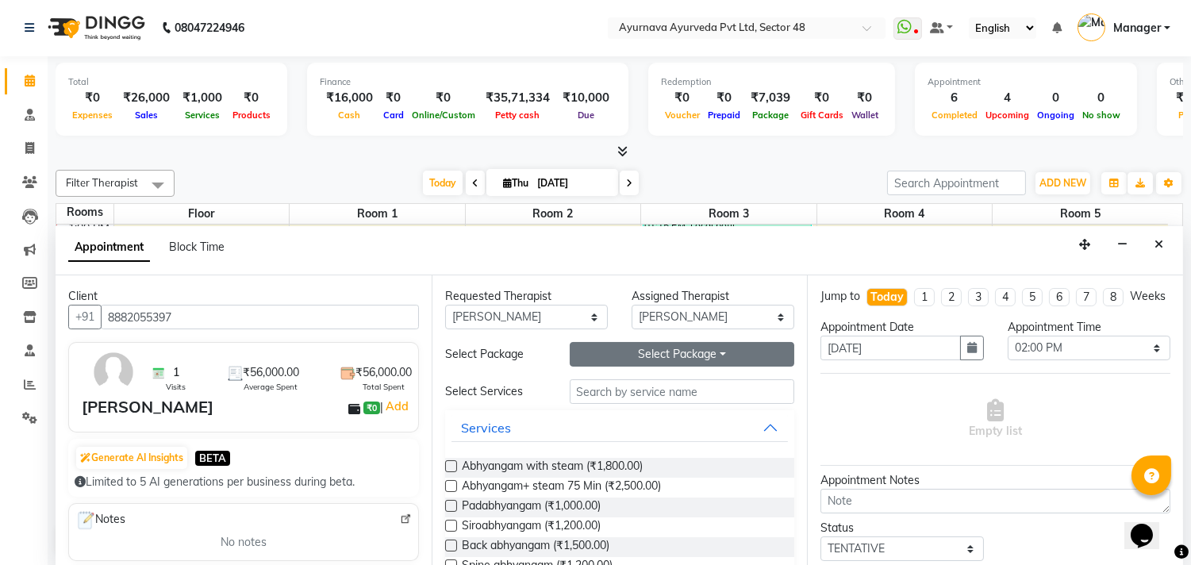
click at [663, 344] on button "Select Package Toggle Dropdown" at bounding box center [682, 354] width 225 height 25
click at [627, 383] on li "[PERSON_NAME]" at bounding box center [633, 386] width 126 height 23
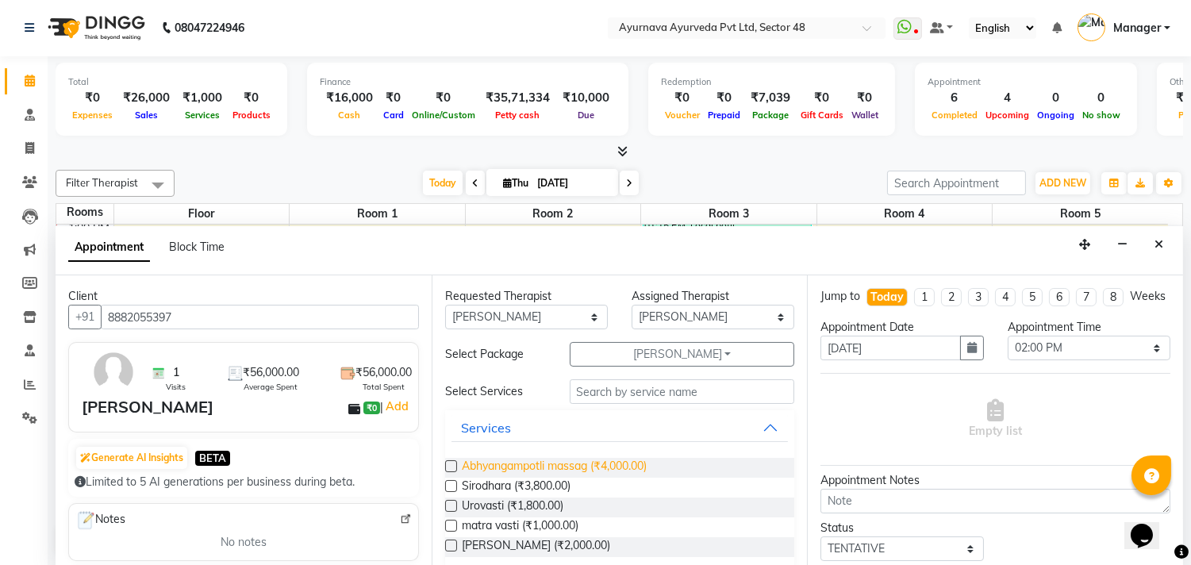
click at [547, 469] on span "Abhyangampotli massag (₹4,000.00)" at bounding box center [554, 468] width 185 height 20
checkbox input "true"
select select "2644"
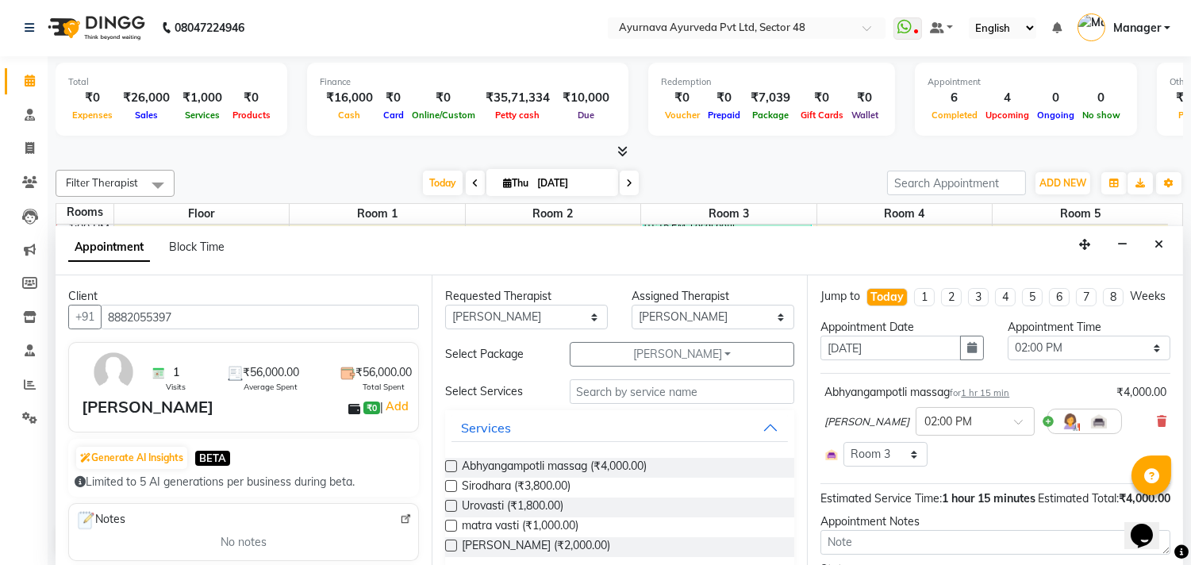
checkbox input "false"
click at [510, 509] on span "Urovasti (₹1,800.00)" at bounding box center [513, 507] width 102 height 20
checkbox input "true"
select select "2644"
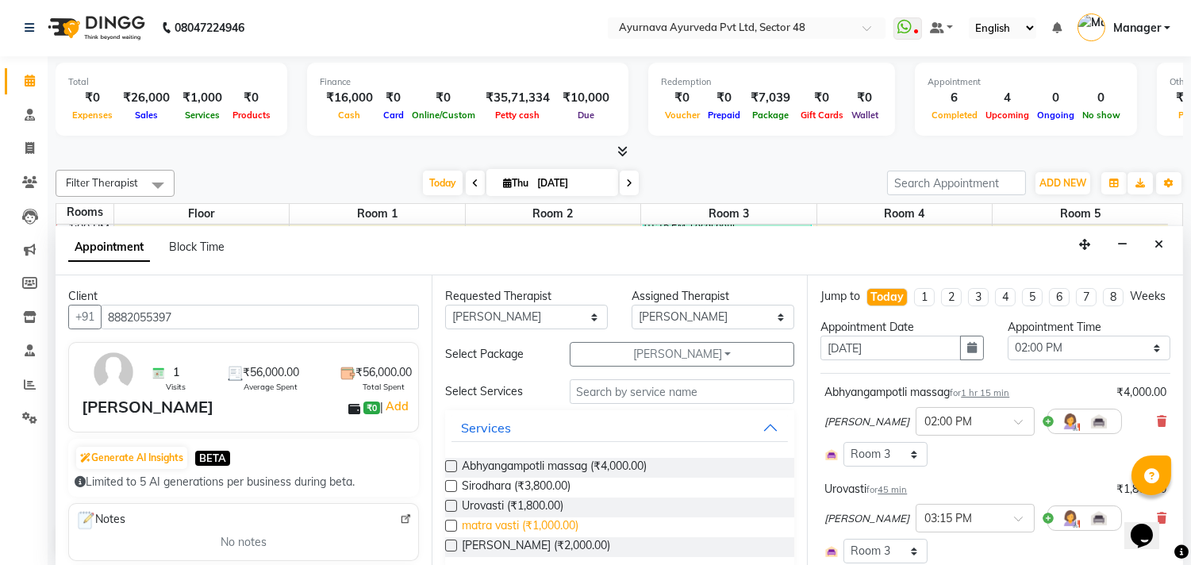
checkbox input "false"
click at [528, 520] on span "matra vasti (₹1,000.00)" at bounding box center [520, 527] width 117 height 20
checkbox input "true"
select select "2644"
checkbox input "false"
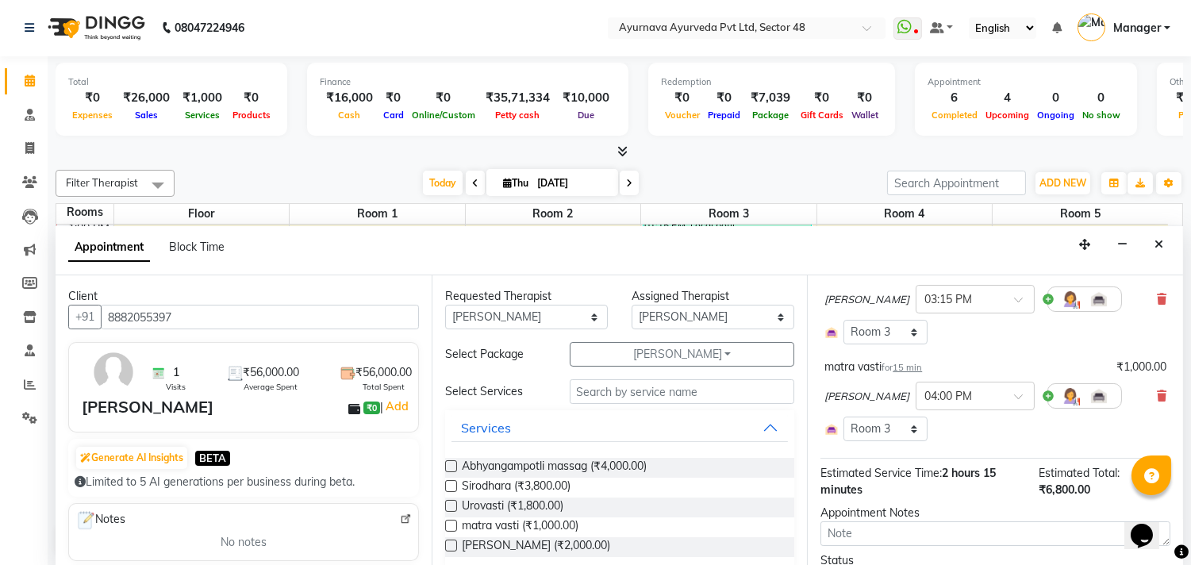
scroll to position [352, 0]
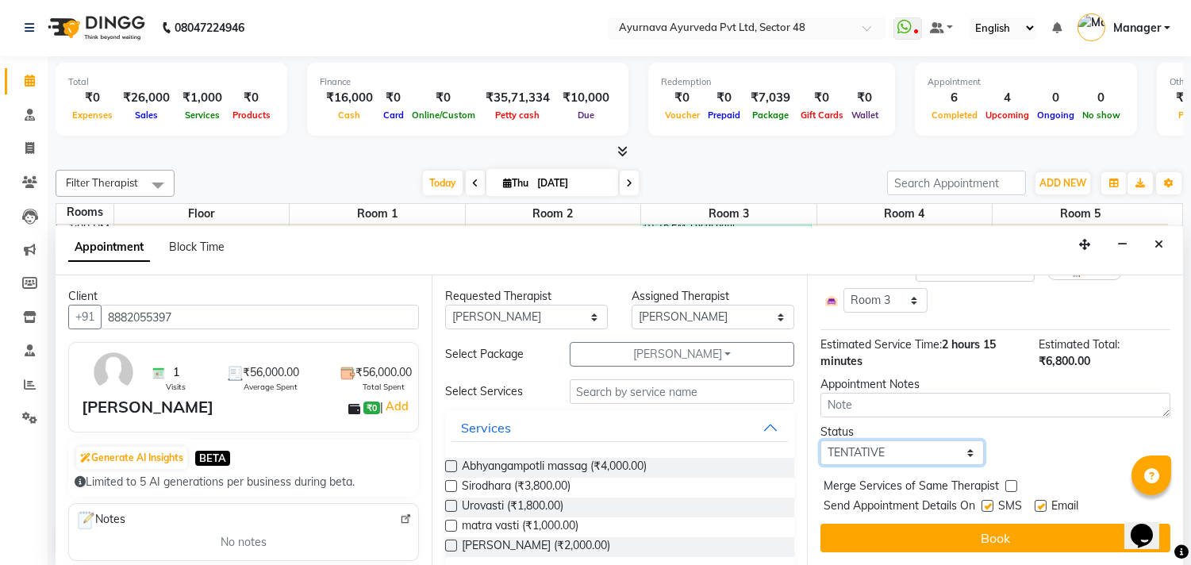
drag, startPoint x: 893, startPoint y: 463, endPoint x: 889, endPoint y: 452, distance: 11.6
click at [893, 463] on select "Select TENTATIVE CONFIRM CHECK-IN UPCOMING" at bounding box center [901, 452] width 163 height 25
select select "confirm booking"
click at [820, 450] on select "Select TENTATIVE CONFIRM CHECK-IN UPCOMING" at bounding box center [901, 452] width 163 height 25
click at [982, 512] on label at bounding box center [987, 506] width 12 height 12
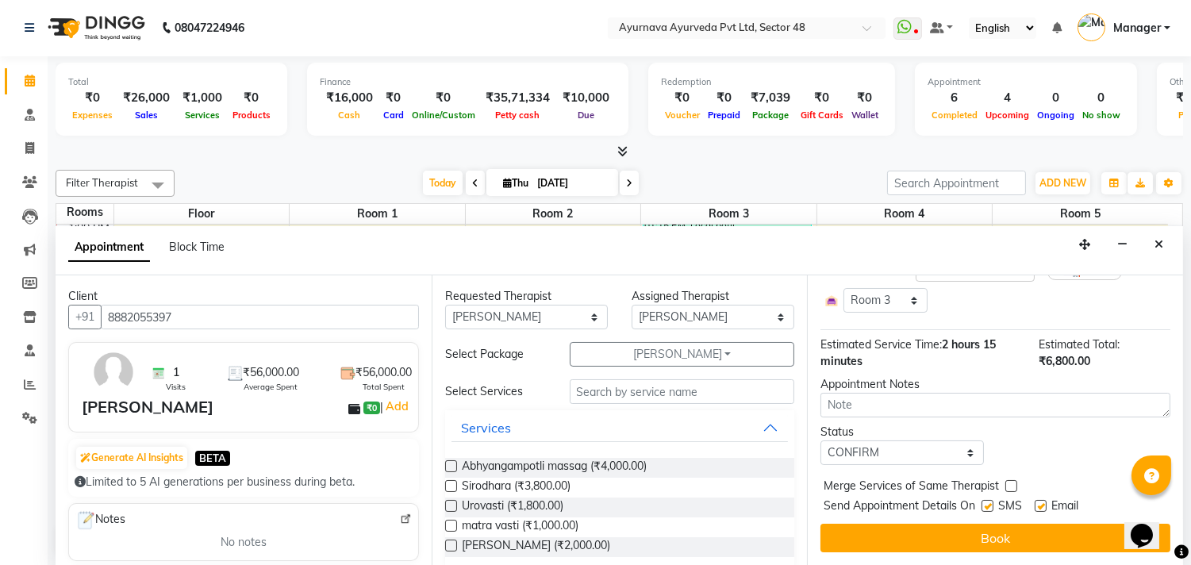
click at [982, 513] on input "checkbox" at bounding box center [986, 507] width 10 height 10
checkbox input "false"
click at [1043, 512] on label at bounding box center [1041, 506] width 12 height 12
click at [1043, 513] on input "checkbox" at bounding box center [1040, 507] width 10 height 10
checkbox input "false"
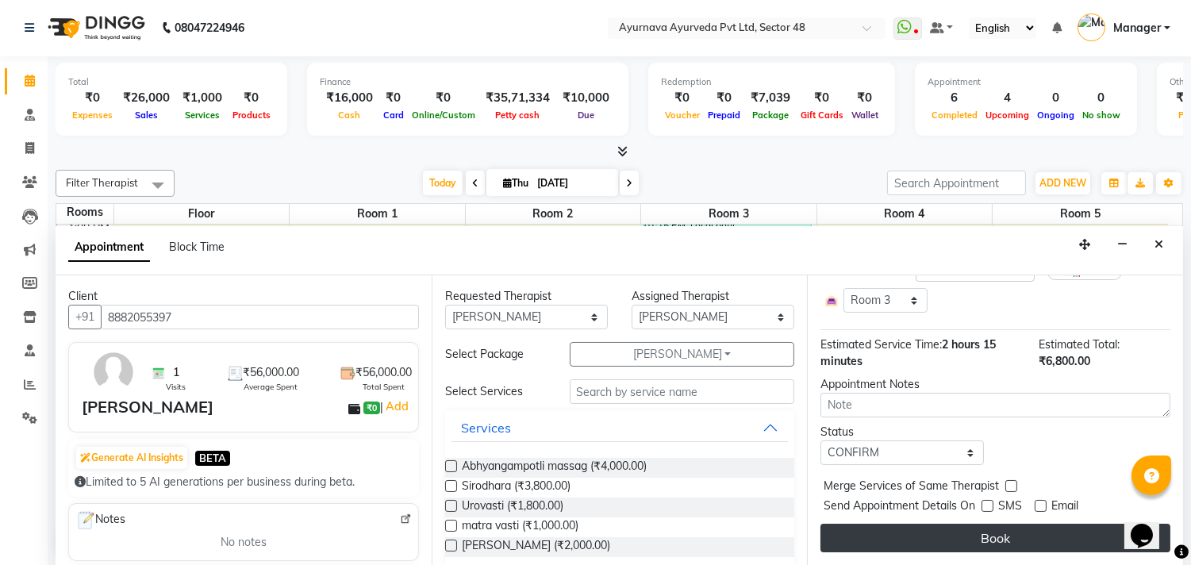
click at [1037, 540] on button "Book" at bounding box center [995, 538] width 350 height 29
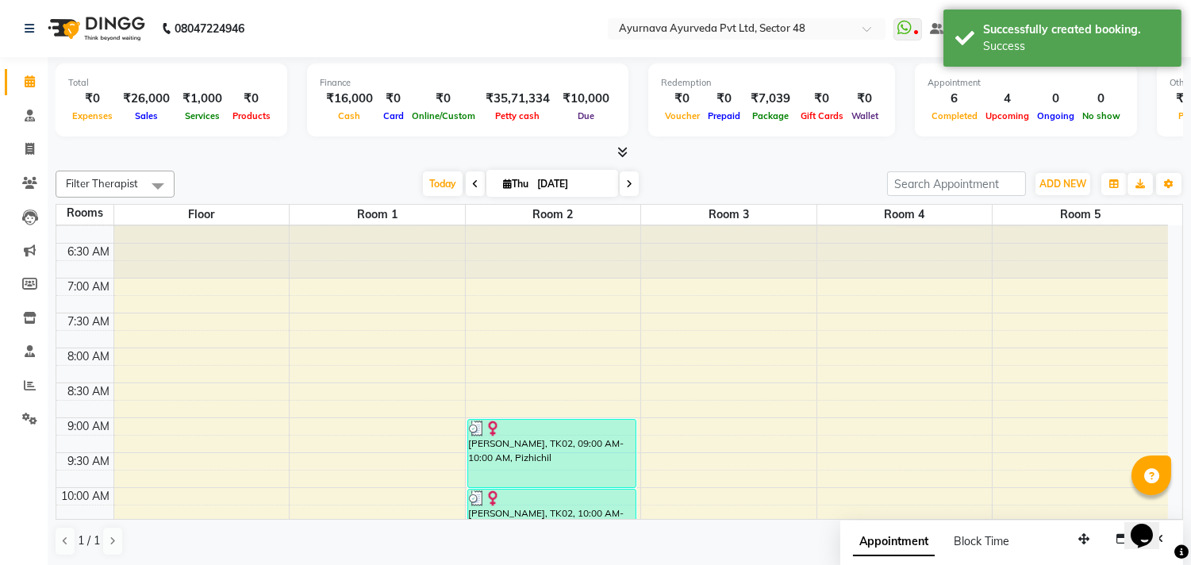
scroll to position [0, 0]
